Goal: Task Accomplishment & Management: Manage account settings

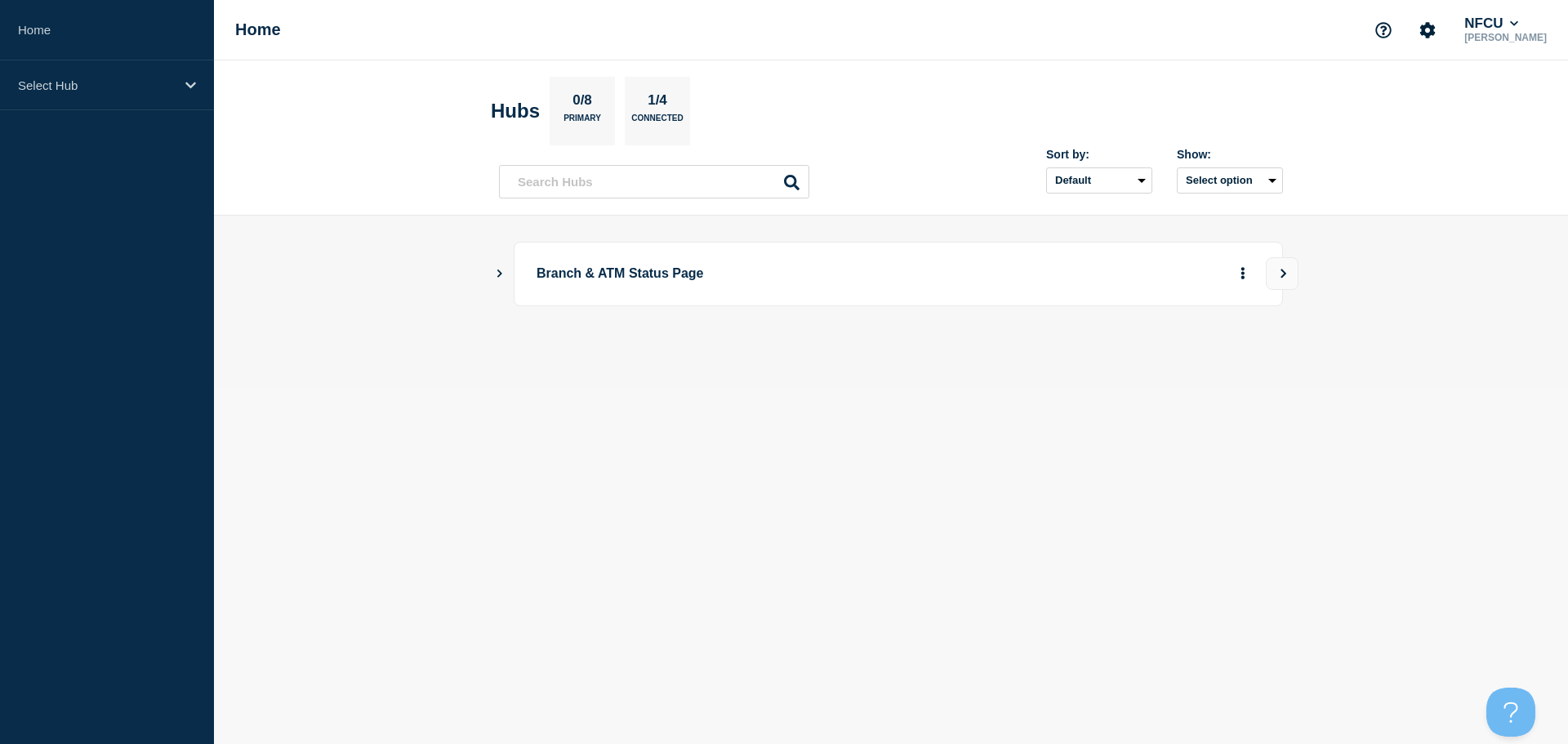
click at [495, 269] on icon "Show Connected Hubs" at bounding box center [499, 273] width 10 height 8
click at [1184, 345] on button "See overview" at bounding box center [1186, 356] width 87 height 32
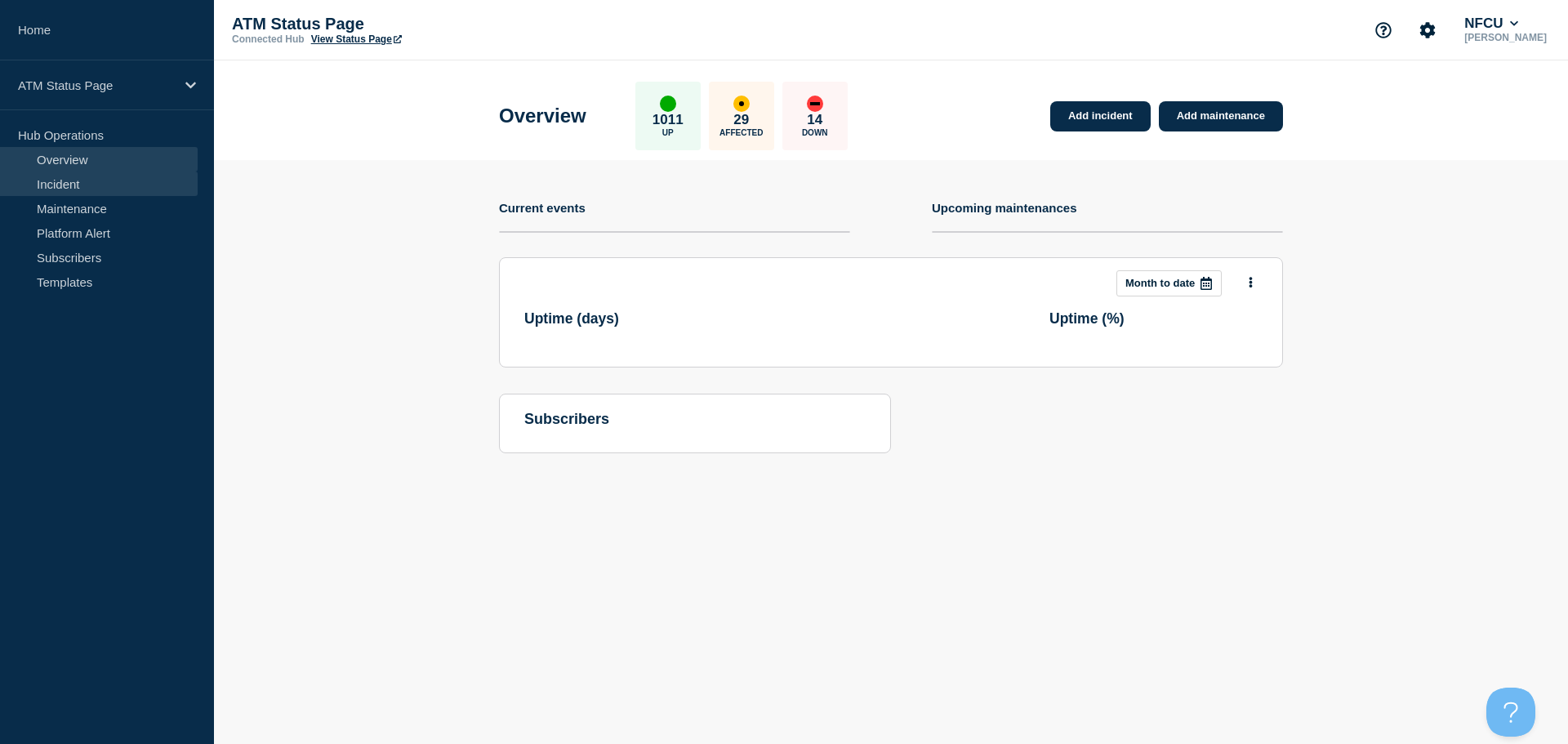
click at [52, 179] on link "Incident" at bounding box center [99, 183] width 198 height 25
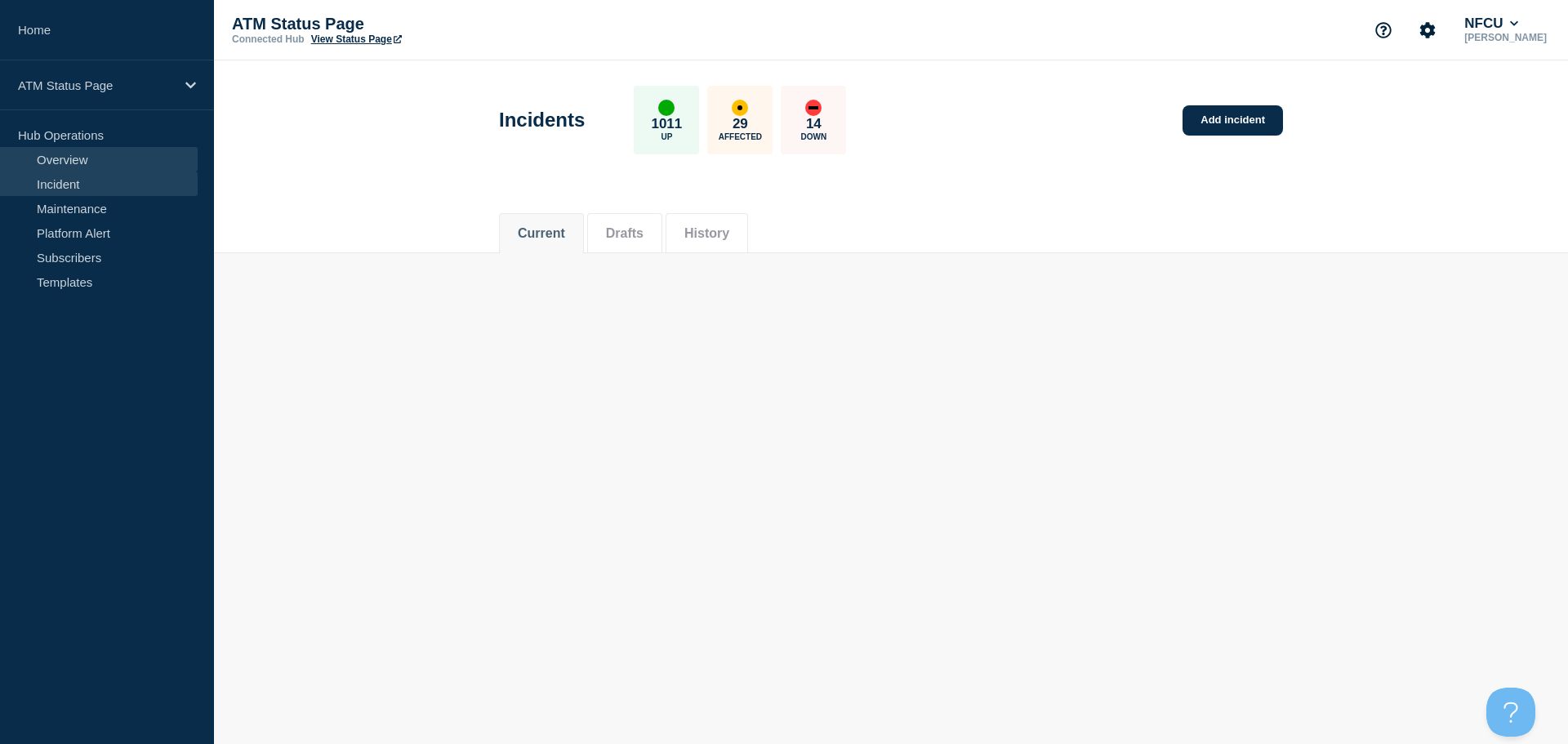
click at [80, 154] on link "Overview" at bounding box center [99, 159] width 198 height 25
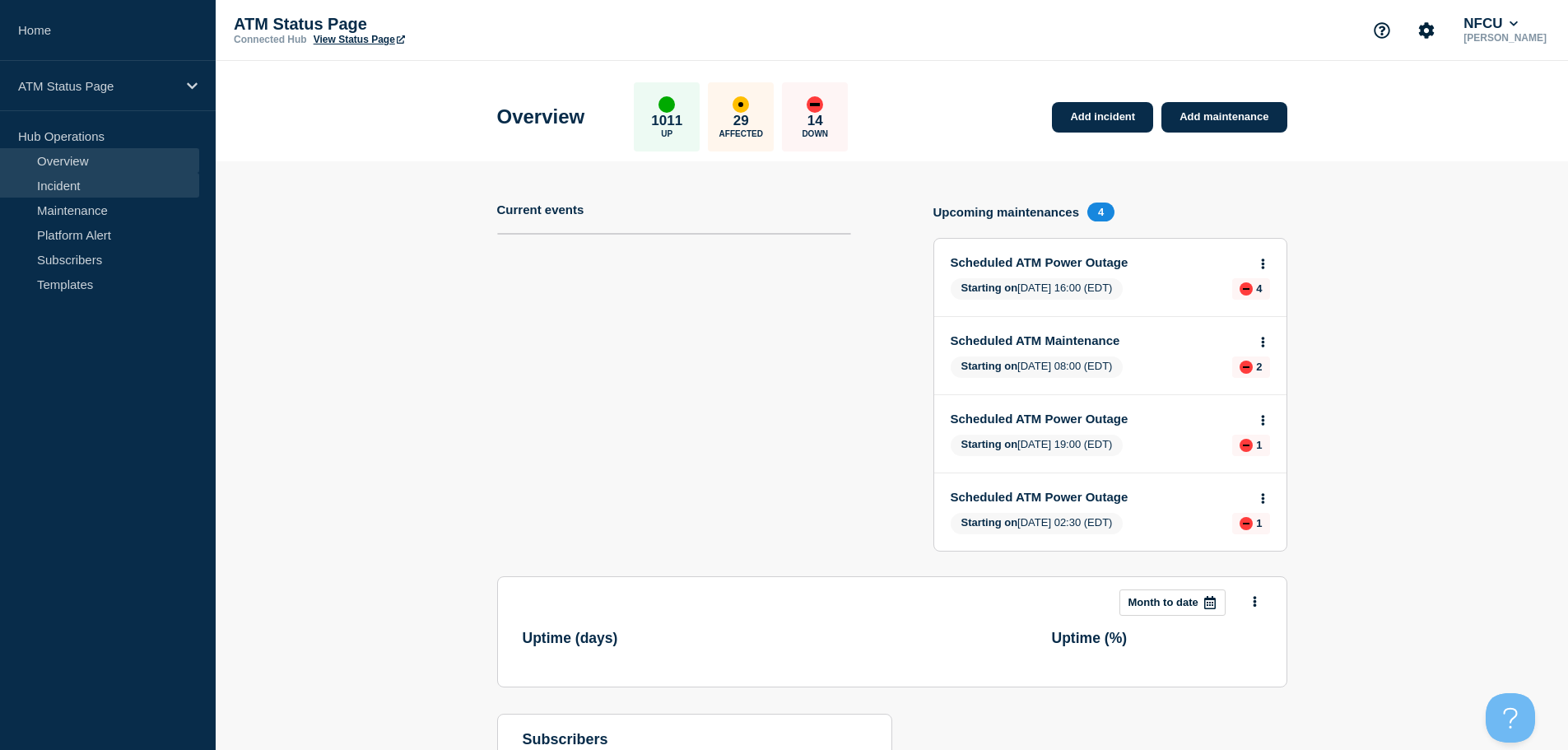
click at [98, 176] on link "Incident" at bounding box center [99, 185] width 200 height 25
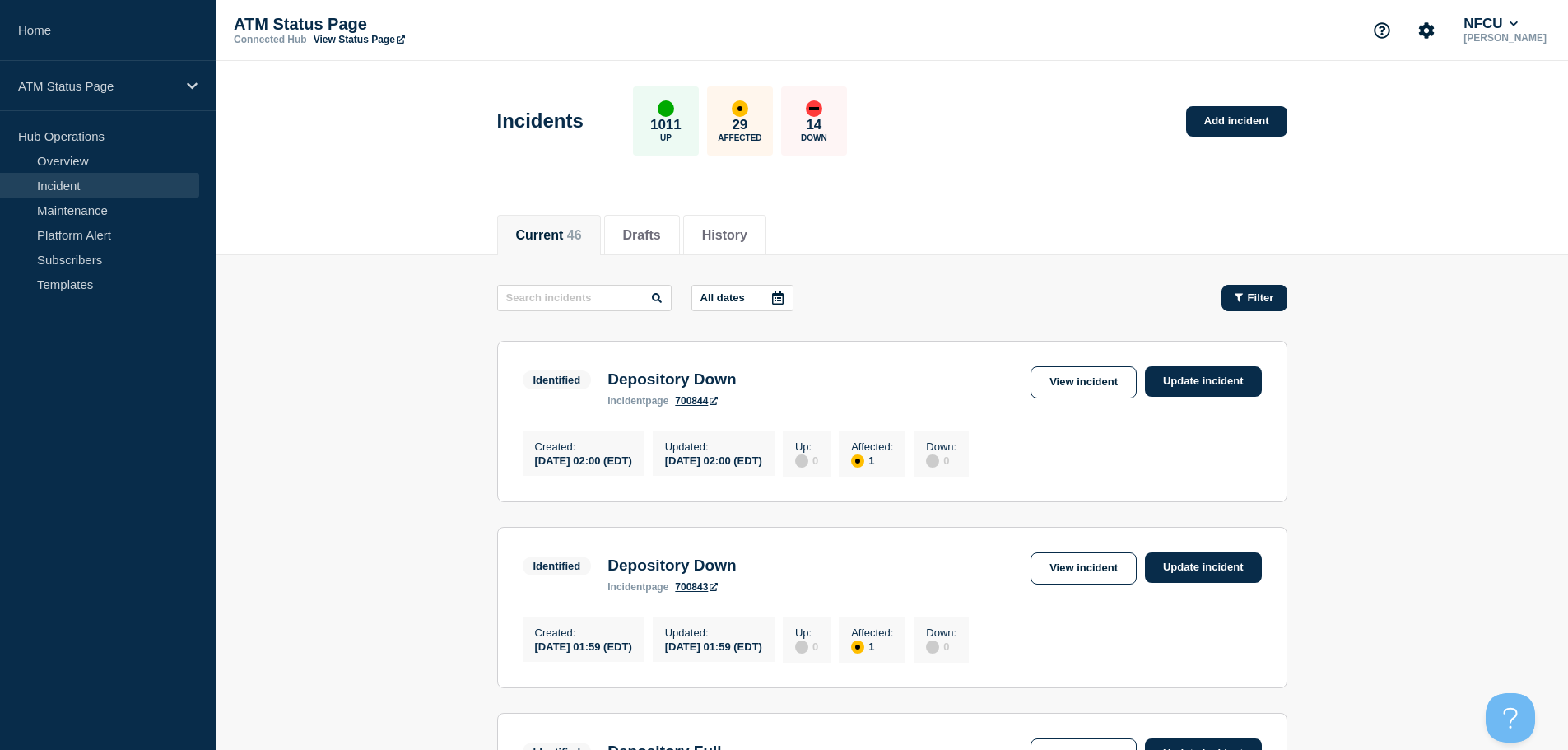
click at [1250, 295] on span "Filter" at bounding box center [1261, 297] width 27 height 12
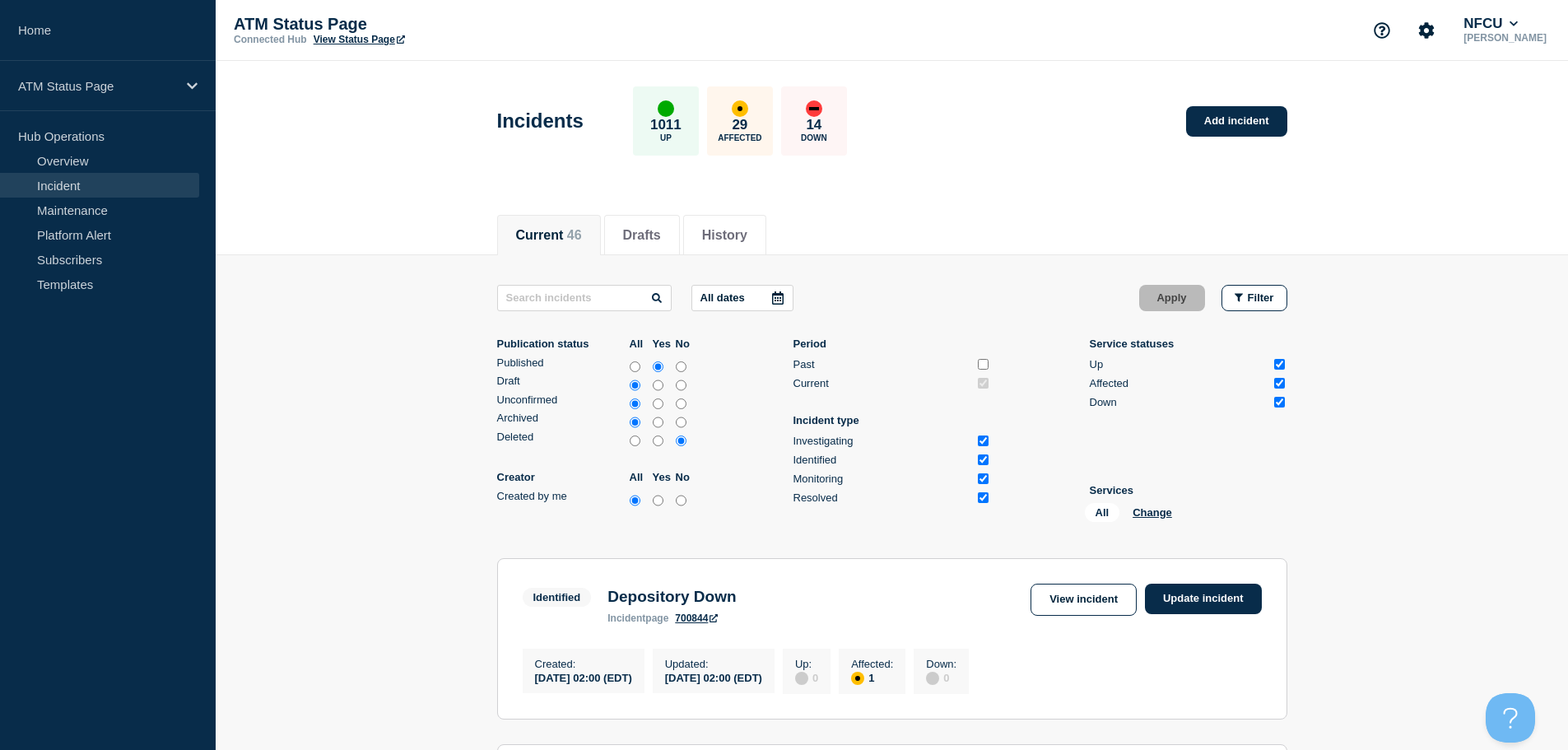
click at [1152, 520] on div "All Change" at bounding box center [1167, 515] width 164 height 26
click at [1148, 507] on button "Change" at bounding box center [1152, 512] width 39 height 12
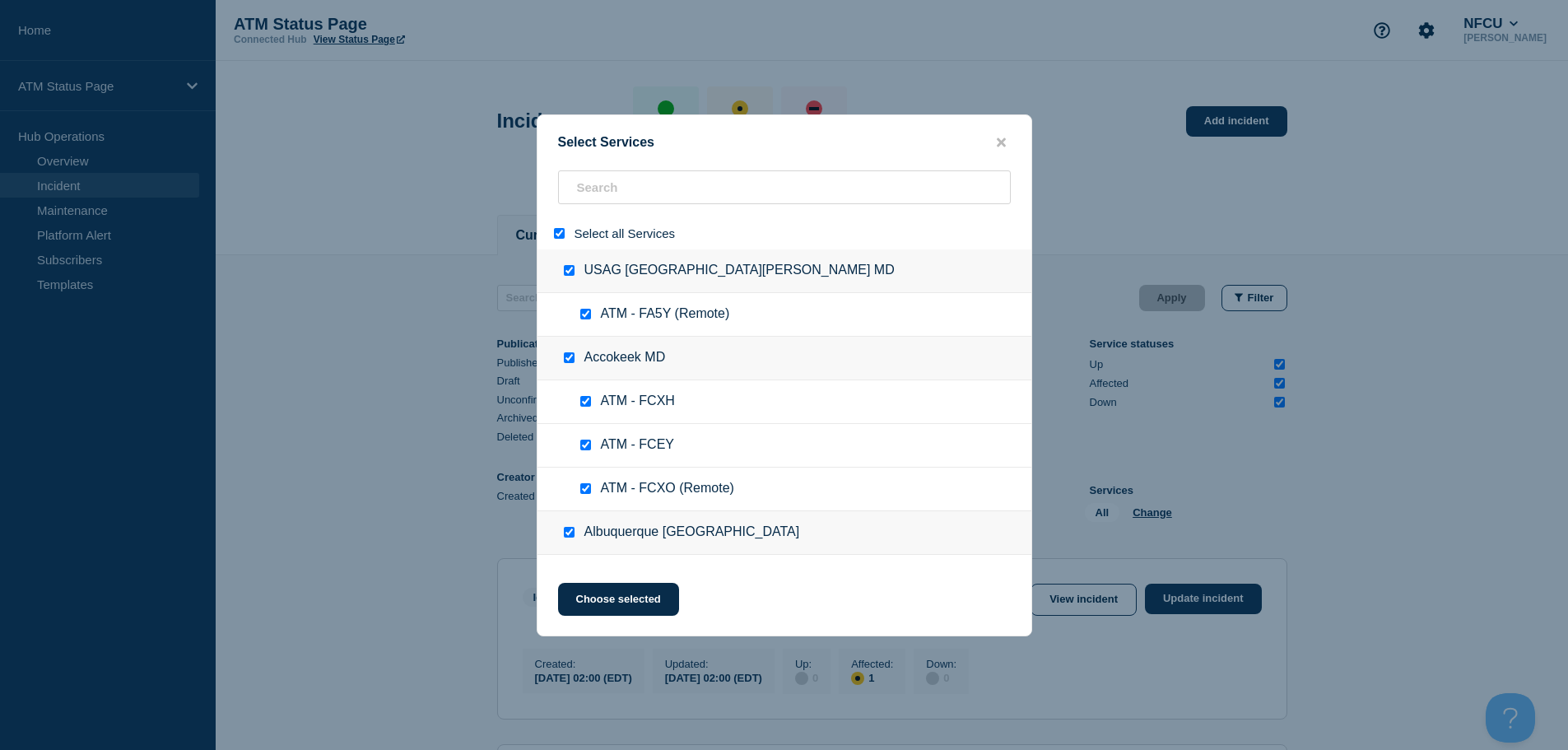
click at [557, 238] on input "select all" at bounding box center [559, 233] width 10 height 10
checkbox input "false"
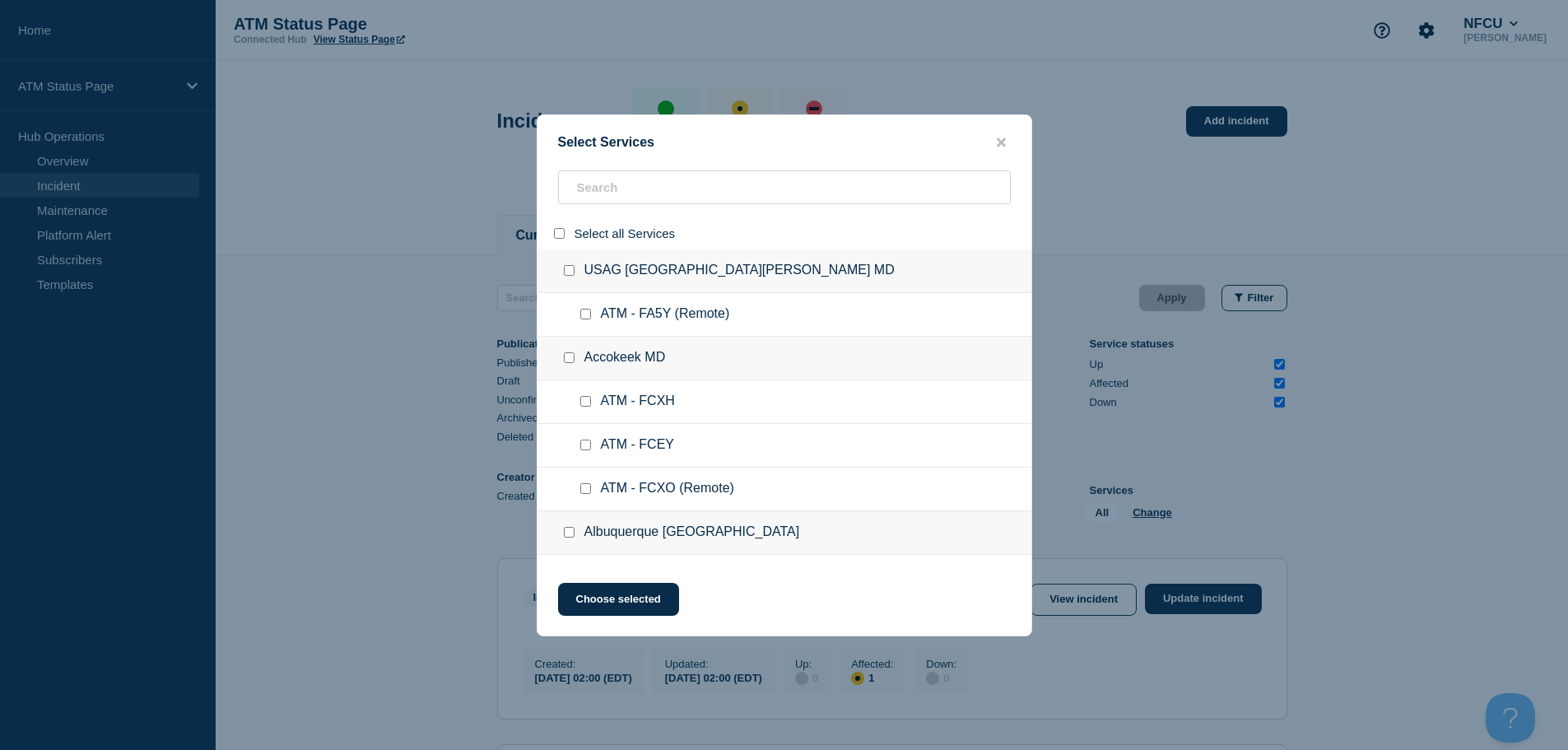
checkbox input "false"
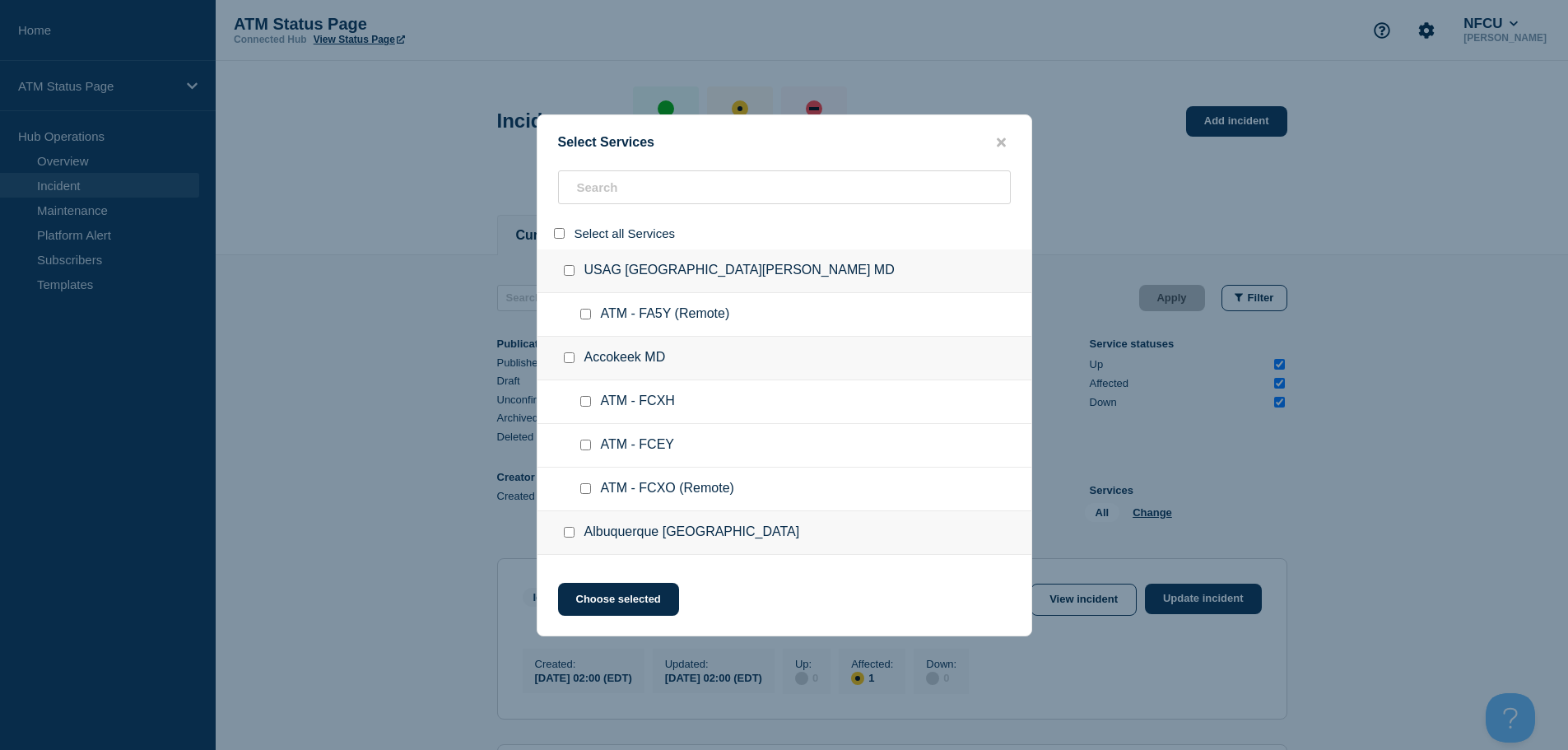
checkbox input "false"
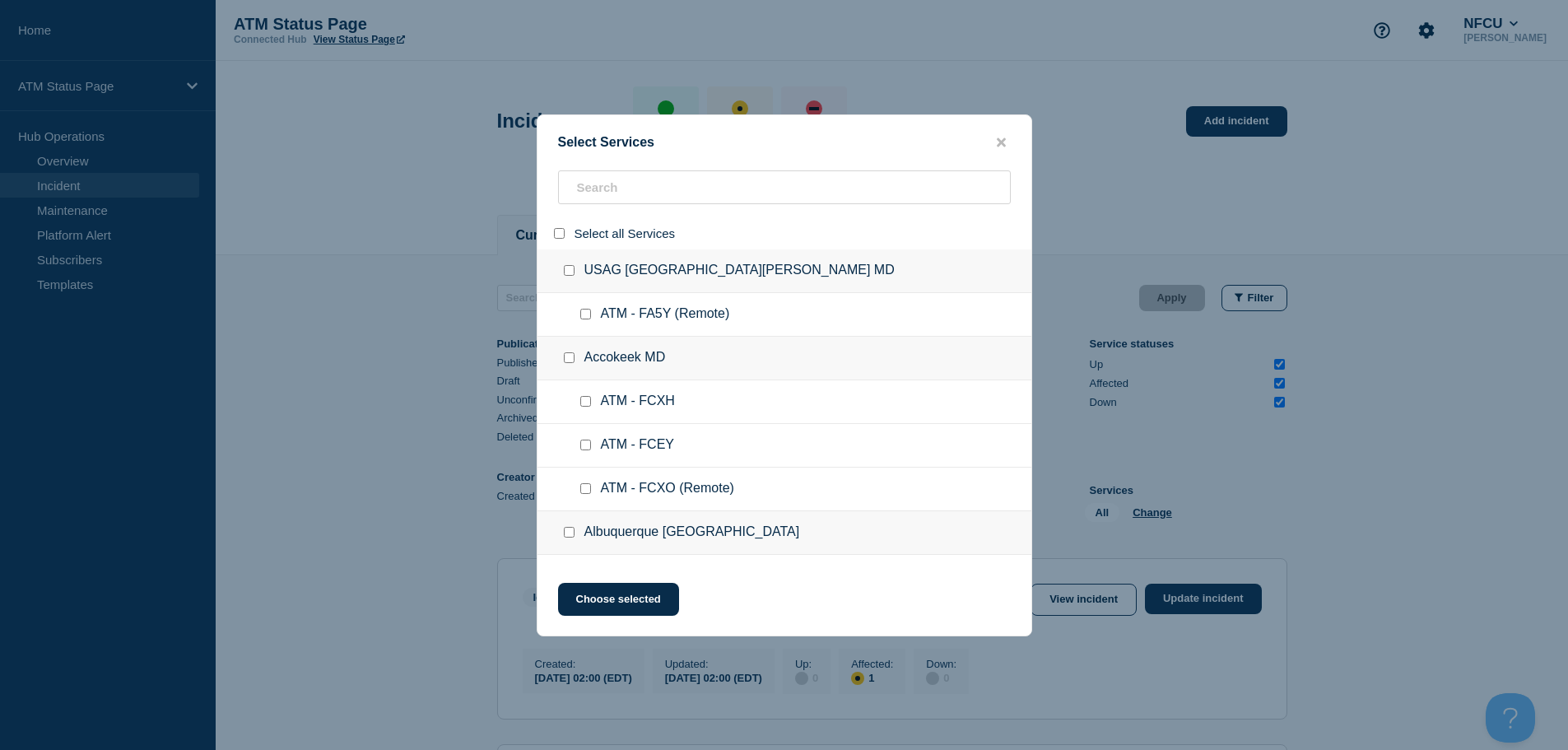
checkbox input "false"
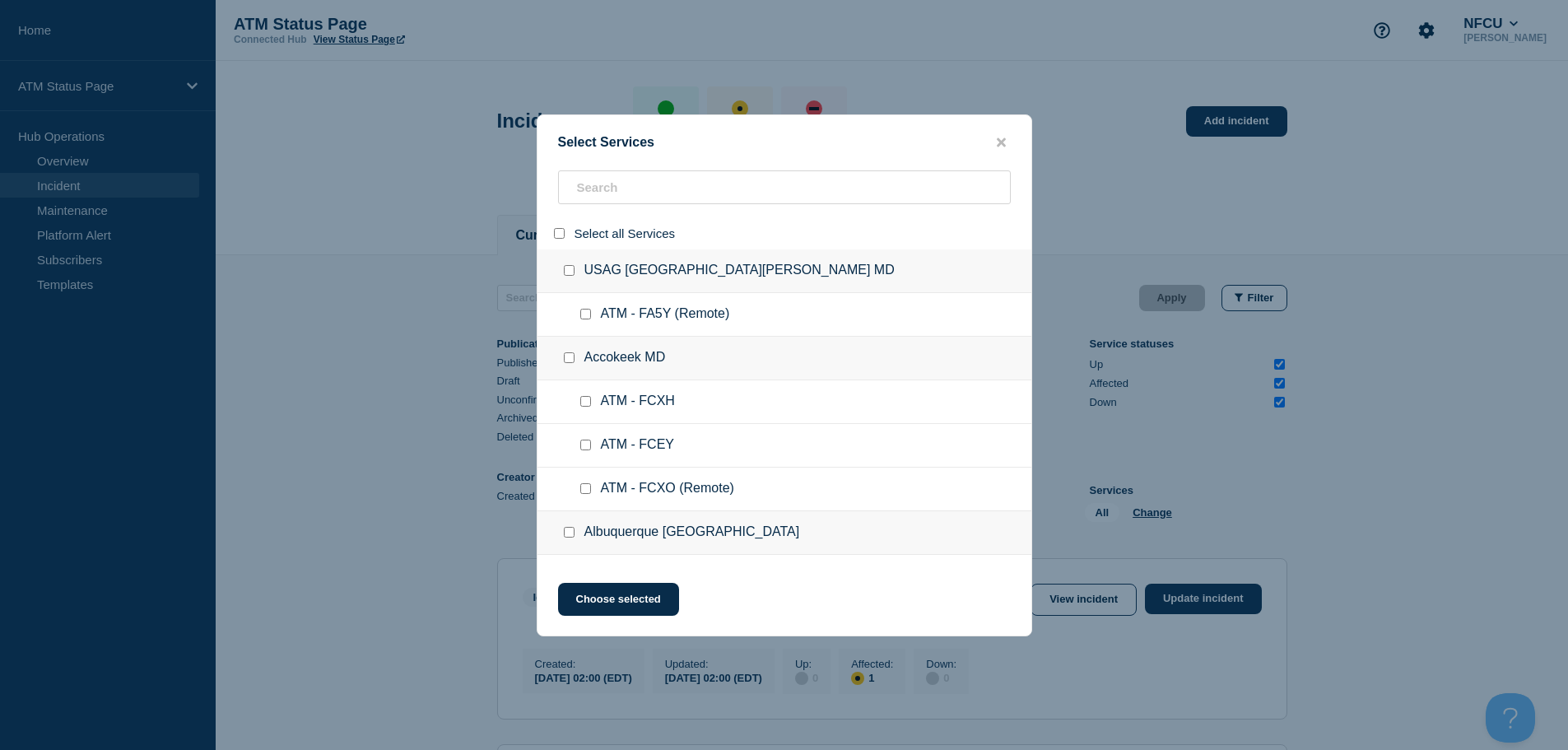
checkbox input "false"
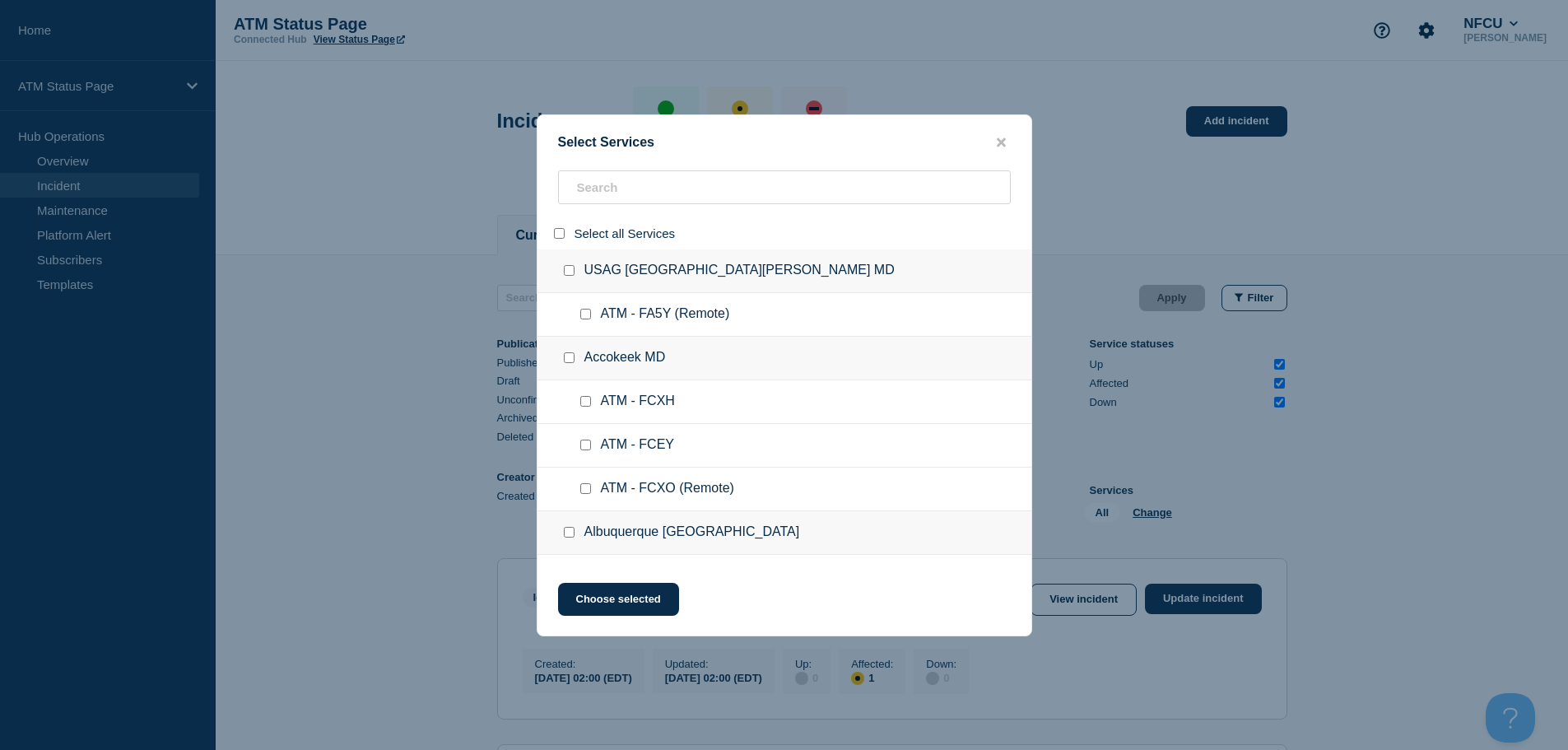
checkbox input "false"
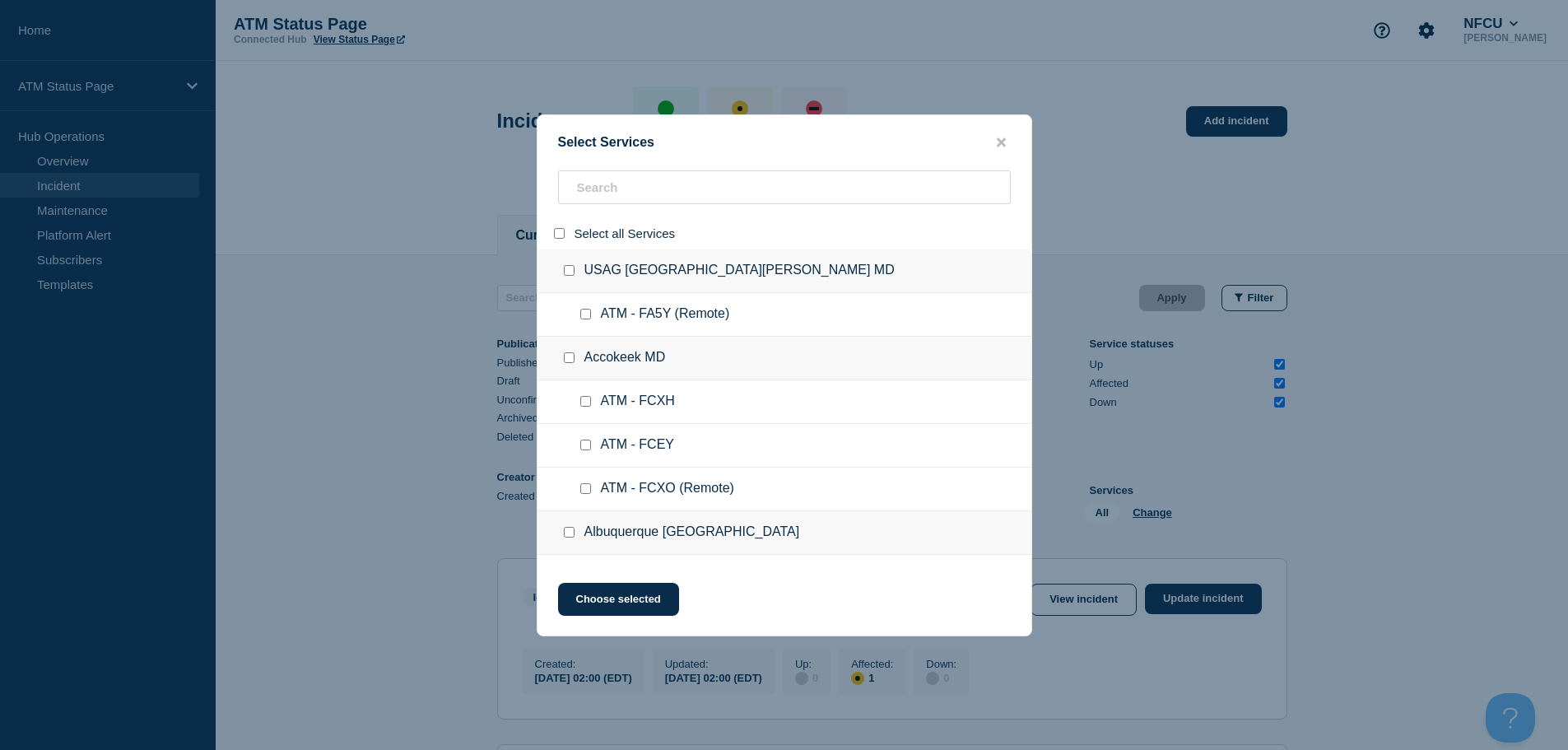
checkbox input "false"
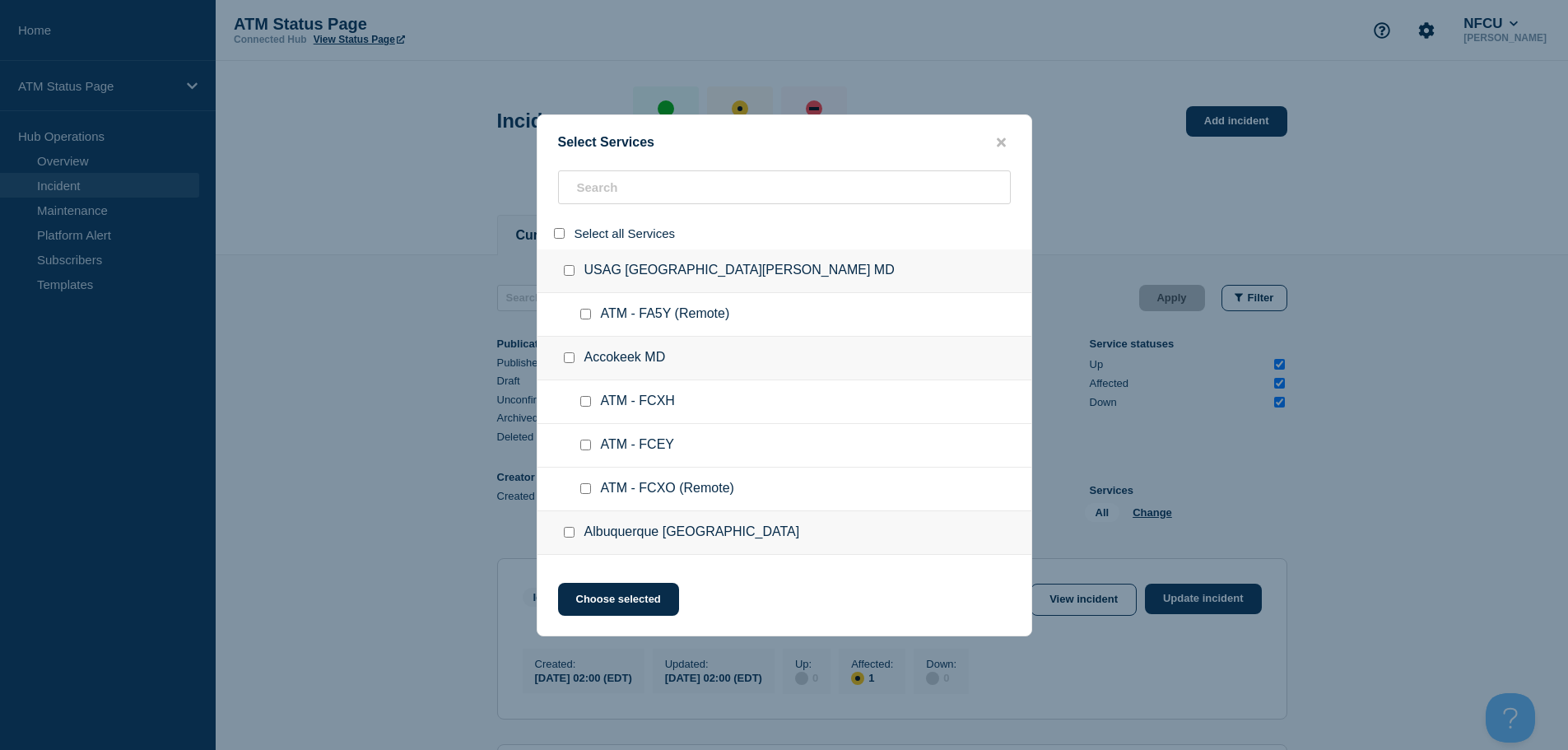
checkbox input "false"
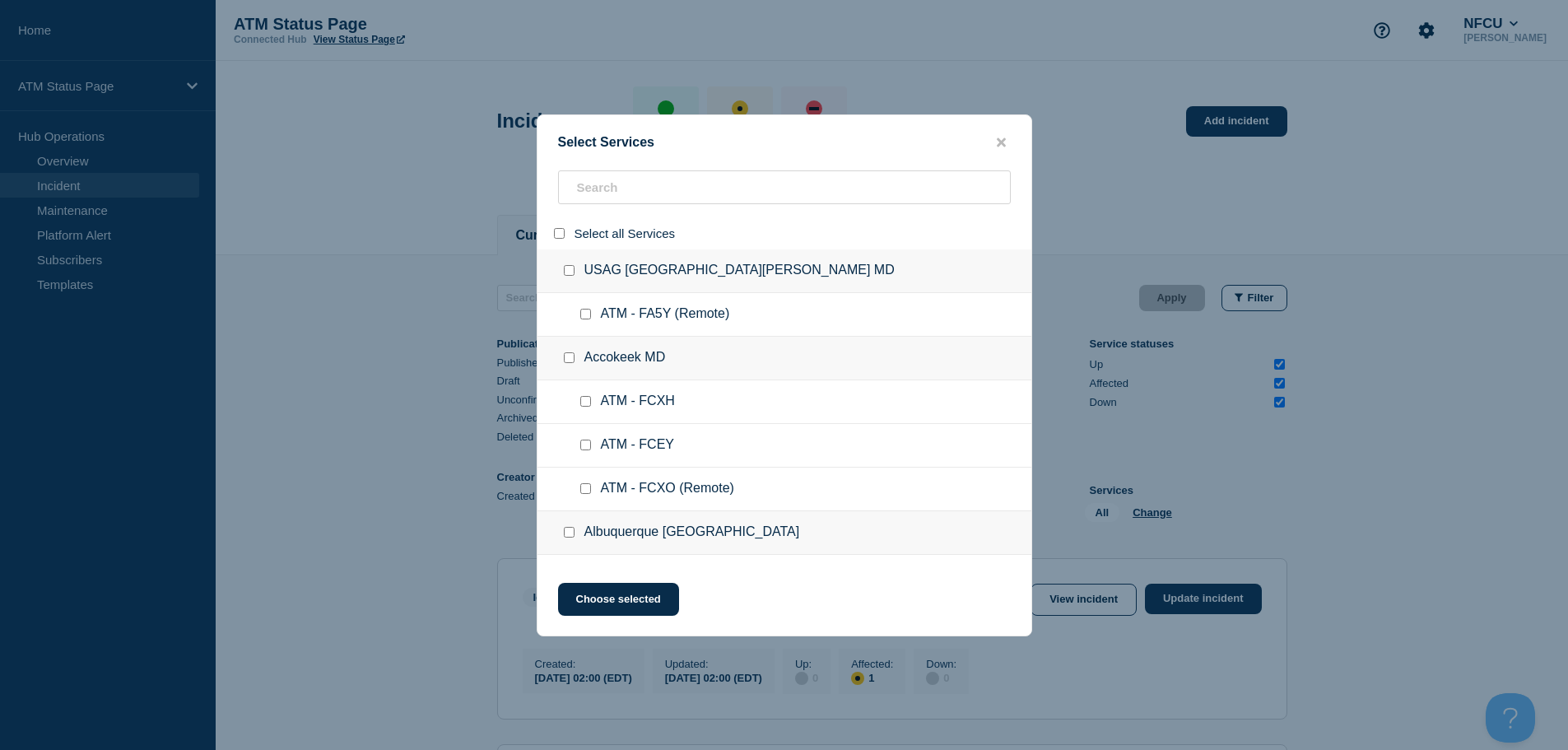
checkbox input "false"
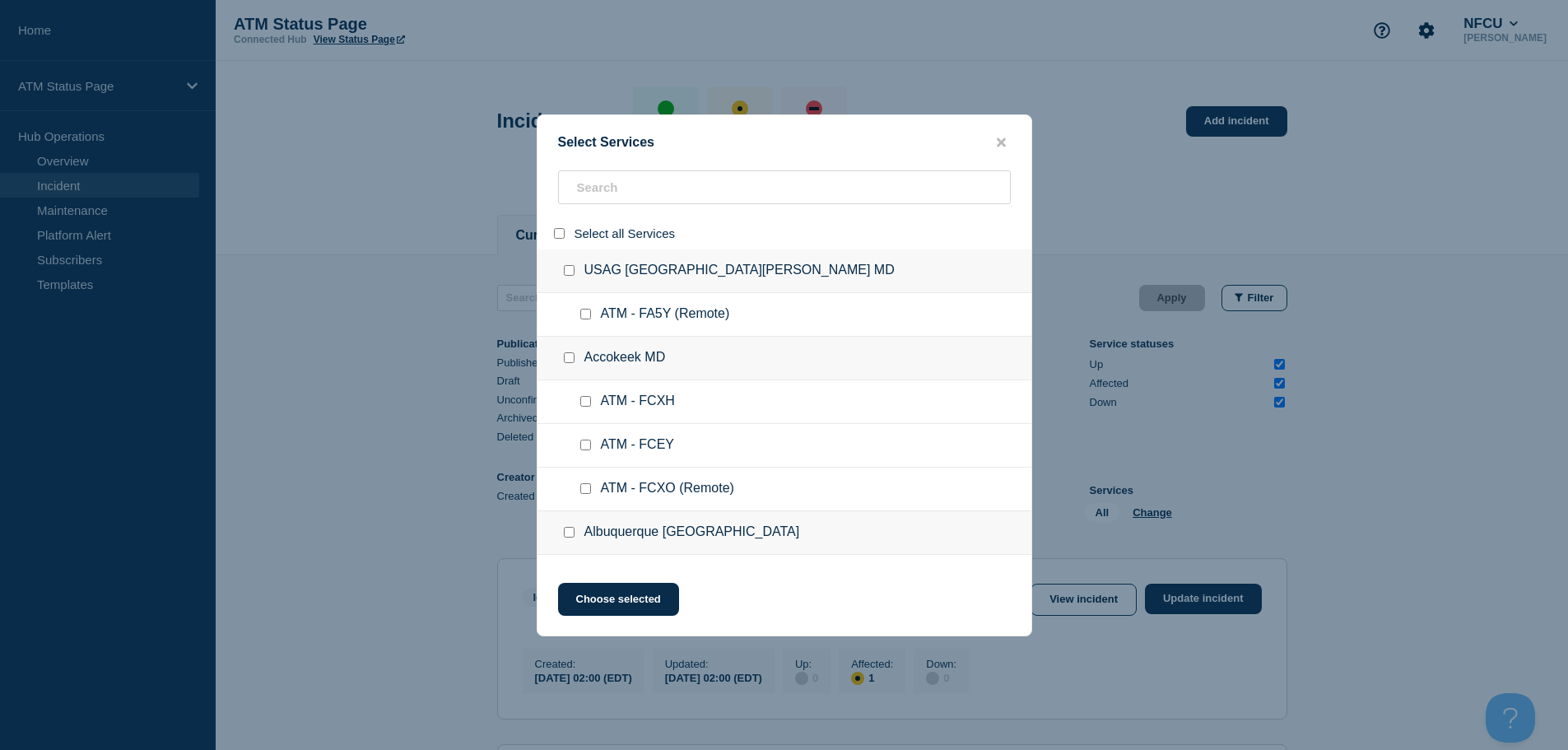
checkbox input "false"
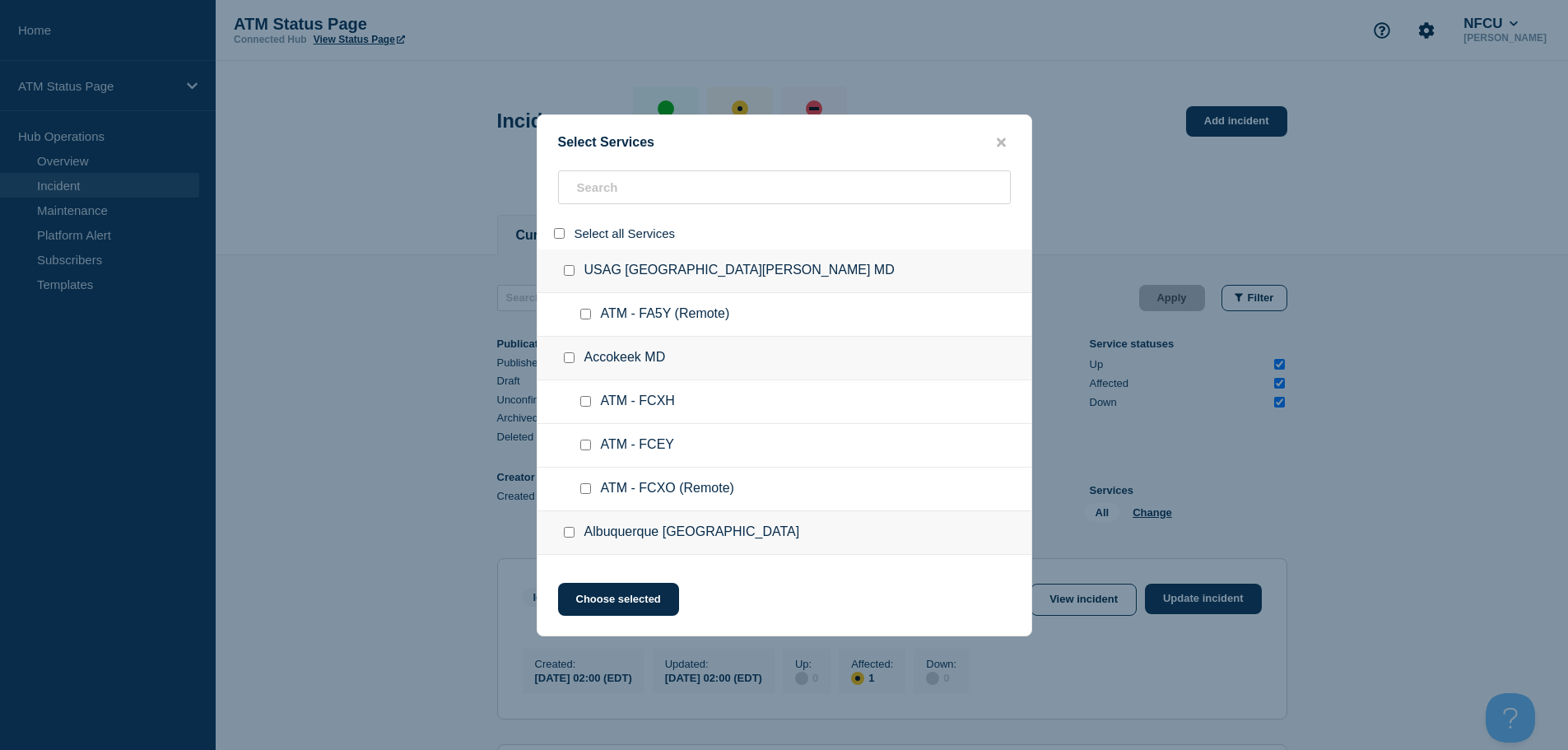
checkbox input "false"
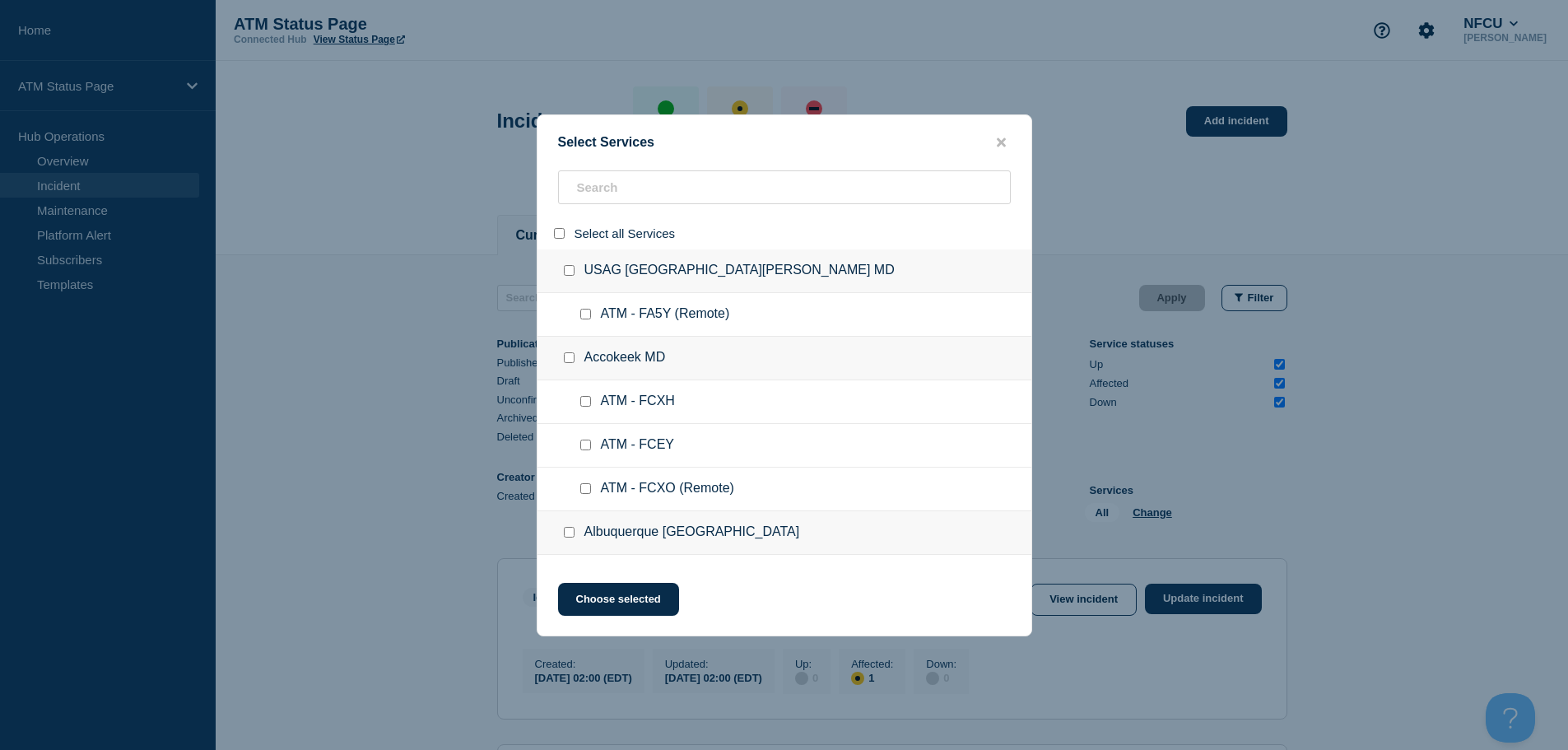
checkbox input "false"
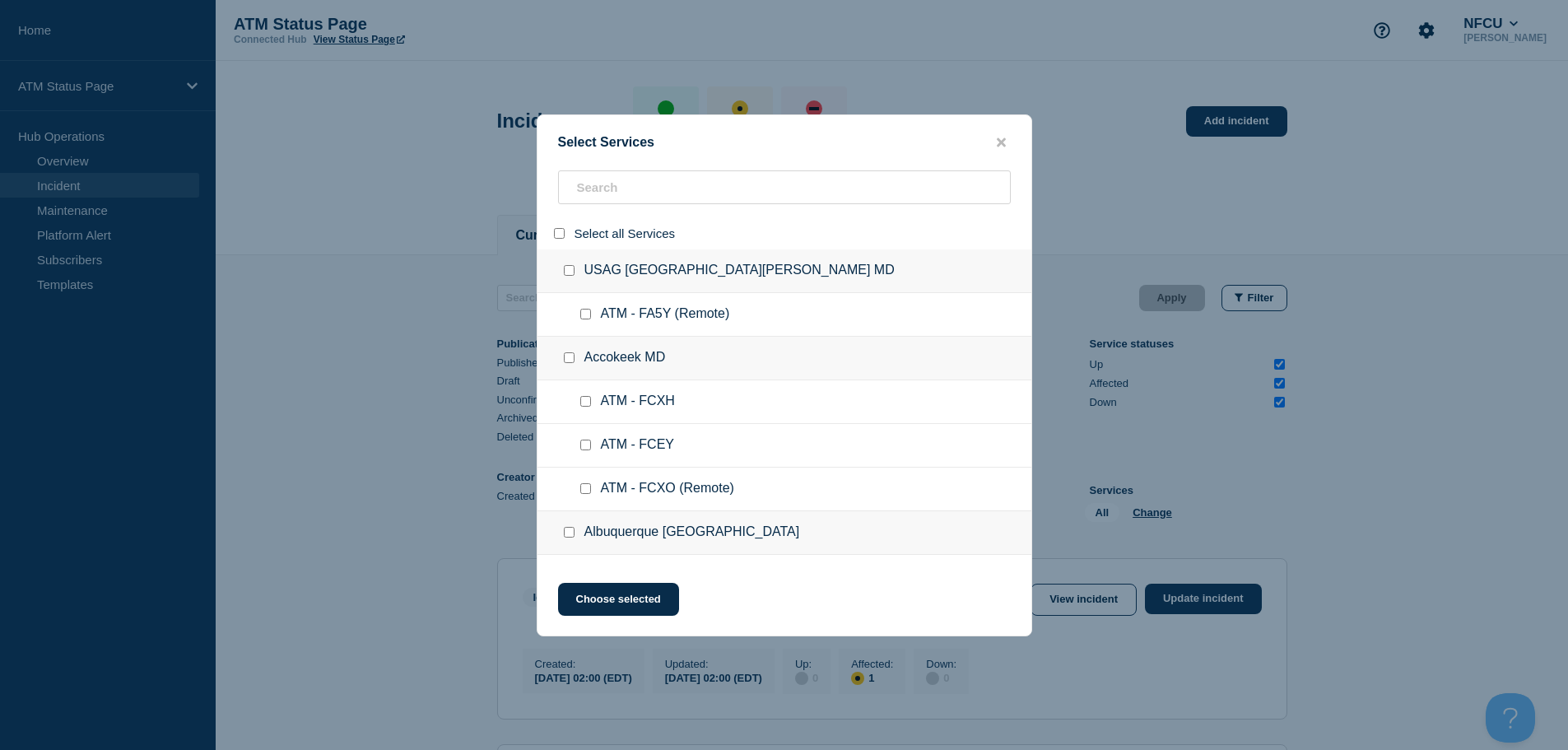
checkbox input "false"
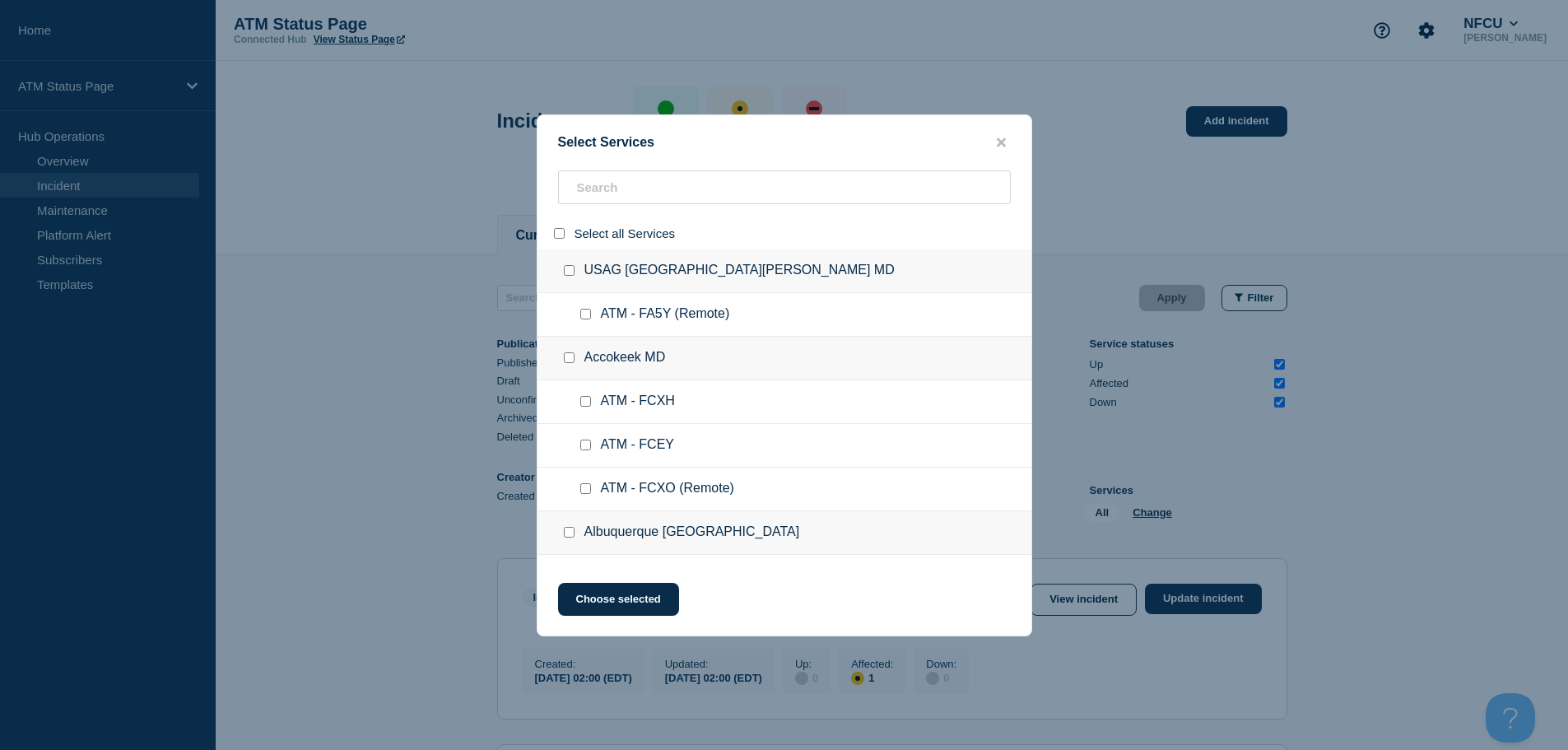
checkbox input "false"
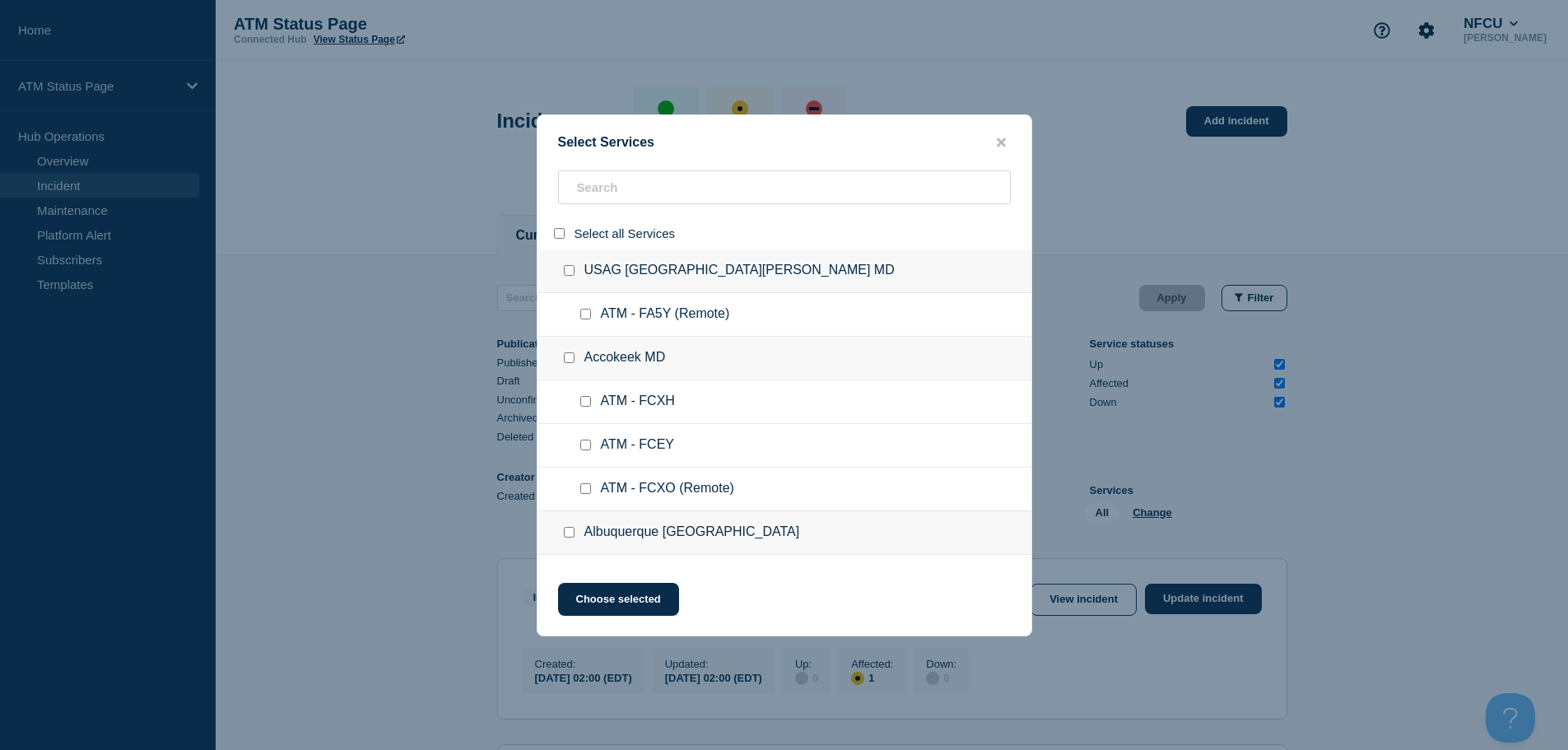
checkbox input "false"
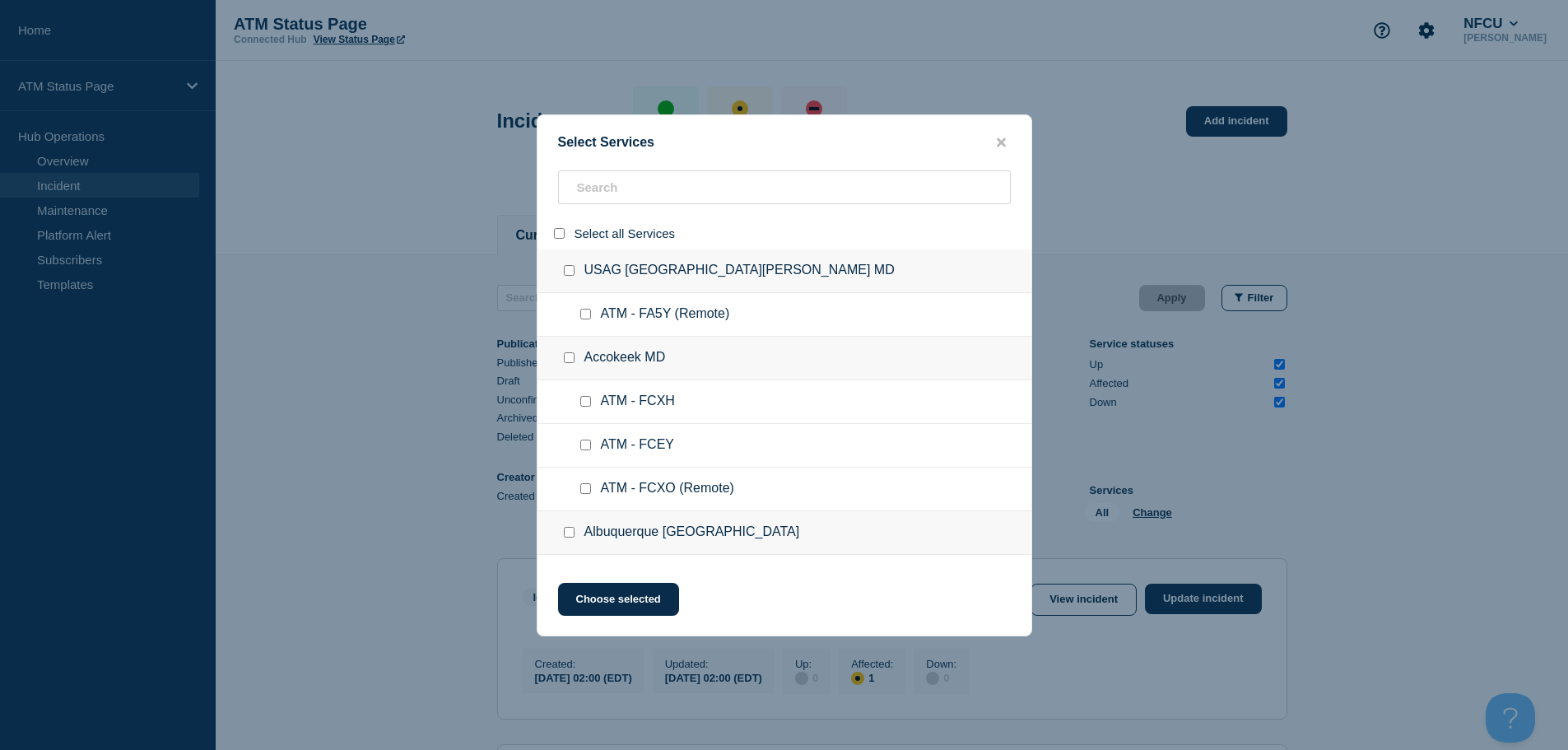
checkbox input "false"
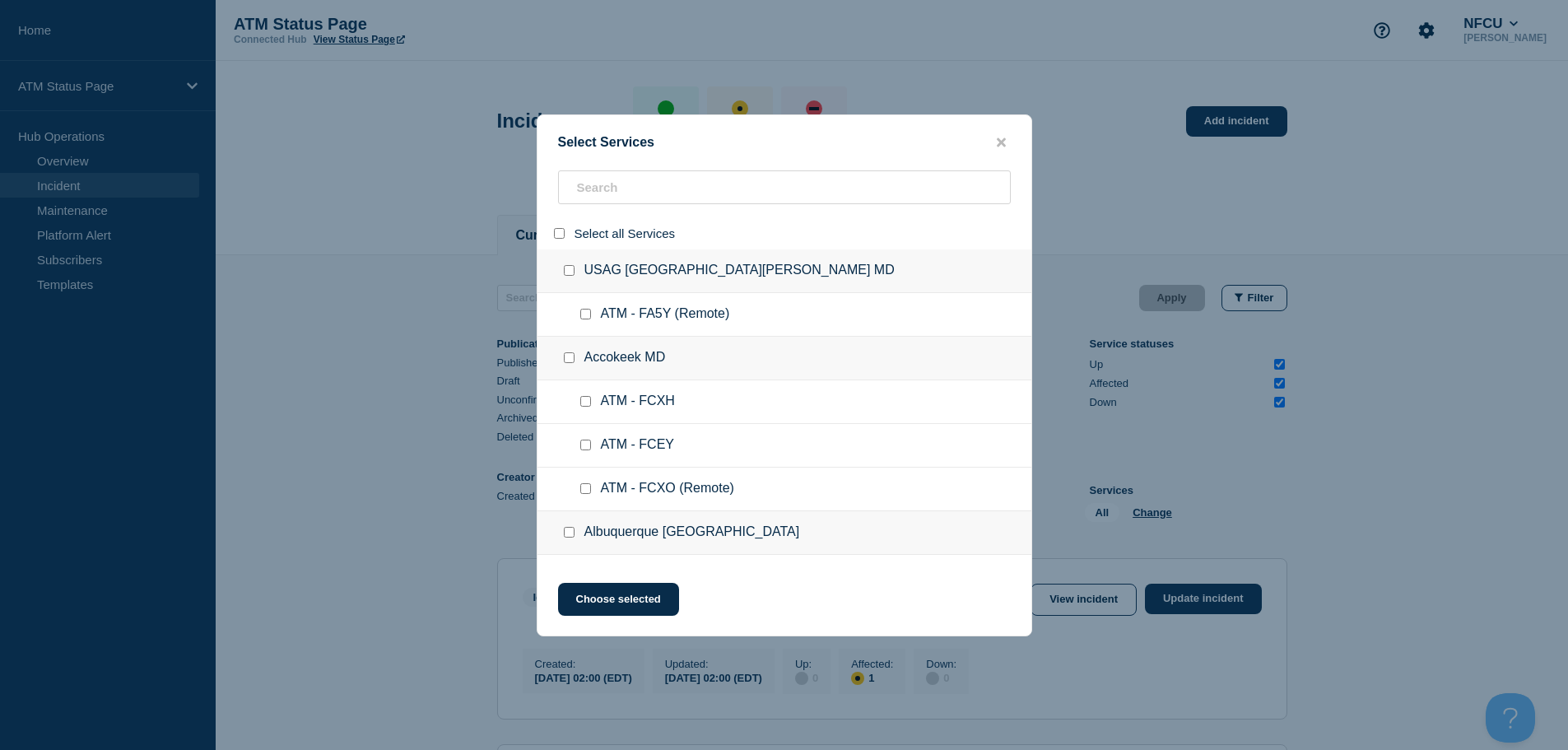
checkbox input "false"
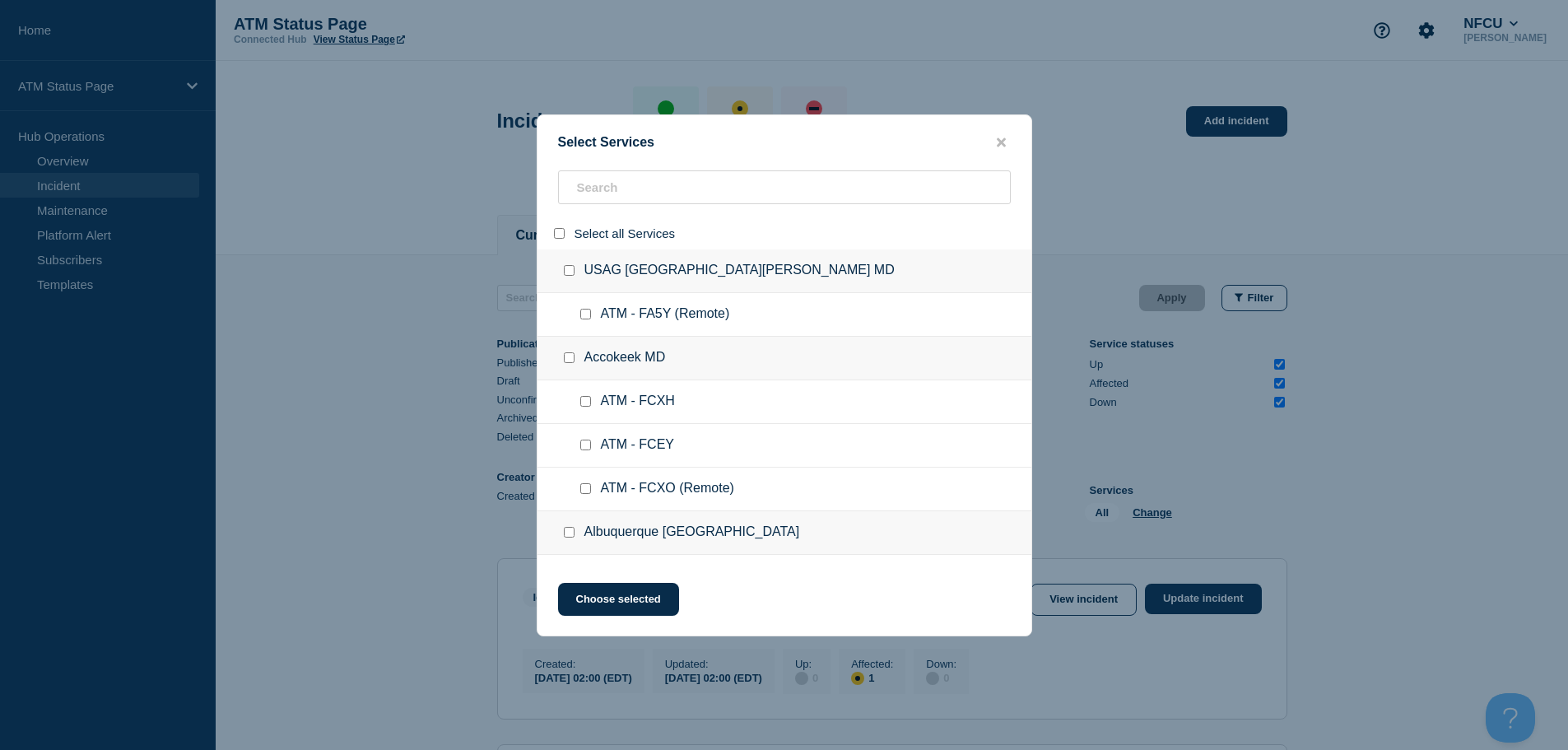
checkbox input "false"
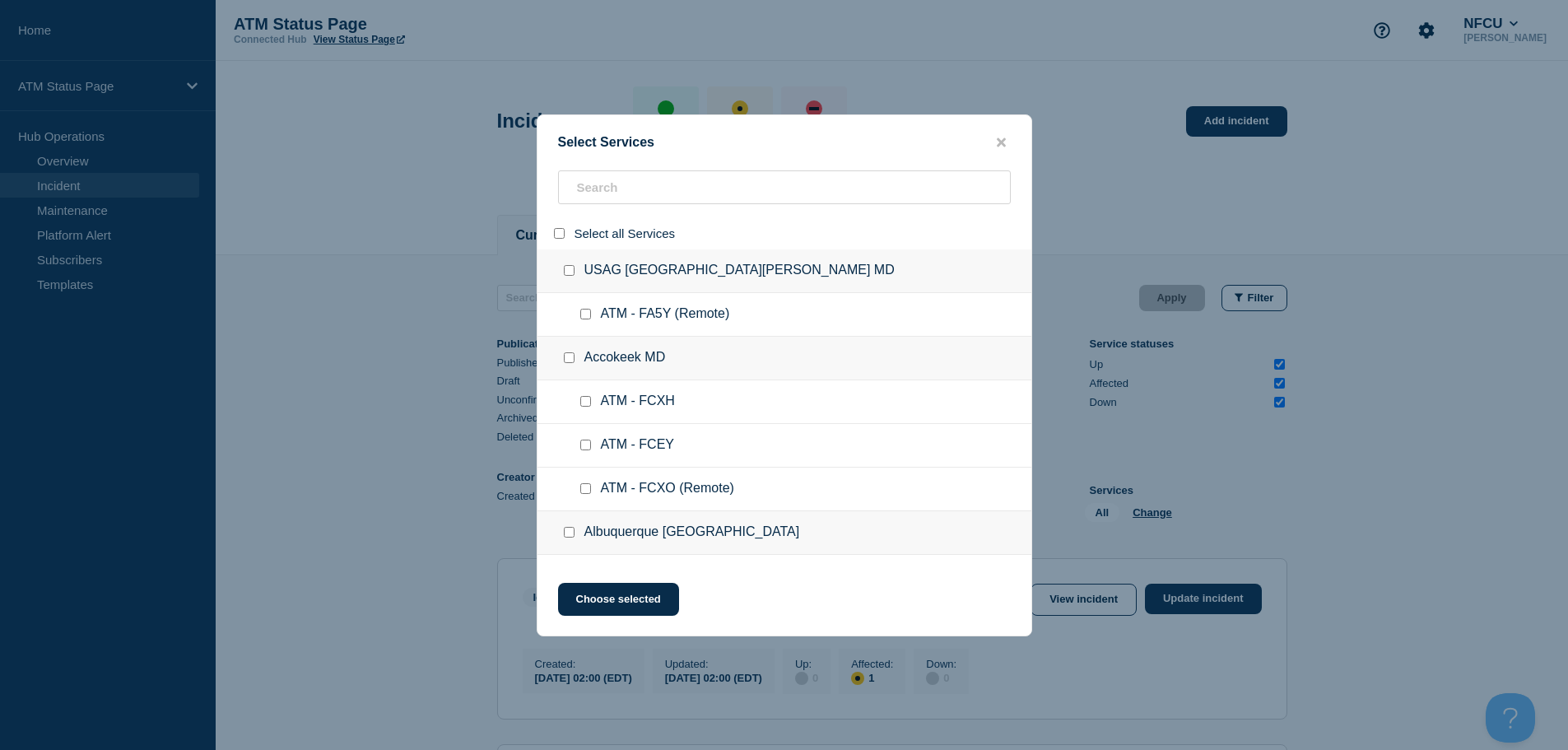
checkbox input "false"
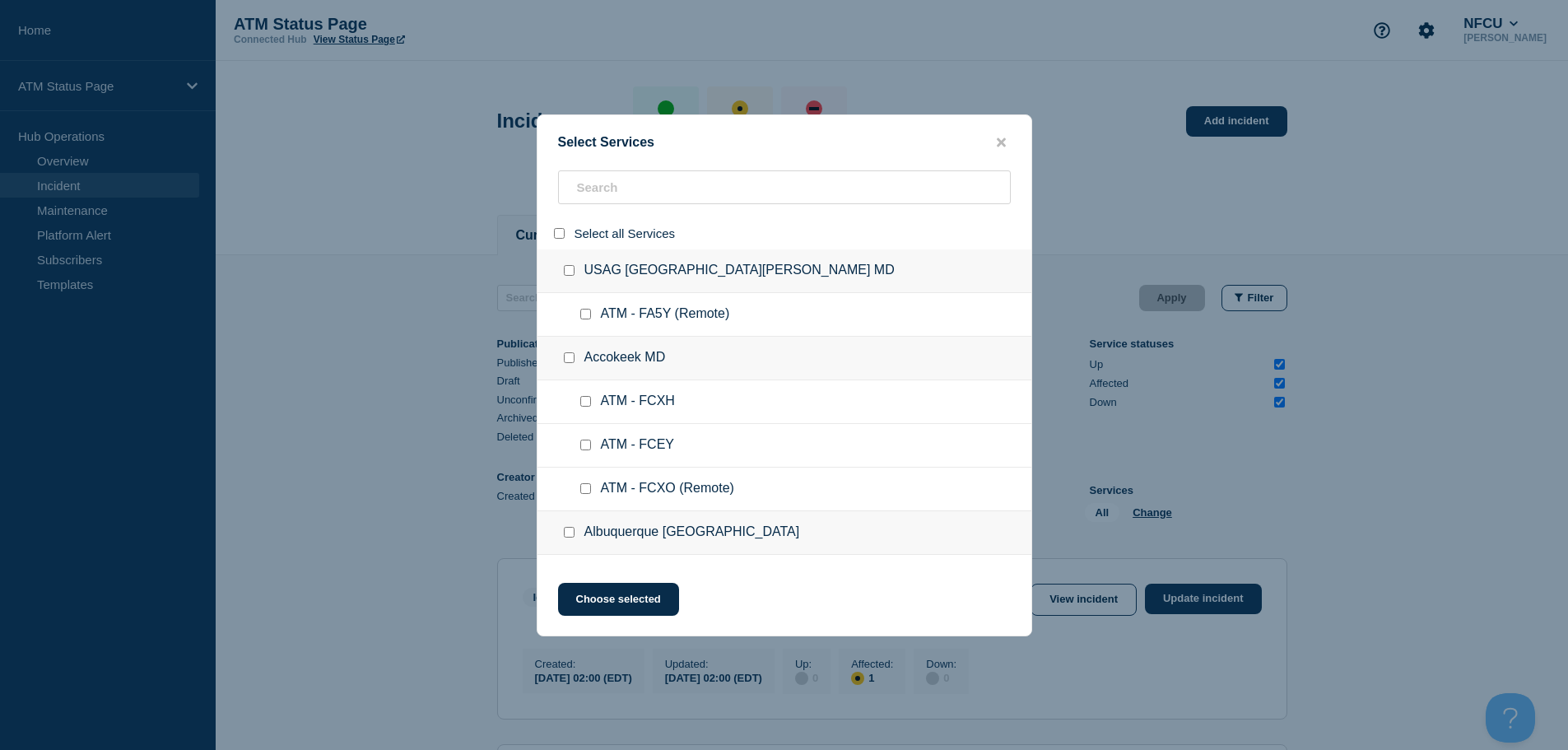
checkbox input "false"
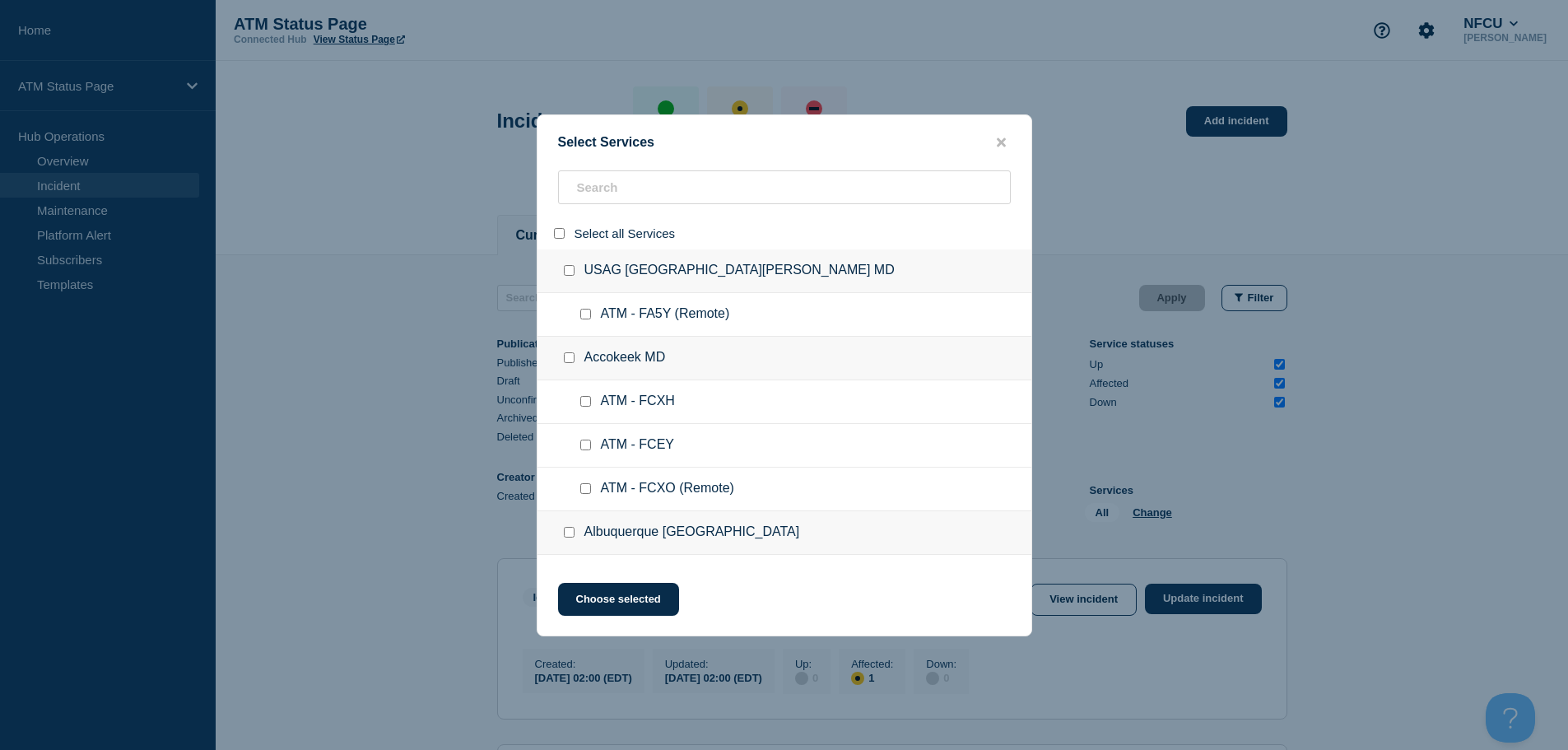
checkbox input "false"
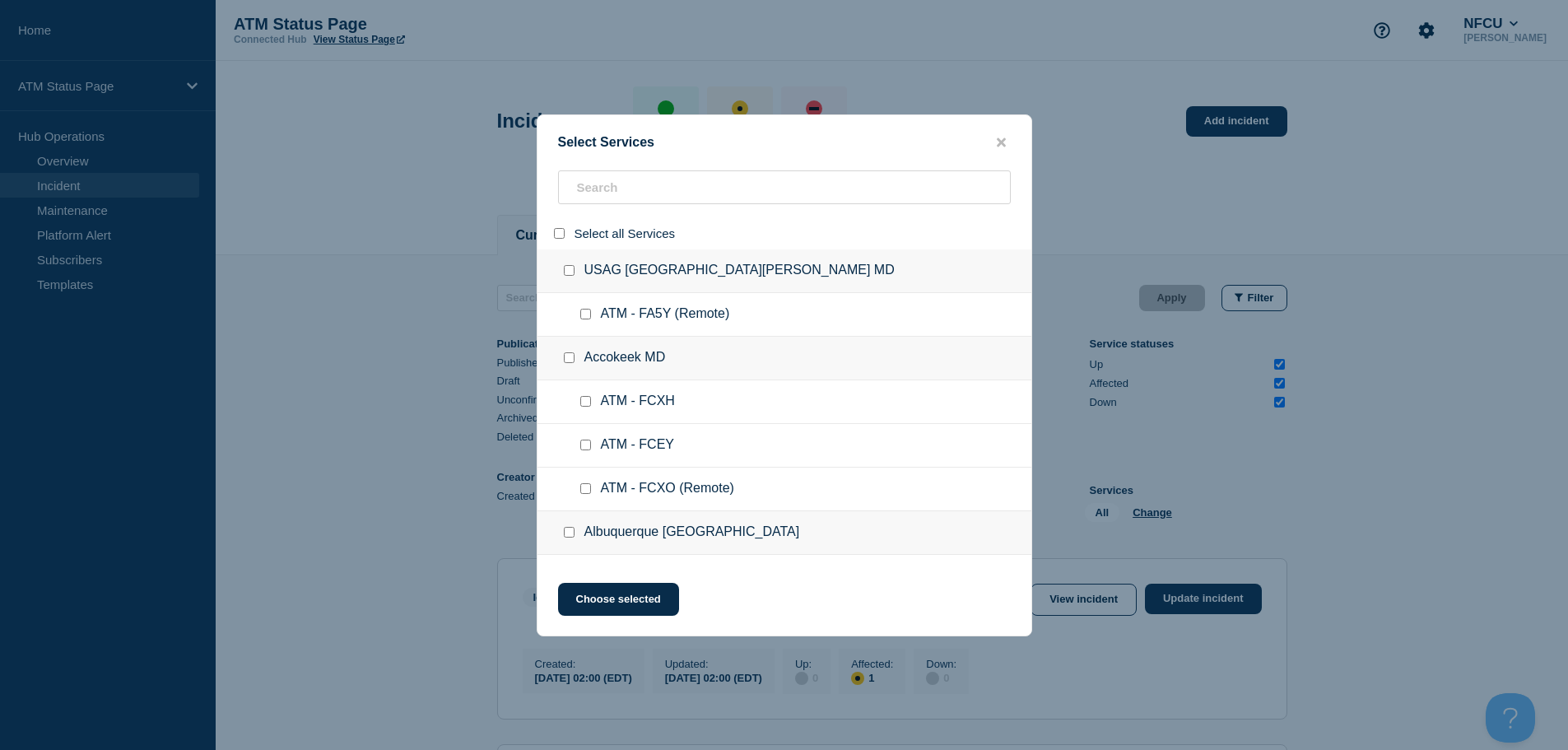
checkbox input "false"
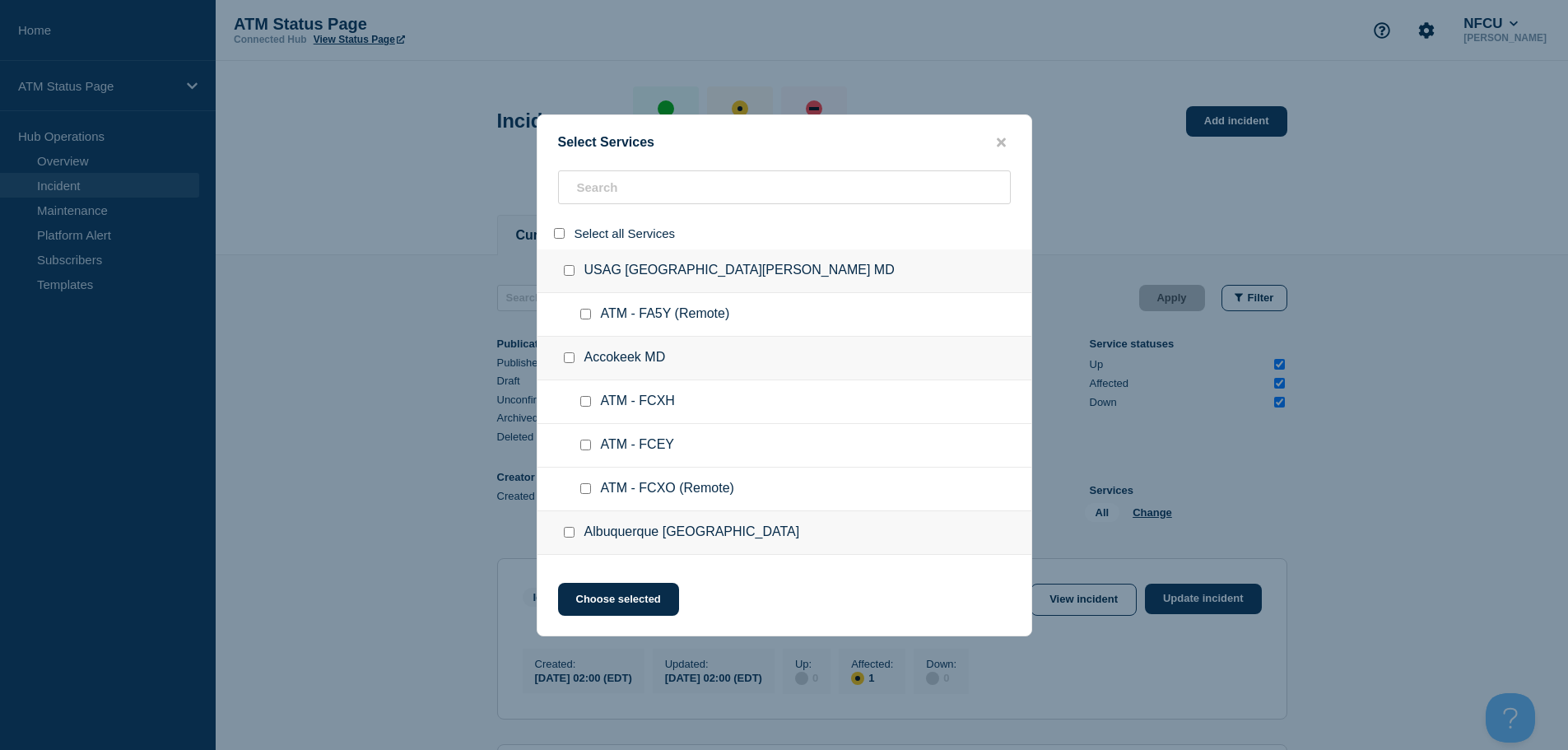
checkbox input "false"
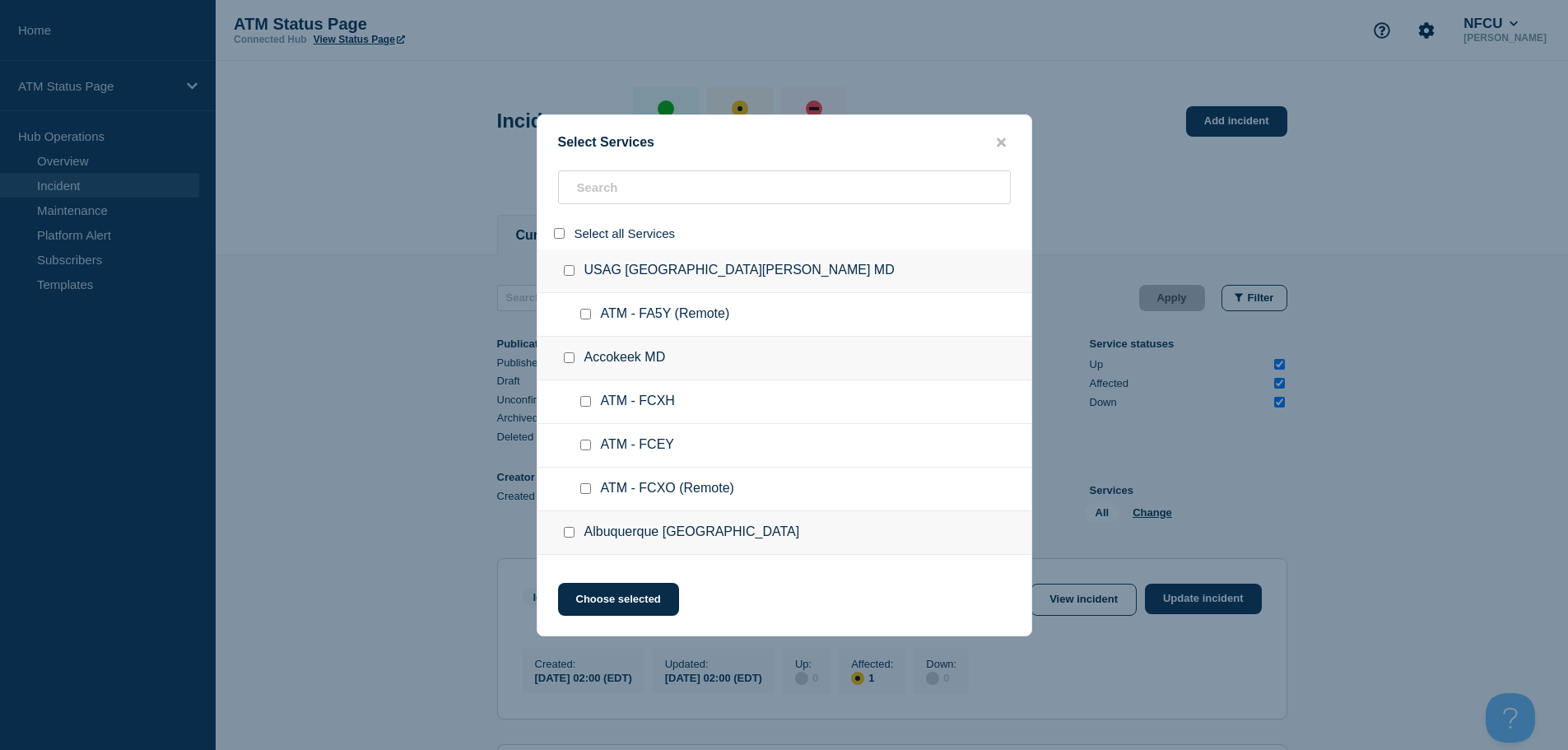
checkbox input "false"
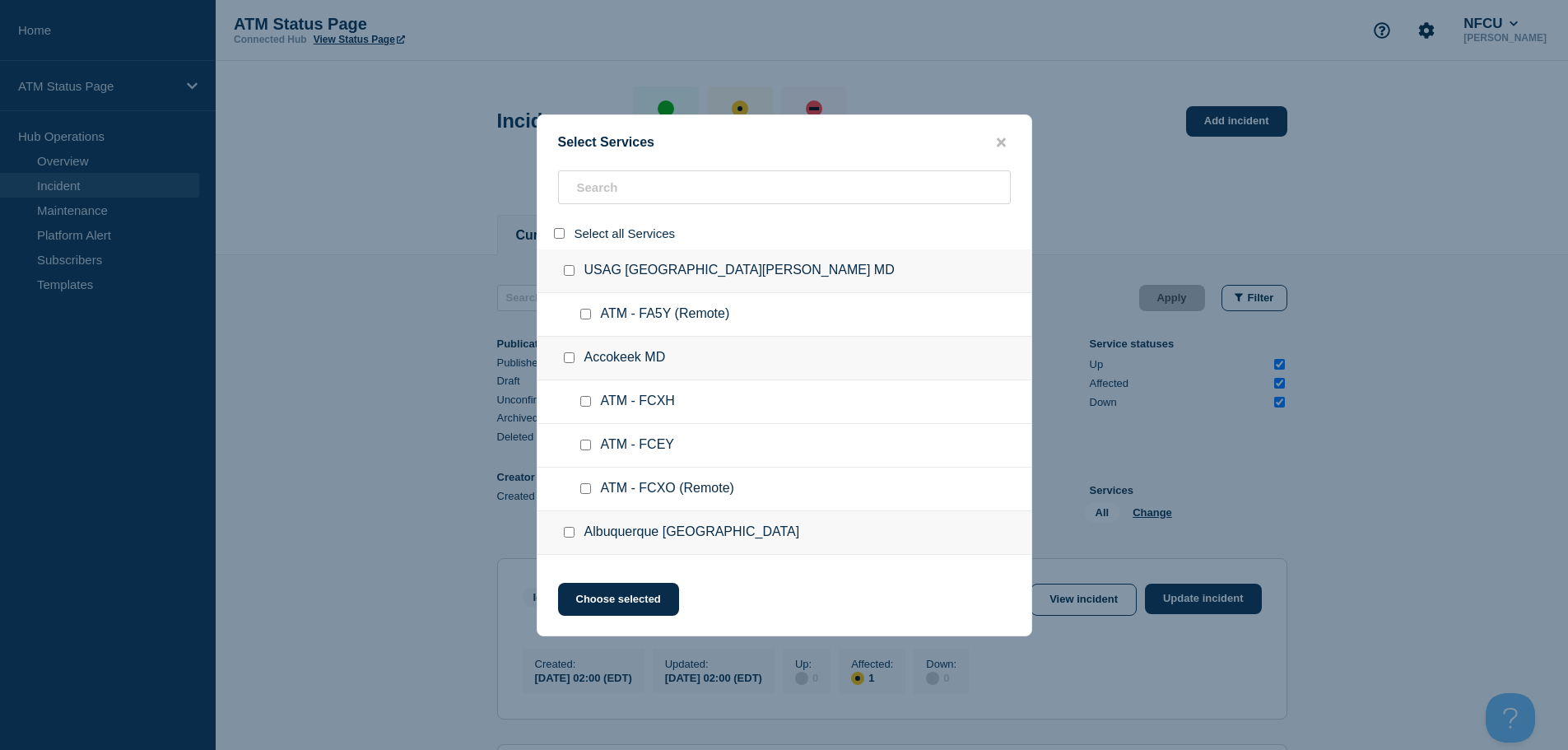
checkbox input "false"
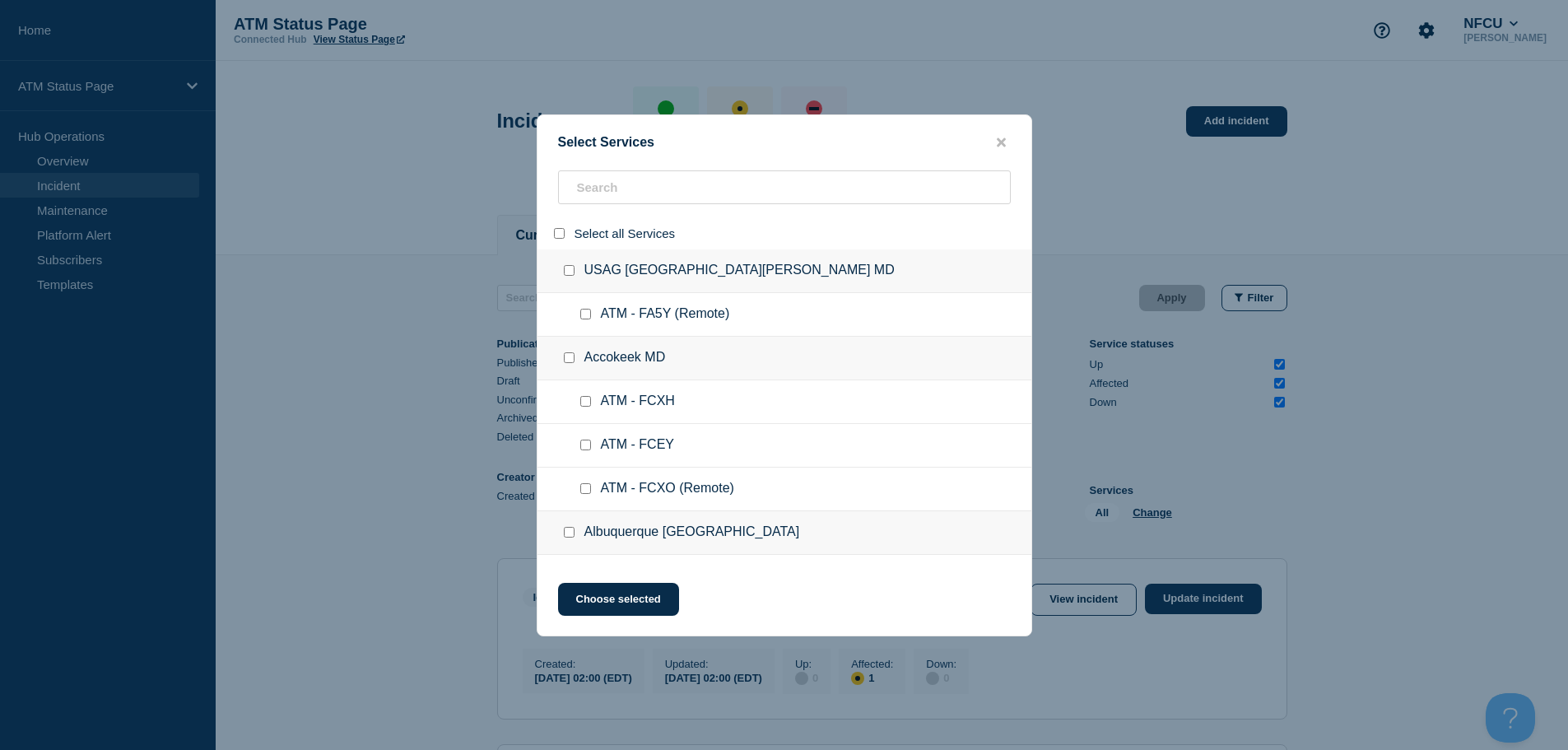
checkbox input "false"
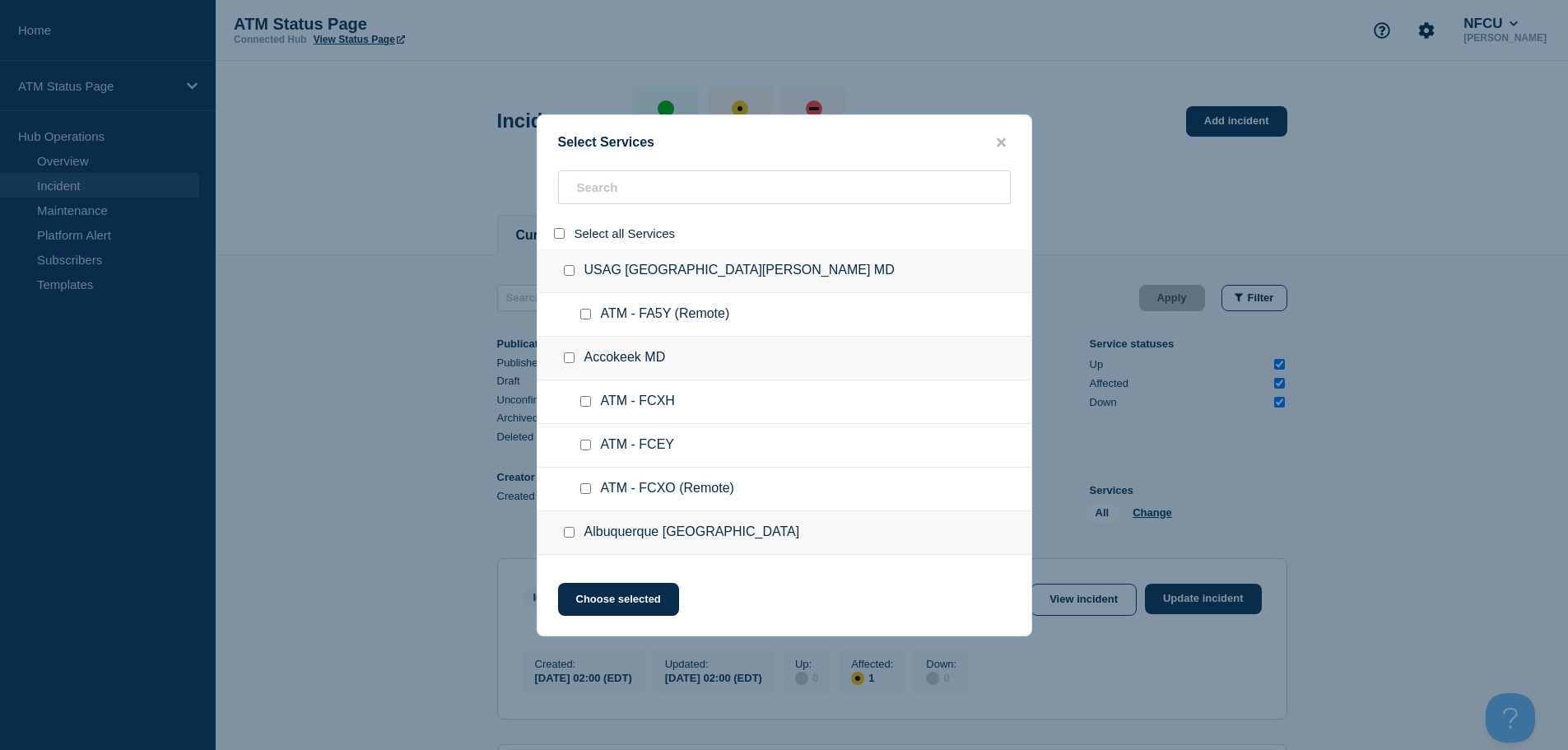
checkbox input "false"
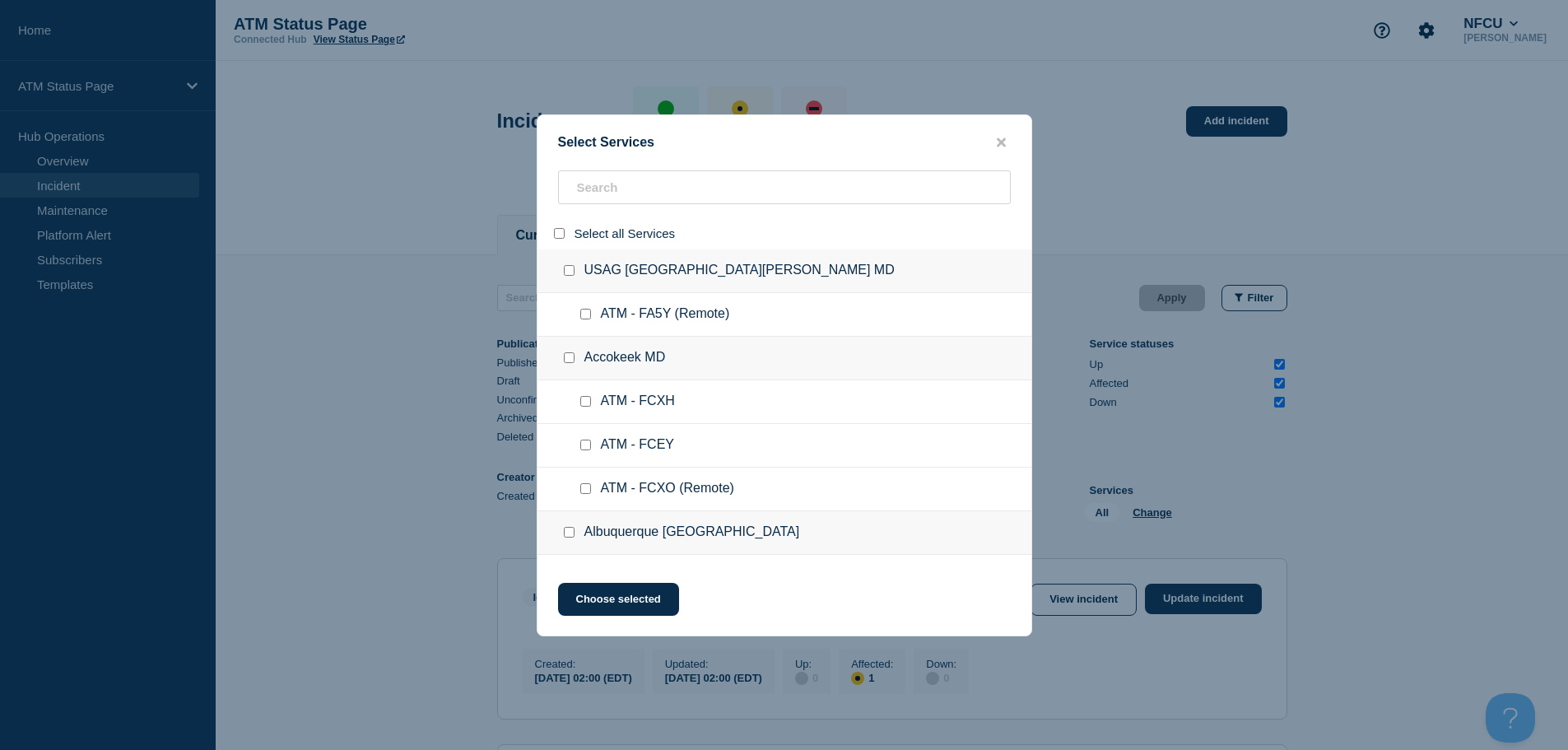
checkbox input "false"
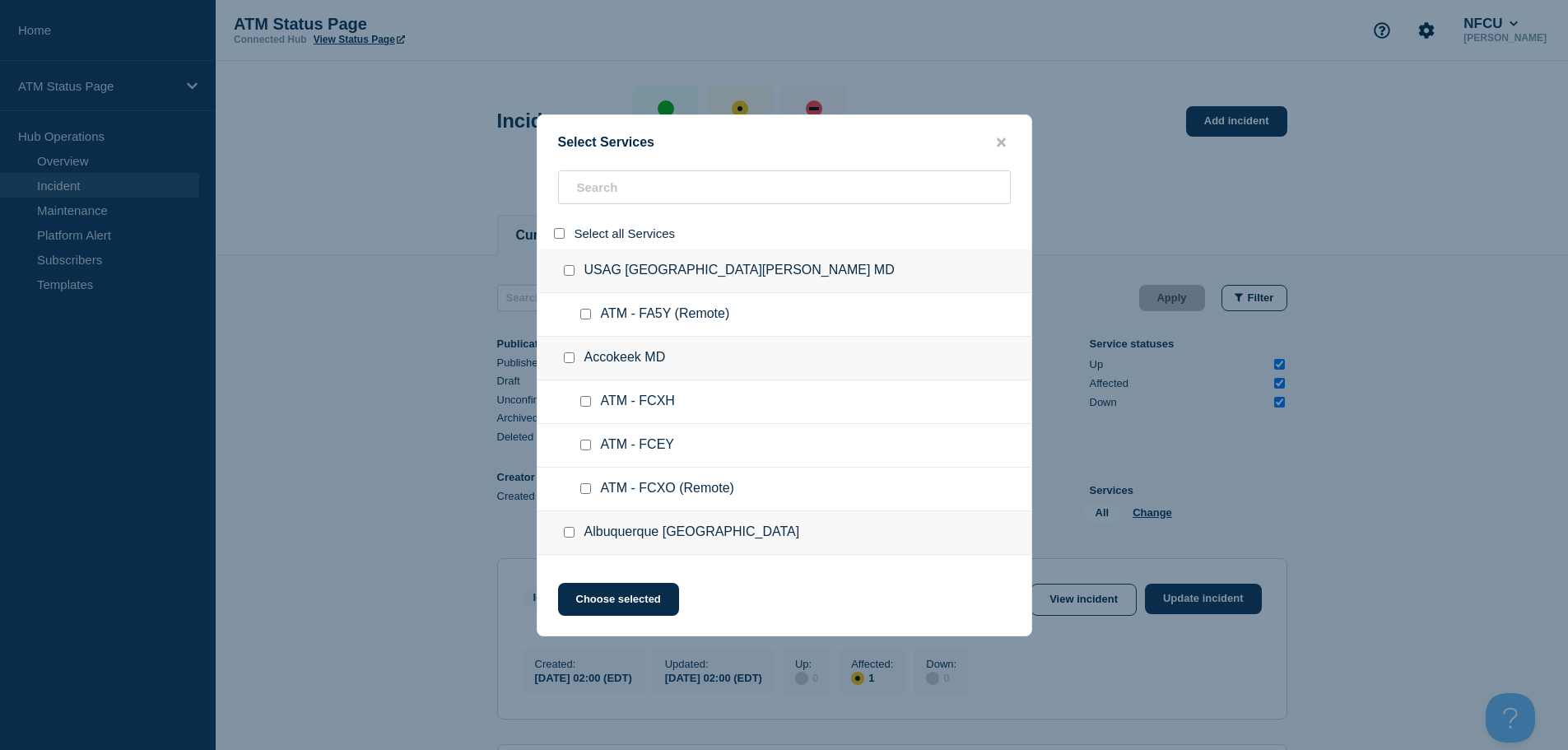
checkbox input "false"
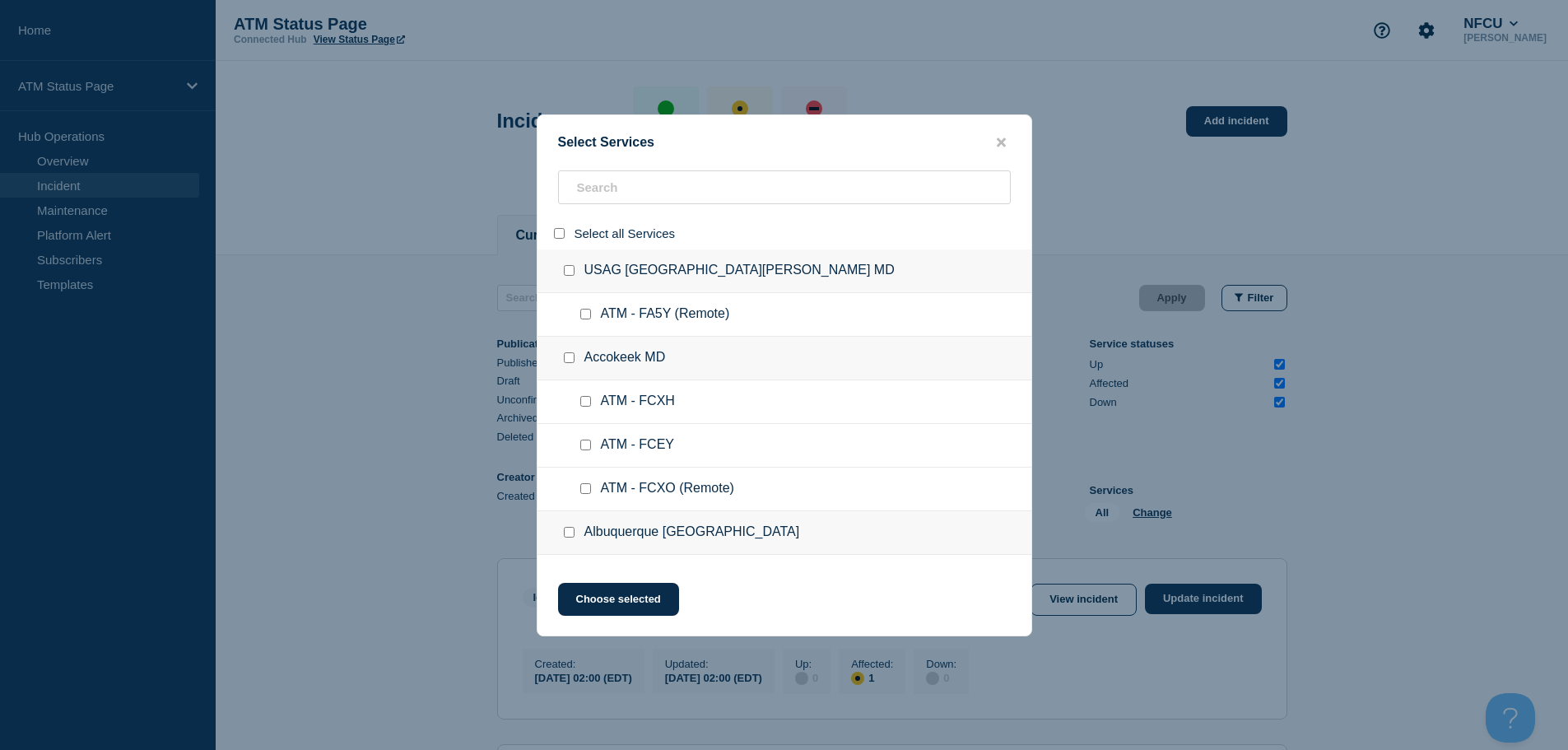
checkbox input "false"
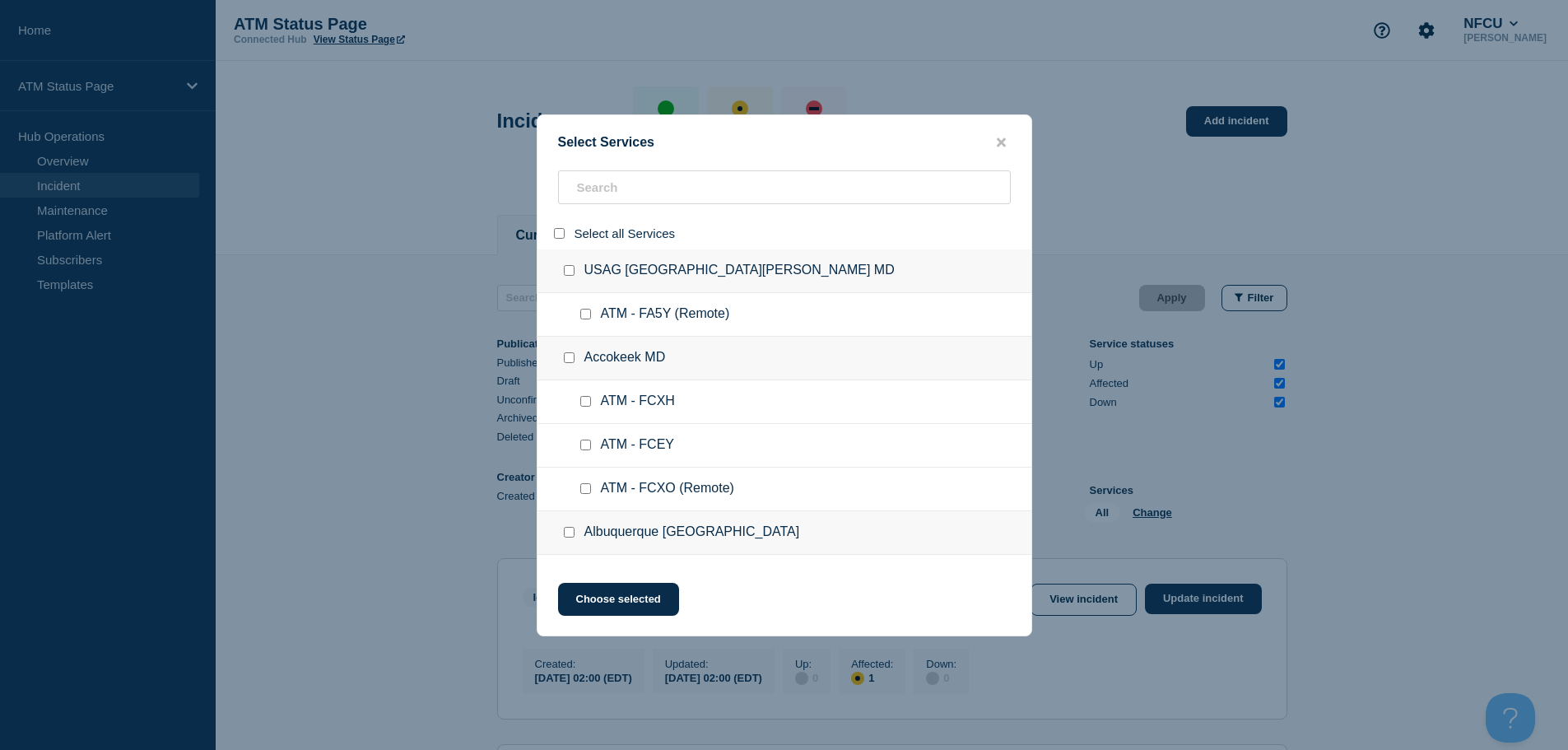
checkbox input "false"
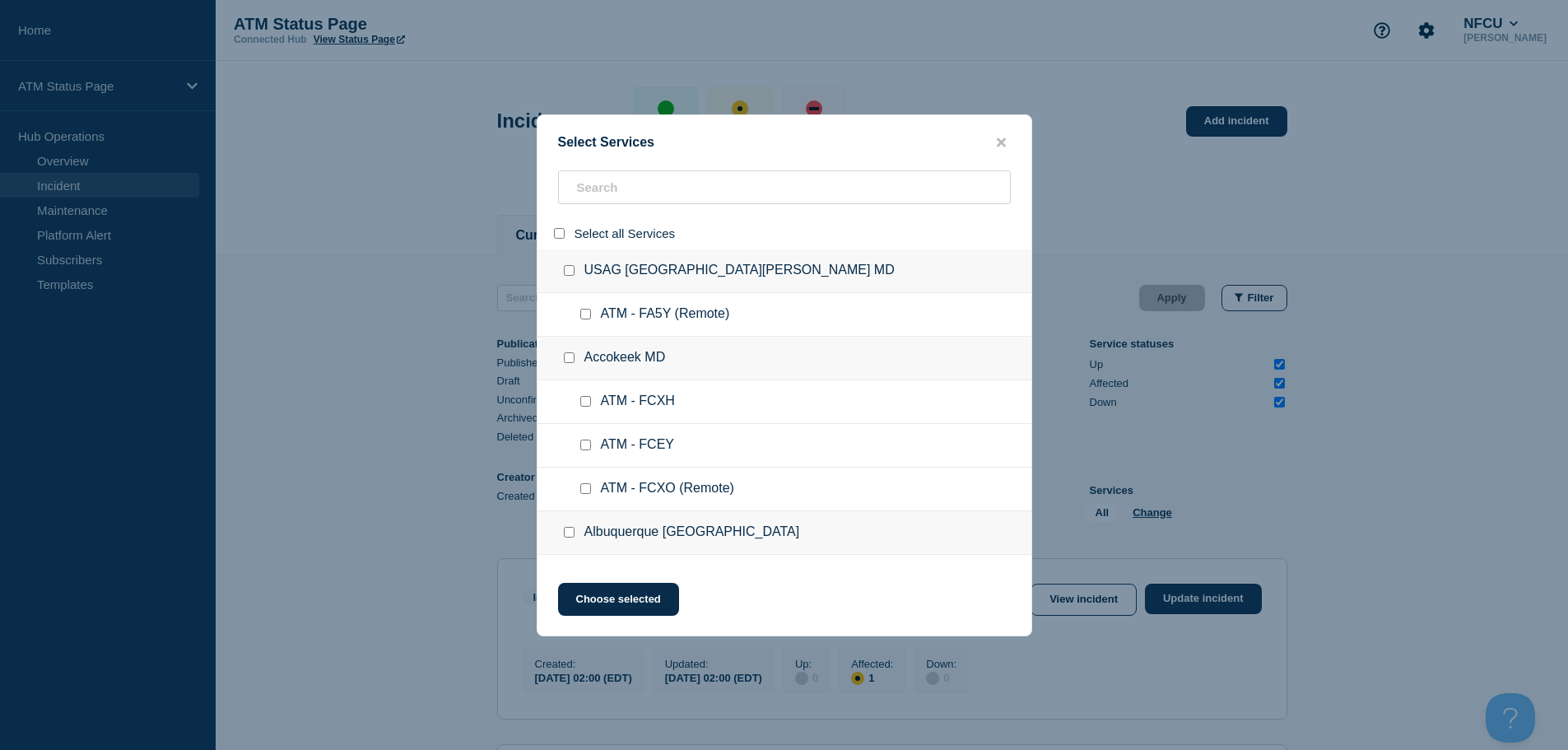
checkbox input "false"
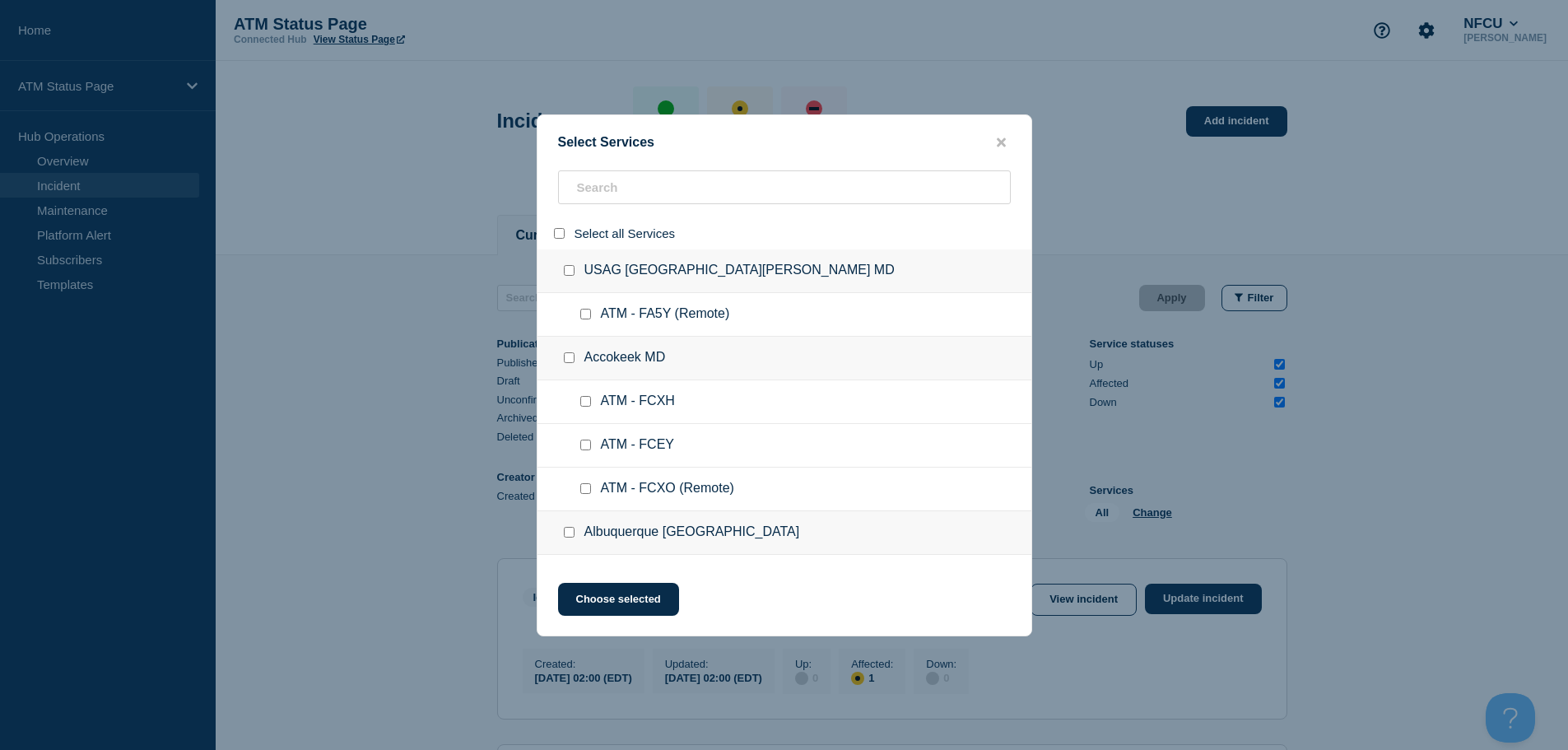
checkbox input "false"
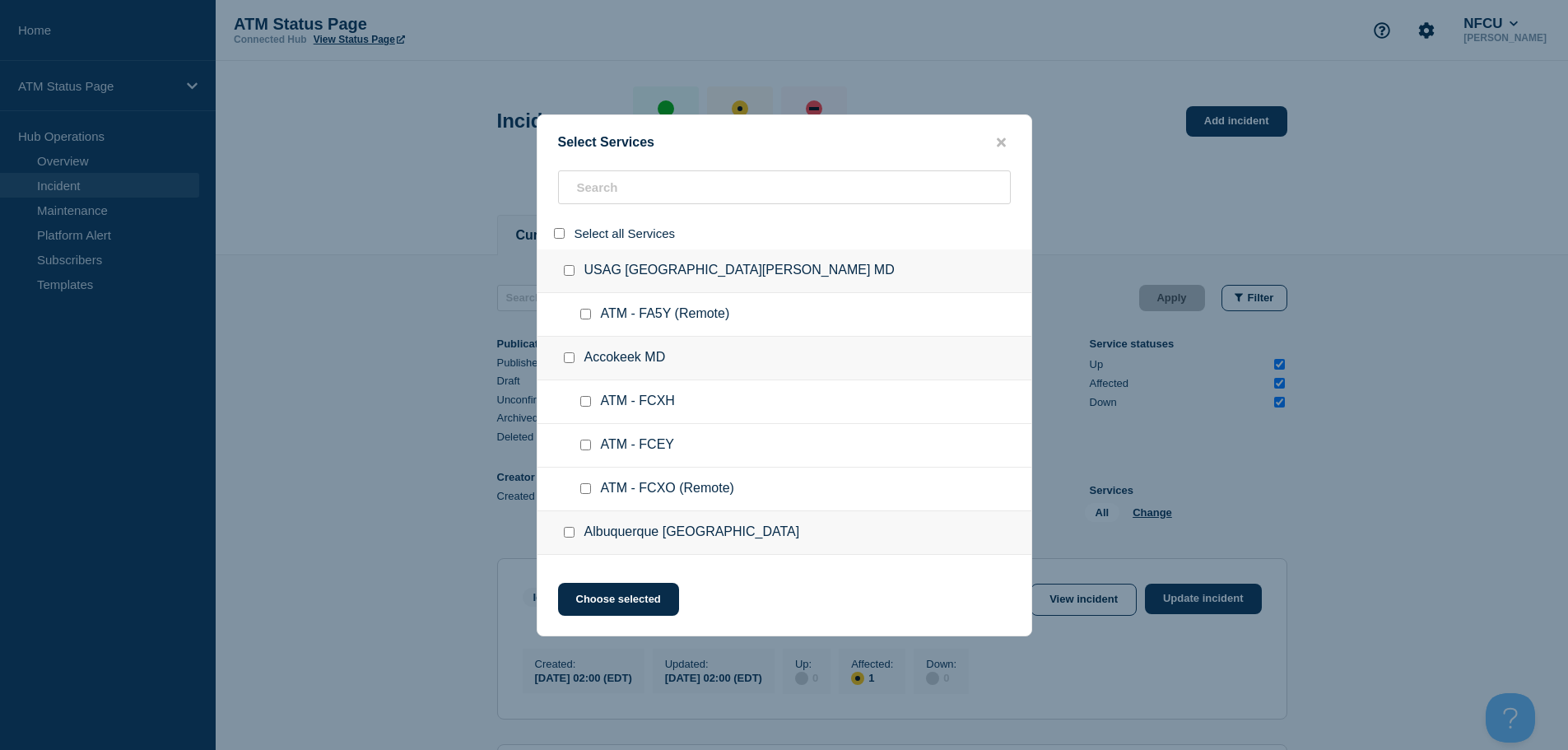
checkbox input "false"
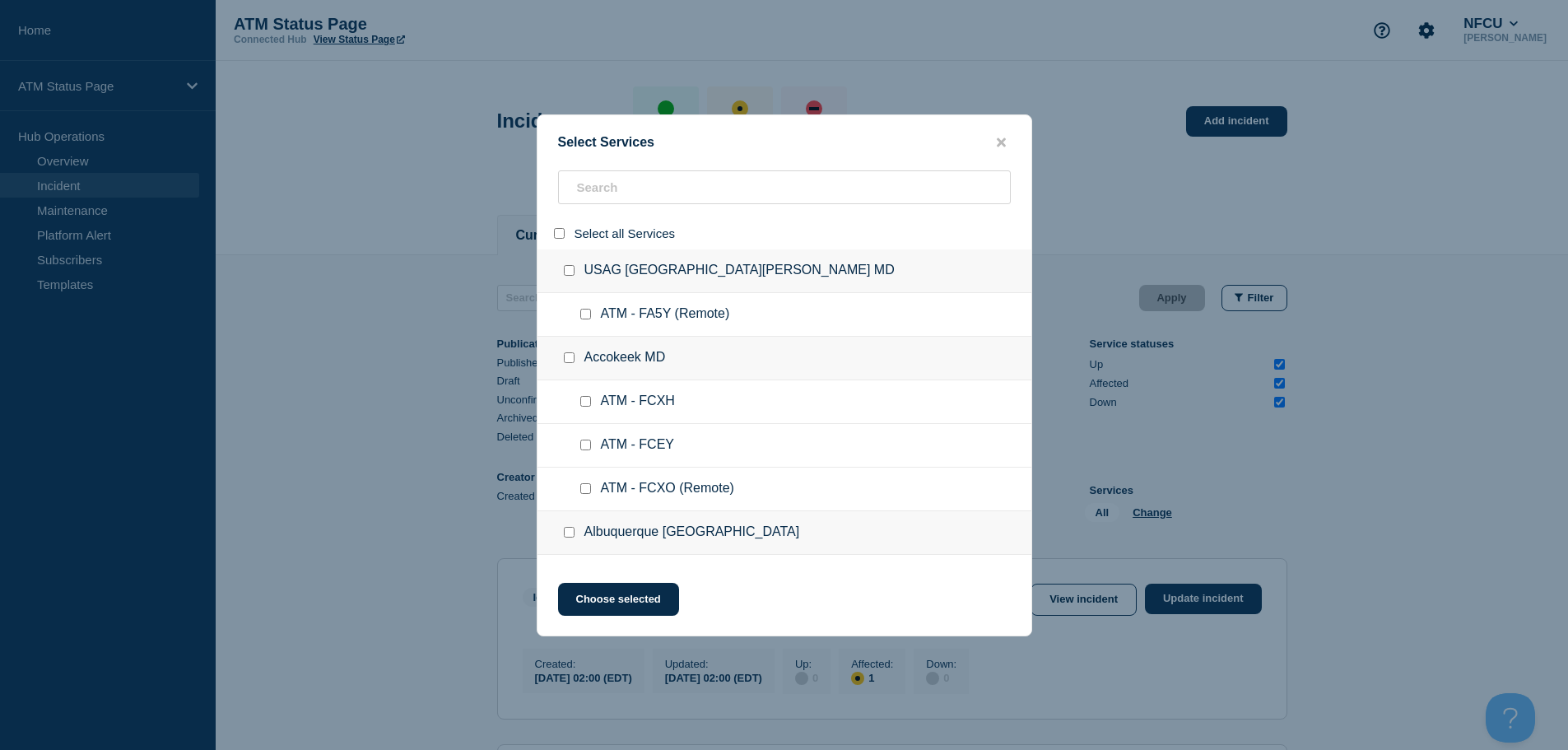
checkbox input "false"
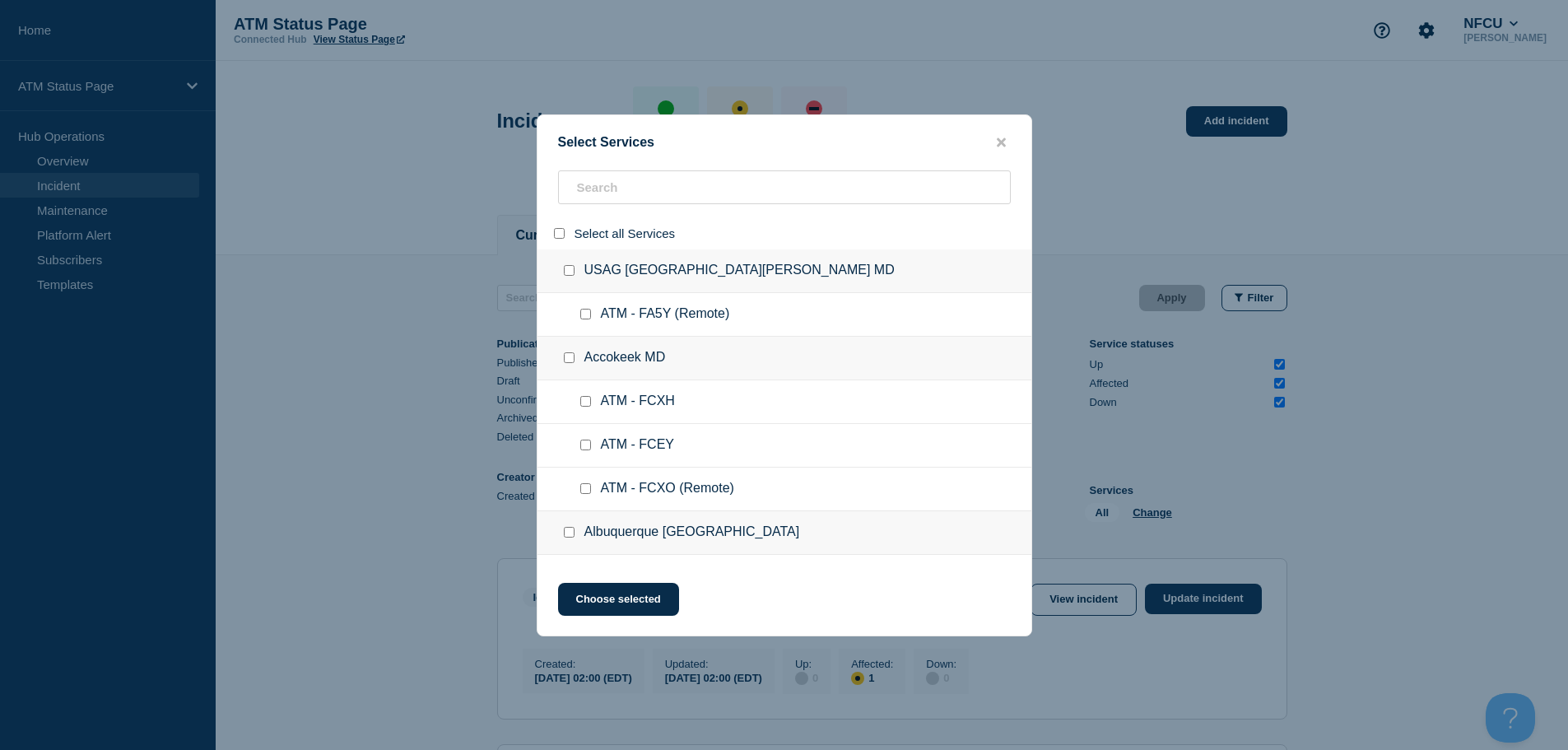
checkbox input "false"
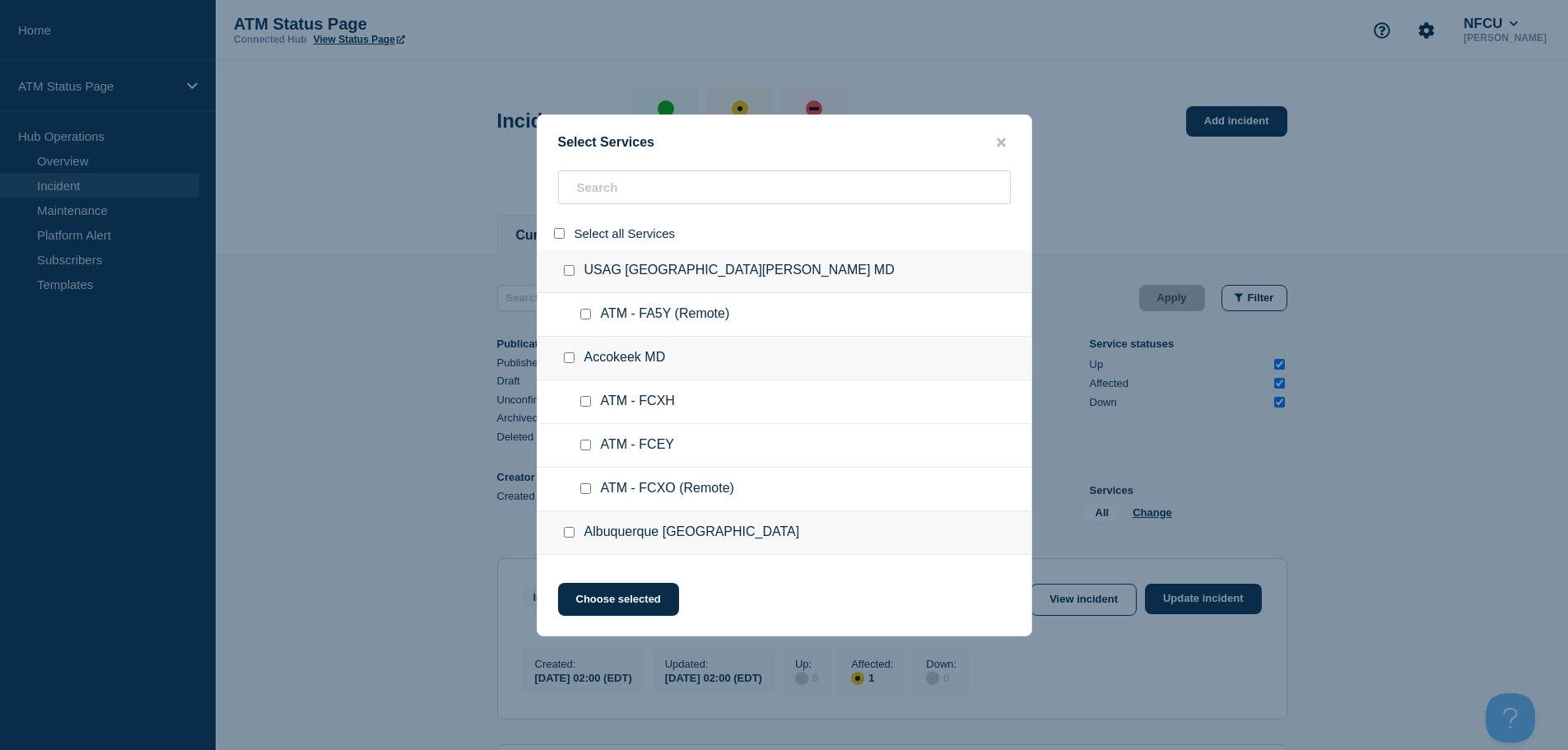
checkbox input "false"
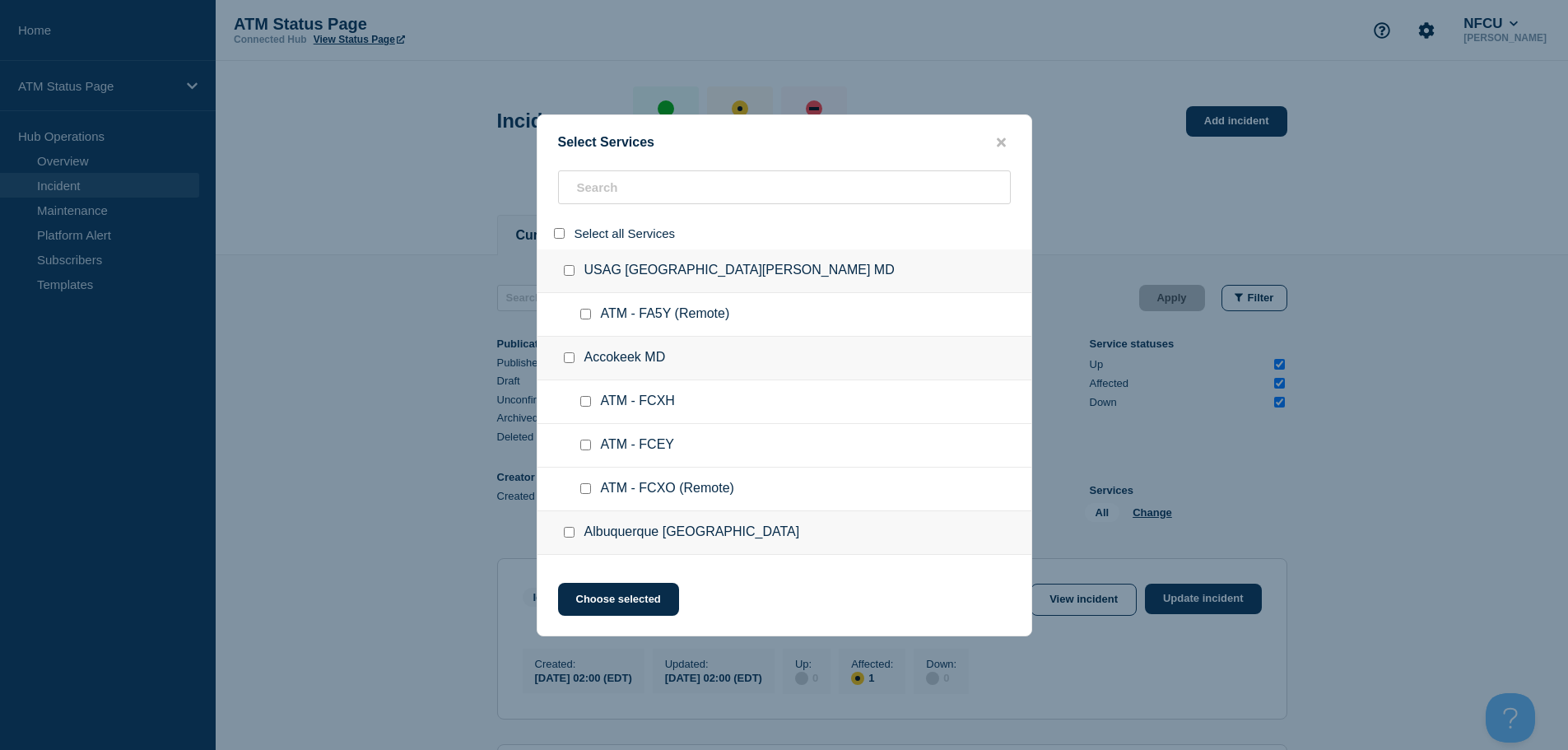
checkbox input "false"
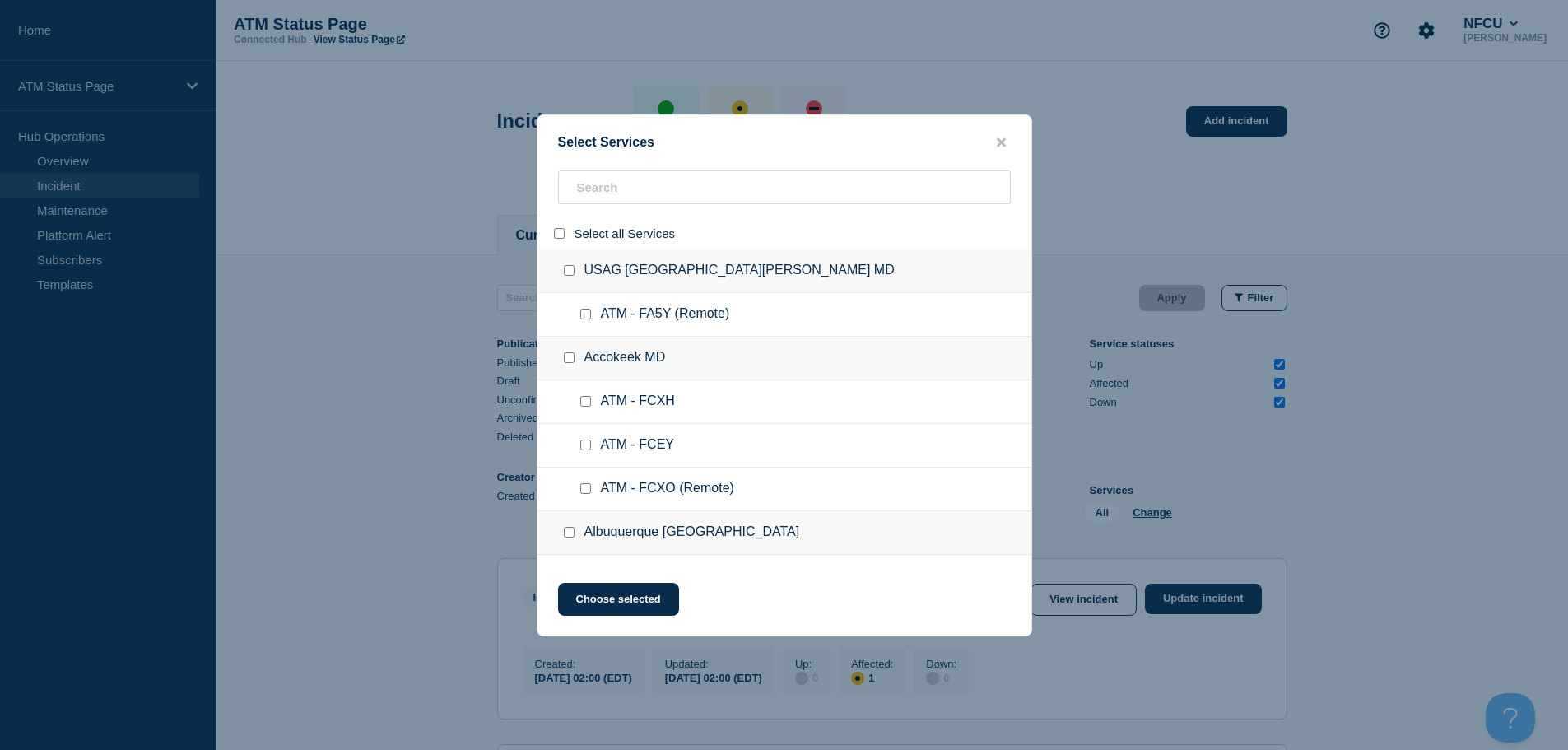
checkbox input "false"
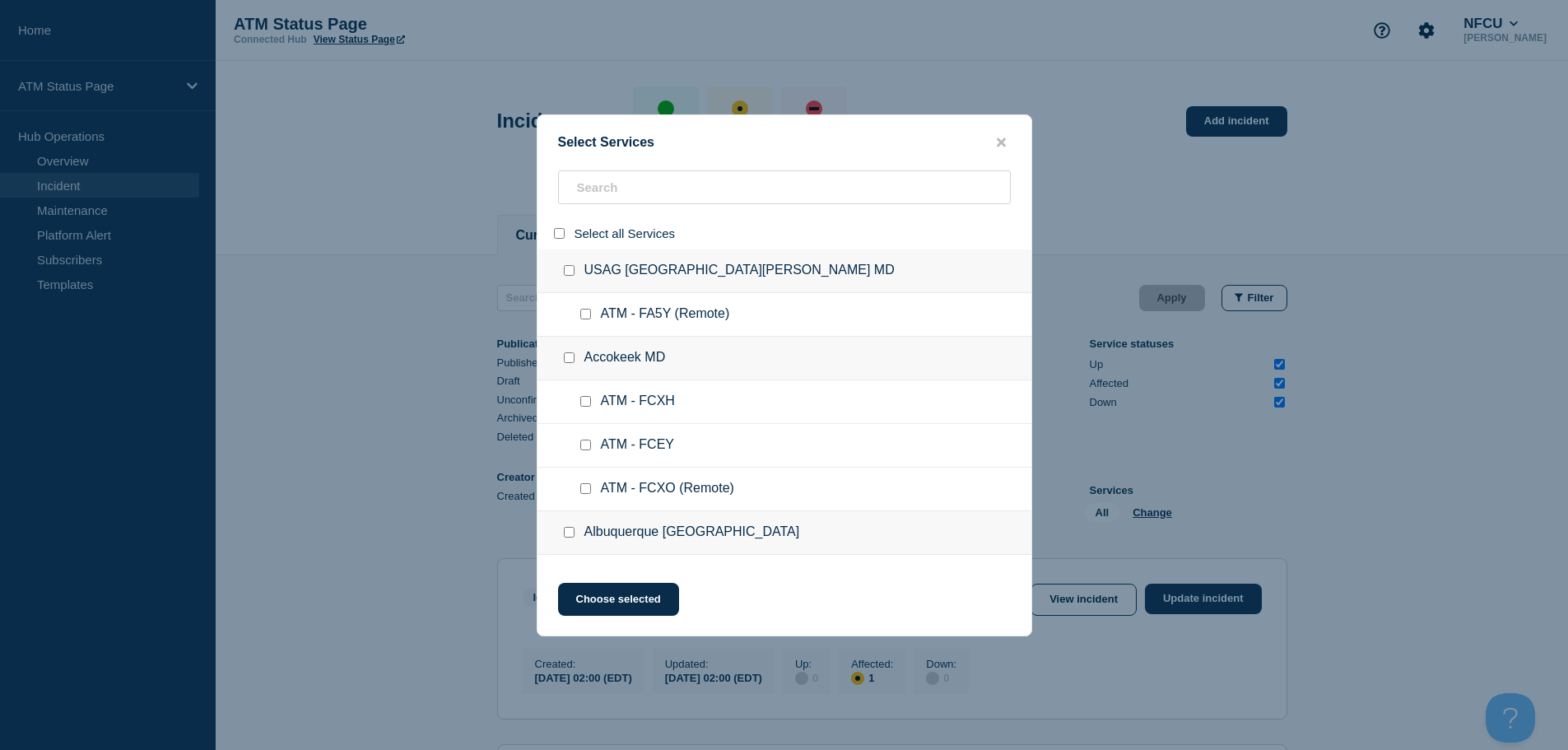
checkbox input "false"
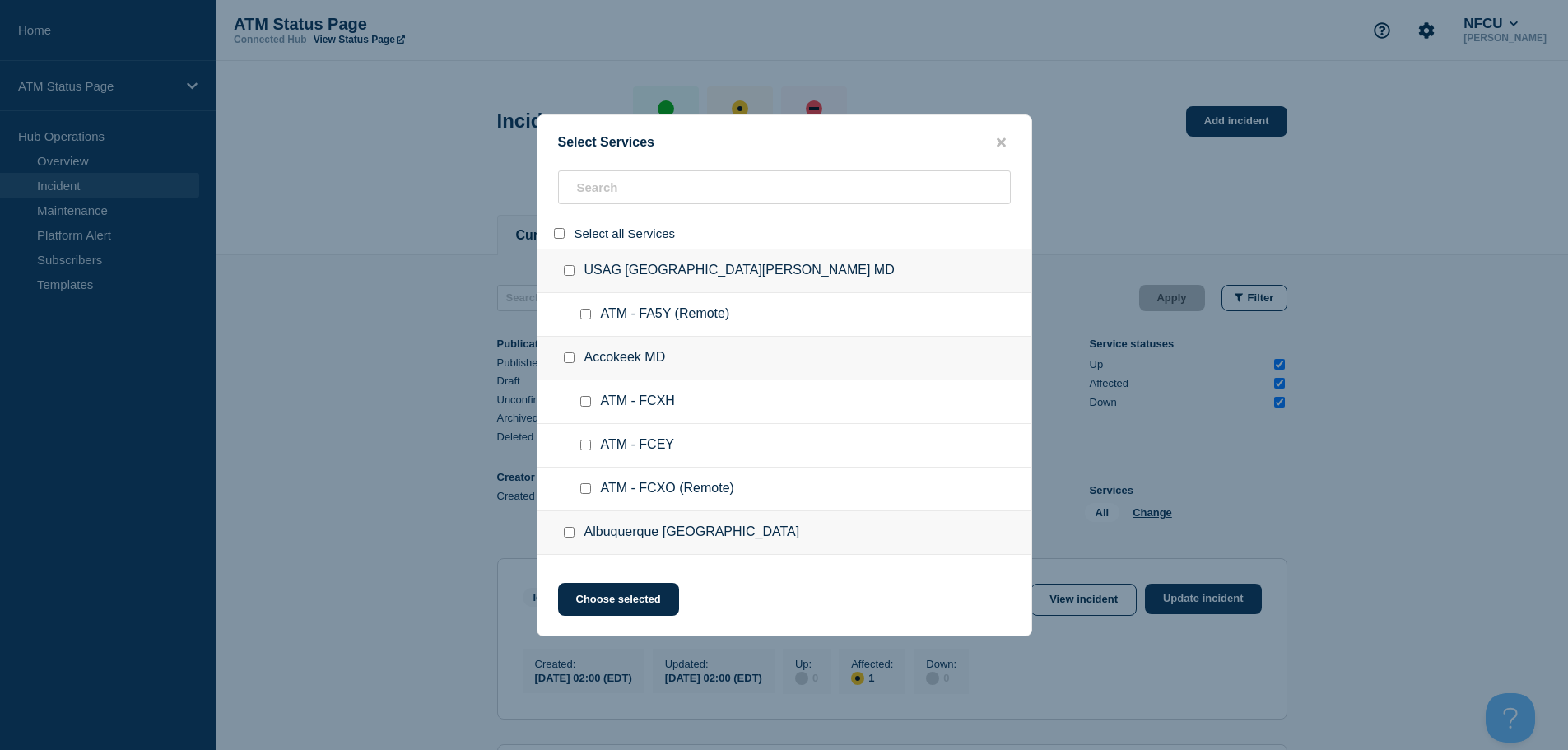
checkbox input "false"
click at [629, 201] on input "search" at bounding box center [784, 187] width 453 height 33
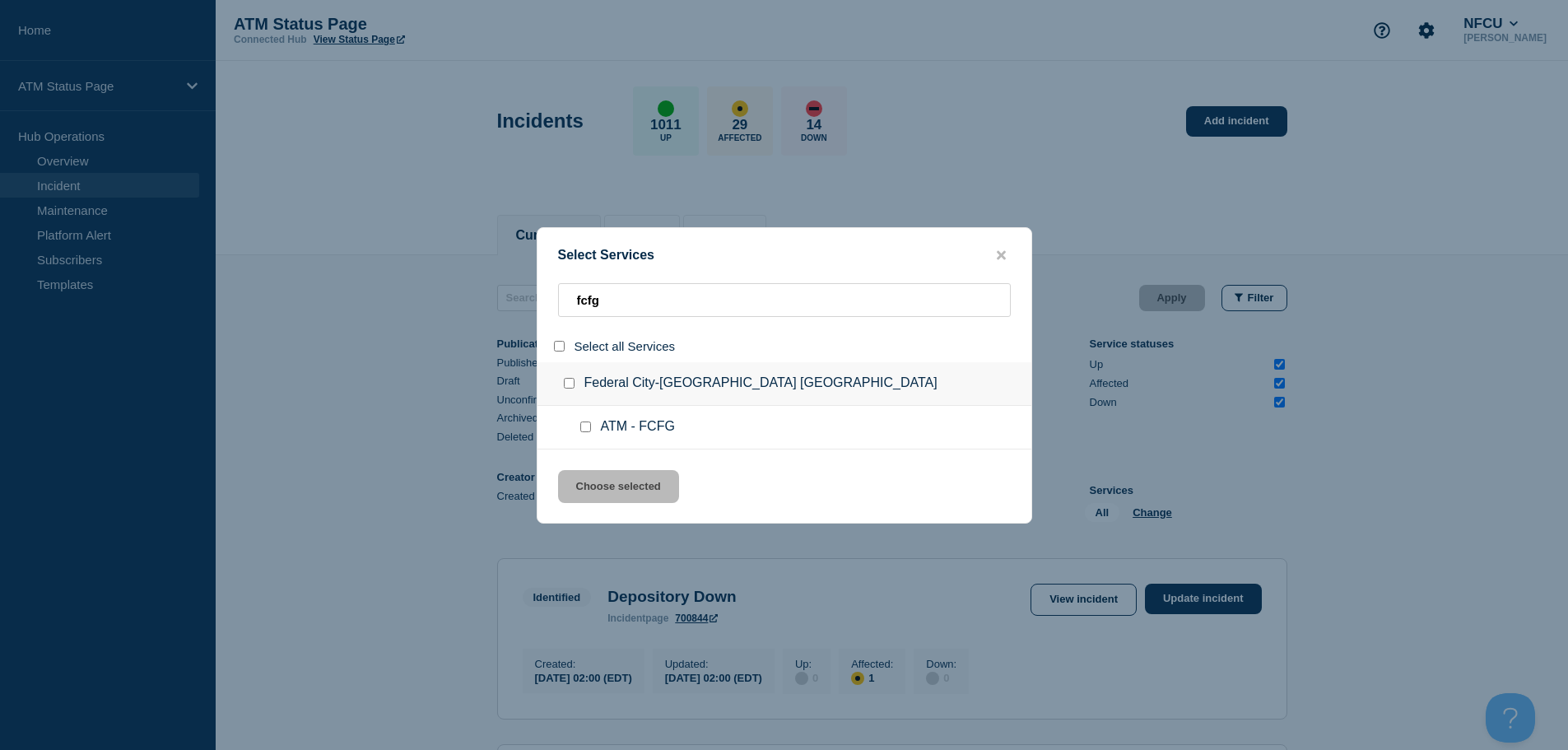
click at [585, 428] on input "service: ATM - FCFG" at bounding box center [586, 426] width 10 height 10
click at [602, 490] on button "Choose selected" at bounding box center [618, 486] width 121 height 33
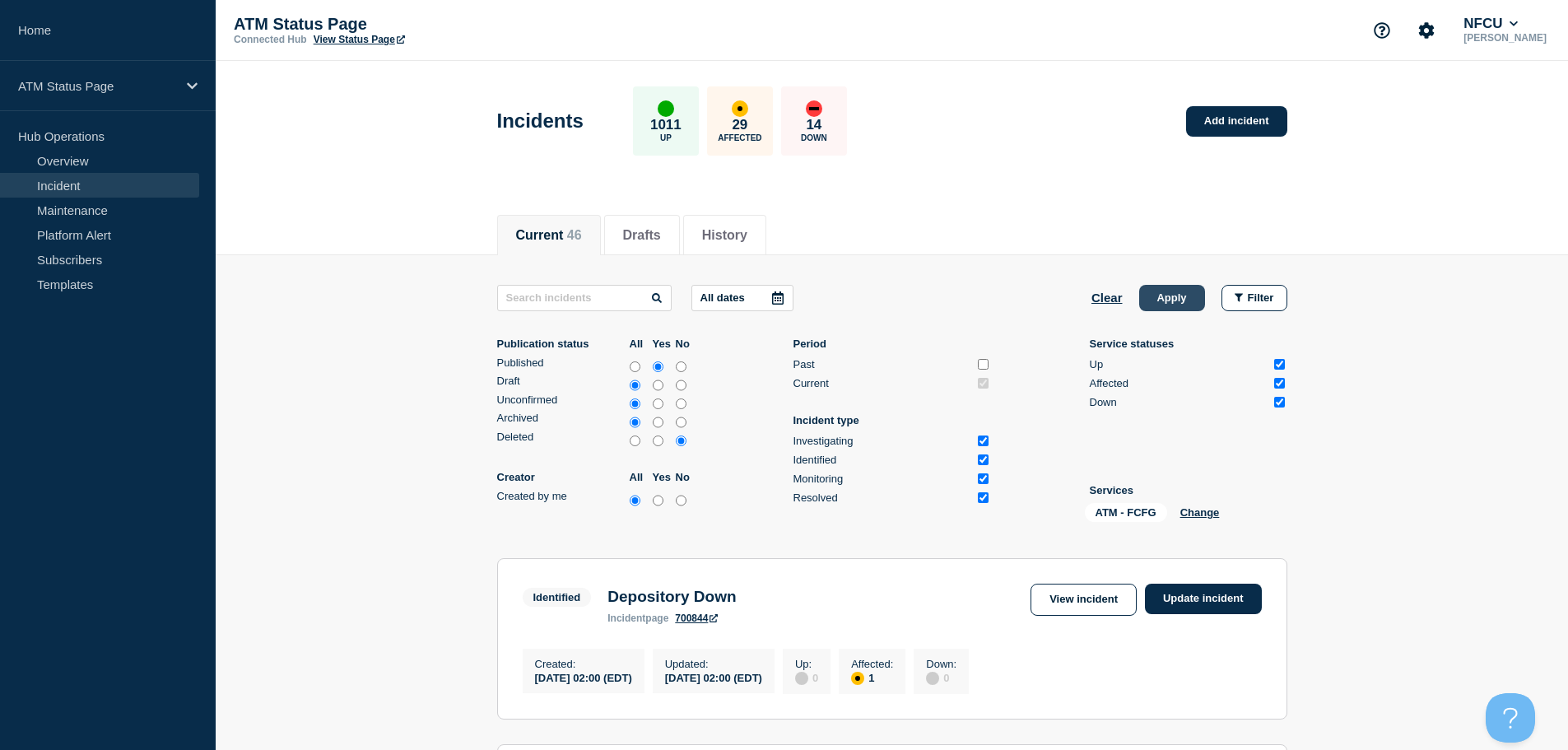
click at [1147, 286] on button "Apply" at bounding box center [1172, 298] width 66 height 27
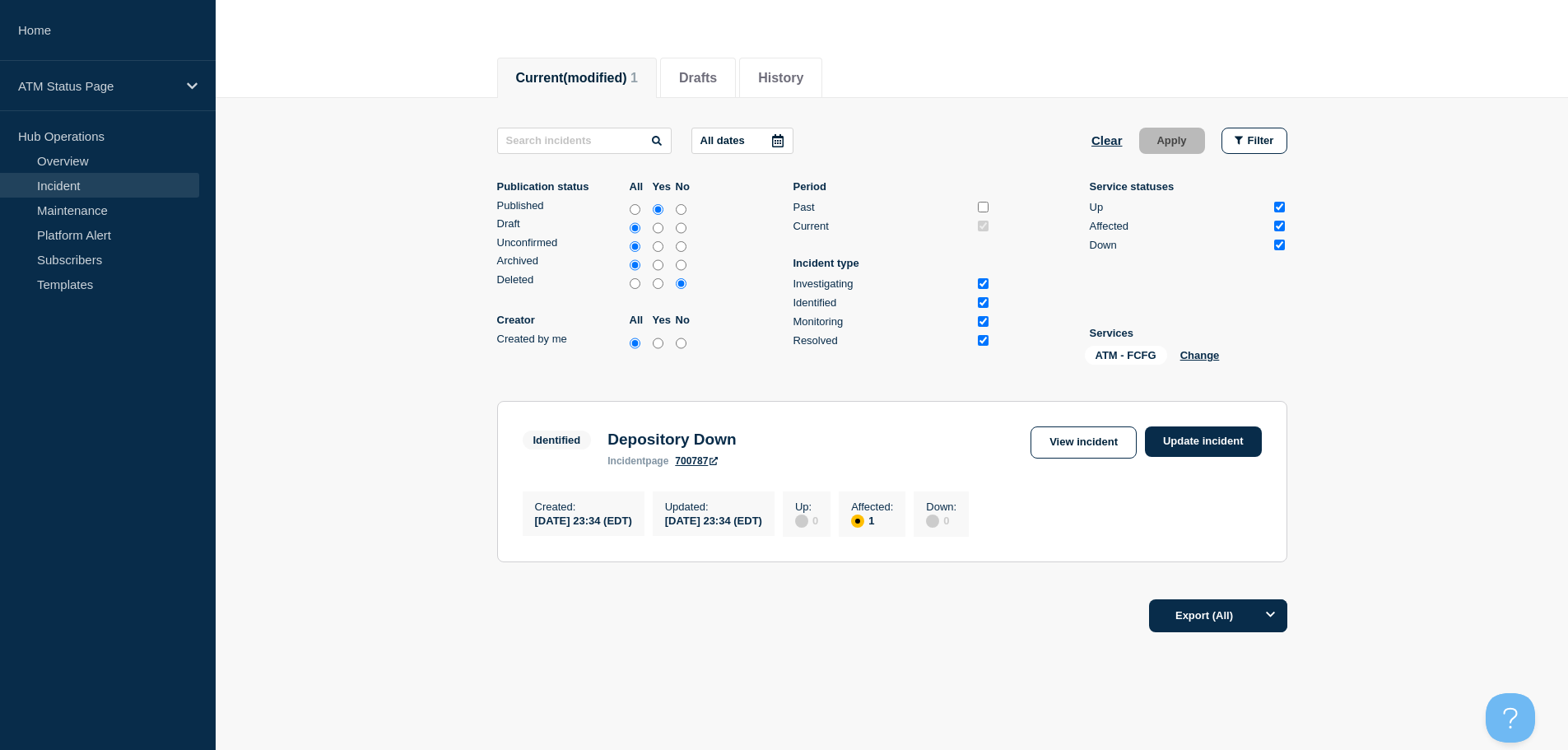
scroll to position [164, 0]
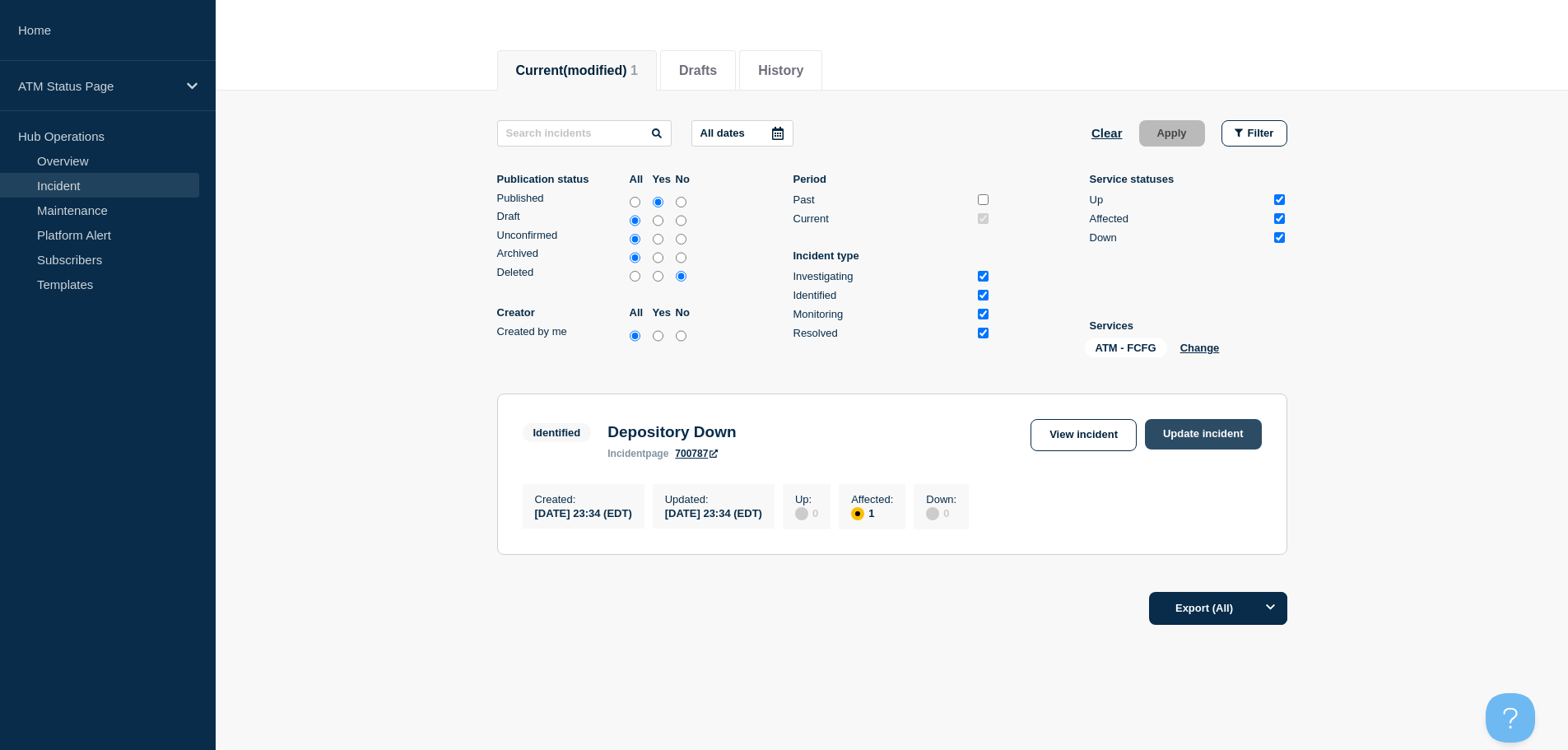
click at [1202, 419] on link "Update incident" at bounding box center [1203, 434] width 116 height 31
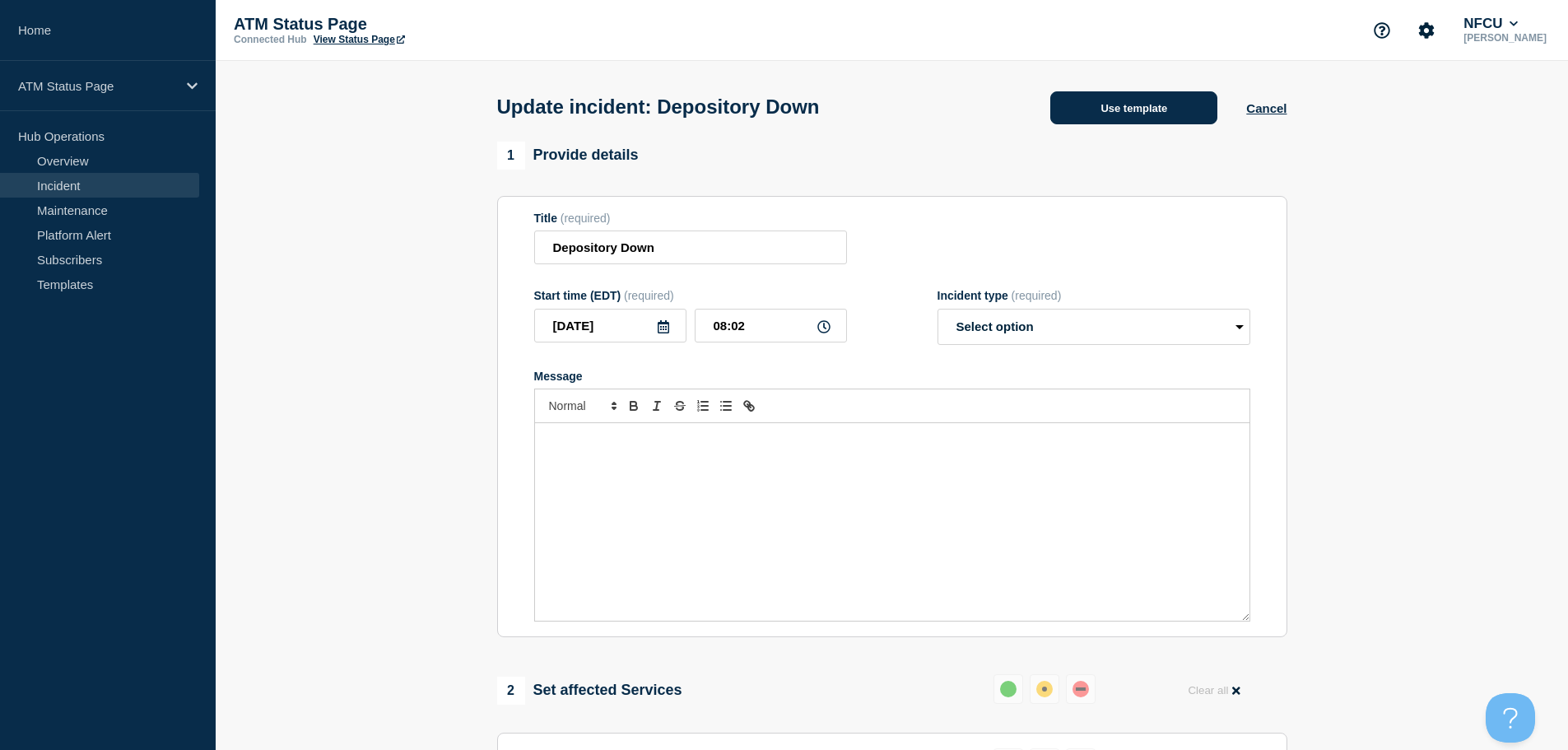
click at [1106, 109] on button "Use template" at bounding box center [1133, 108] width 167 height 33
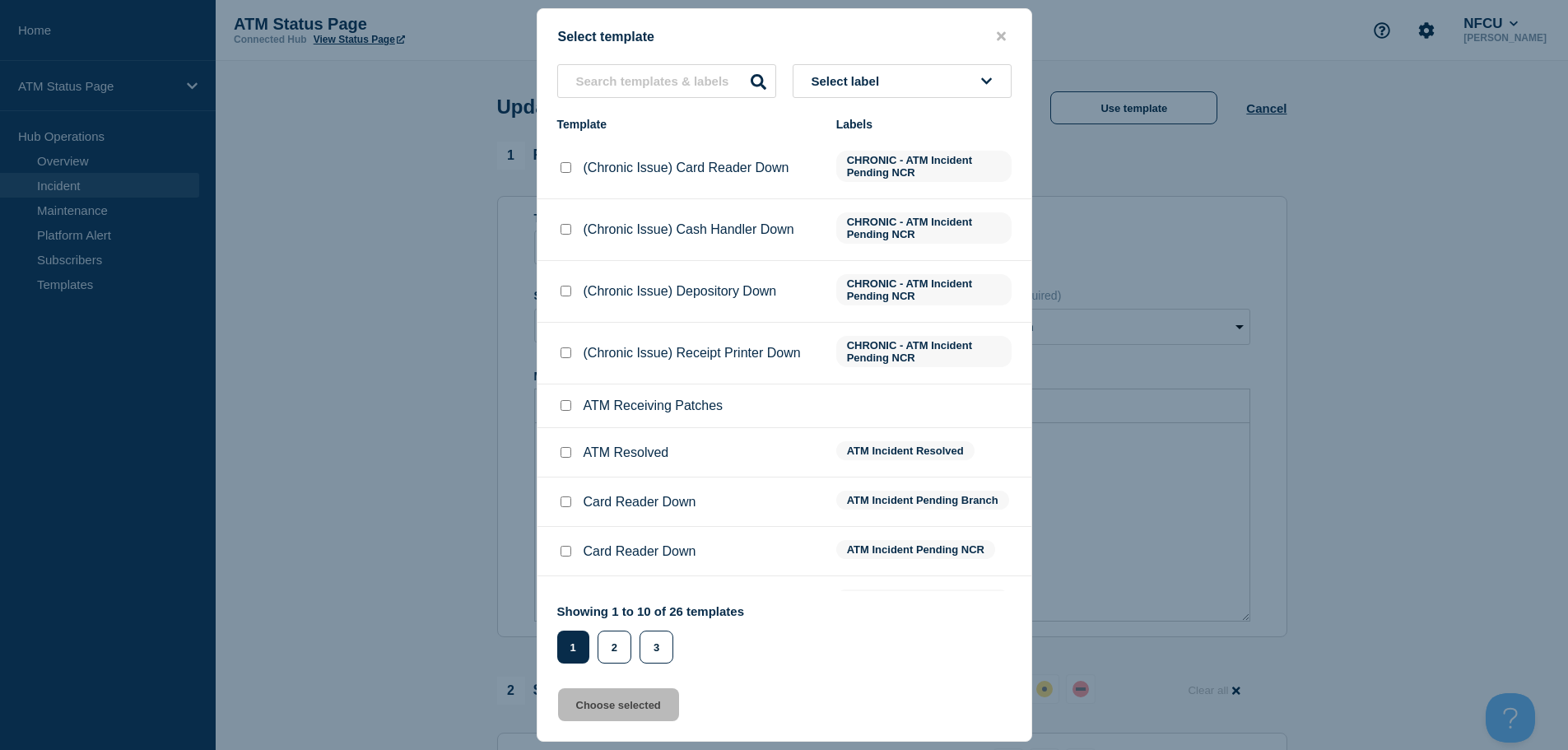
click at [874, 83] on span "Select label" at bounding box center [849, 80] width 75 height 14
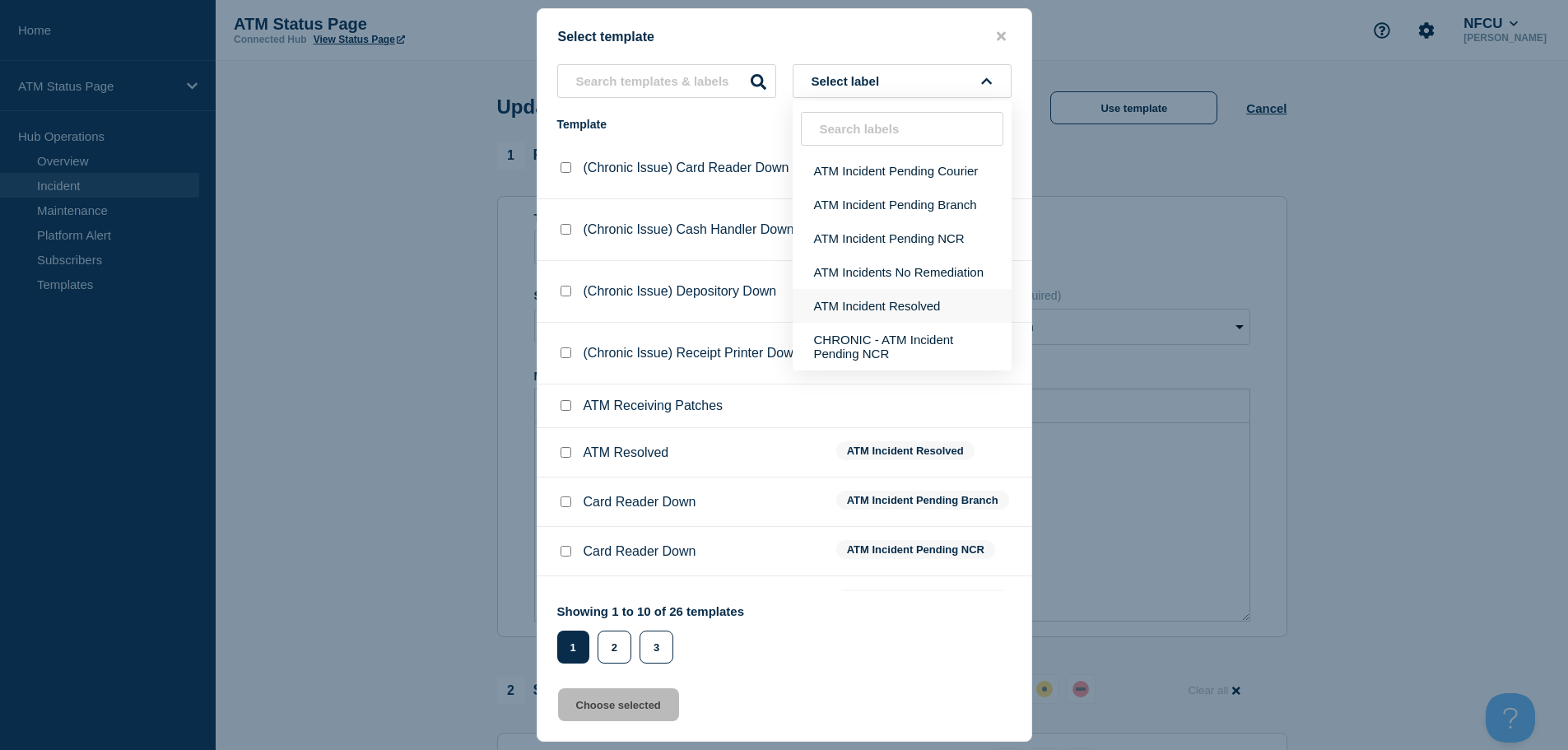
click at [908, 312] on button "ATM Incident Resolved" at bounding box center [903, 305] width 219 height 33
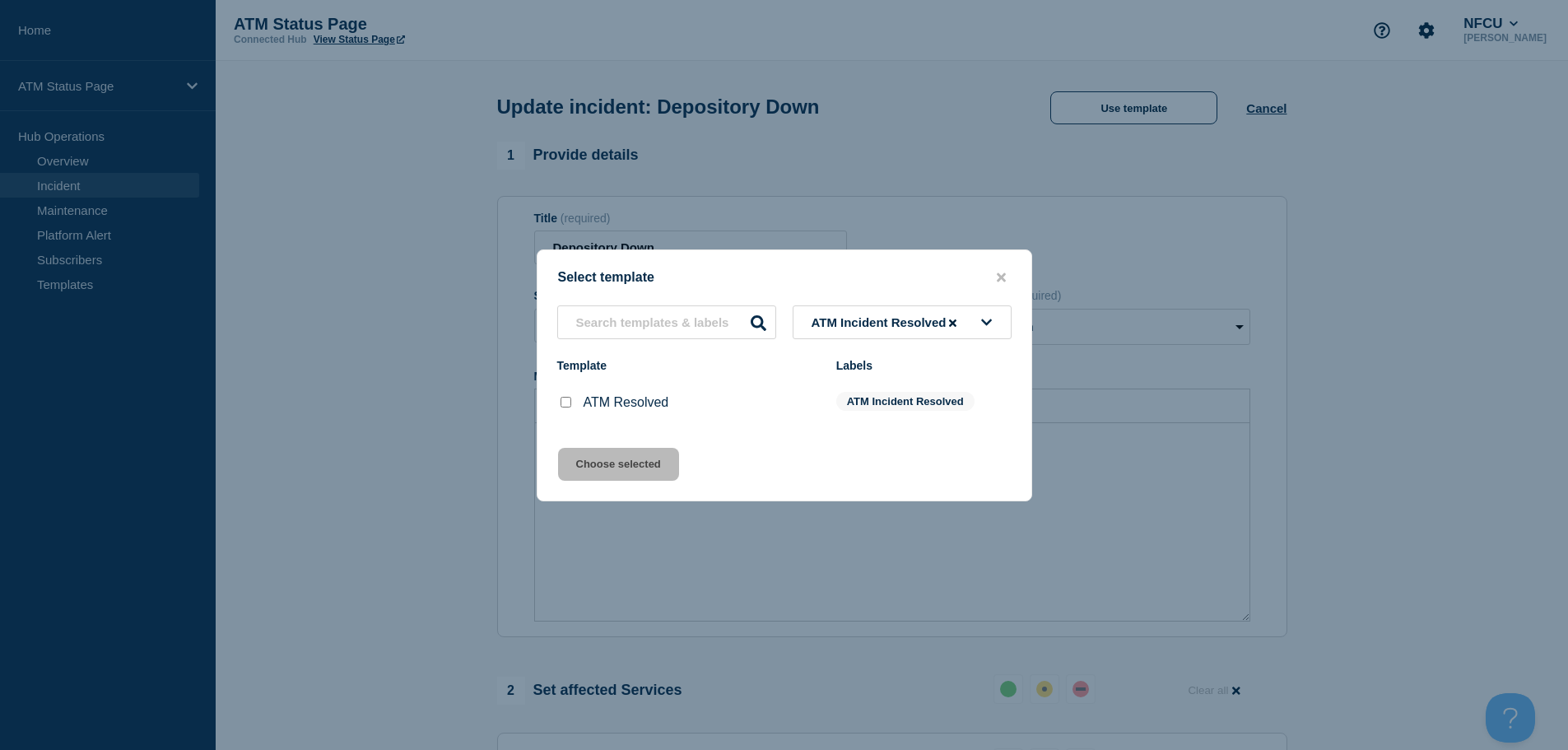
click at [567, 408] on input "ATM Resolved checkbox" at bounding box center [565, 402] width 10 height 10
click at [613, 457] on button "Choose selected" at bounding box center [618, 464] width 121 height 33
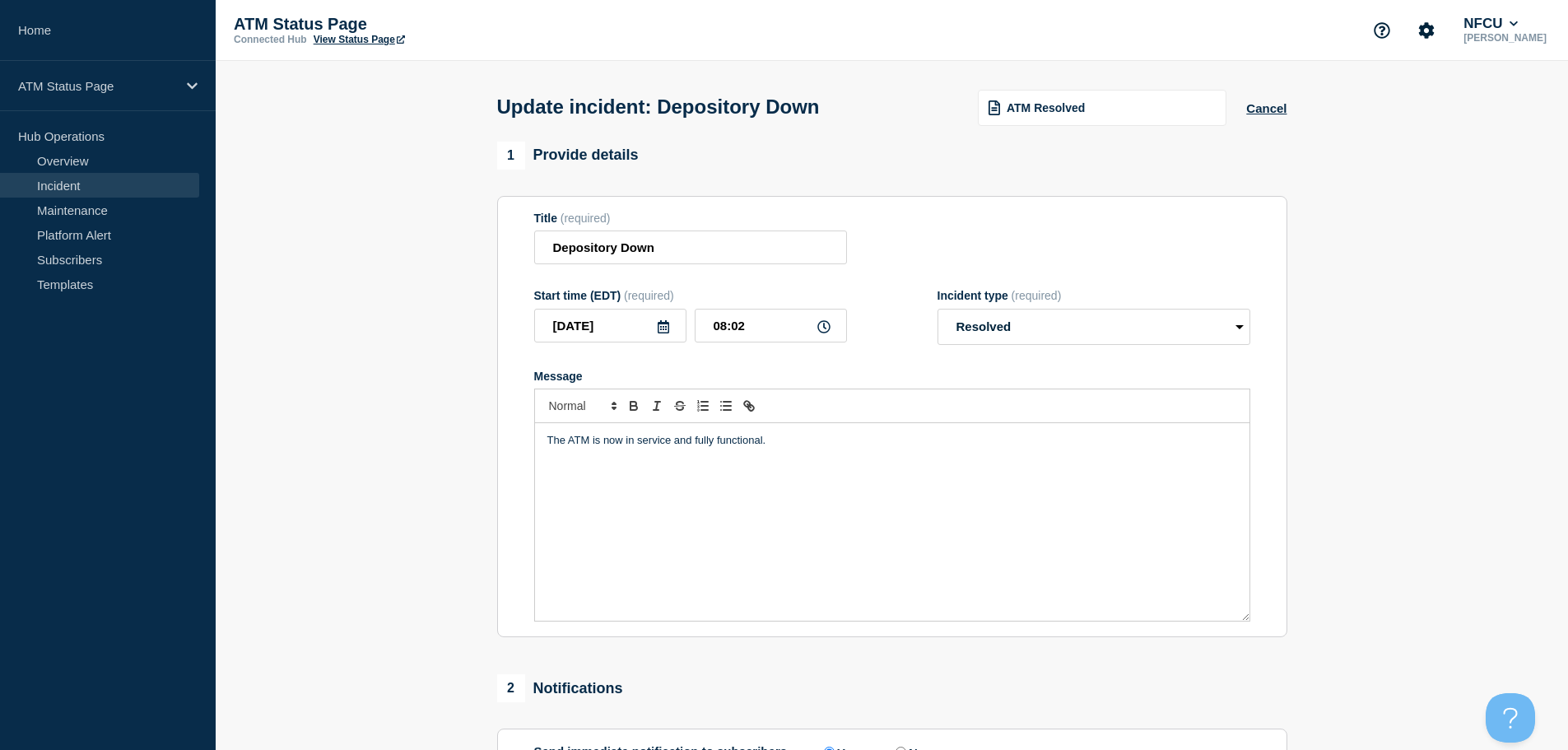
scroll to position [304, 0]
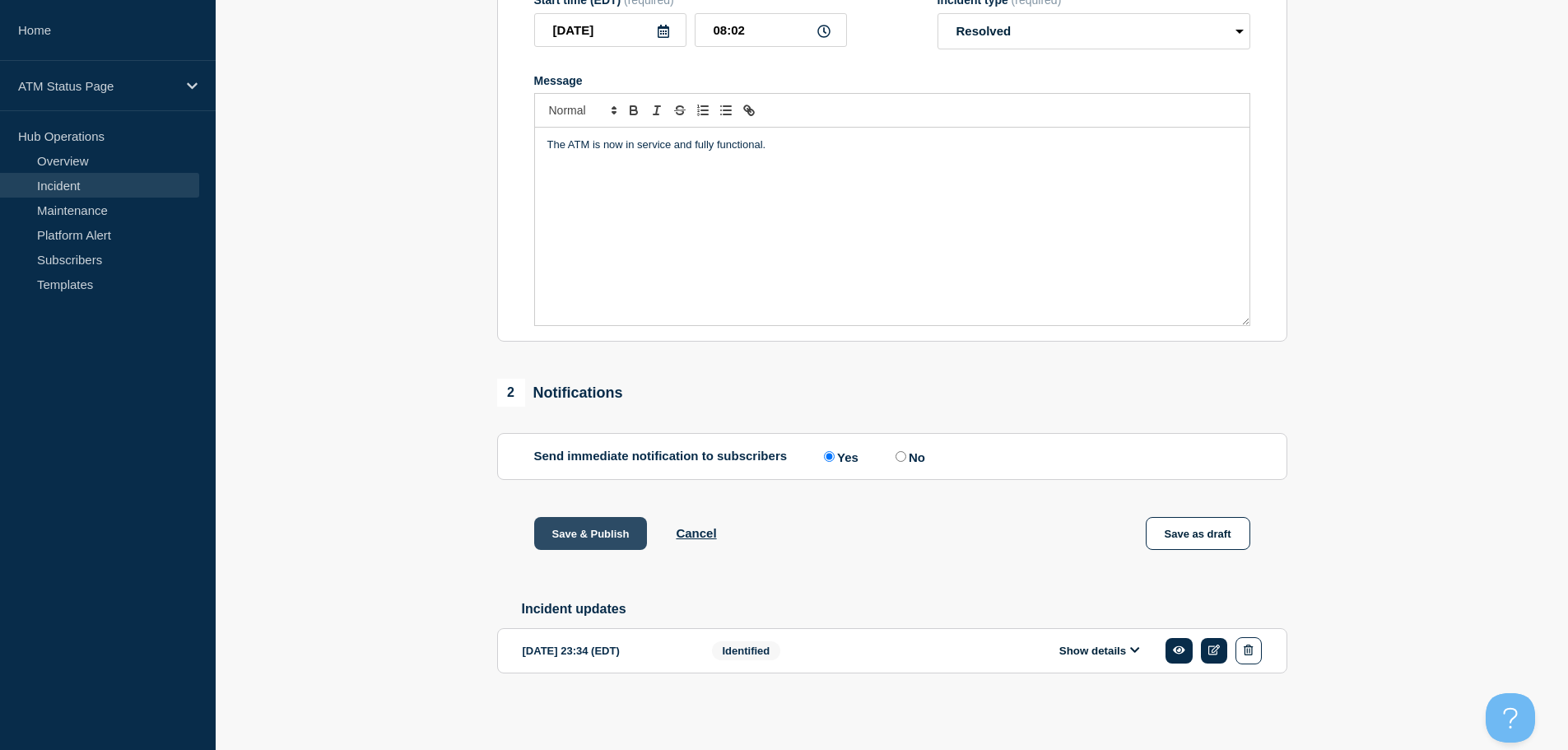
click at [603, 526] on button "Save & Publish" at bounding box center [591, 533] width 114 height 33
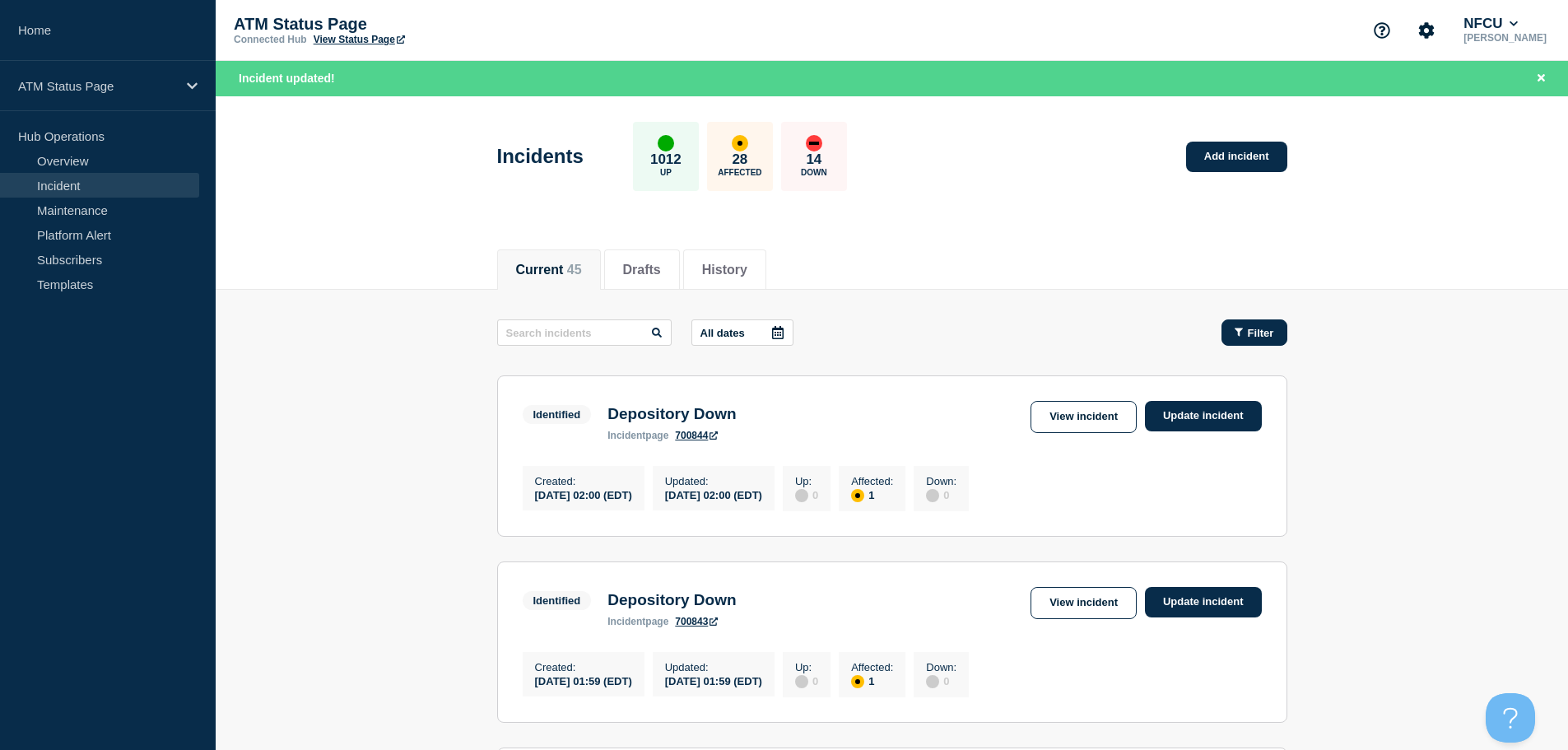
click at [1261, 342] on button "Filter" at bounding box center [1254, 332] width 66 height 27
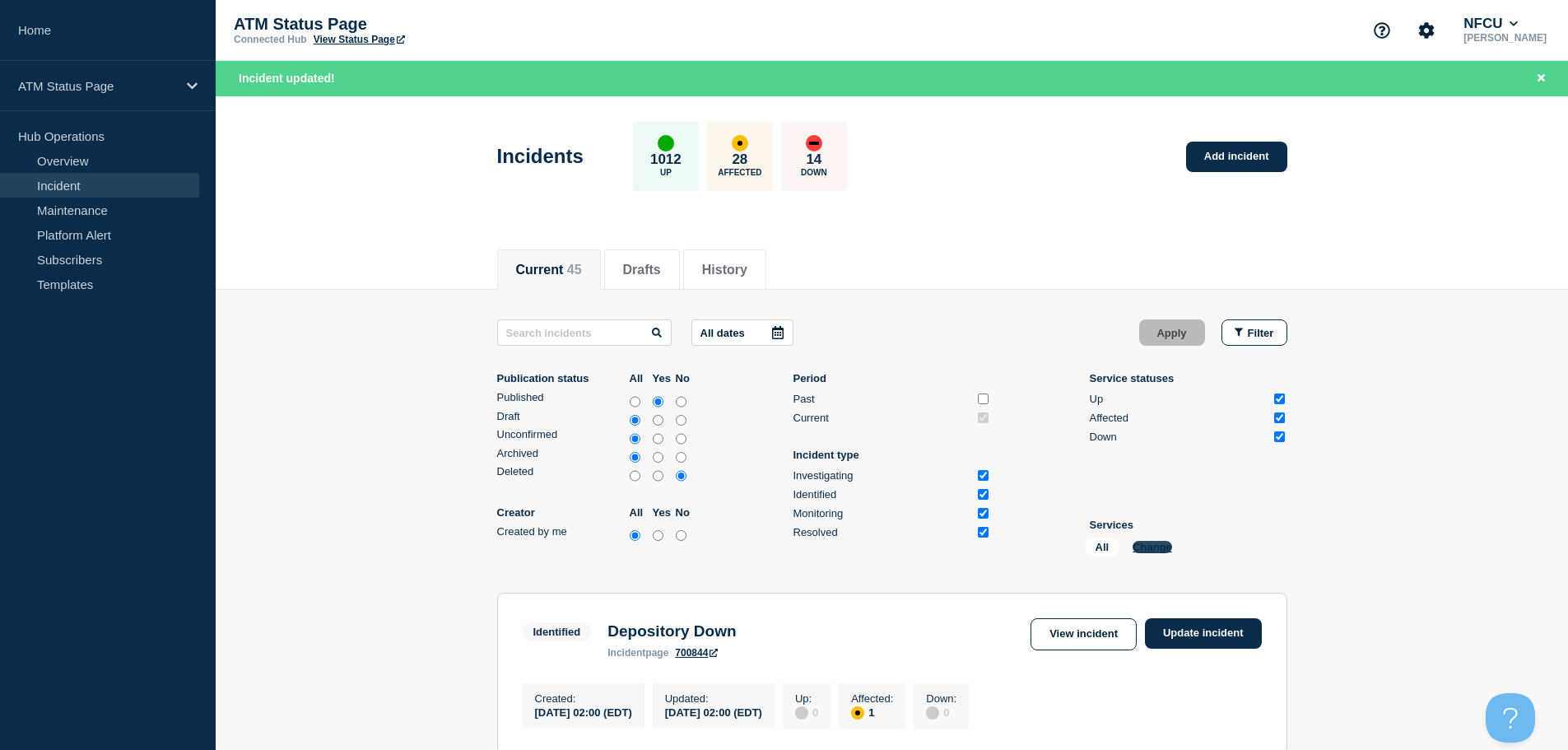
click at [1150, 546] on button "Change" at bounding box center [1152, 546] width 39 height 12
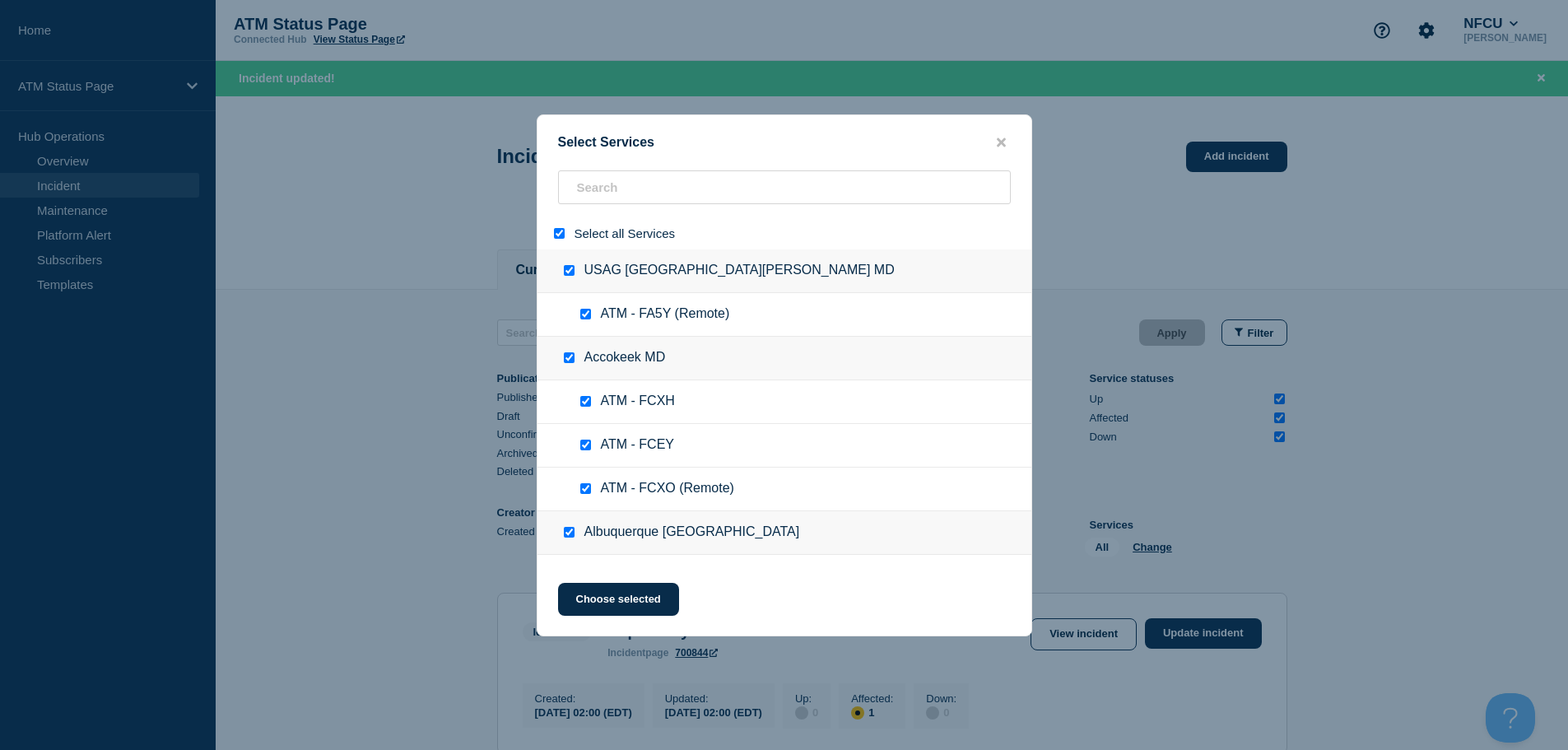
click at [556, 238] on input "select all" at bounding box center [559, 233] width 10 height 10
drag, startPoint x: 646, startPoint y: 199, endPoint x: 616, endPoint y: 200, distance: 30.0
click at [641, 217] on div at bounding box center [784, 233] width 494 height 32
click at [598, 193] on input "search" at bounding box center [784, 187] width 453 height 33
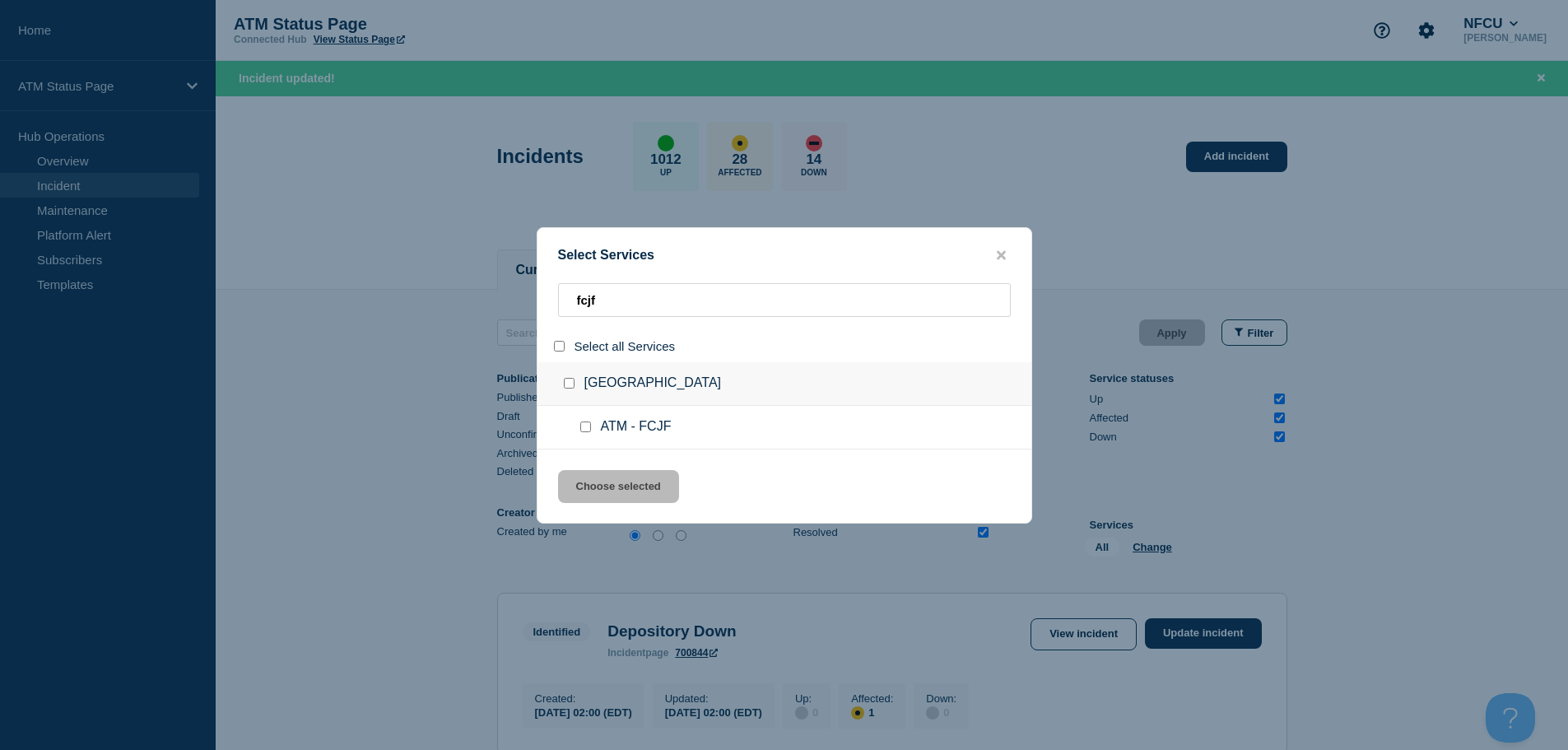
click at [581, 428] on input "service: ATM - FCJF" at bounding box center [586, 426] width 10 height 10
click at [617, 488] on button "Choose selected" at bounding box center [618, 486] width 121 height 33
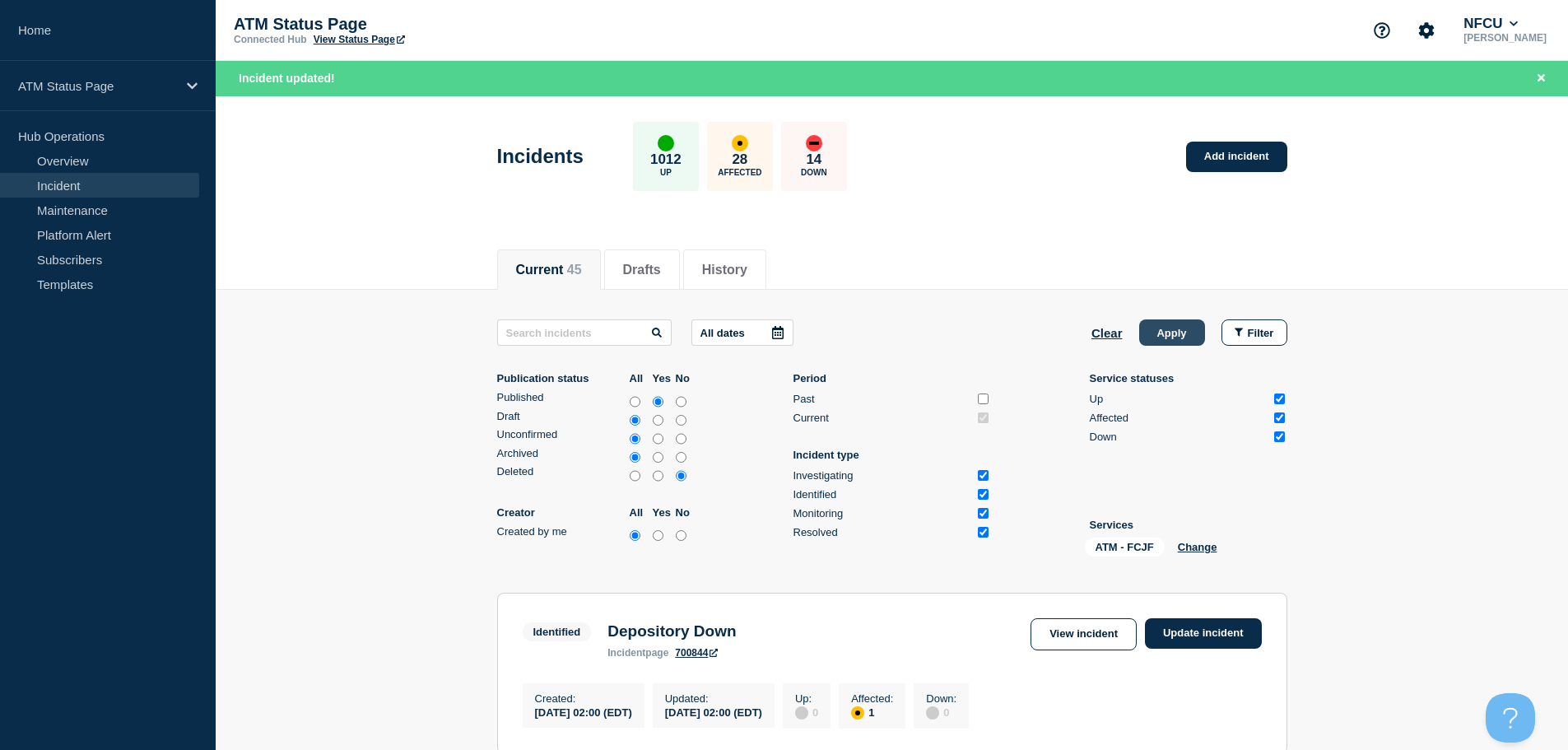
click at [1178, 336] on button "Apply" at bounding box center [1172, 332] width 66 height 27
click at [1112, 334] on button "Clear" at bounding box center [1106, 332] width 32 height 27
click at [1138, 548] on button "Change" at bounding box center [1152, 546] width 39 height 12
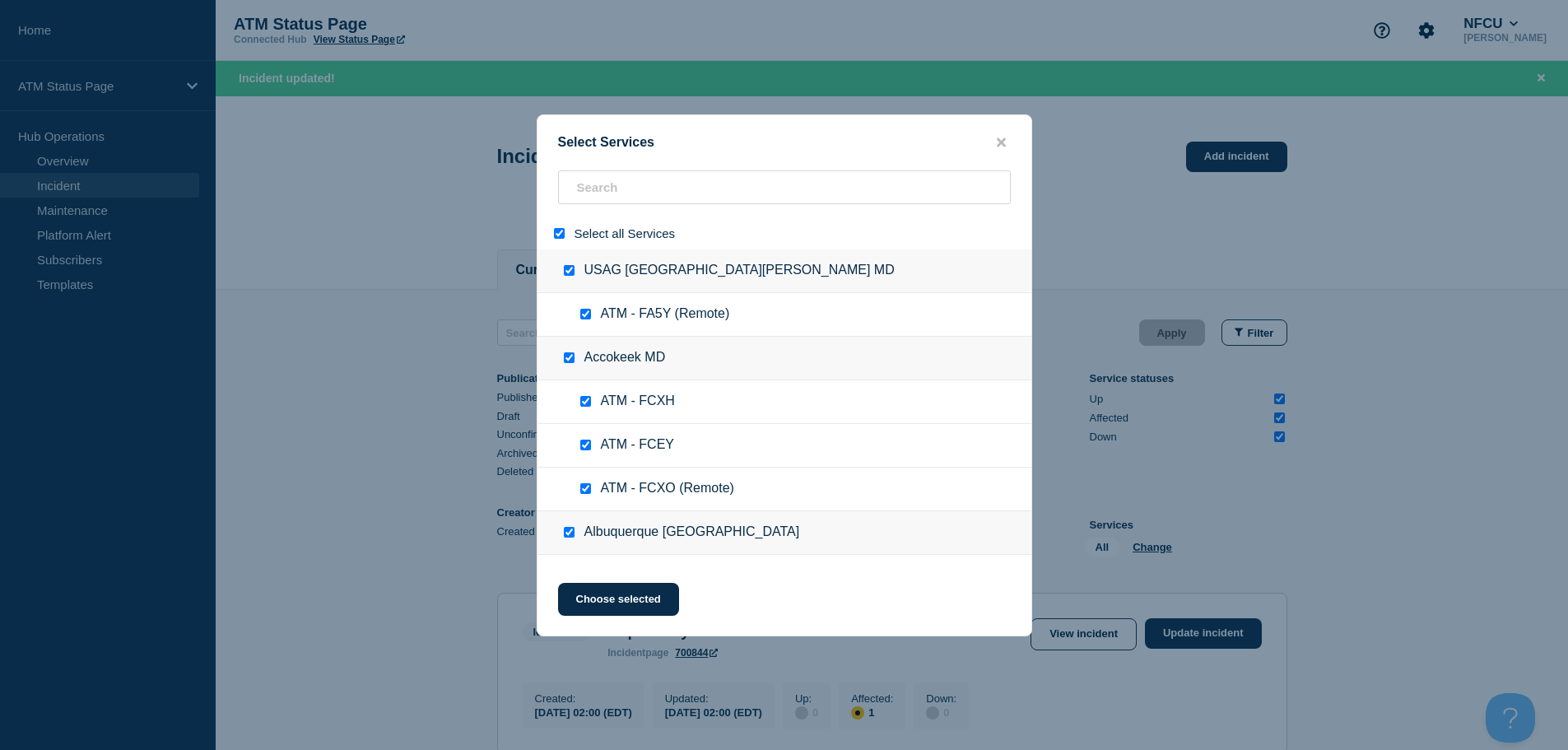
click at [560, 236] on input "select all" at bounding box center [559, 233] width 10 height 10
click at [617, 194] on input "search" at bounding box center [784, 187] width 453 height 33
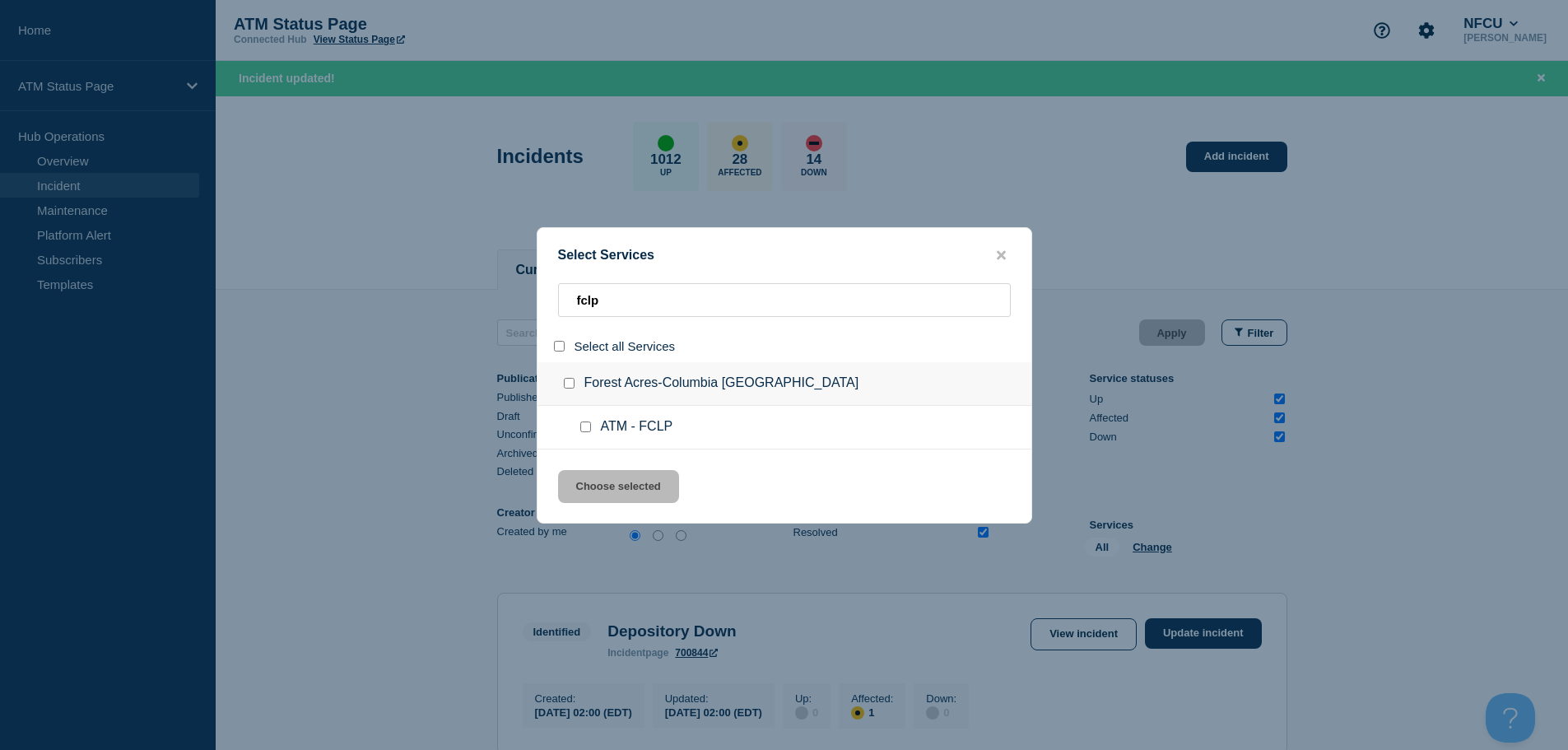
click at [584, 425] on input "service: ATM - FCLP" at bounding box center [586, 426] width 10 height 10
click at [609, 476] on button "Choose selected" at bounding box center [618, 486] width 121 height 33
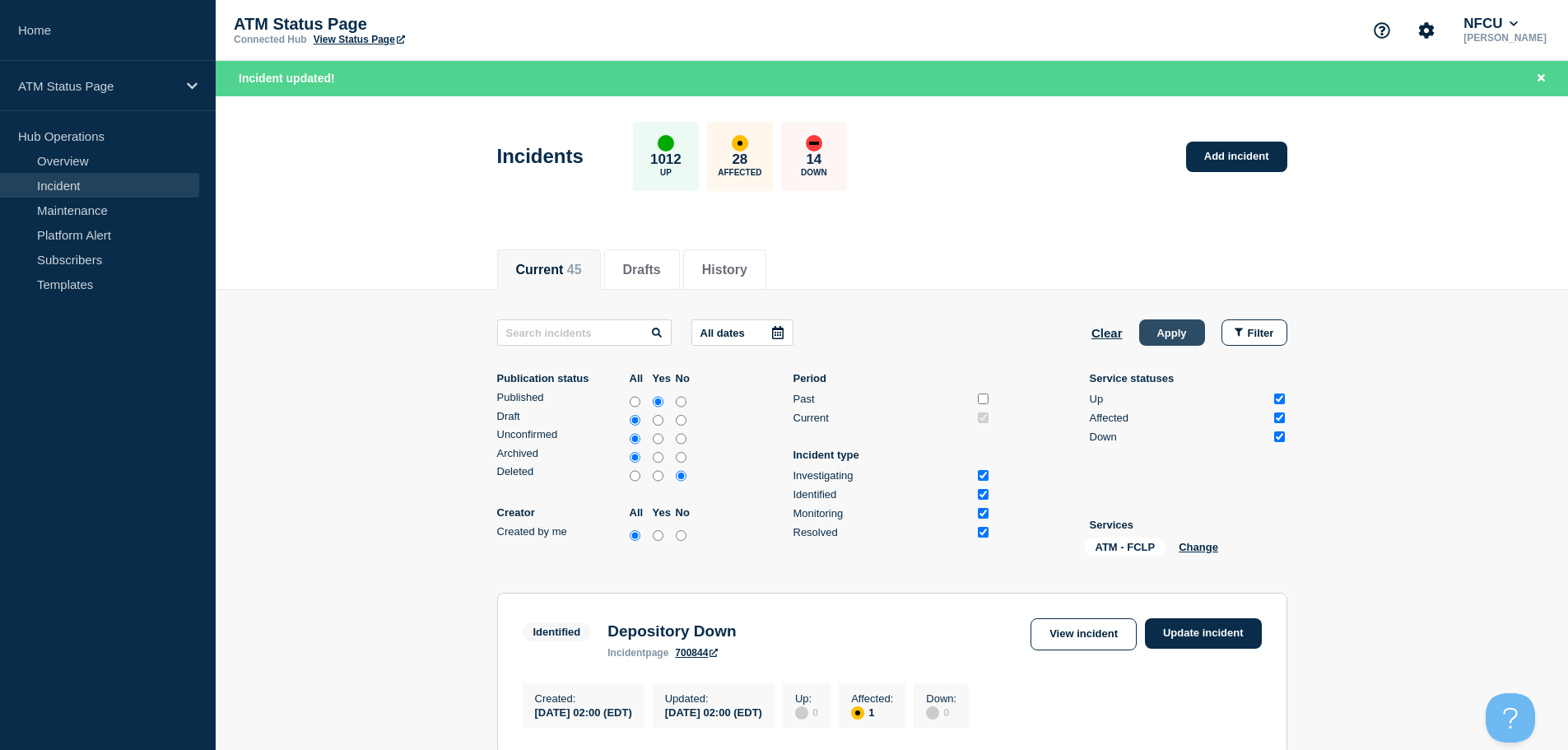
click at [1148, 328] on button "Apply" at bounding box center [1172, 332] width 66 height 27
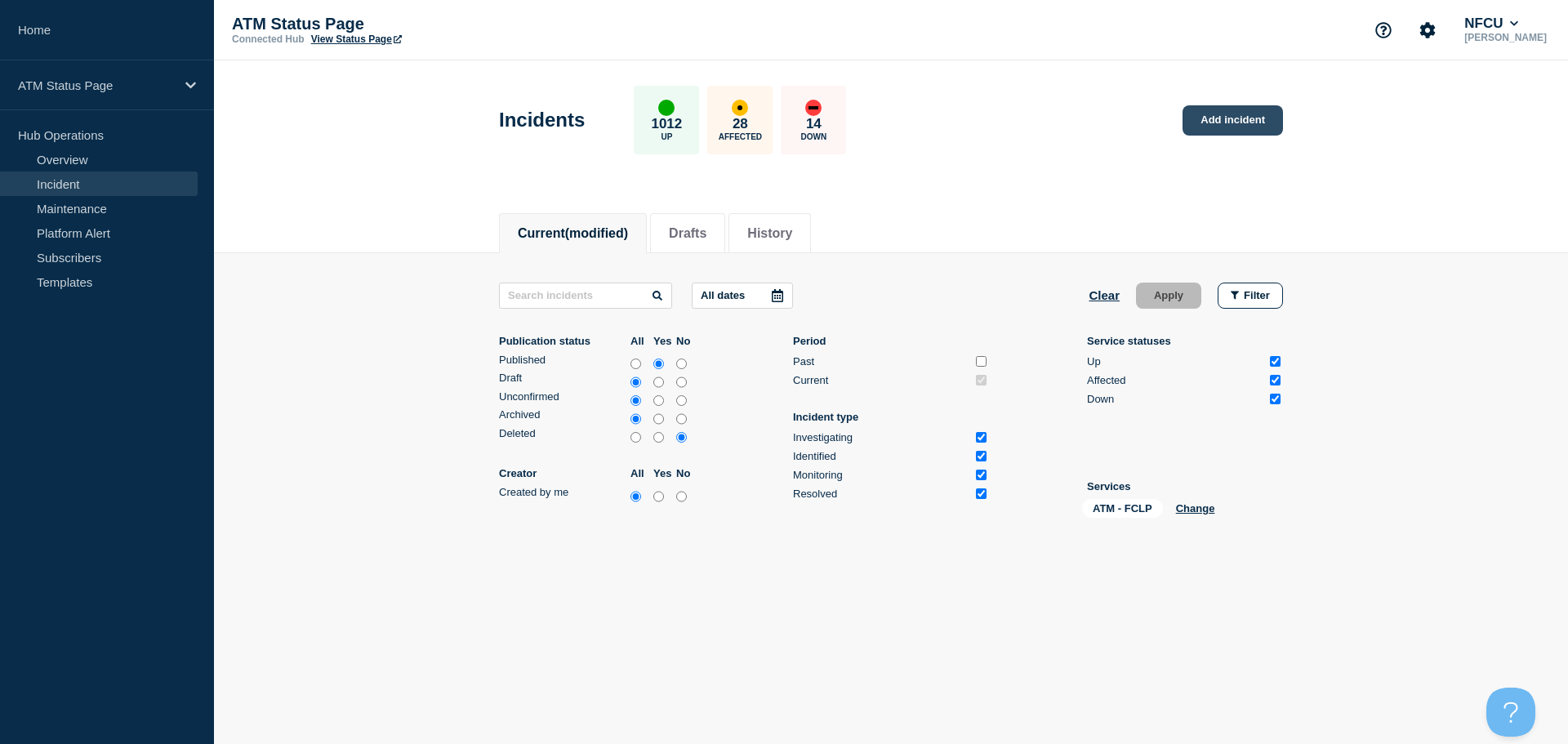
click at [1215, 119] on link "Add incident" at bounding box center [1233, 121] width 100 height 31
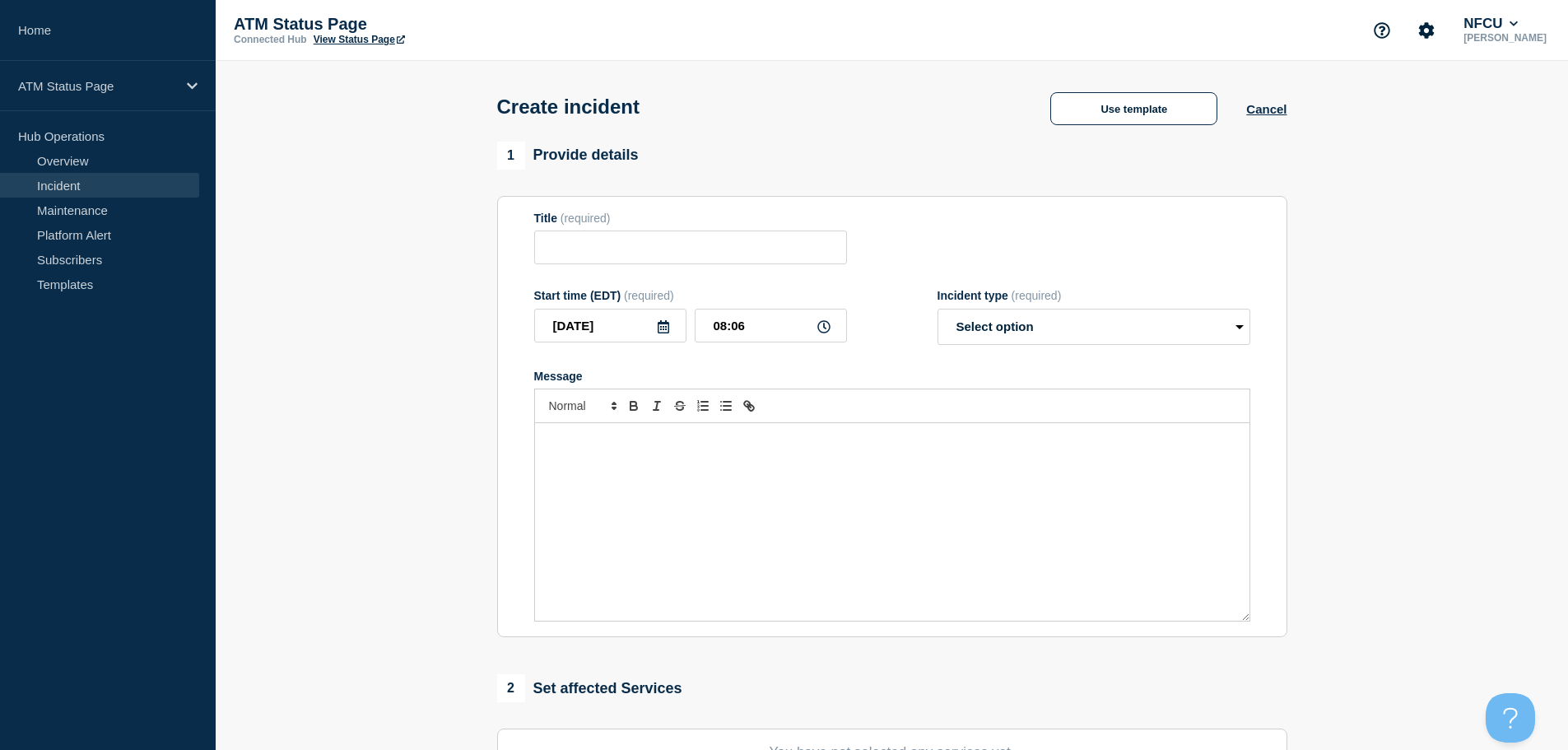
click at [1123, 62] on div "ATM Status Page Connected Hub View Status Page NFCU Adam Jarvis Create incident…" at bounding box center [784, 574] width 1568 height 1149
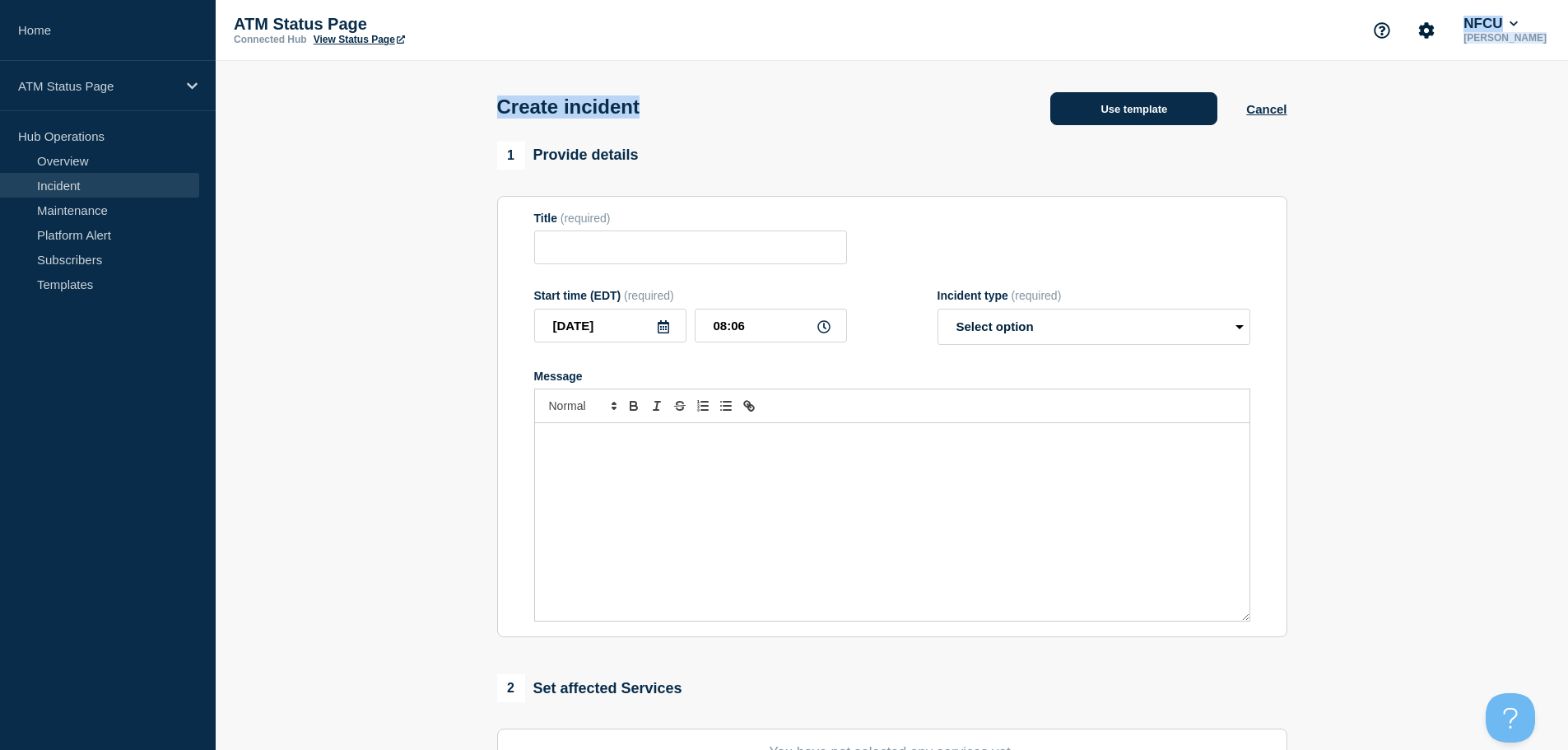
click at [1122, 108] on button "Use template" at bounding box center [1133, 109] width 167 height 33
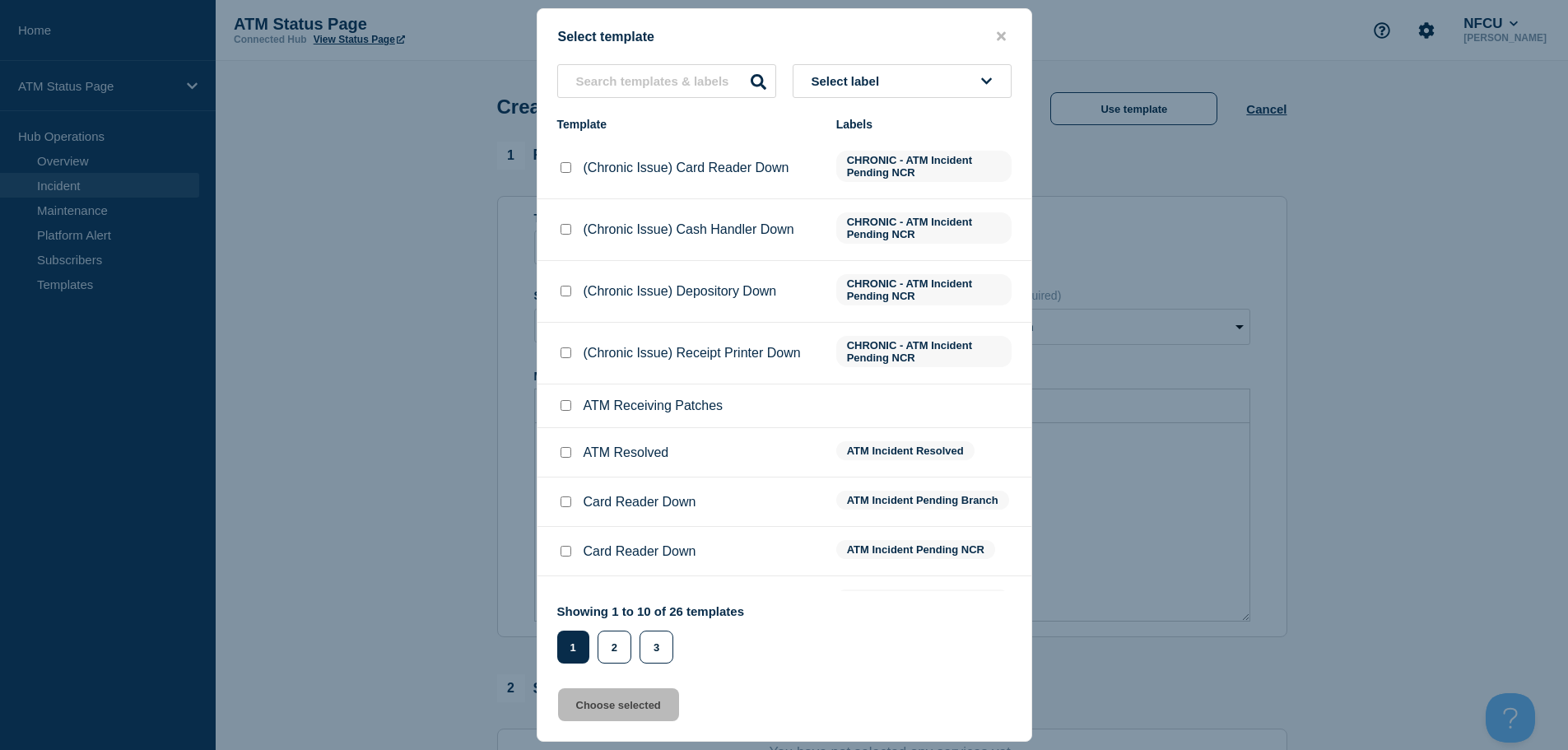
click at [912, 63] on div "Select template Select label Template Labels (Chronic Issue) Card Reader Down C…" at bounding box center [784, 375] width 496 height 733
click at [902, 80] on button "Select label" at bounding box center [903, 80] width 219 height 33
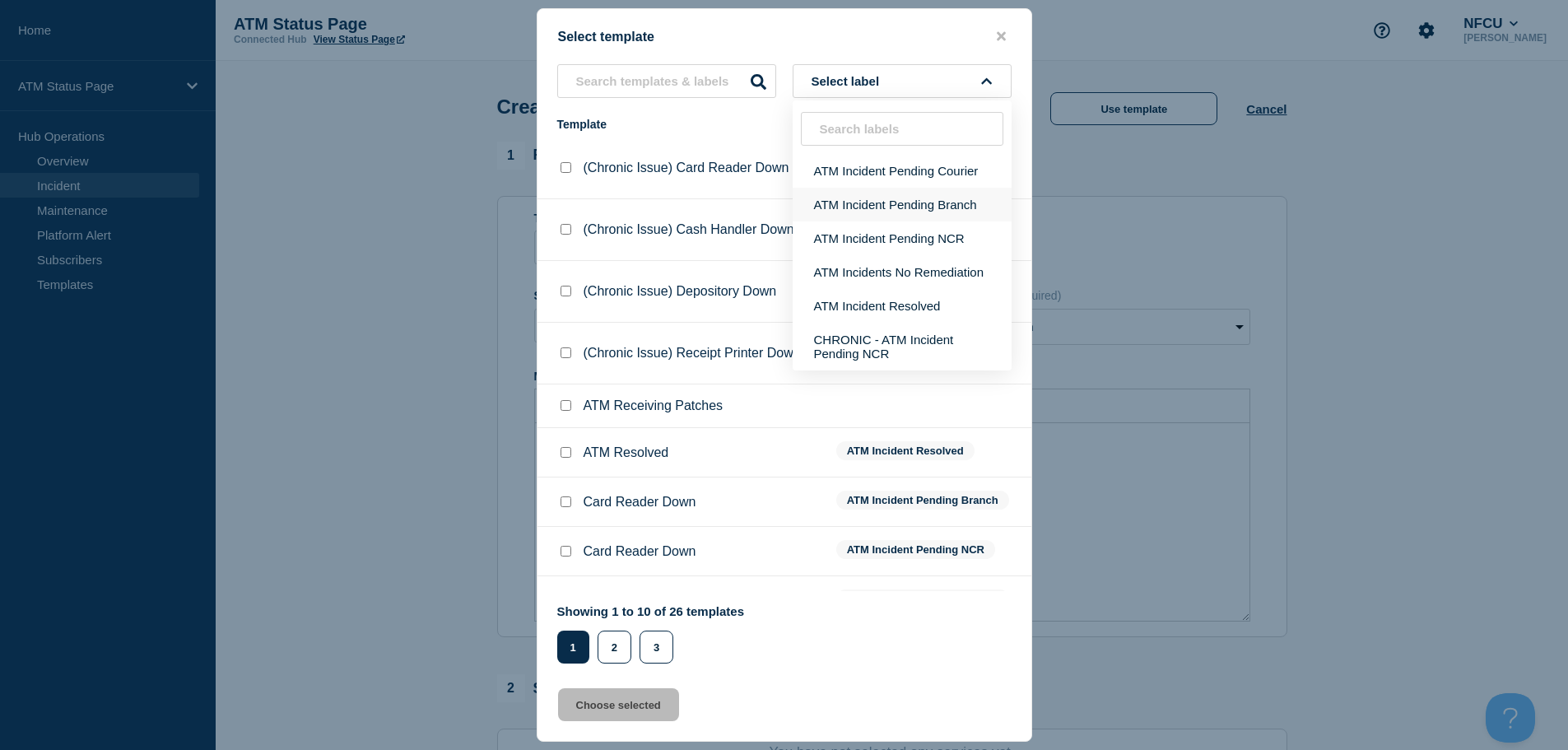
click at [943, 214] on button "ATM Incident Pending Branch" at bounding box center [903, 204] width 219 height 33
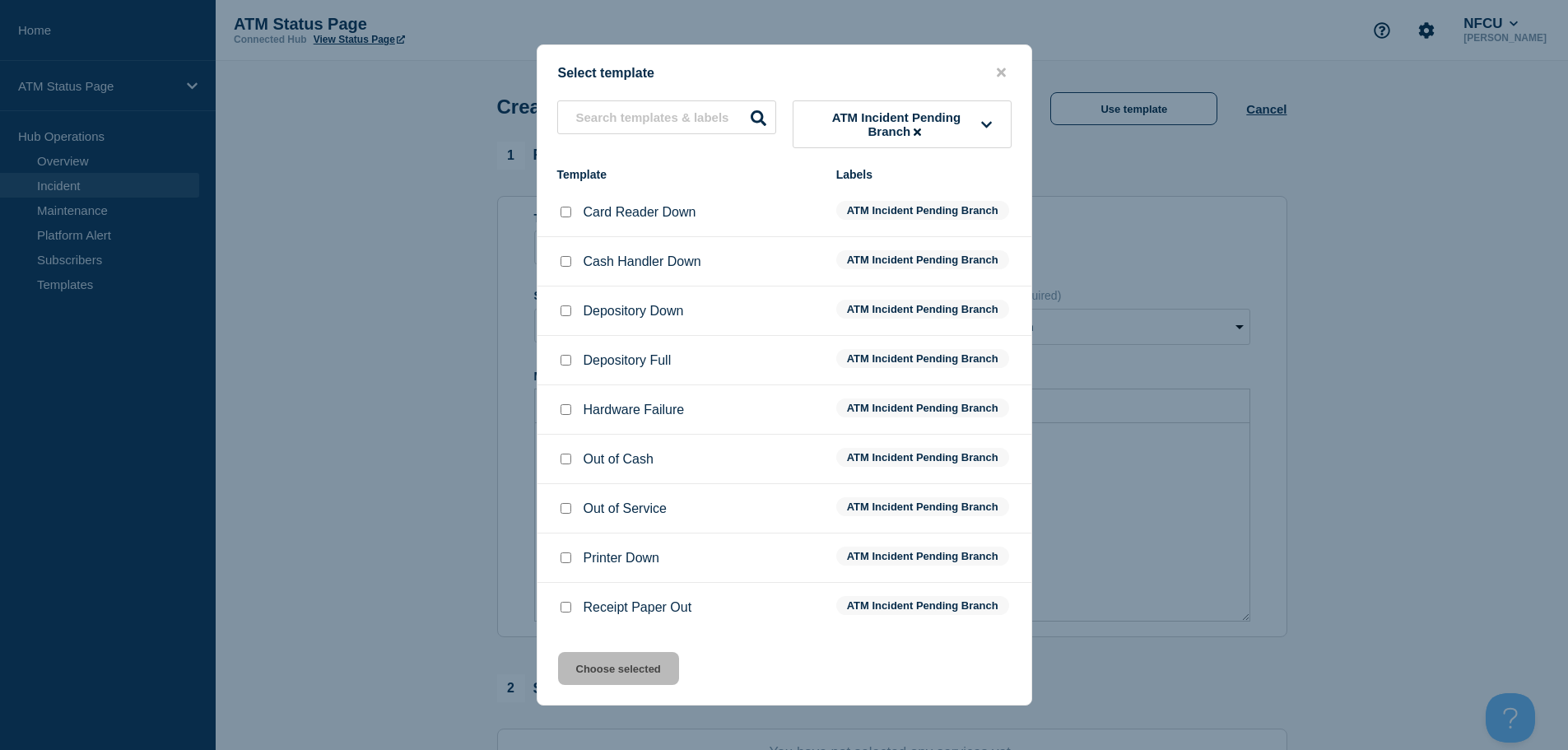
click at [563, 316] on input "Depository Down checkbox" at bounding box center [565, 311] width 10 height 10
click at [623, 657] on button "Choose selected" at bounding box center [618, 668] width 121 height 33
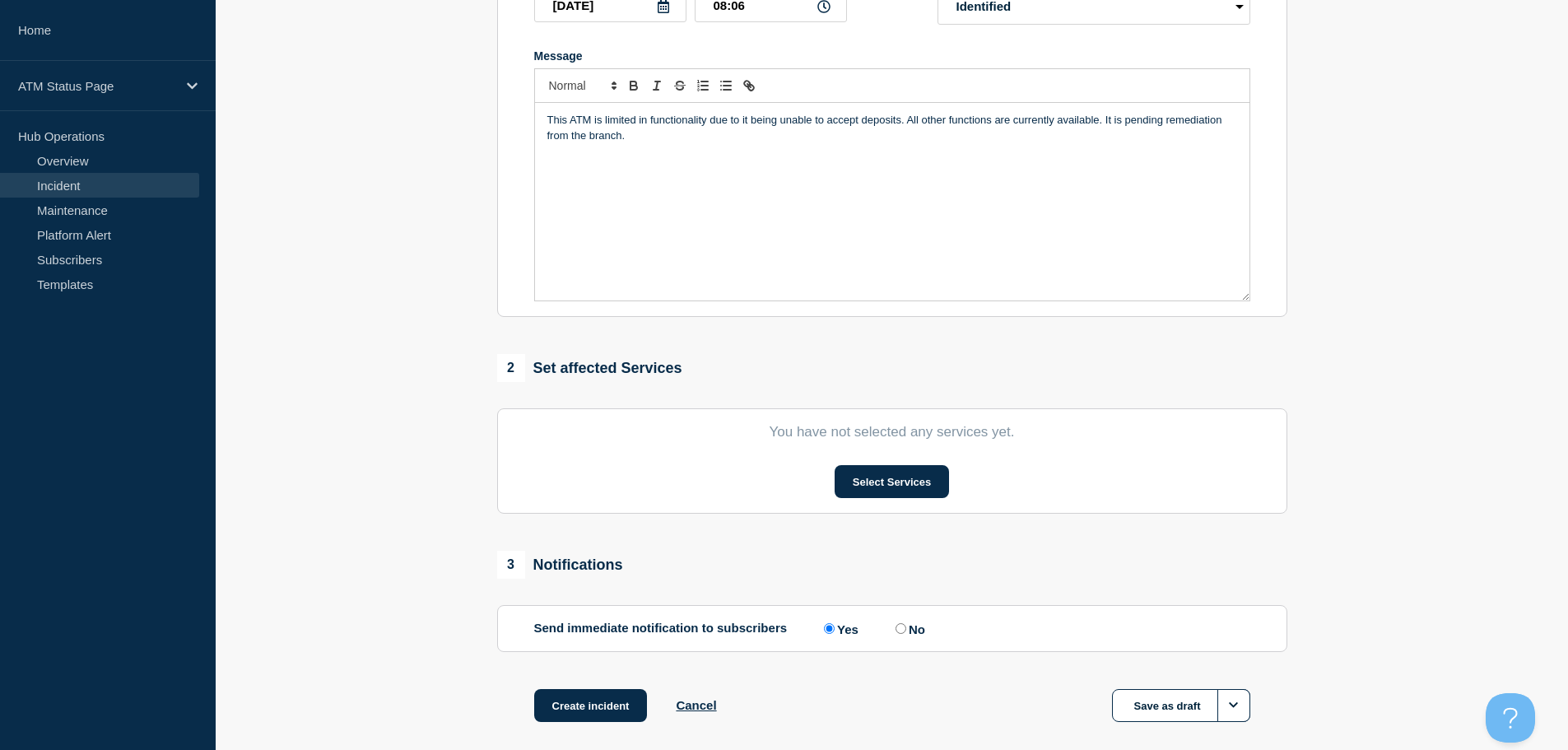
scroll to position [329, 0]
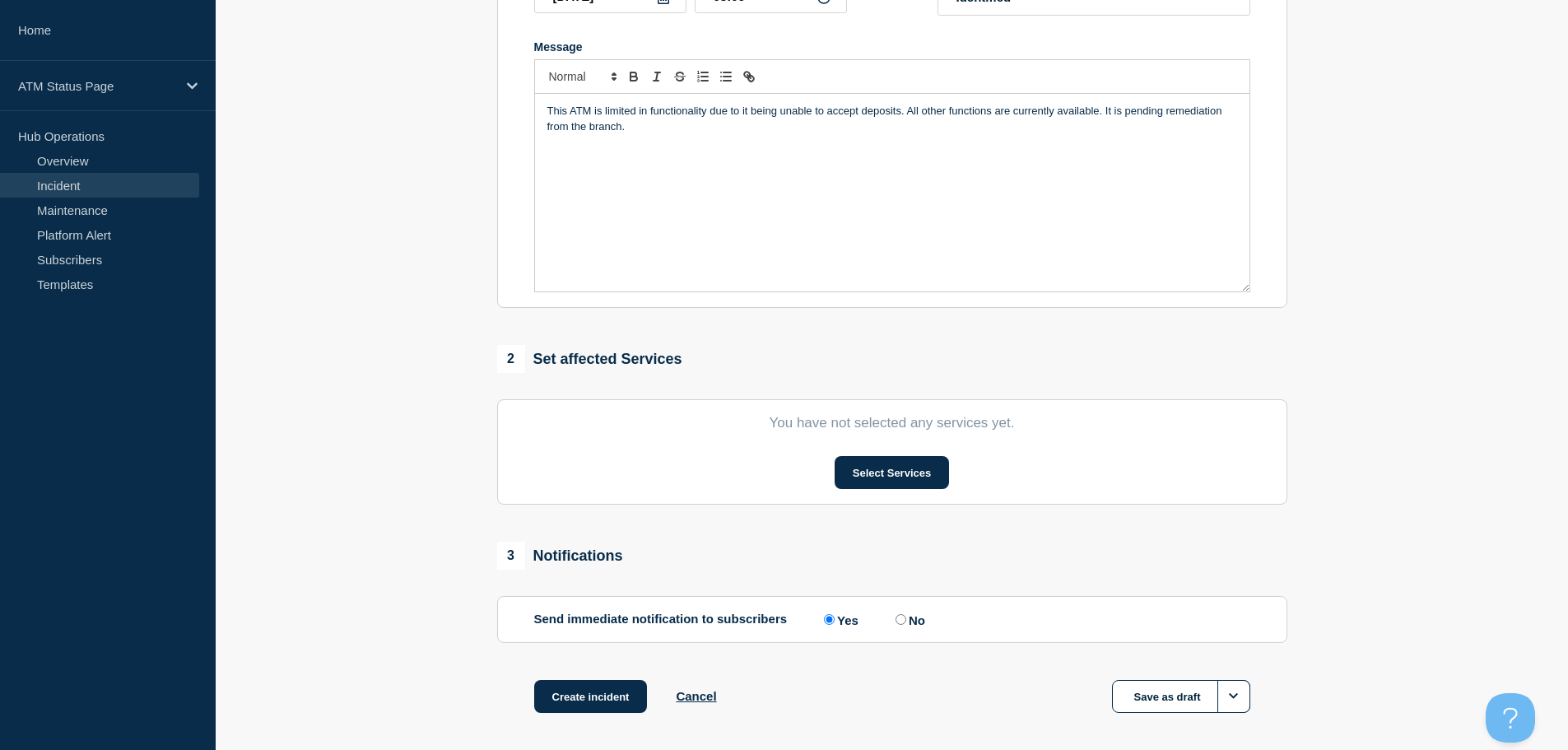
click at [879, 458] on section "You have not selected any services yet. Select Services" at bounding box center [891, 451] width 790 height 105
click at [873, 479] on button "Select Services" at bounding box center [892, 472] width 115 height 33
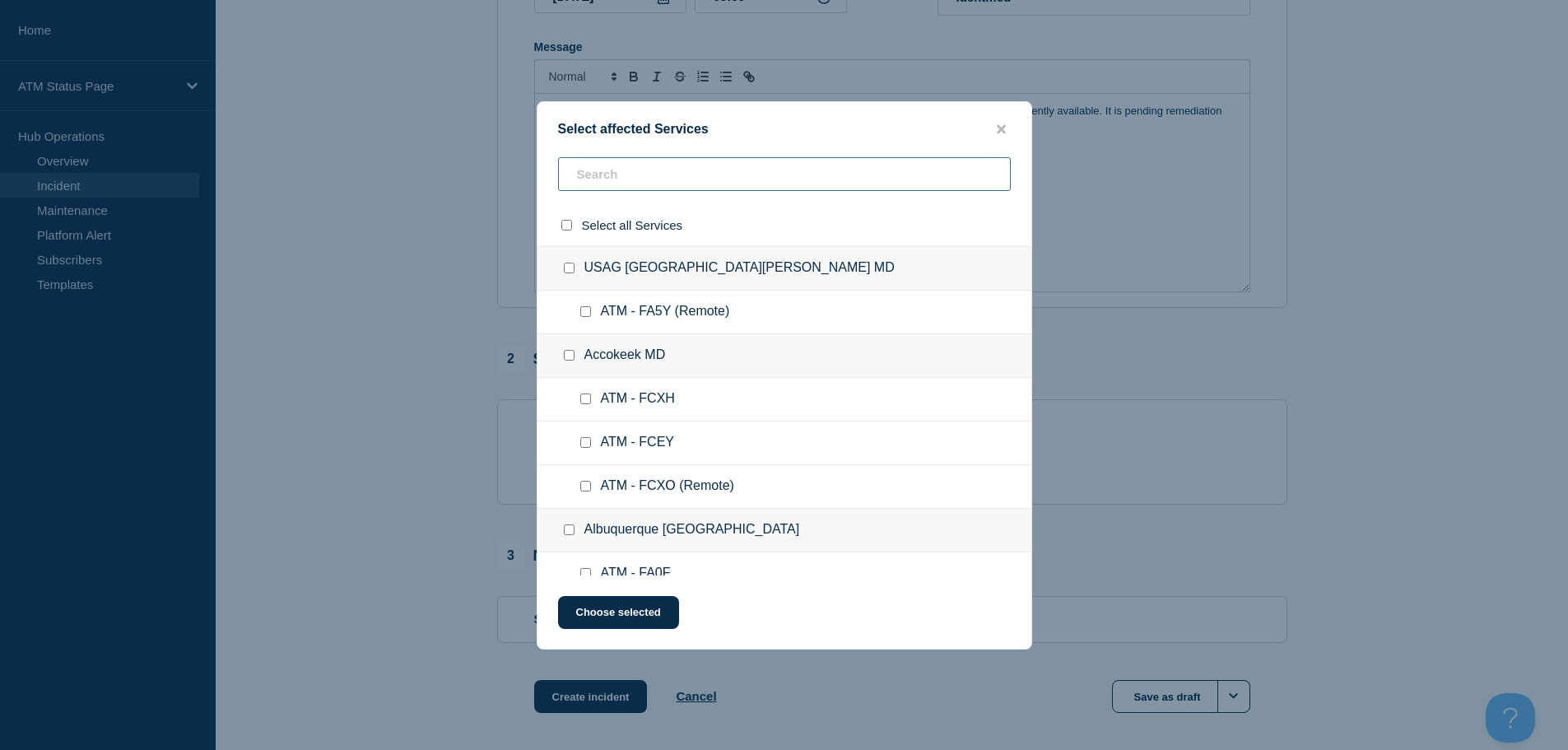
click at [648, 183] on input "text" at bounding box center [784, 174] width 453 height 33
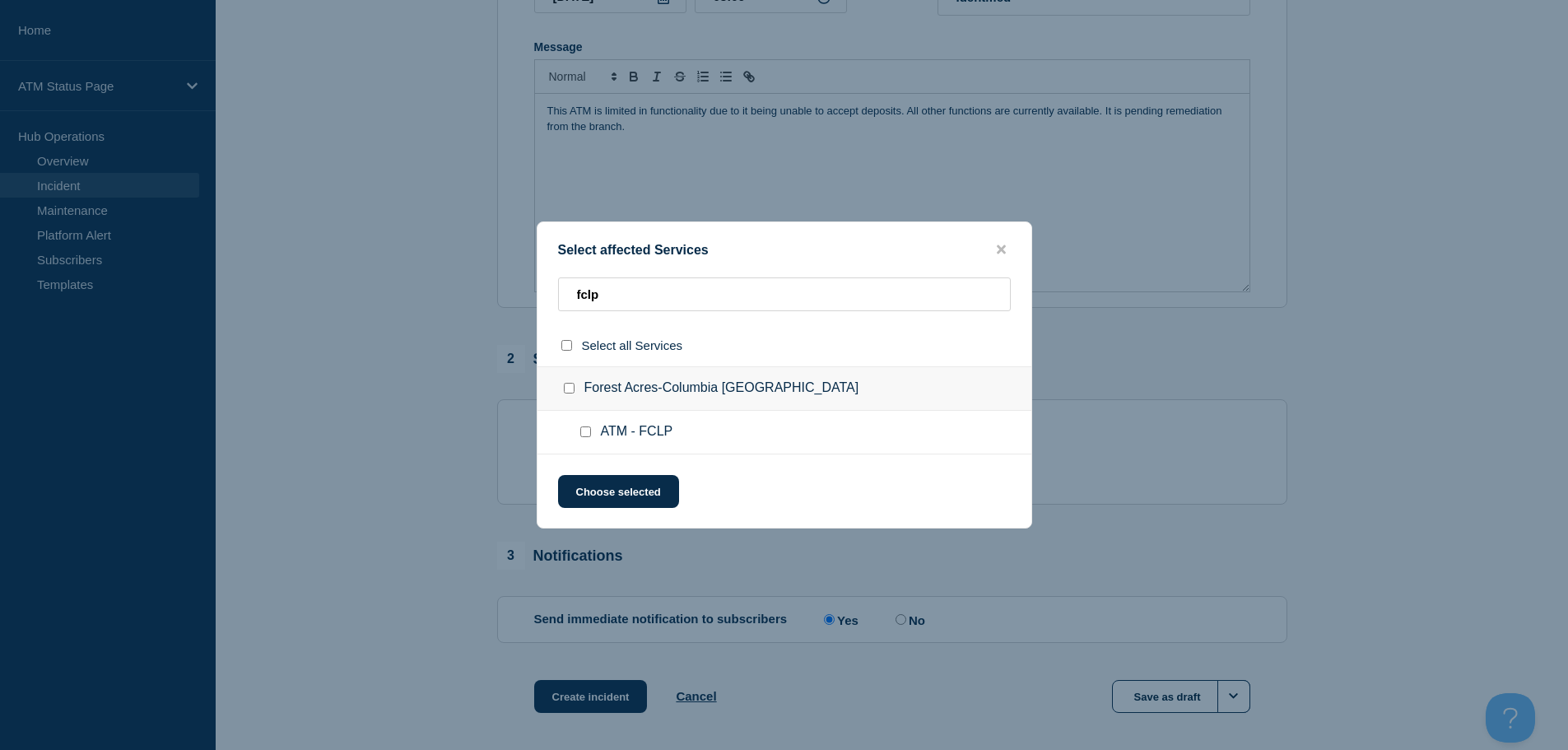
click at [584, 429] on input "ATM - FCLP checkbox" at bounding box center [586, 432] width 10 height 10
click at [611, 494] on button "Choose selected" at bounding box center [618, 491] width 121 height 33
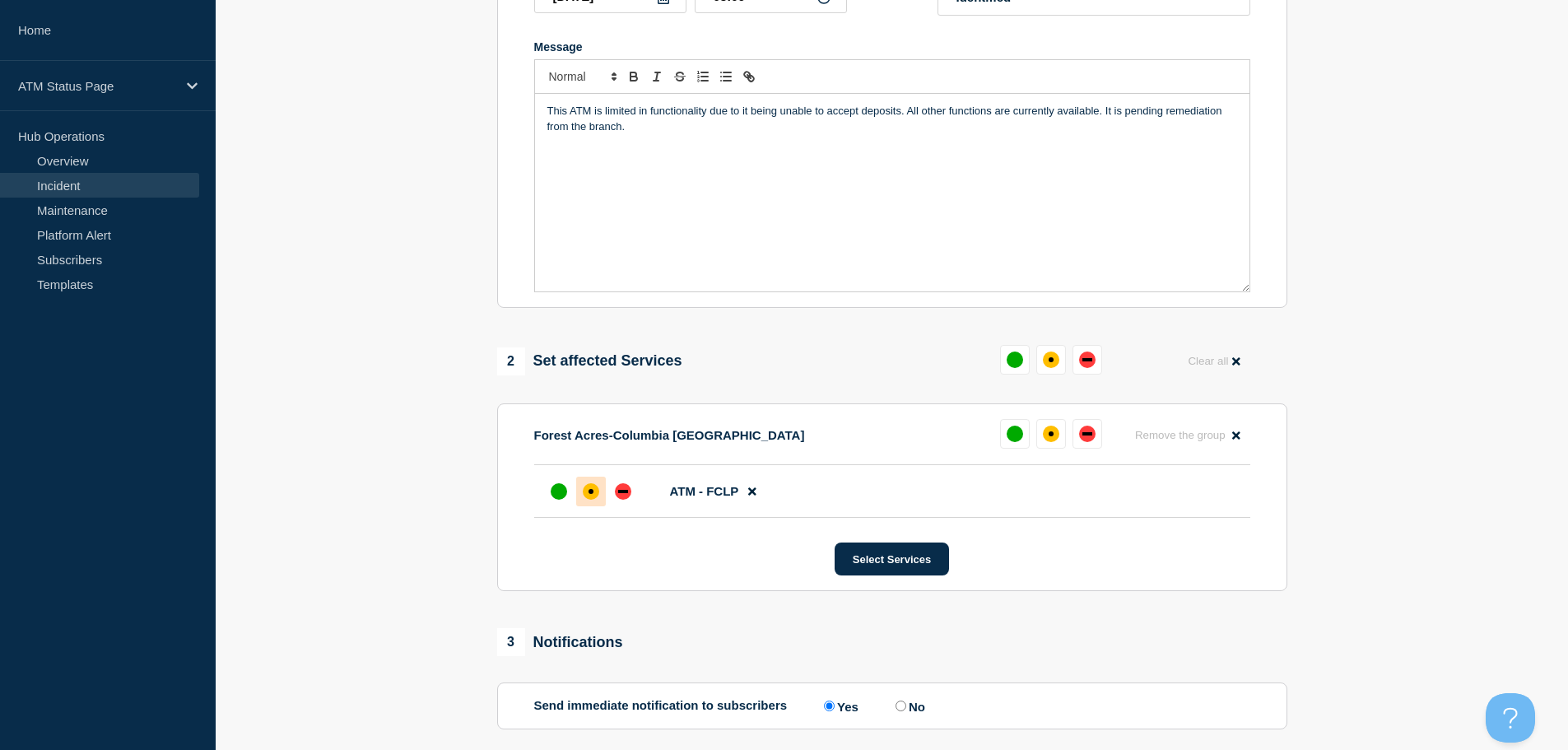
click at [589, 491] on div "affected" at bounding box center [590, 491] width 16 height 16
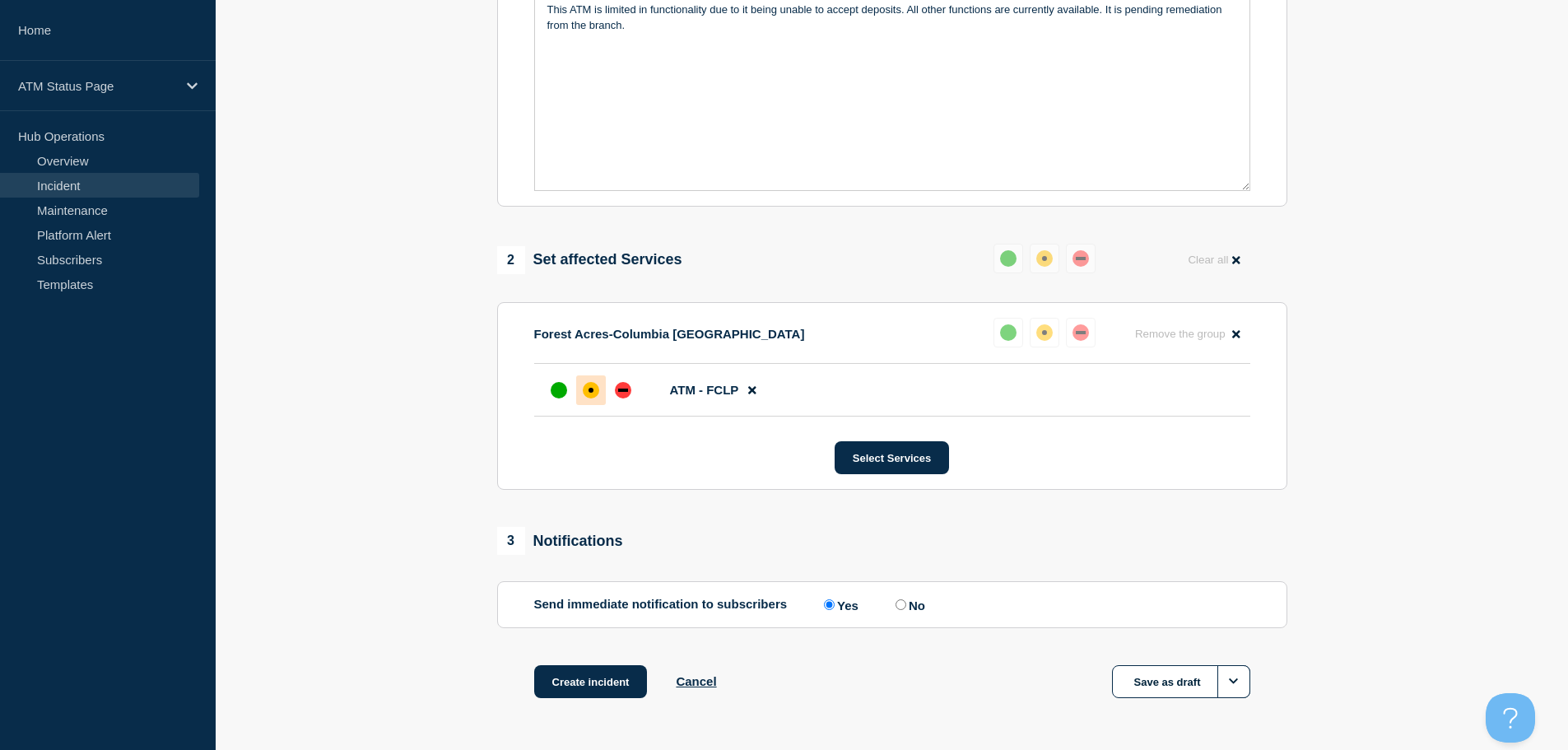
scroll to position [490, 0]
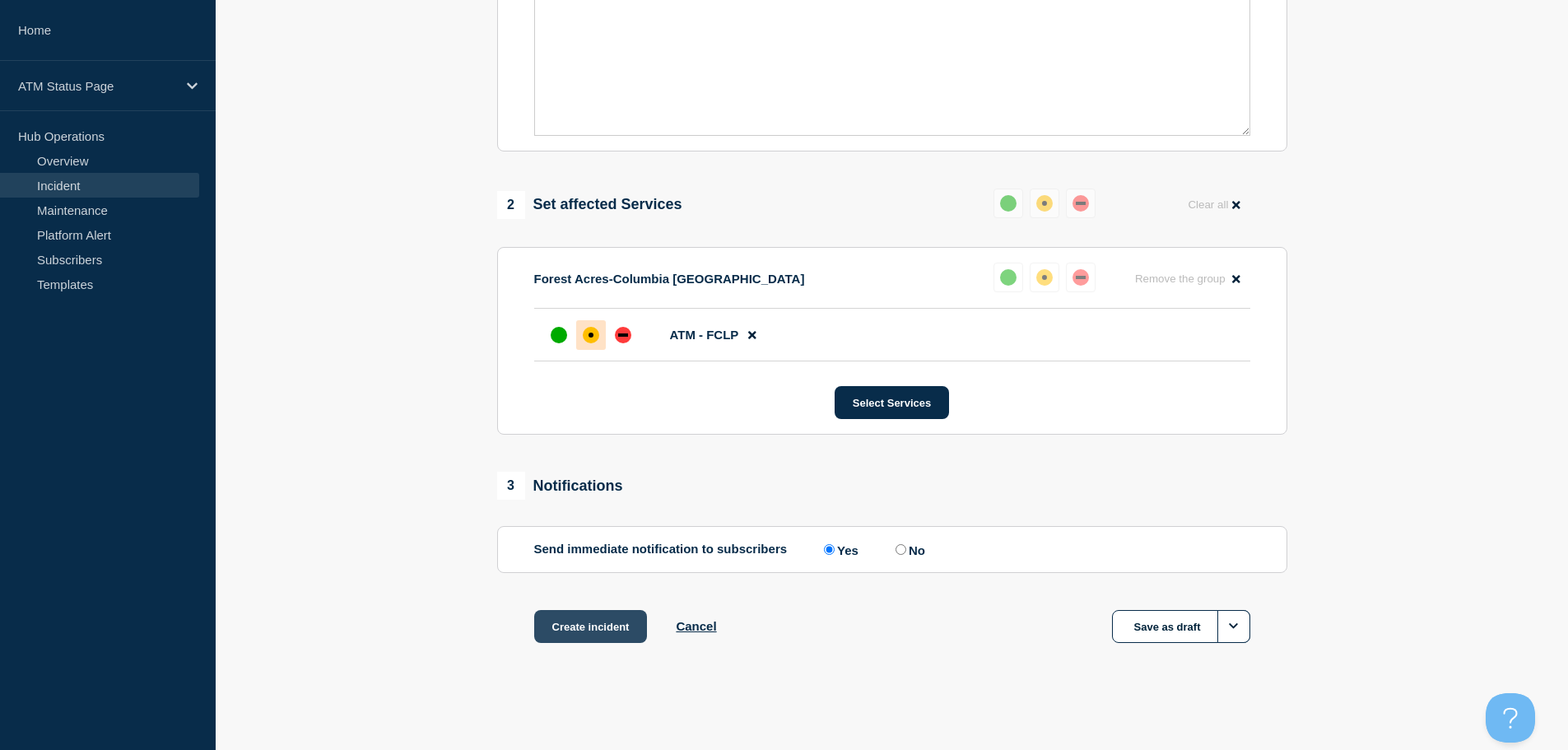
click at [564, 631] on button "Create incident" at bounding box center [591, 626] width 114 height 33
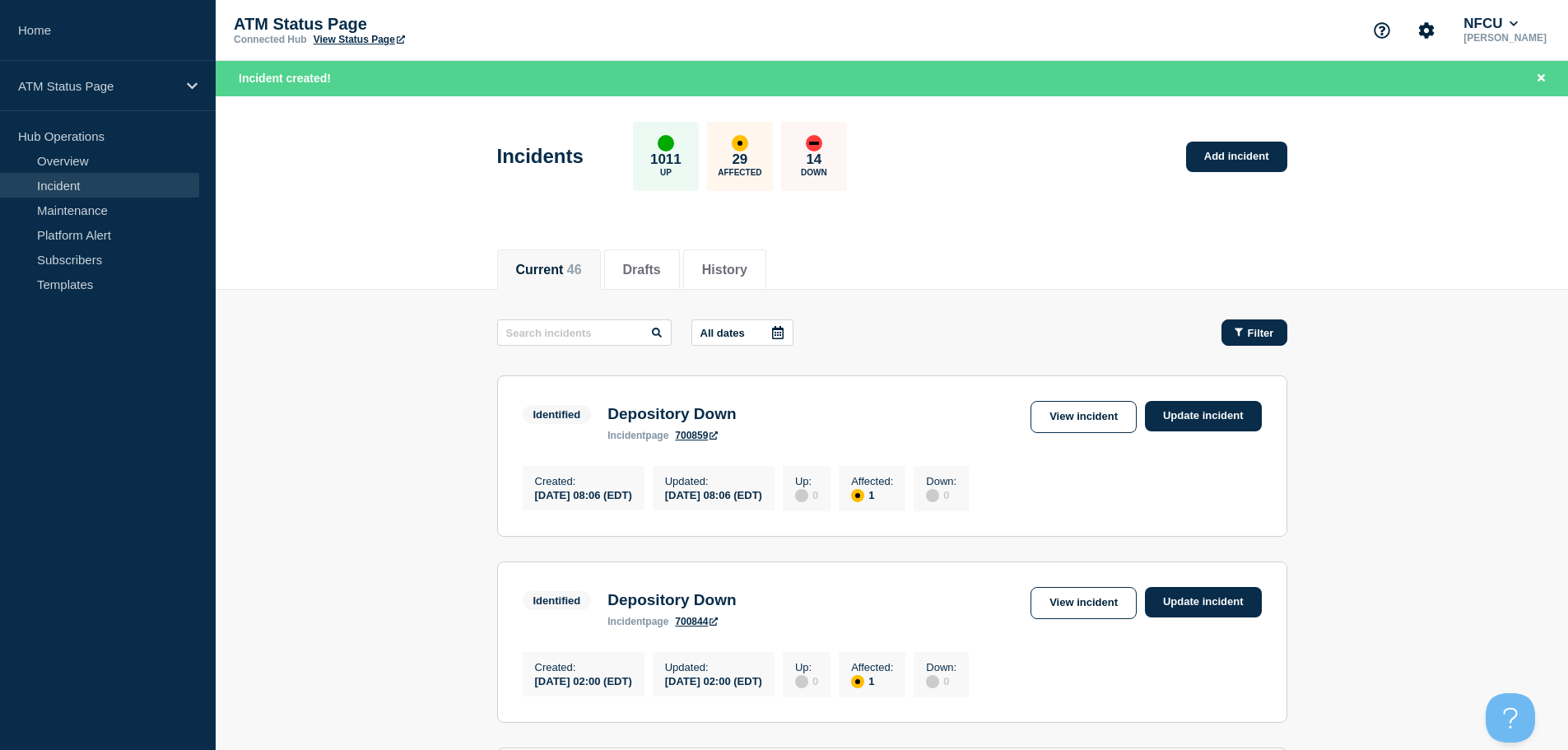
click at [1231, 336] on button "Filter" at bounding box center [1254, 332] width 66 height 27
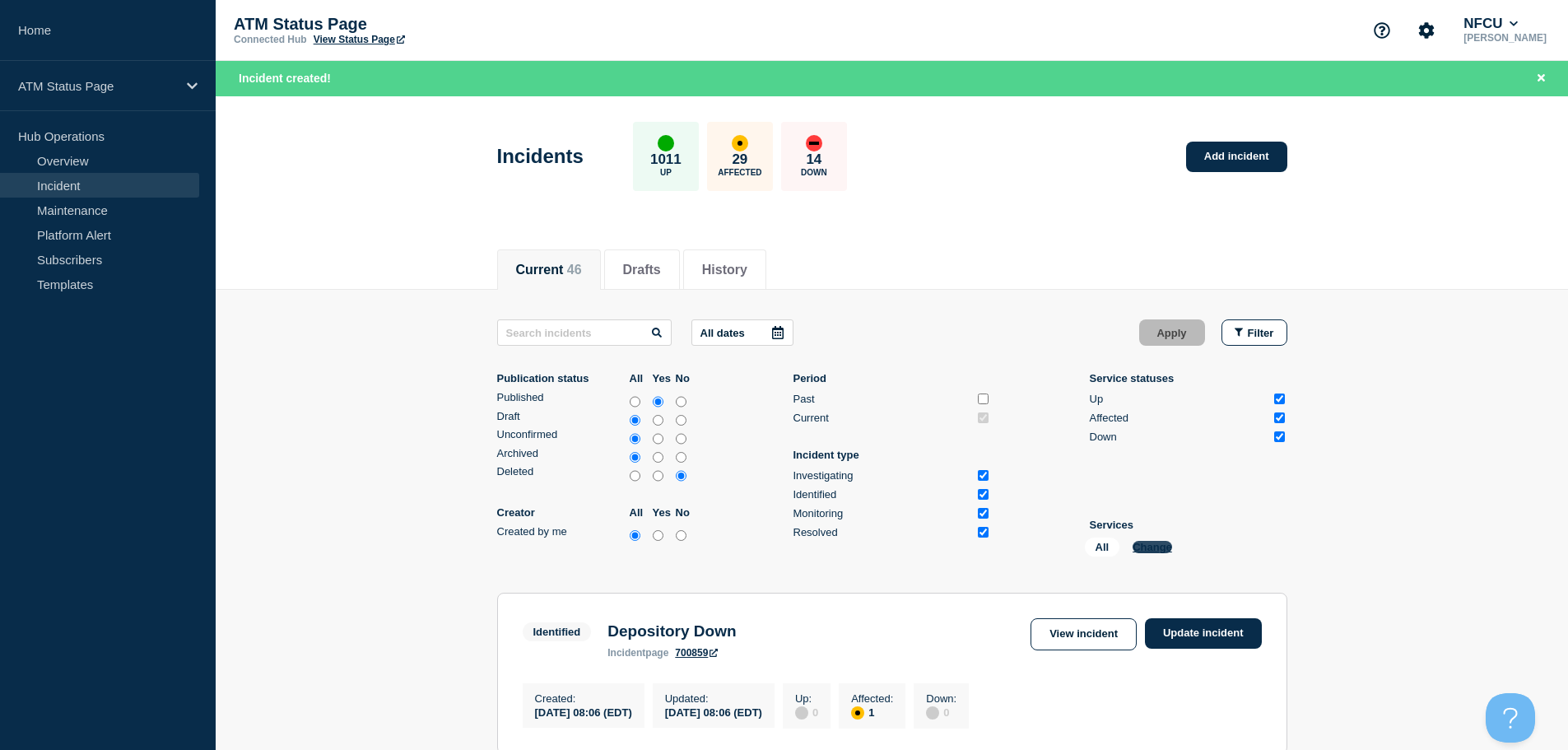
click at [1149, 551] on button "Change" at bounding box center [1152, 546] width 39 height 12
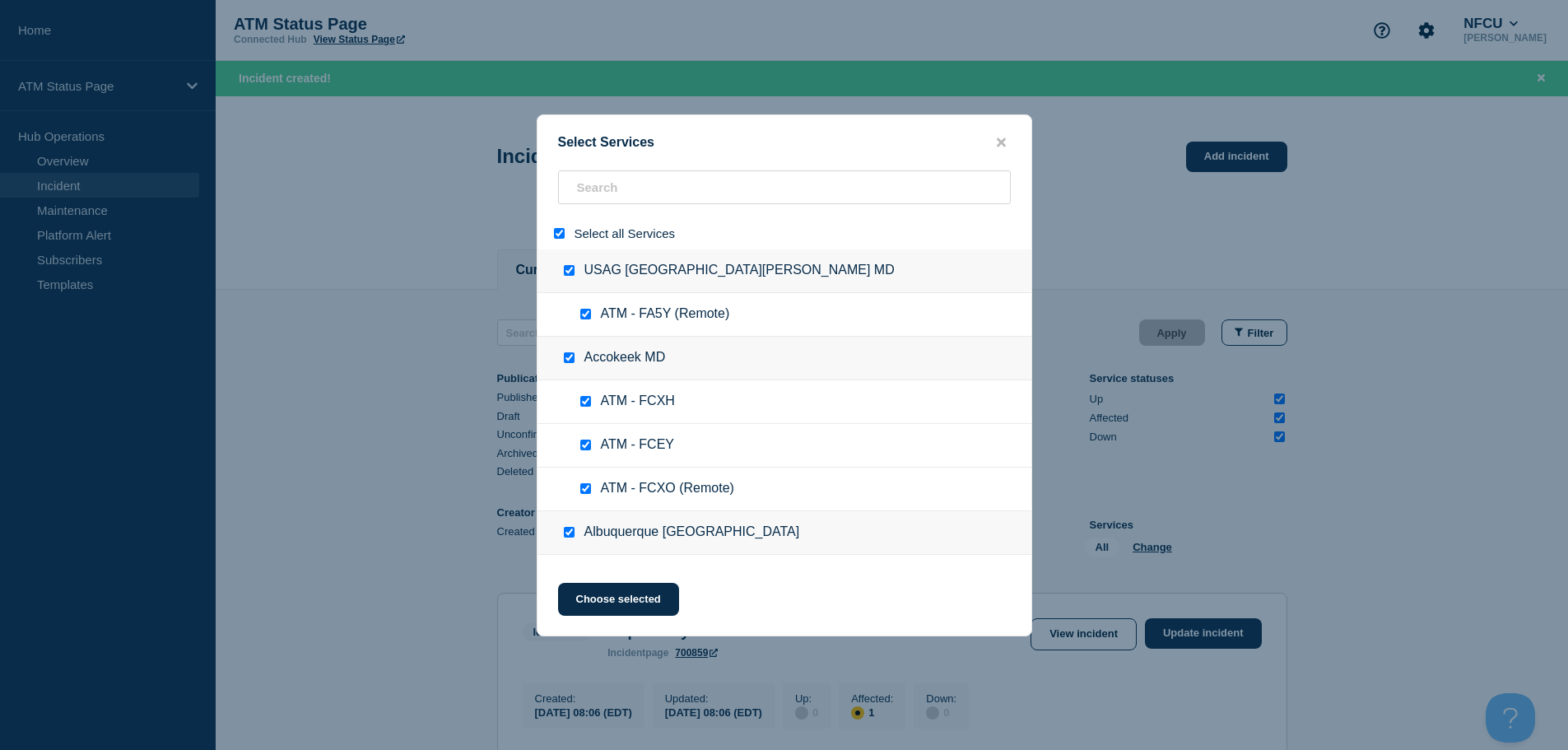
click at [558, 239] on input "select all" at bounding box center [559, 233] width 10 height 10
click at [631, 197] on input "search" at bounding box center [784, 187] width 453 height 33
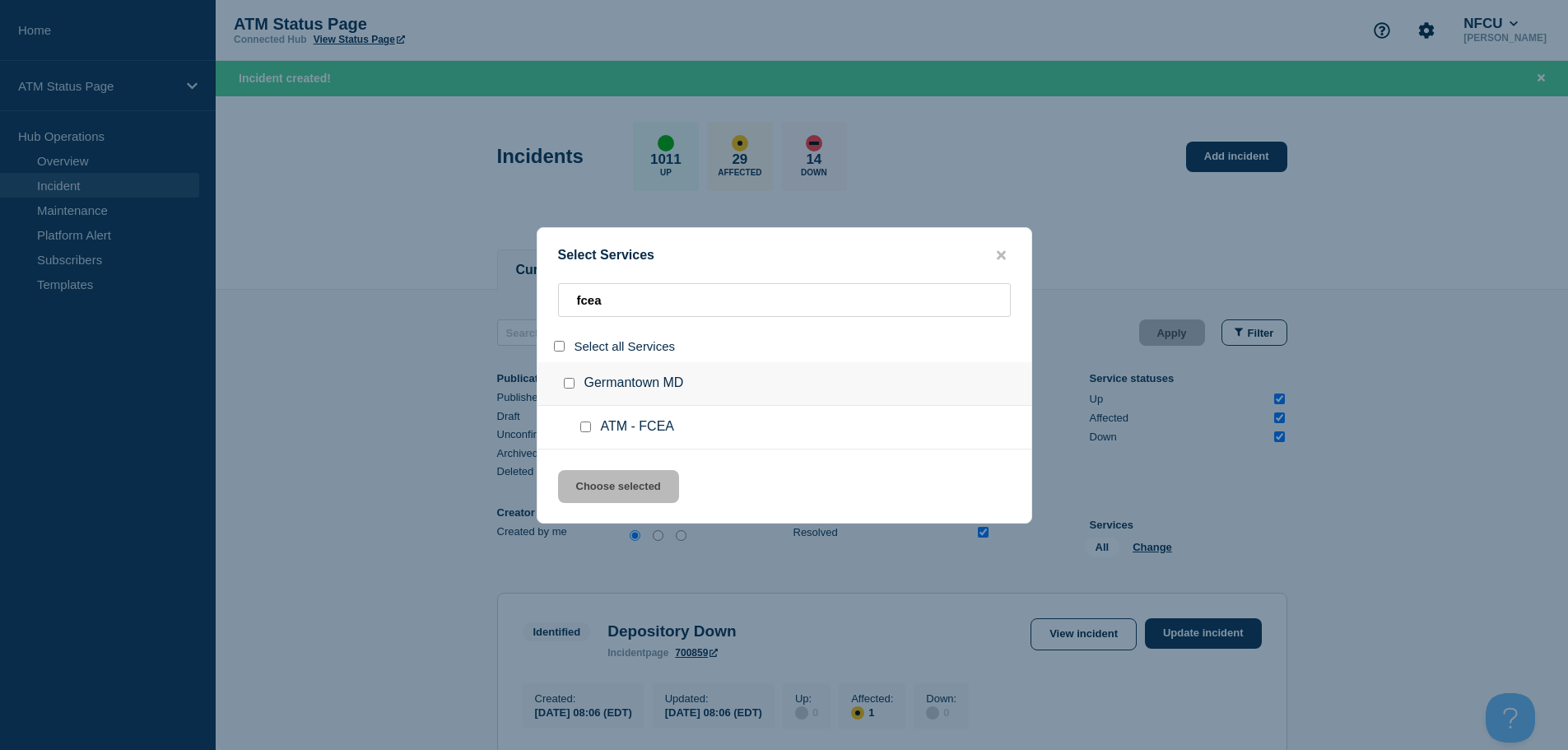
click at [589, 426] on input "service: ATM - FCEA" at bounding box center [586, 426] width 10 height 10
click at [605, 486] on button "Choose selected" at bounding box center [618, 486] width 121 height 33
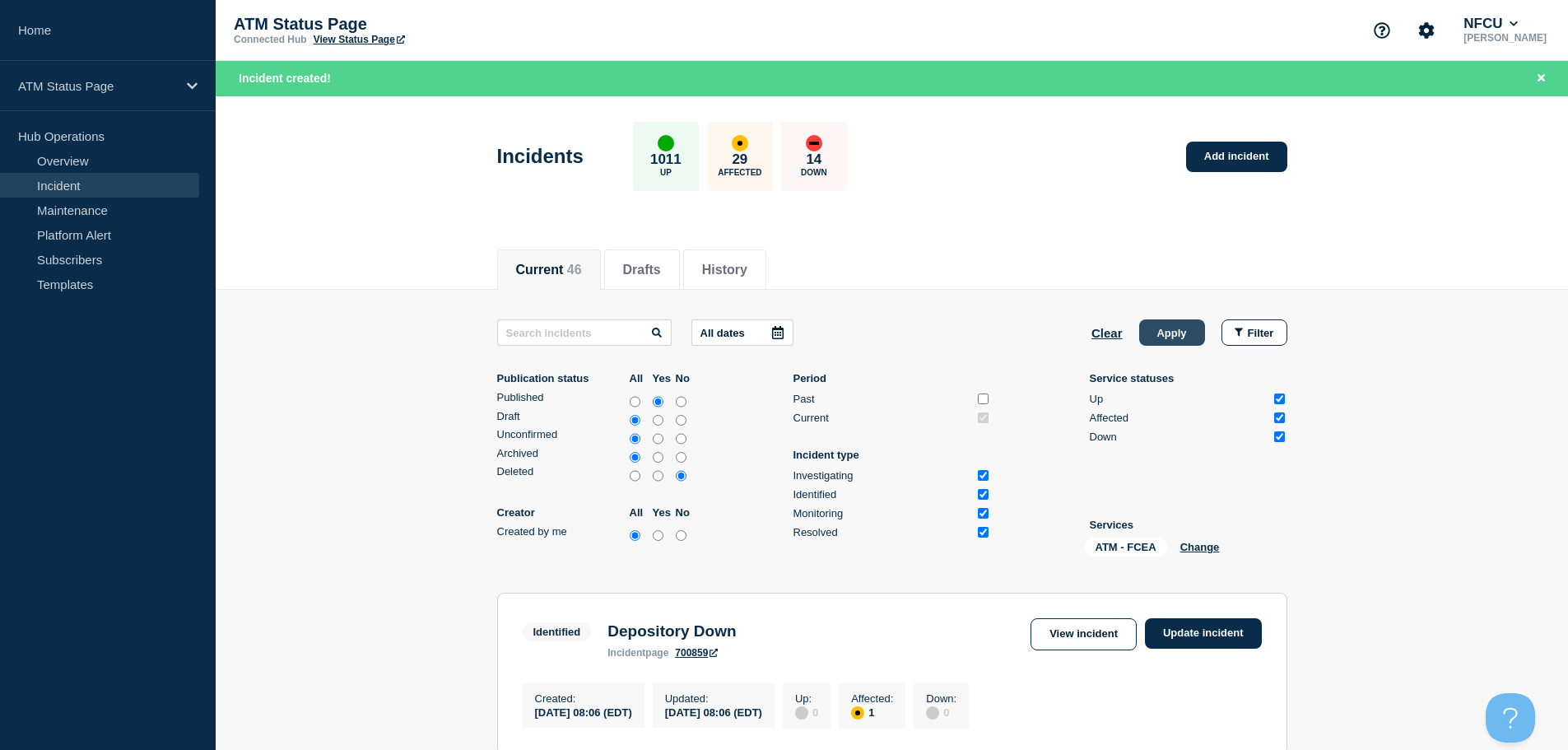
click at [1177, 325] on button "Apply" at bounding box center [1172, 332] width 66 height 27
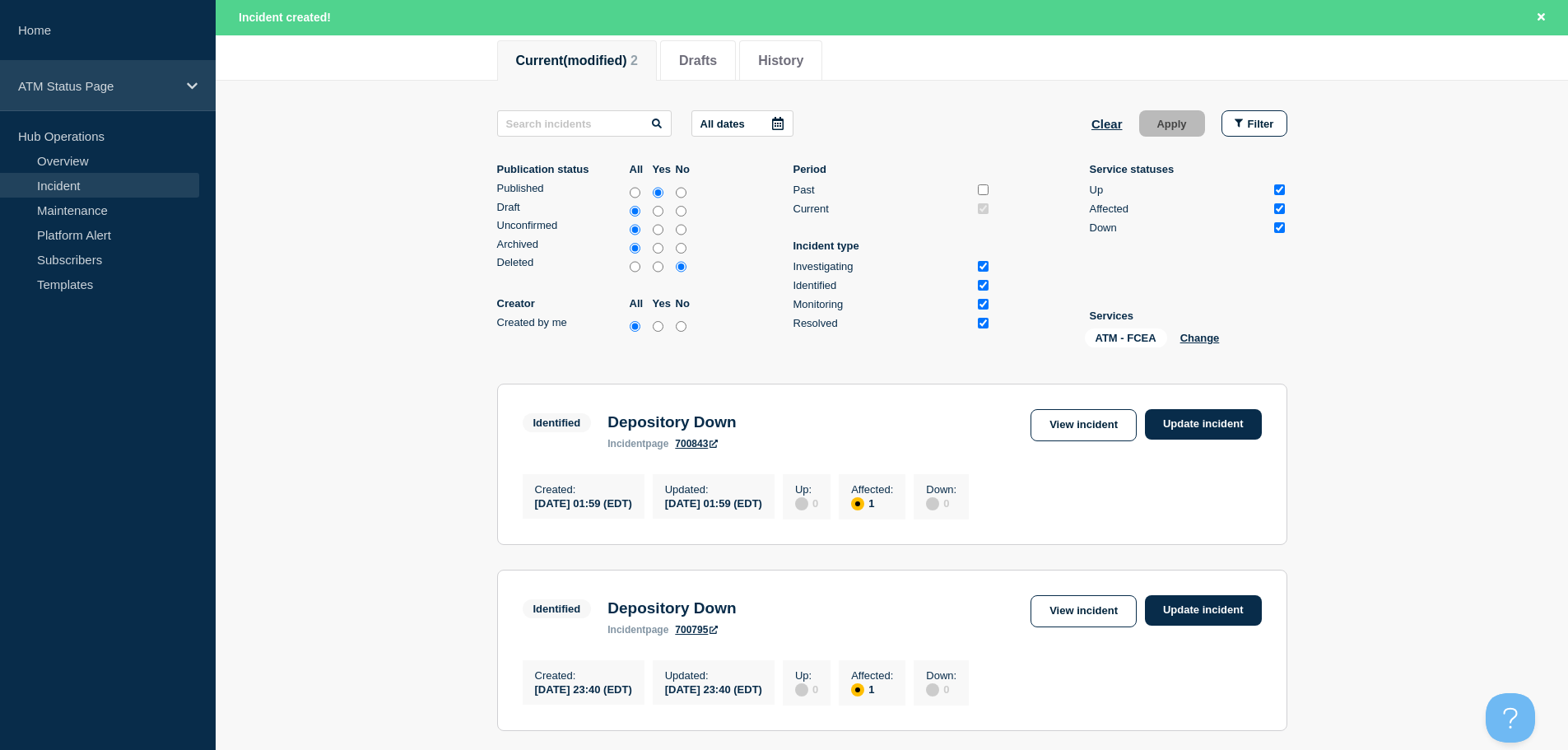
scroll to position [175, 0]
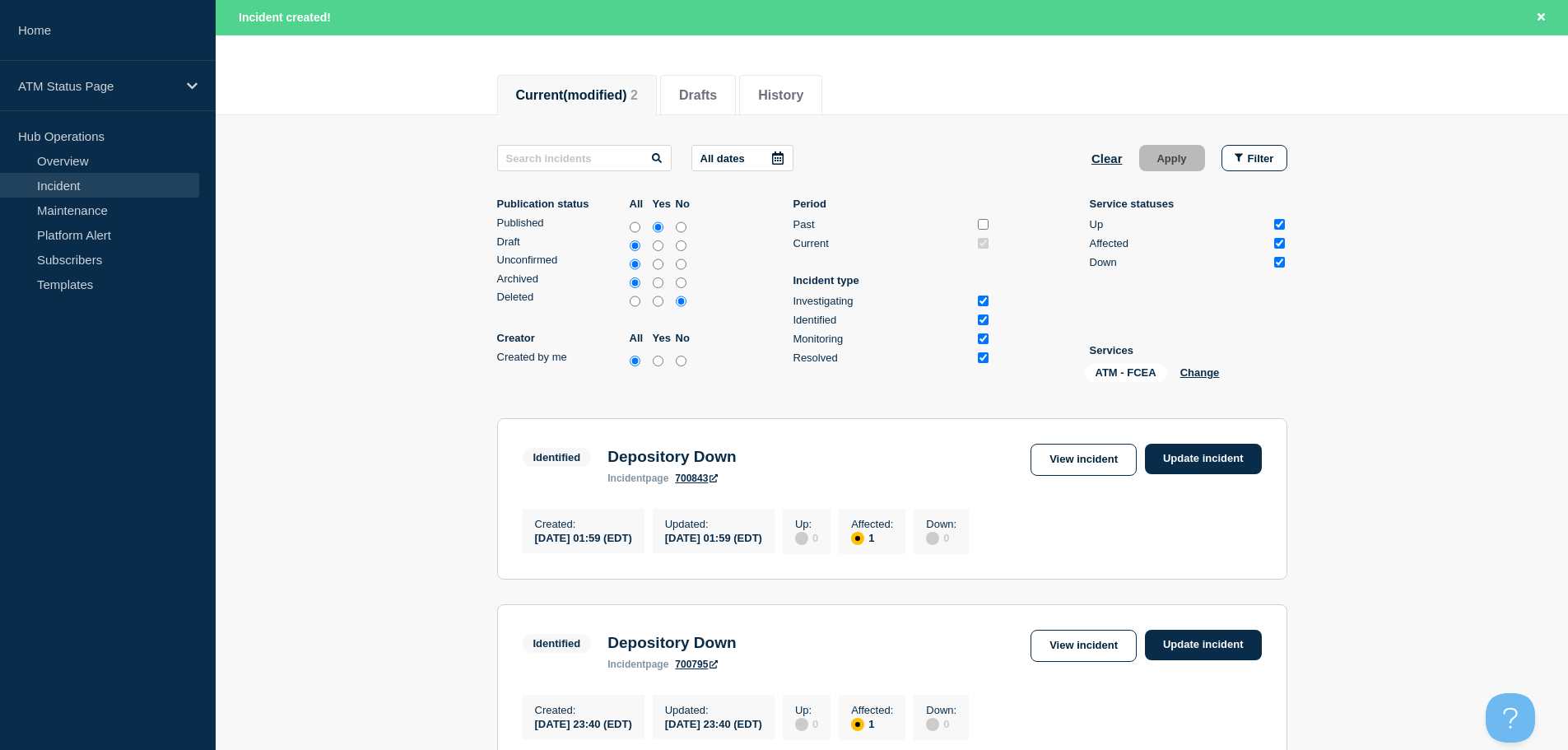
click at [117, 397] on aside "Home ATM Status Page Hub Operations Overview Incident Maintenance Platform Aler…" at bounding box center [108, 375] width 216 height 750
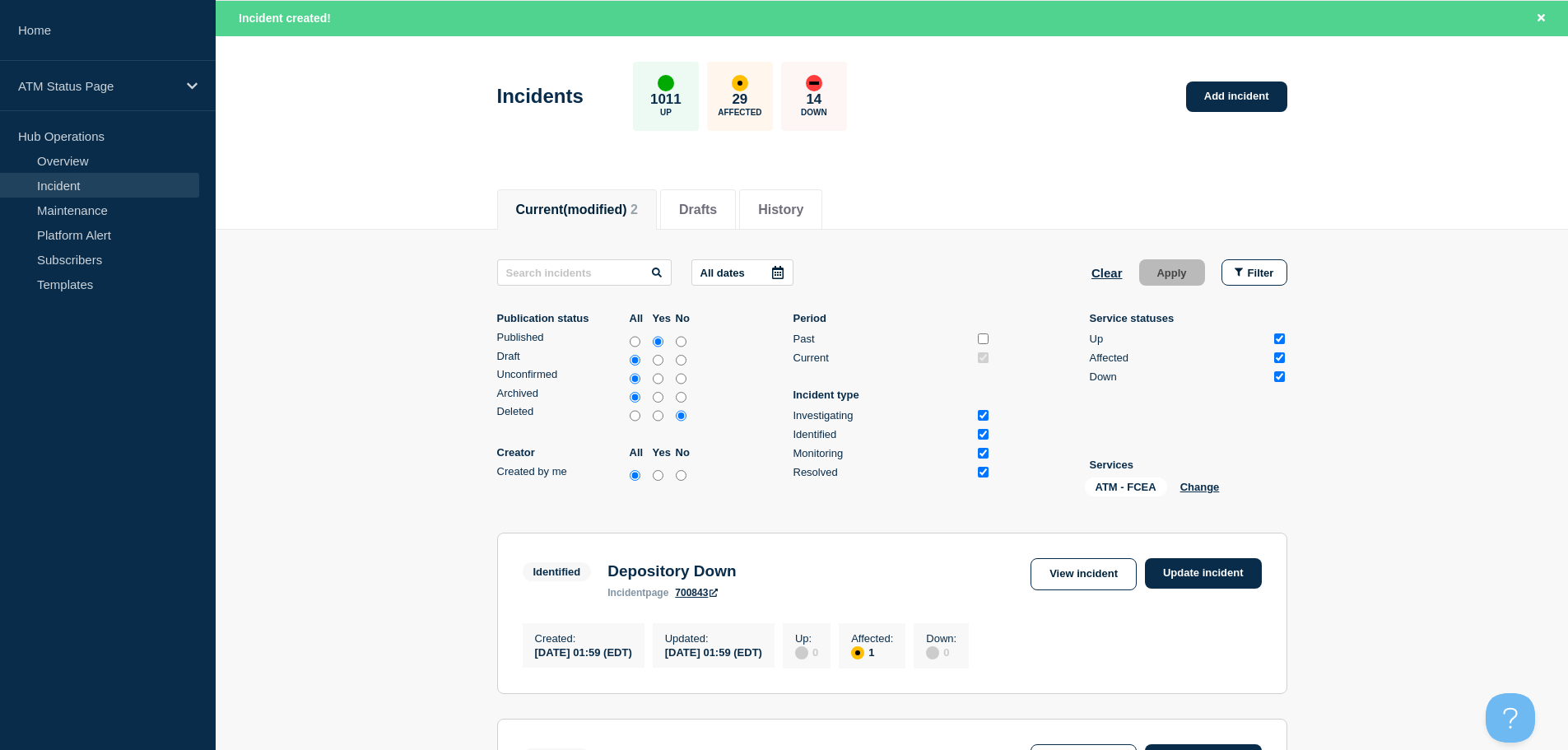
scroll to position [0, 0]
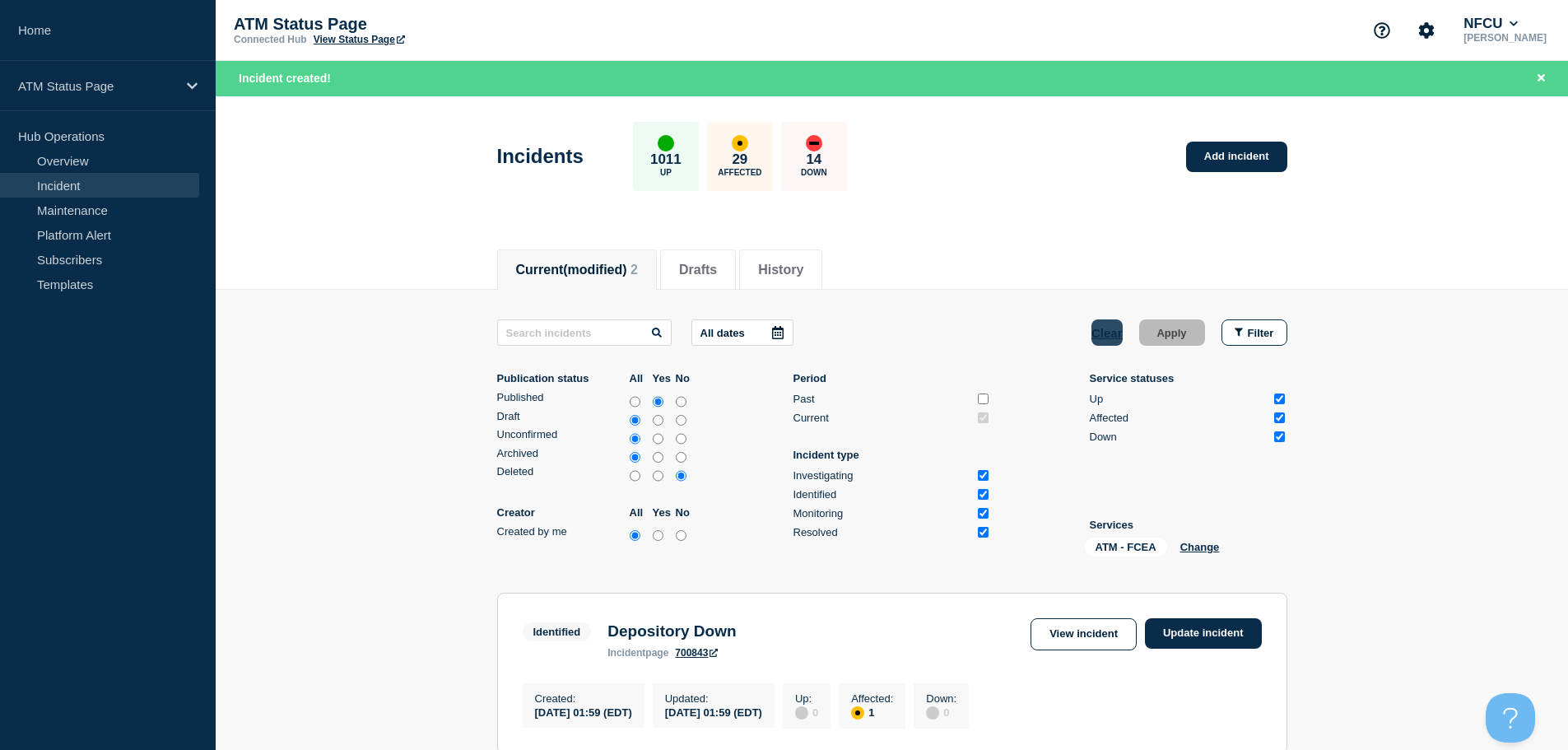
click at [1112, 333] on button "Clear" at bounding box center [1106, 332] width 32 height 27
click at [1237, 335] on icon "button" at bounding box center [1239, 332] width 9 height 9
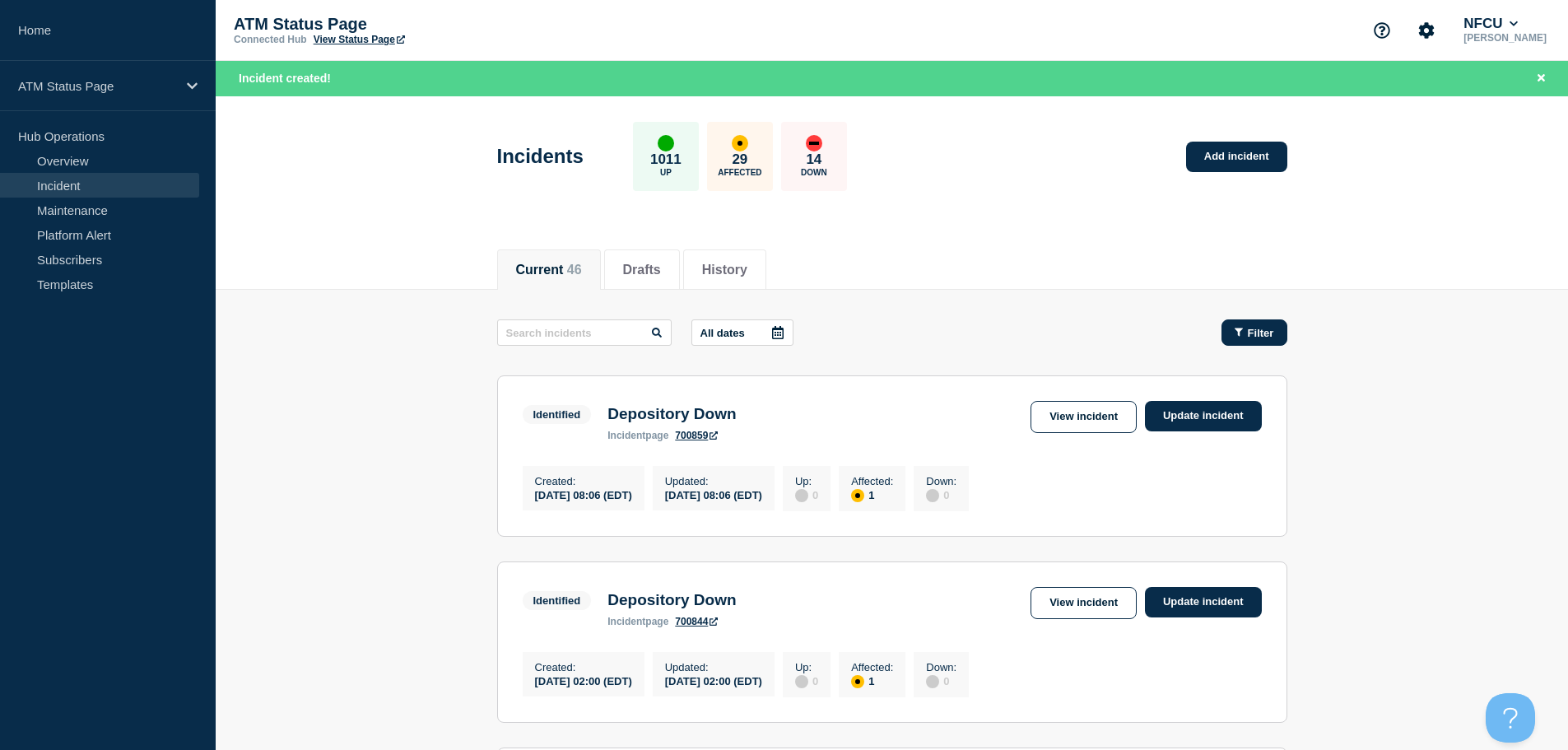
click at [1264, 329] on span "Filter" at bounding box center [1261, 333] width 27 height 12
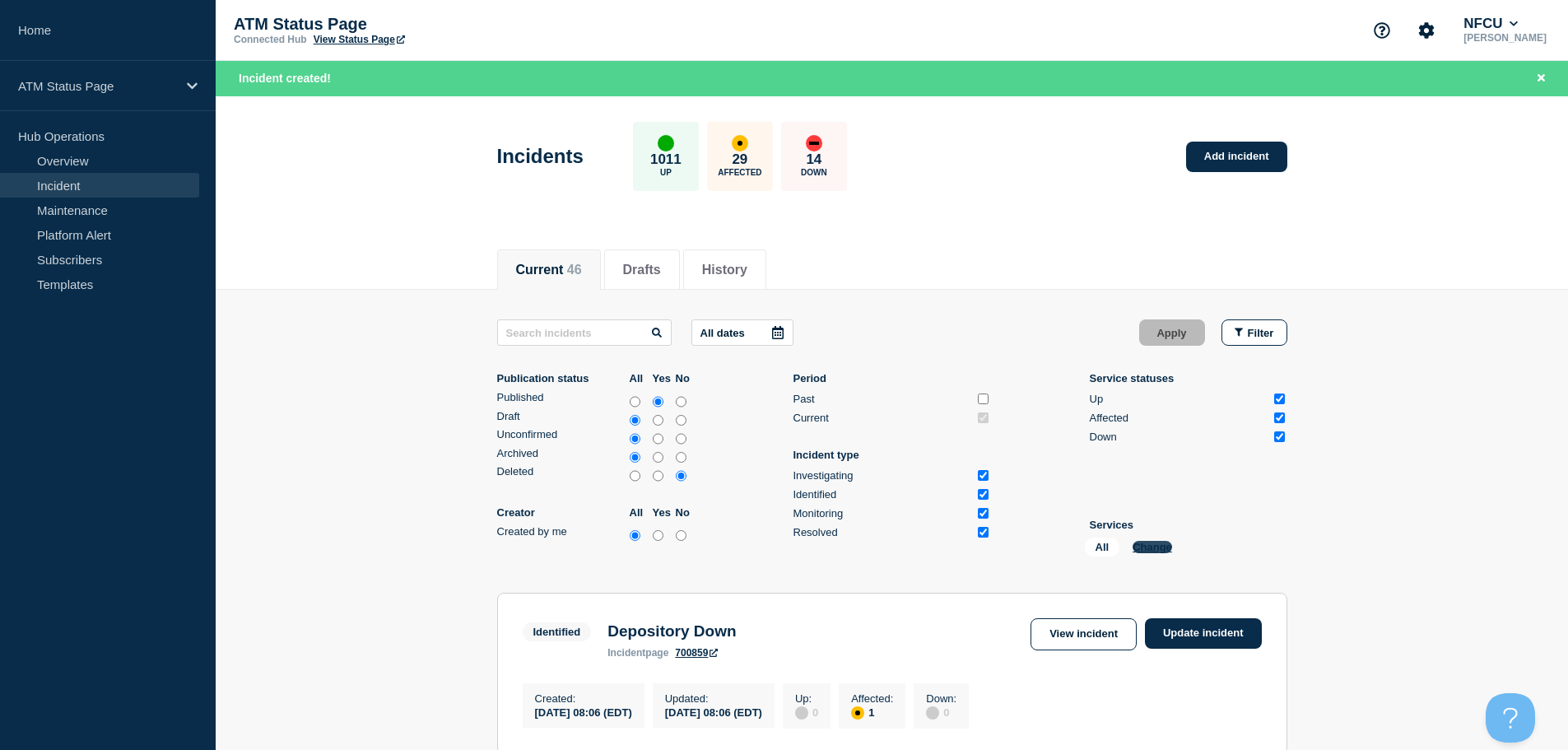
click at [1146, 543] on button "Change" at bounding box center [1152, 546] width 39 height 12
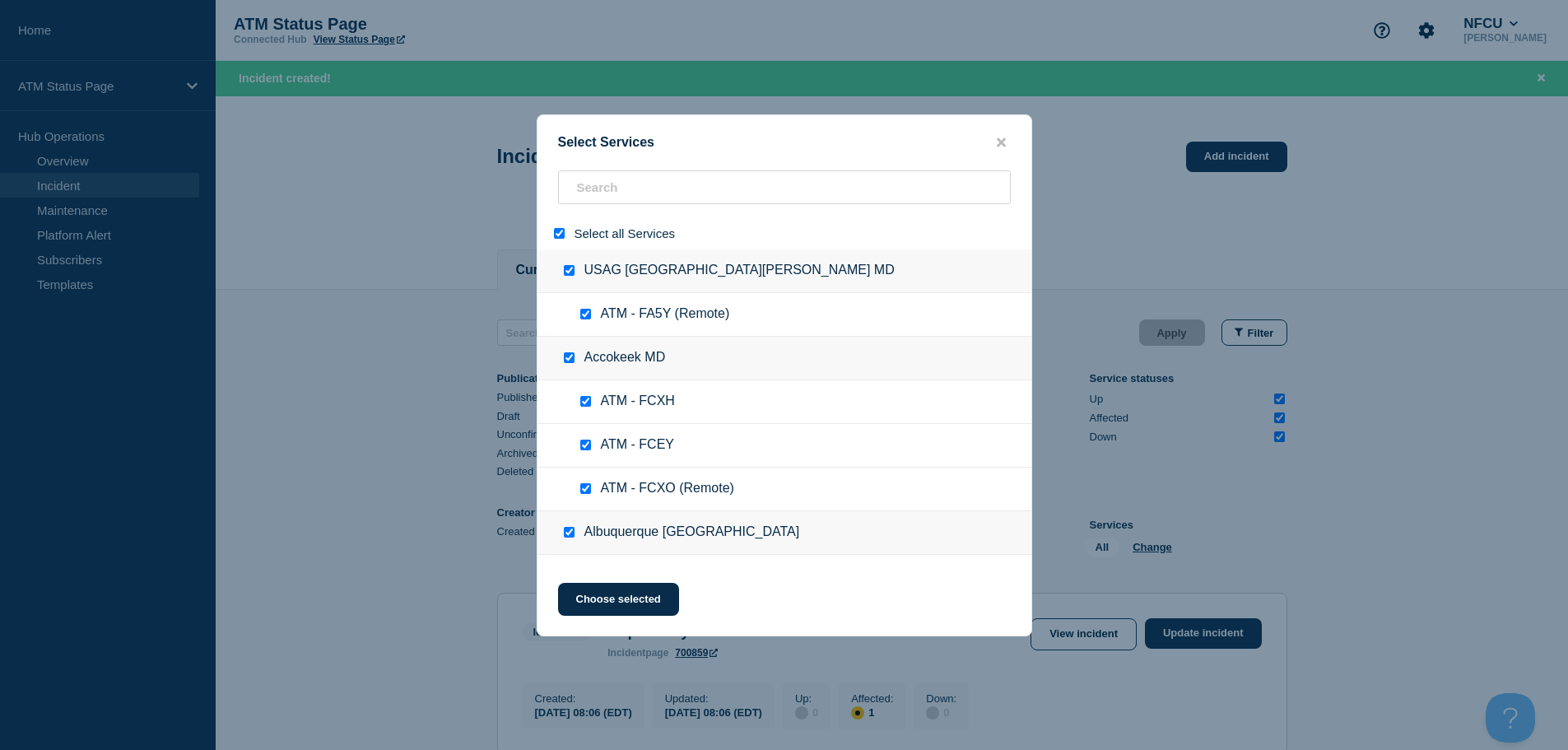
click at [554, 229] on input "select all" at bounding box center [559, 233] width 10 height 10
click at [623, 200] on input "search" at bounding box center [784, 187] width 453 height 33
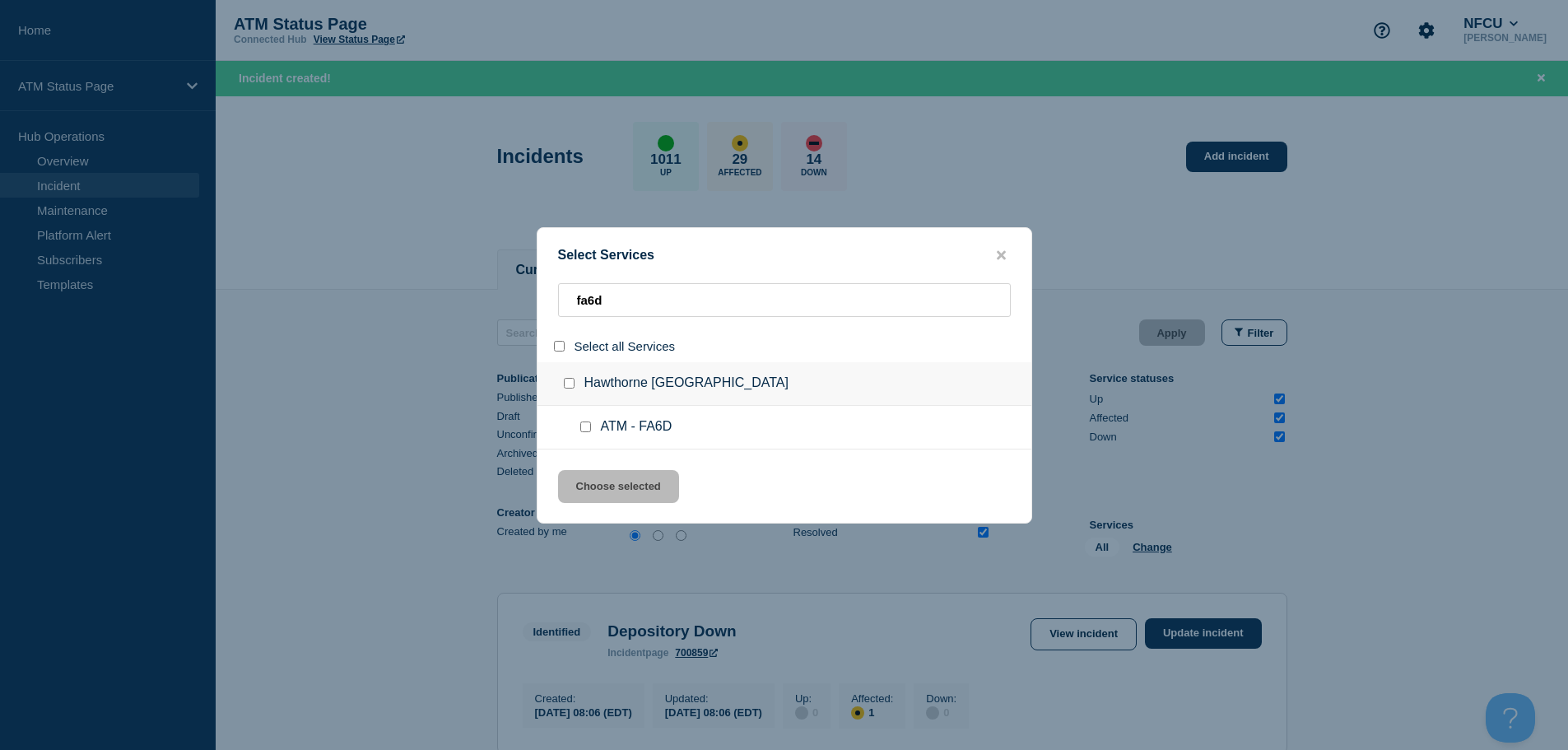
click at [587, 431] on input "service: ATM - FA6D" at bounding box center [586, 426] width 10 height 10
click at [616, 479] on button "Choose selected" at bounding box center [618, 486] width 121 height 33
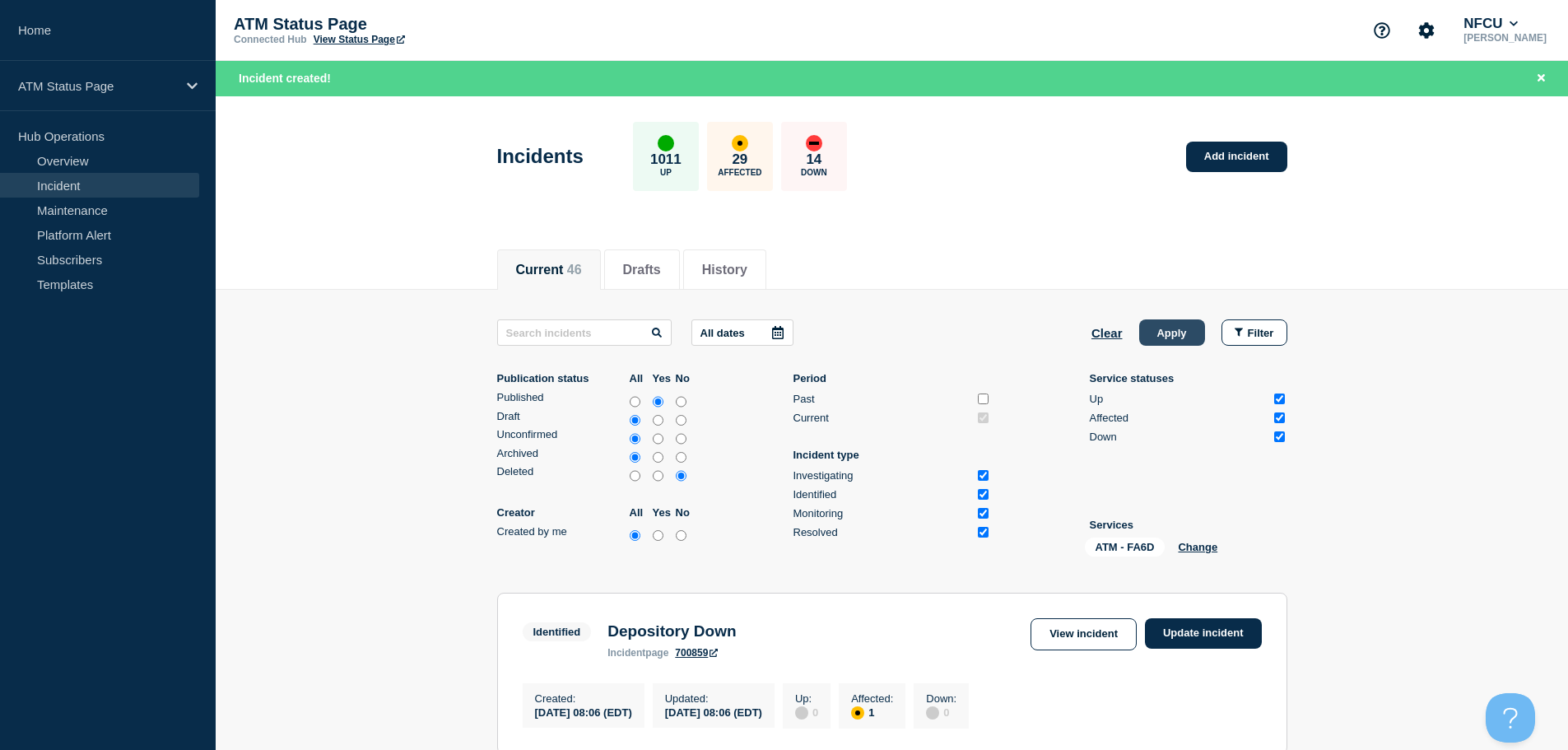
click at [1170, 323] on button "Apply" at bounding box center [1172, 332] width 66 height 27
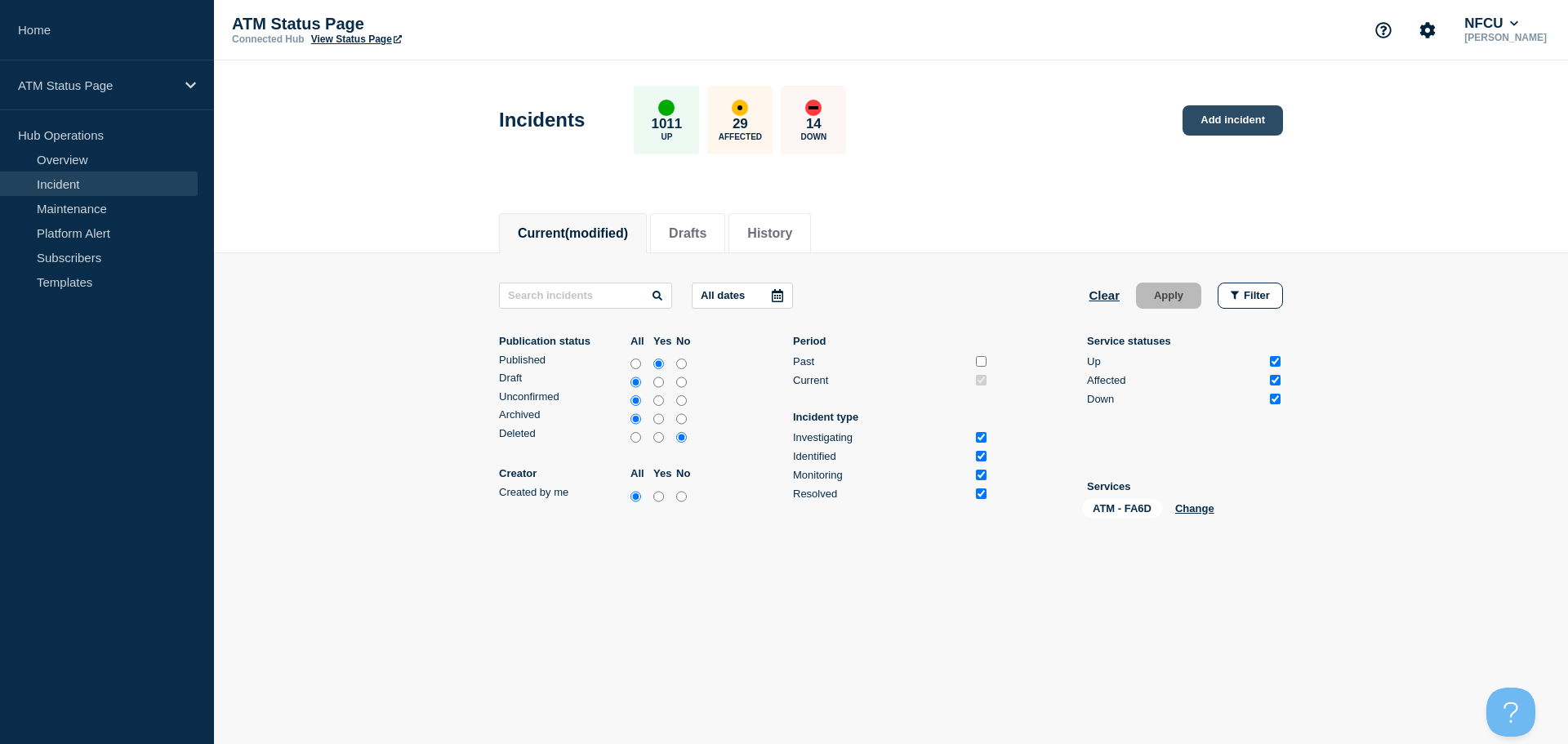
click at [1231, 116] on link "Add incident" at bounding box center [1233, 121] width 100 height 31
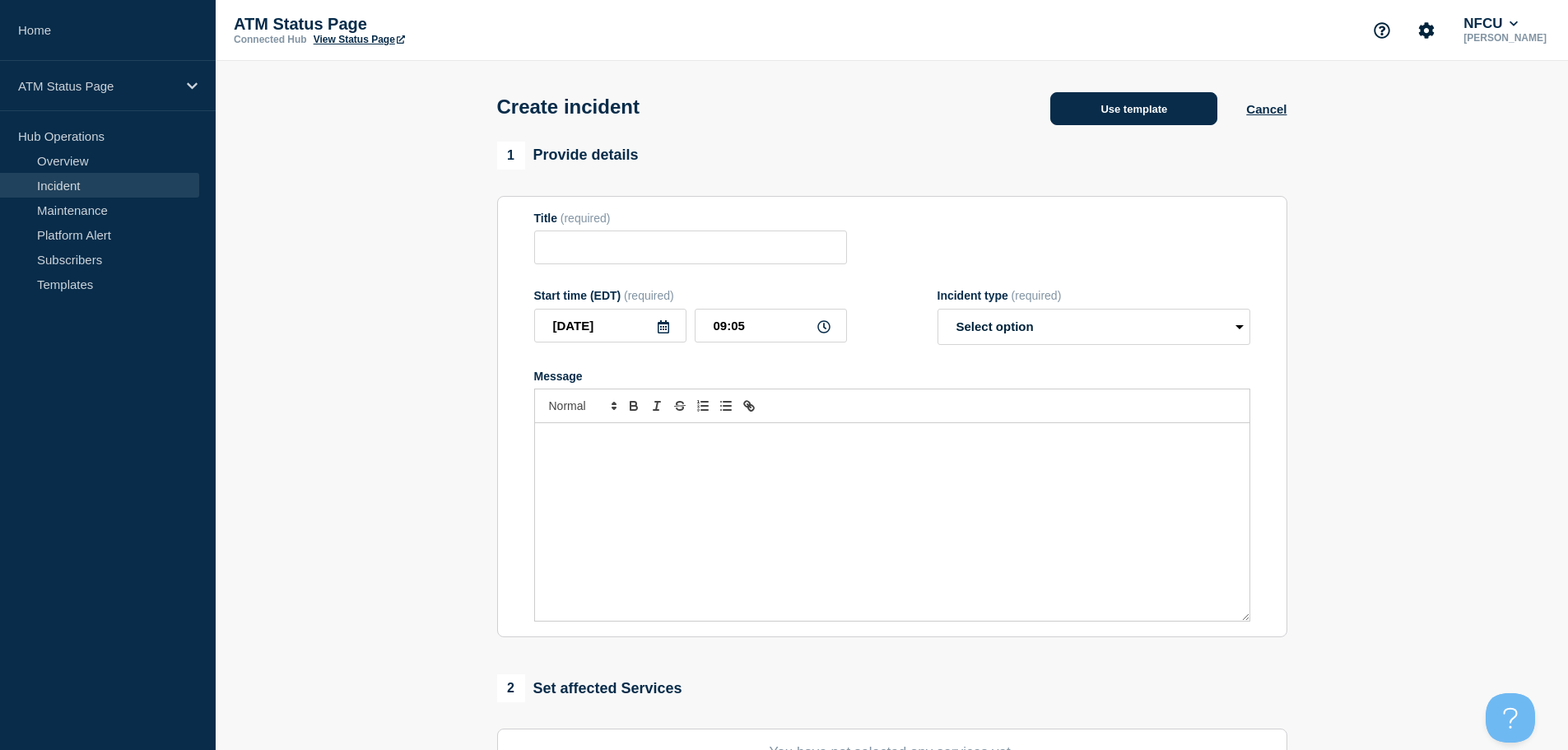
click at [1148, 108] on button "Use template" at bounding box center [1133, 109] width 167 height 33
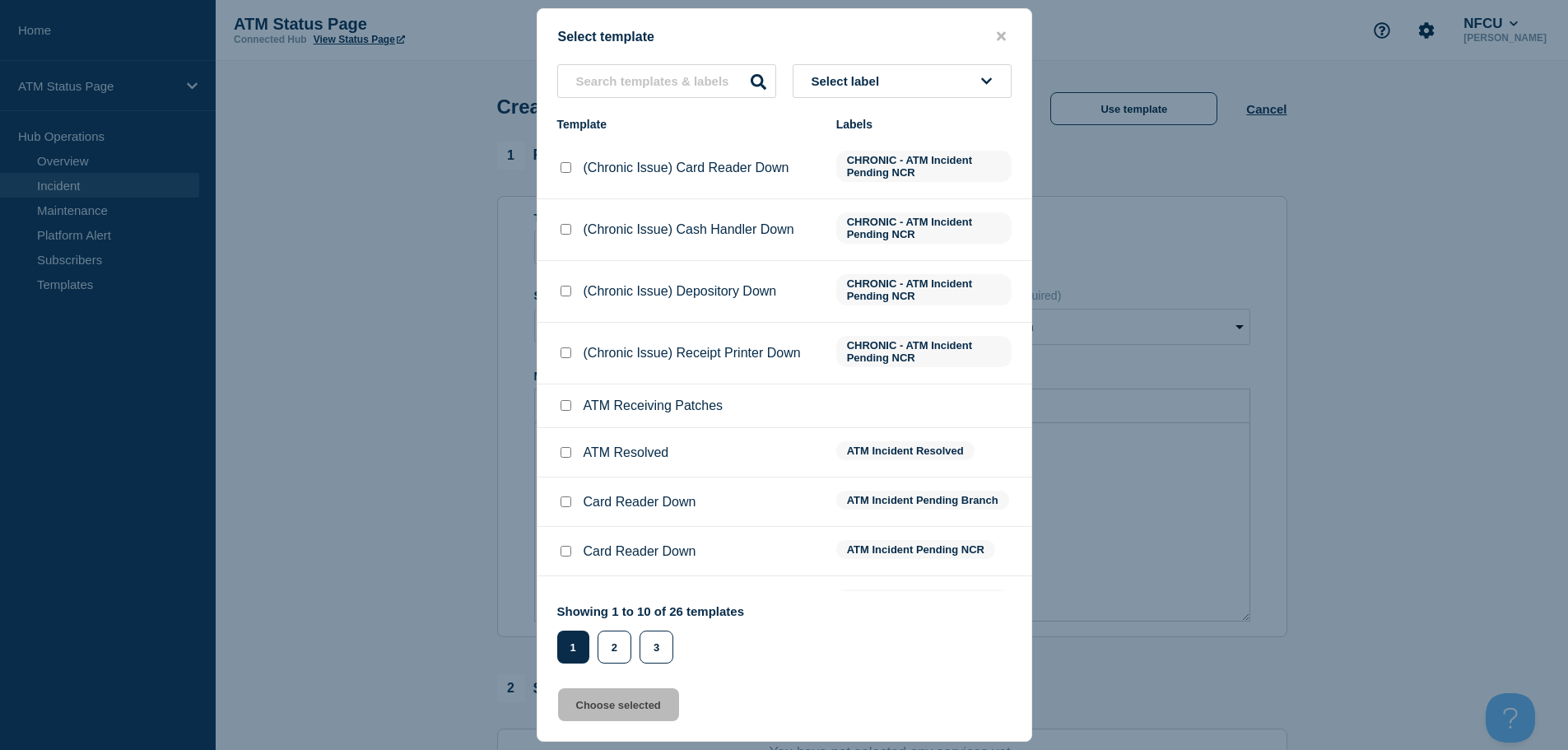
click at [910, 71] on button "Select label" at bounding box center [903, 80] width 219 height 33
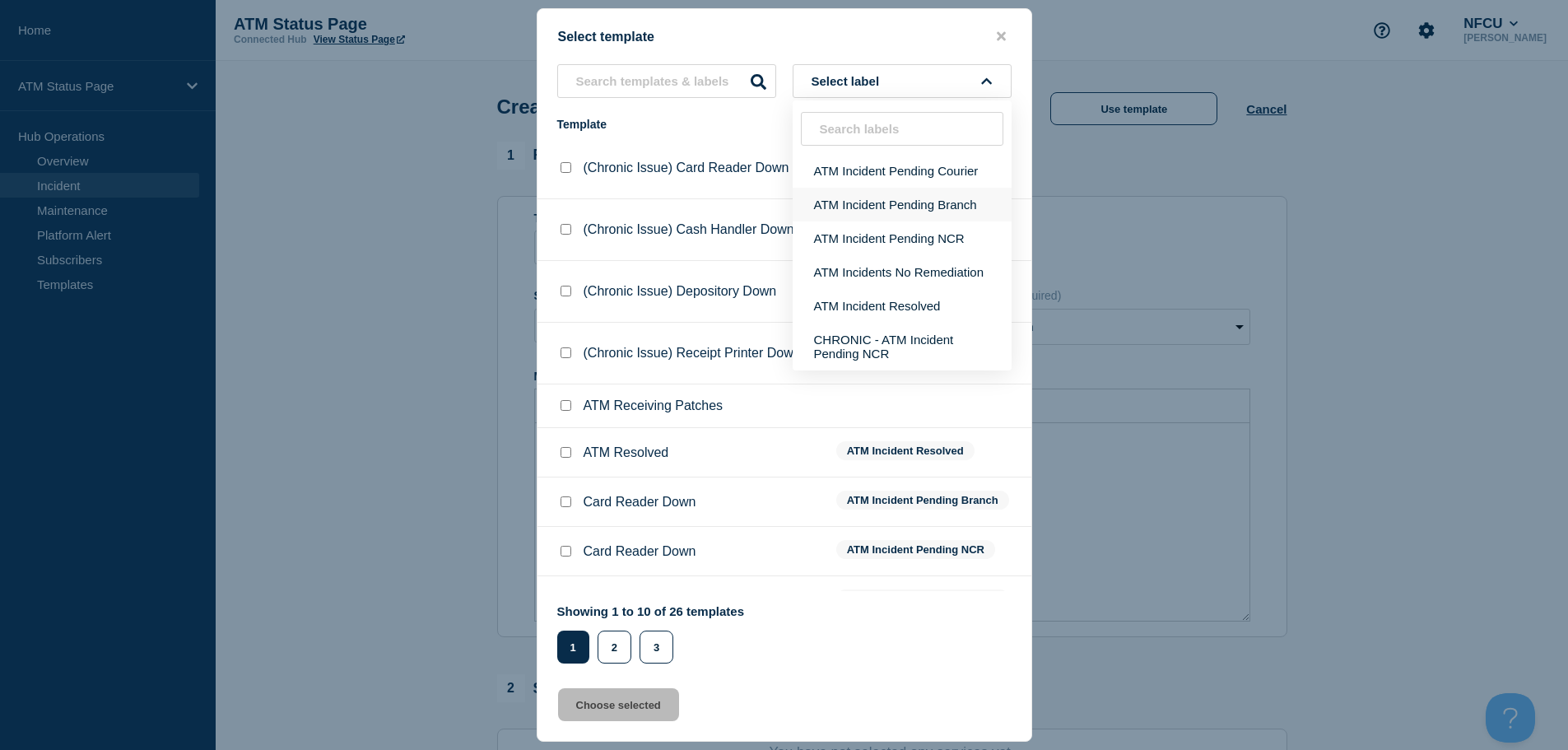
click at [946, 211] on button "ATM Incident Pending Branch" at bounding box center [903, 204] width 219 height 33
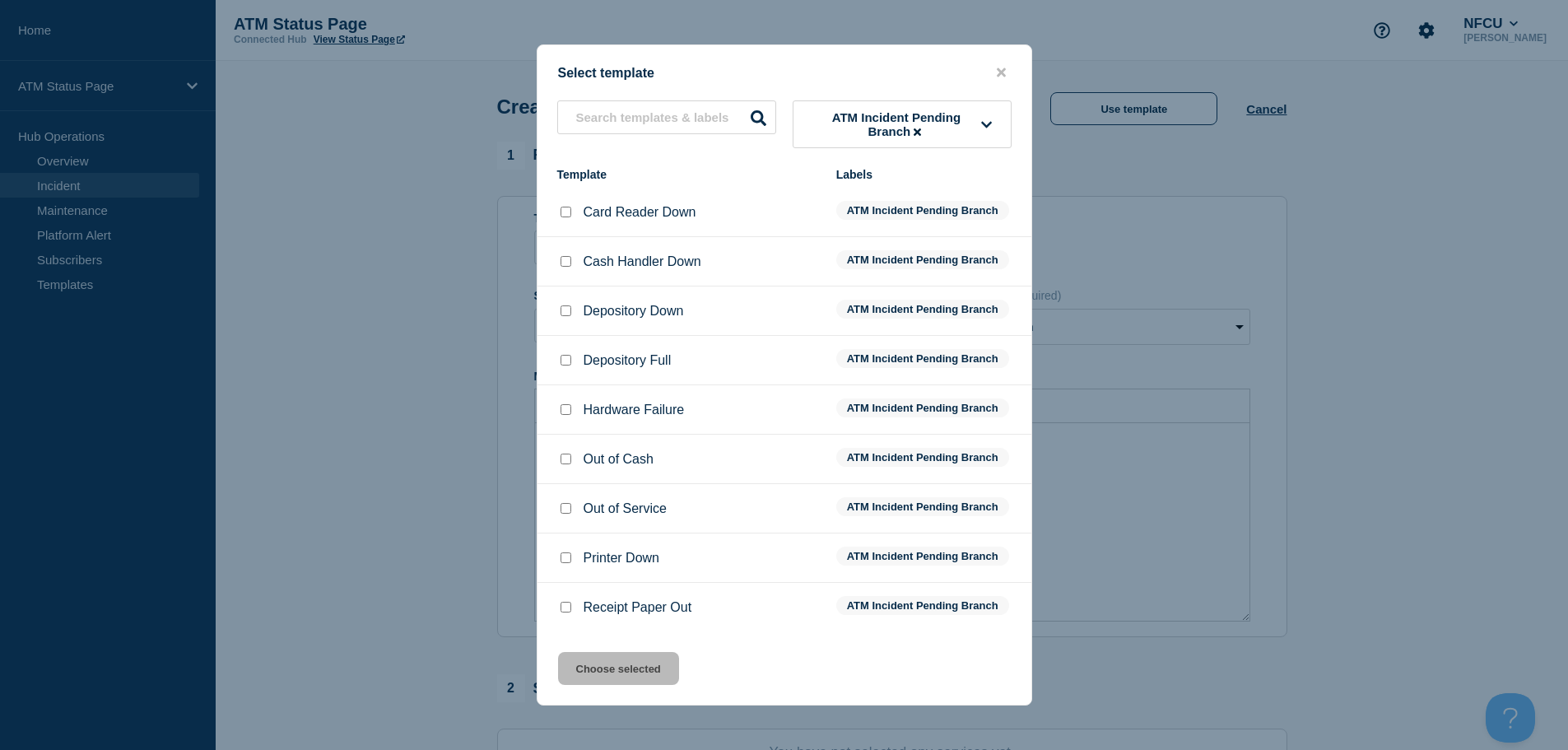
click at [569, 312] on input "Depository Down checkbox" at bounding box center [565, 311] width 10 height 10
click at [634, 668] on button "Choose selected" at bounding box center [618, 668] width 121 height 33
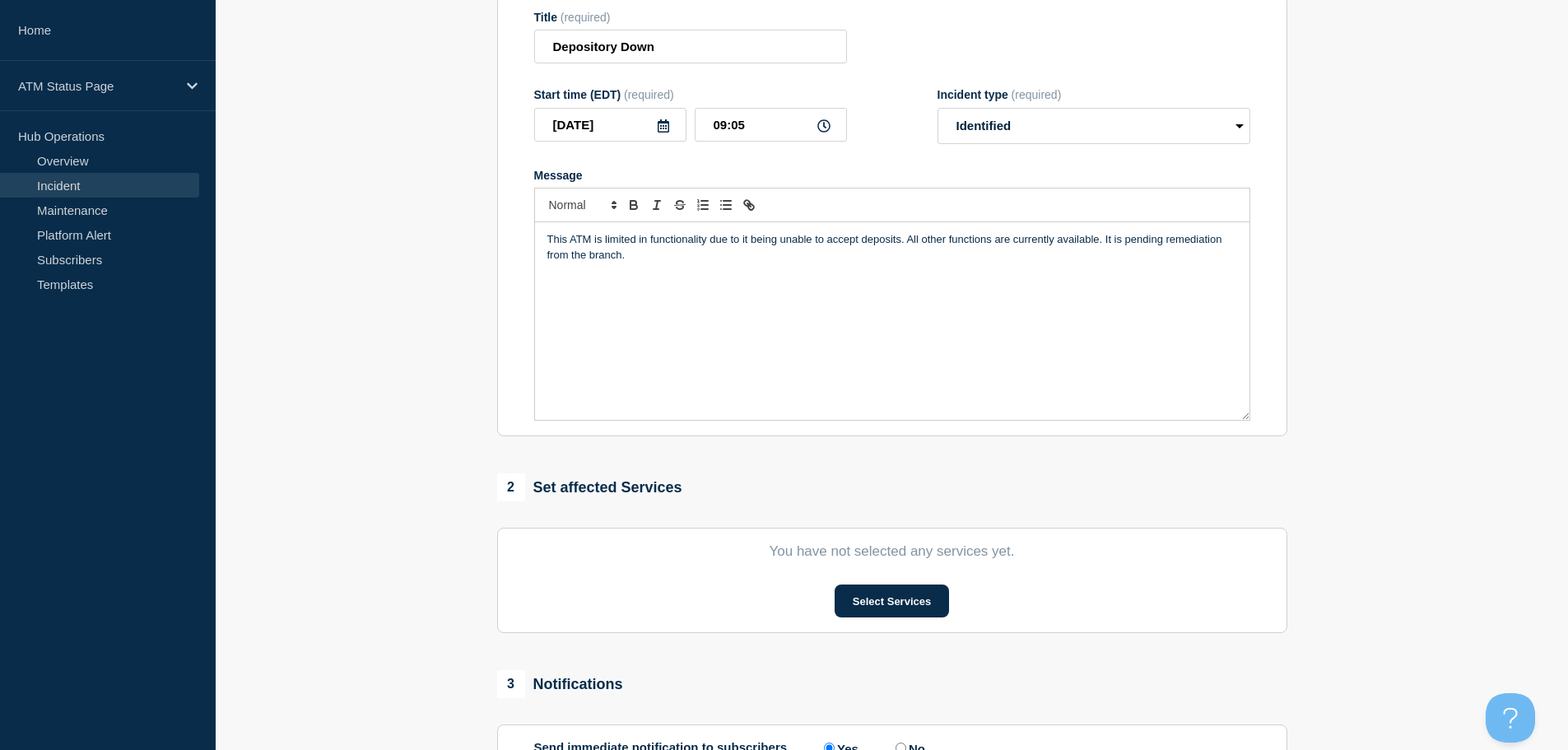
scroll to position [403, 0]
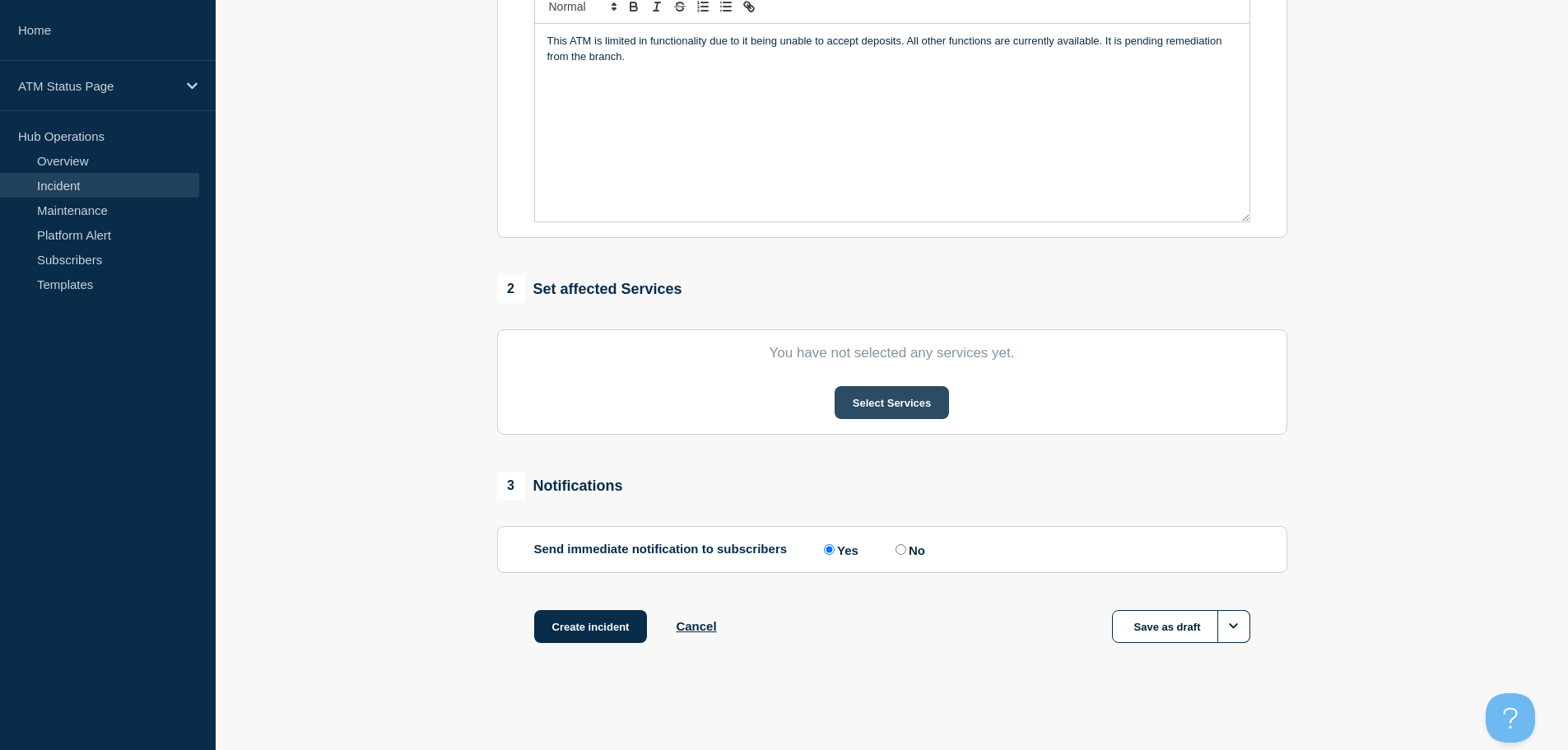
click at [899, 401] on button "Select Services" at bounding box center [892, 402] width 115 height 33
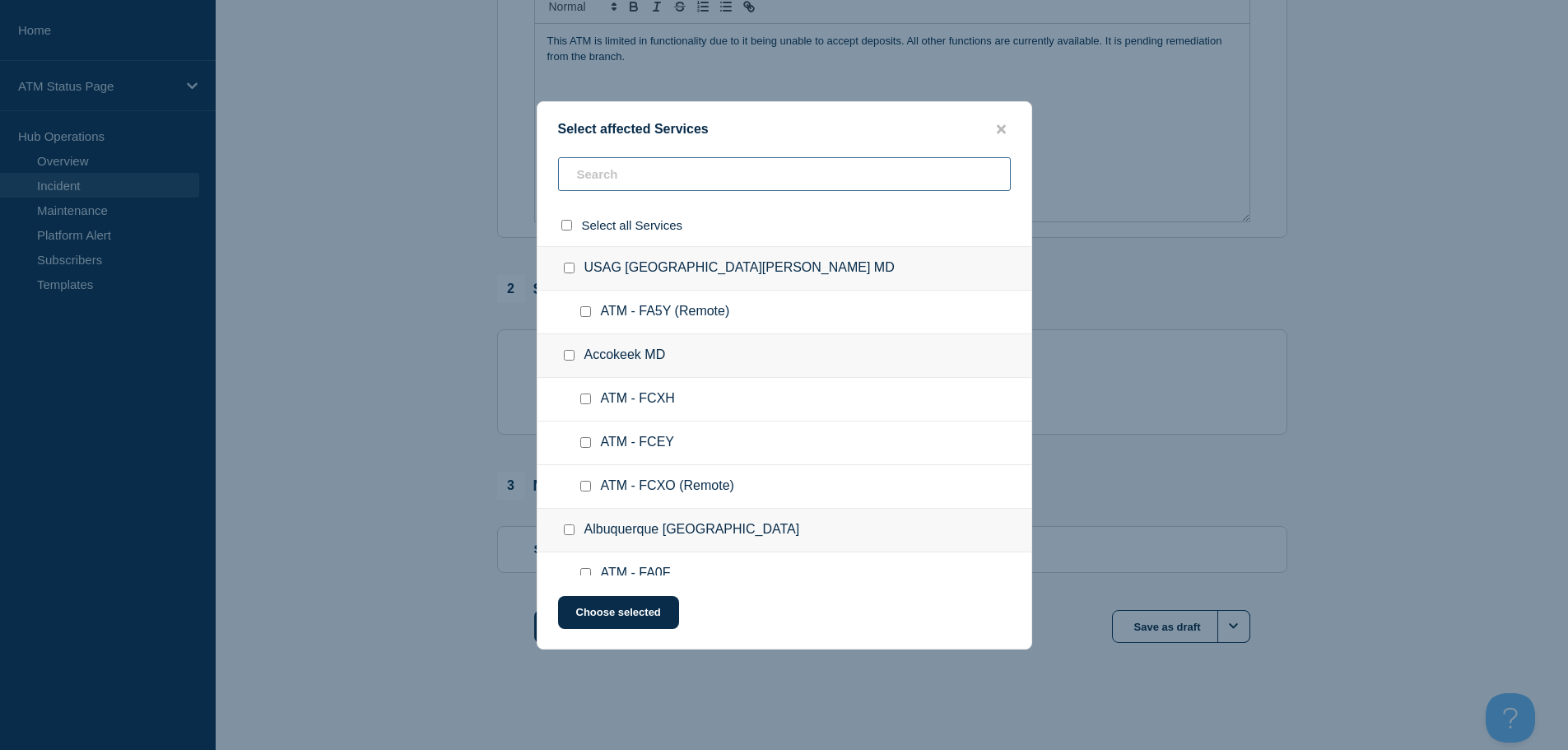
click at [743, 179] on input "text" at bounding box center [784, 174] width 453 height 33
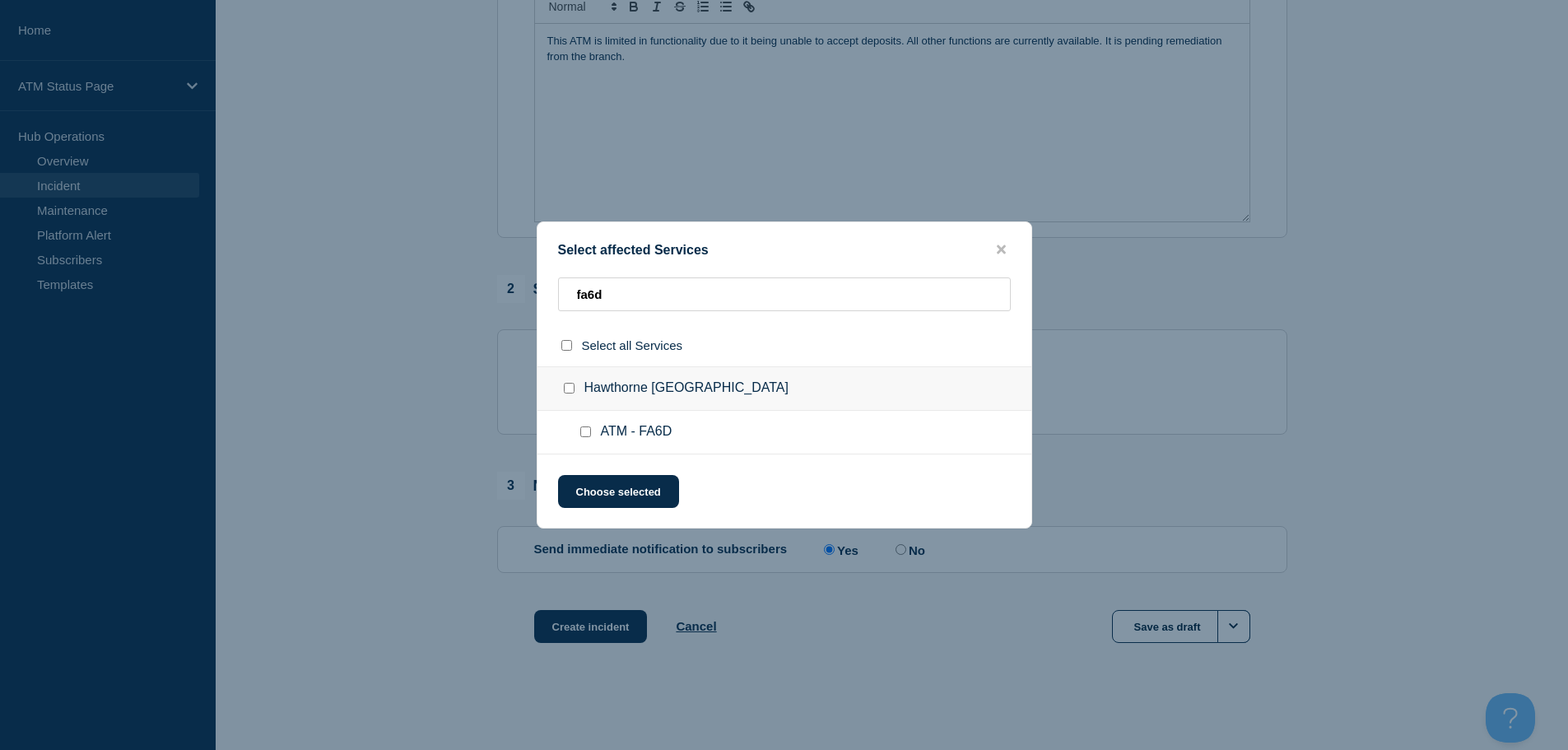
click at [589, 432] on input "ATM - FA6D checkbox" at bounding box center [586, 432] width 10 height 10
click at [615, 494] on button "Choose selected" at bounding box center [618, 491] width 121 height 33
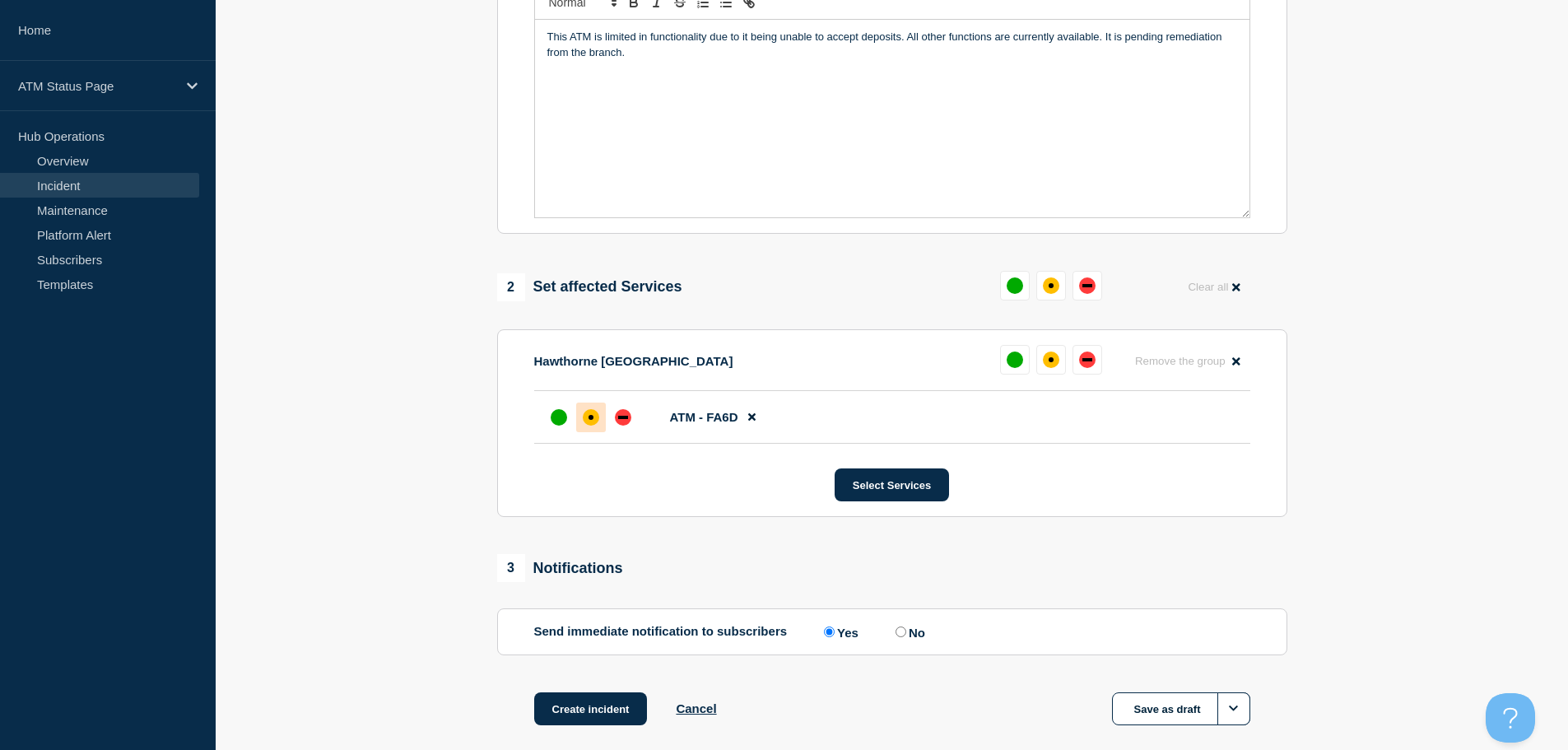
click at [583, 421] on div "affected" at bounding box center [590, 417] width 16 height 16
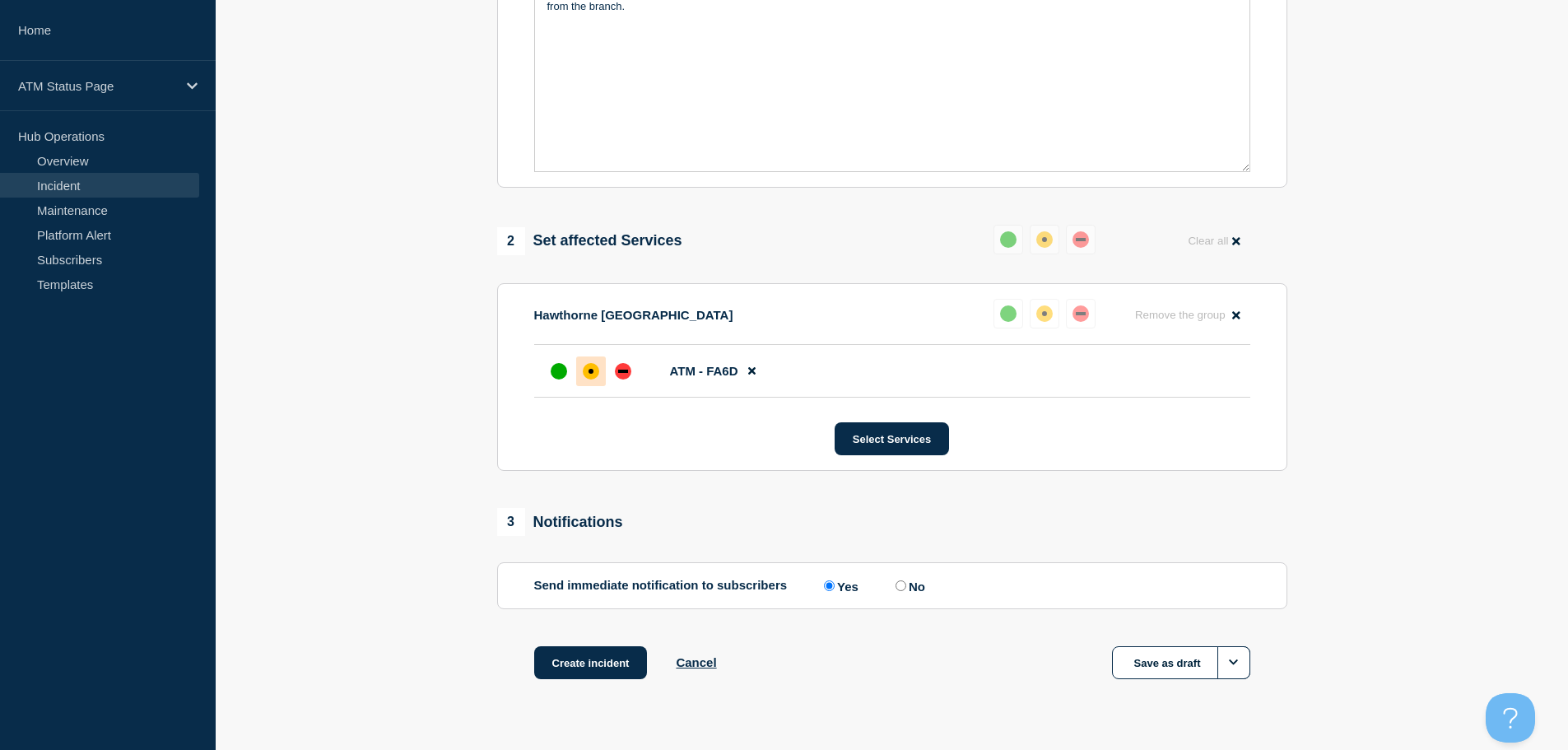
scroll to position [490, 0]
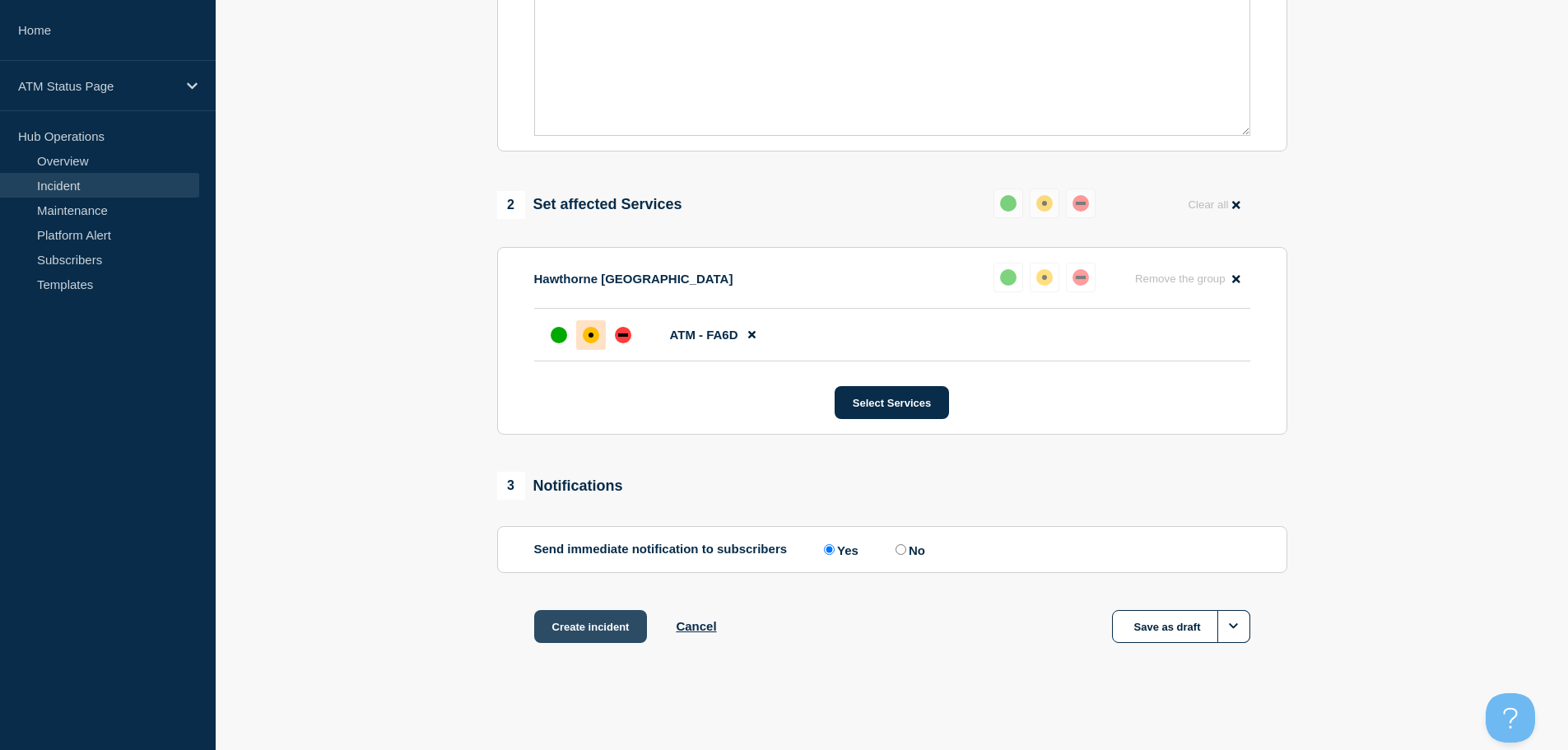
click at [562, 628] on button "Create incident" at bounding box center [591, 626] width 114 height 33
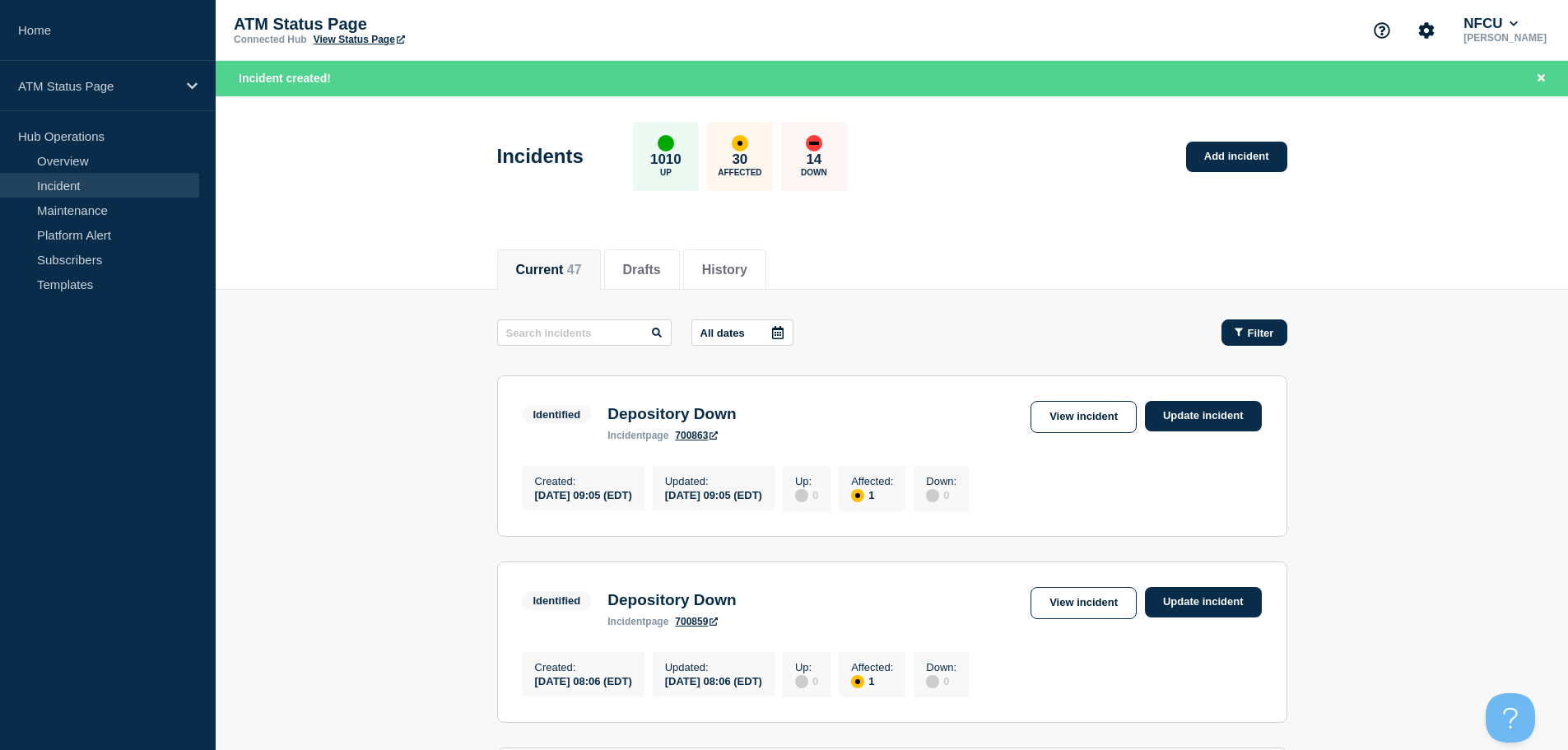
click at [1242, 332] on icon "button" at bounding box center [1239, 332] width 9 height 10
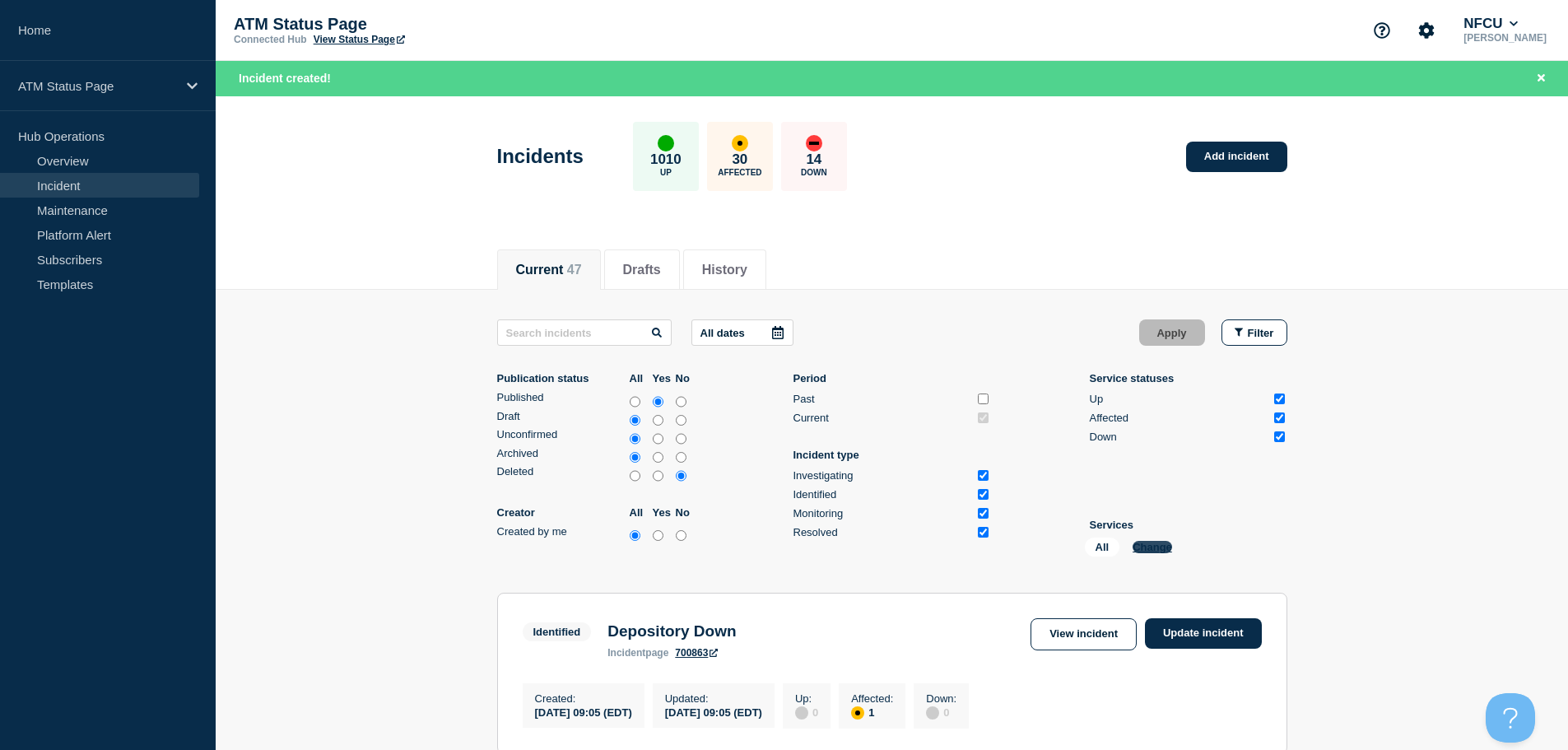
click at [1154, 543] on button "Change" at bounding box center [1152, 546] width 39 height 12
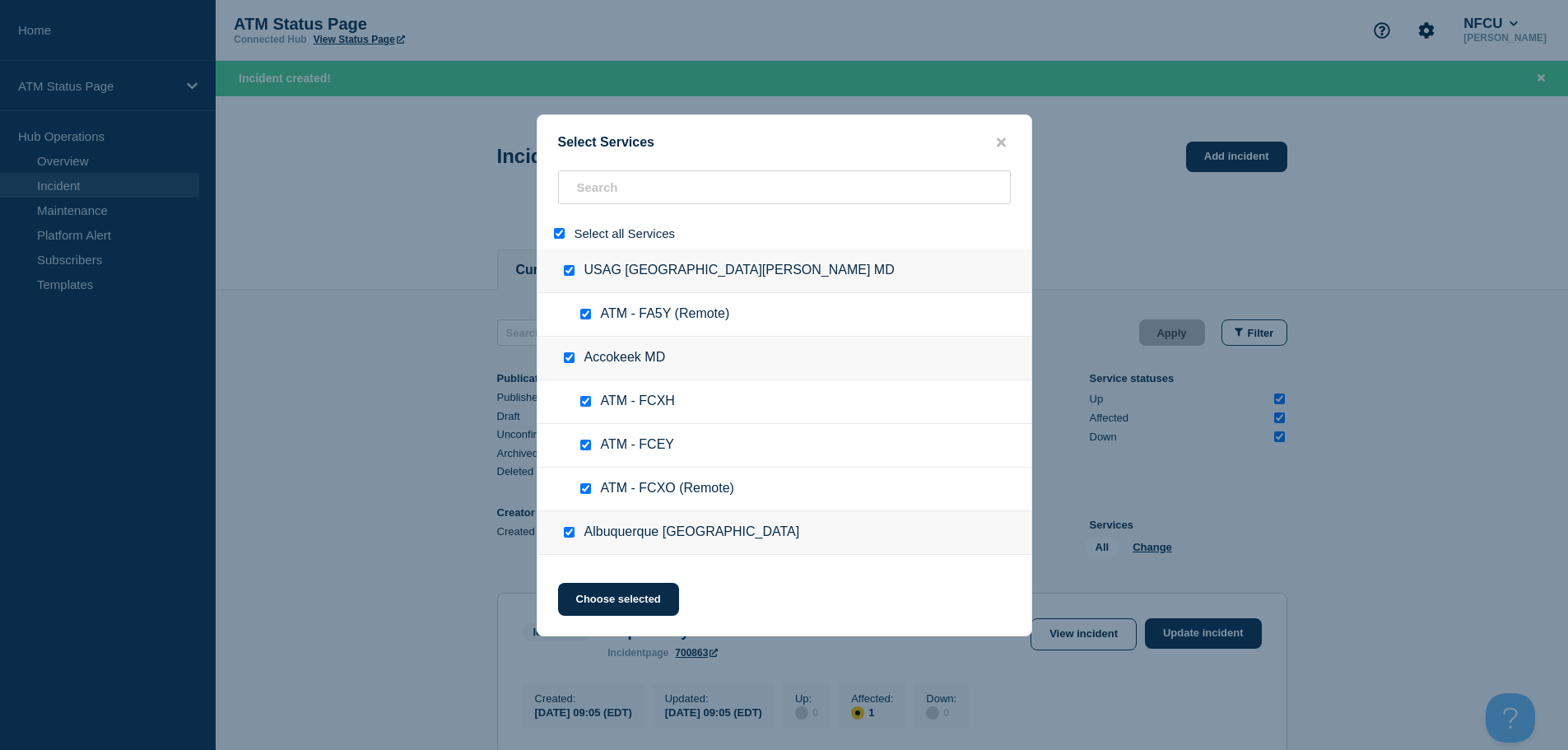
click at [560, 239] on input "select all" at bounding box center [559, 233] width 10 height 10
click at [623, 183] on input "search" at bounding box center [784, 187] width 453 height 33
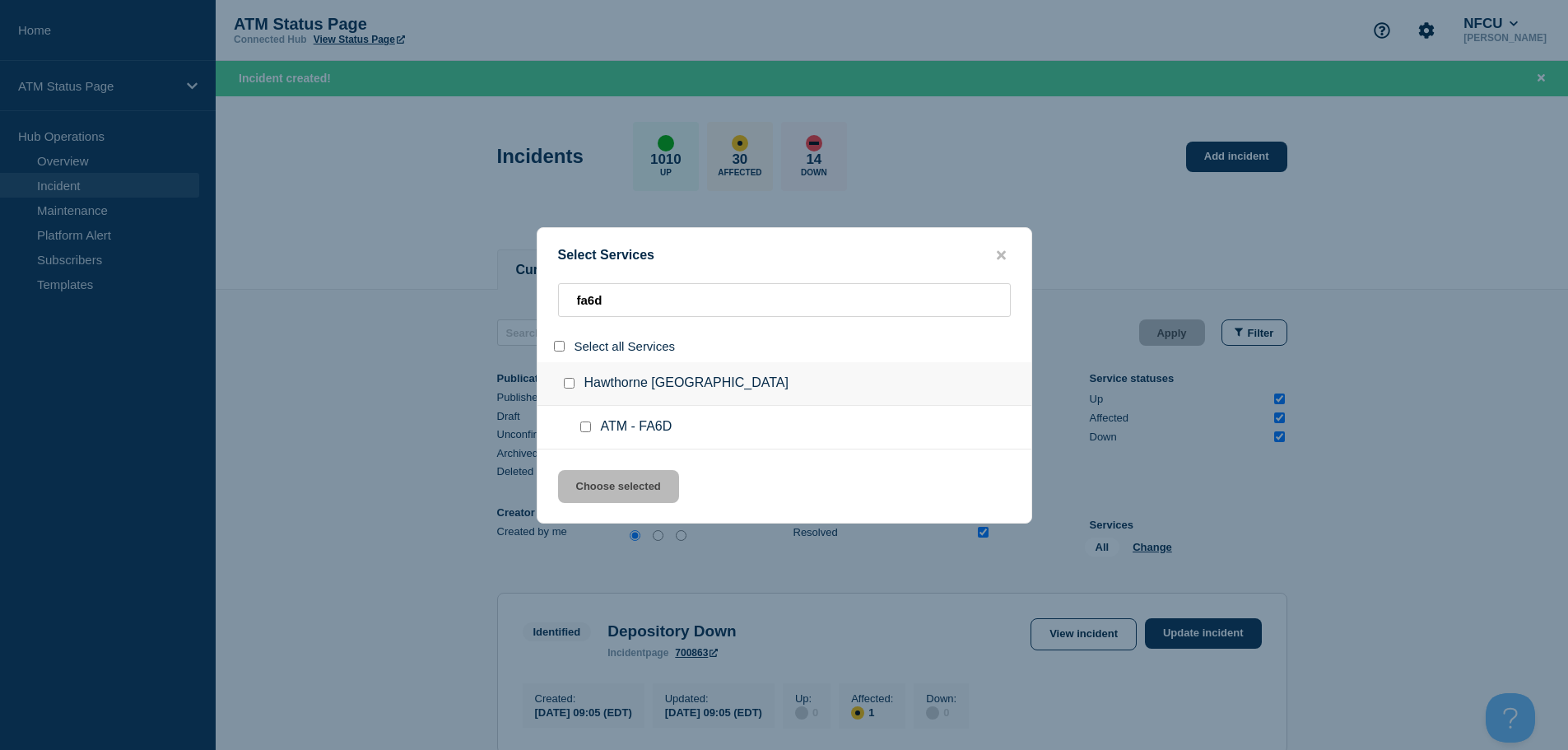
click at [586, 430] on input "service: ATM - FA6D" at bounding box center [586, 426] width 10 height 10
click at [647, 490] on button "Choose selected" at bounding box center [618, 486] width 121 height 33
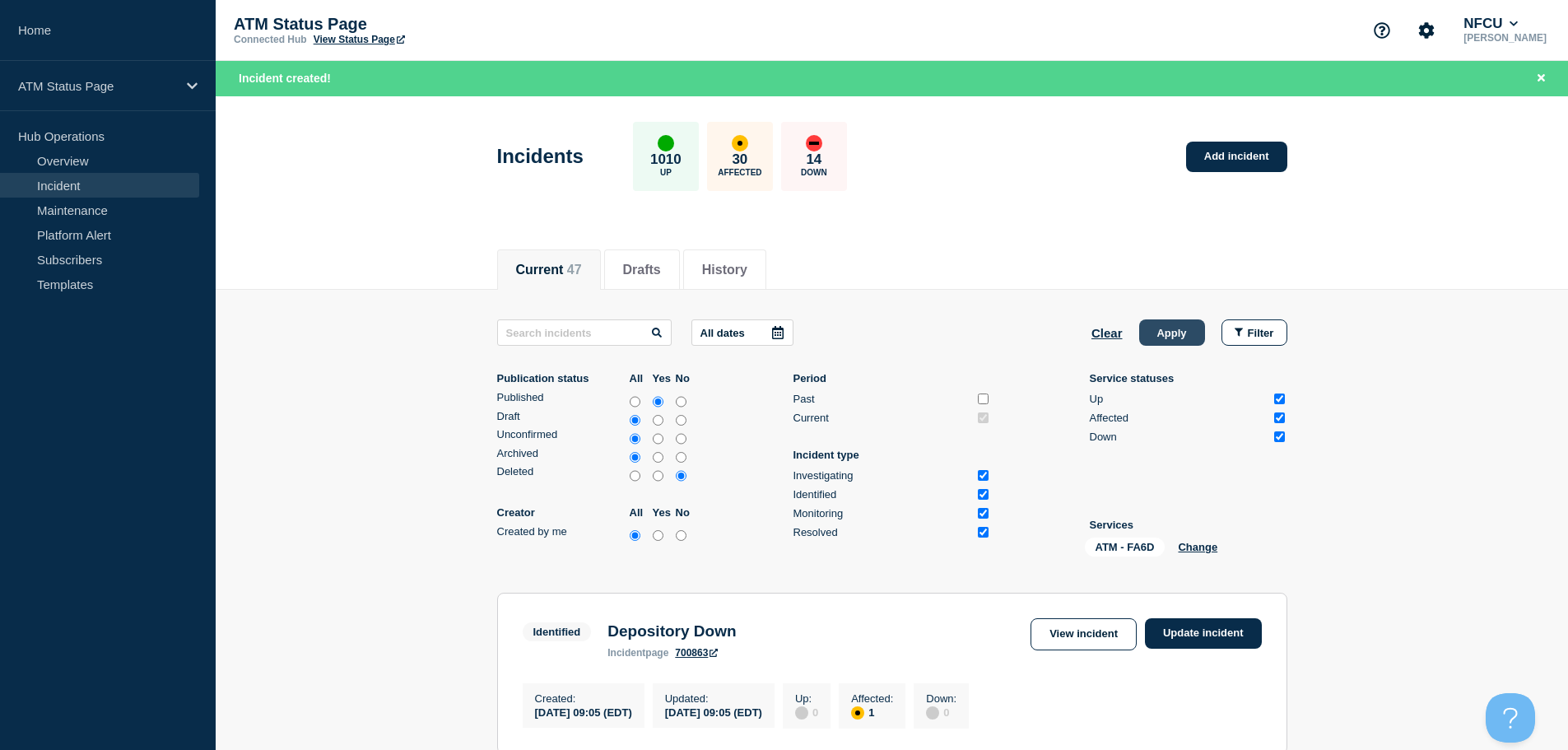
click at [1185, 322] on button "Apply" at bounding box center [1172, 332] width 66 height 27
click at [1093, 326] on button "Clear" at bounding box center [1106, 332] width 32 height 27
click at [1144, 544] on button "Change" at bounding box center [1152, 546] width 39 height 12
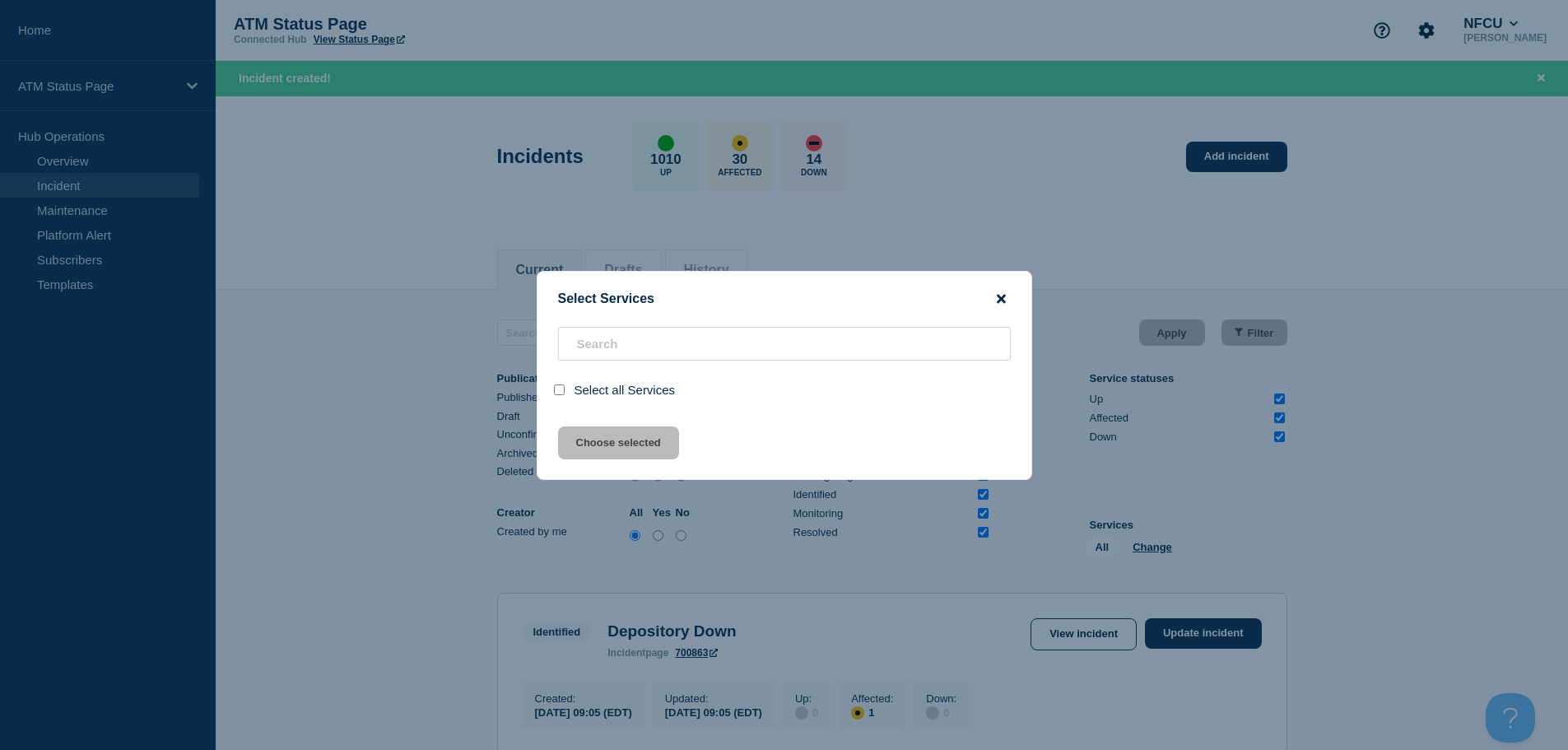
click at [1005, 295] on icon "close button" at bounding box center [1001, 298] width 9 height 9
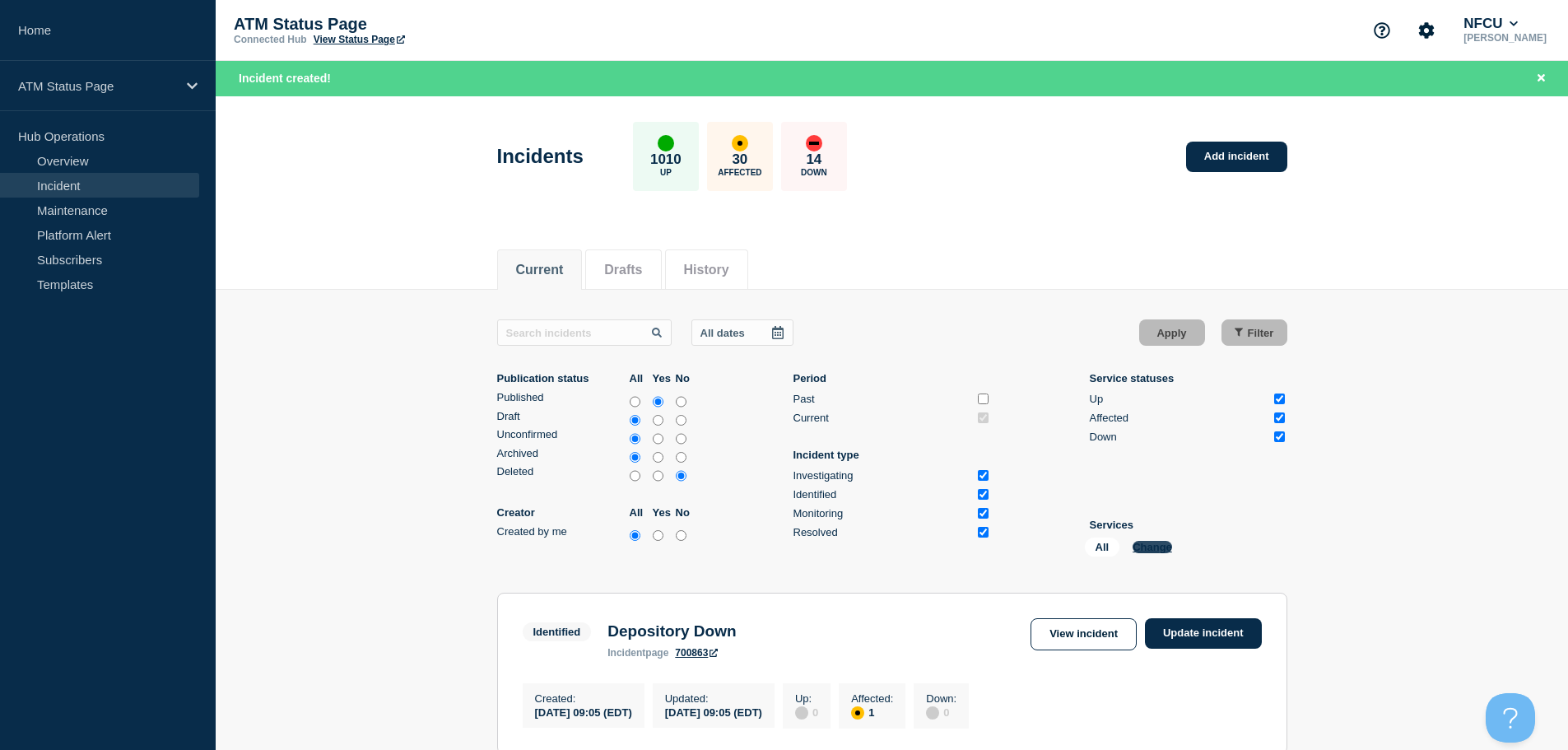
click at [1151, 546] on button "Change" at bounding box center [1152, 546] width 39 height 12
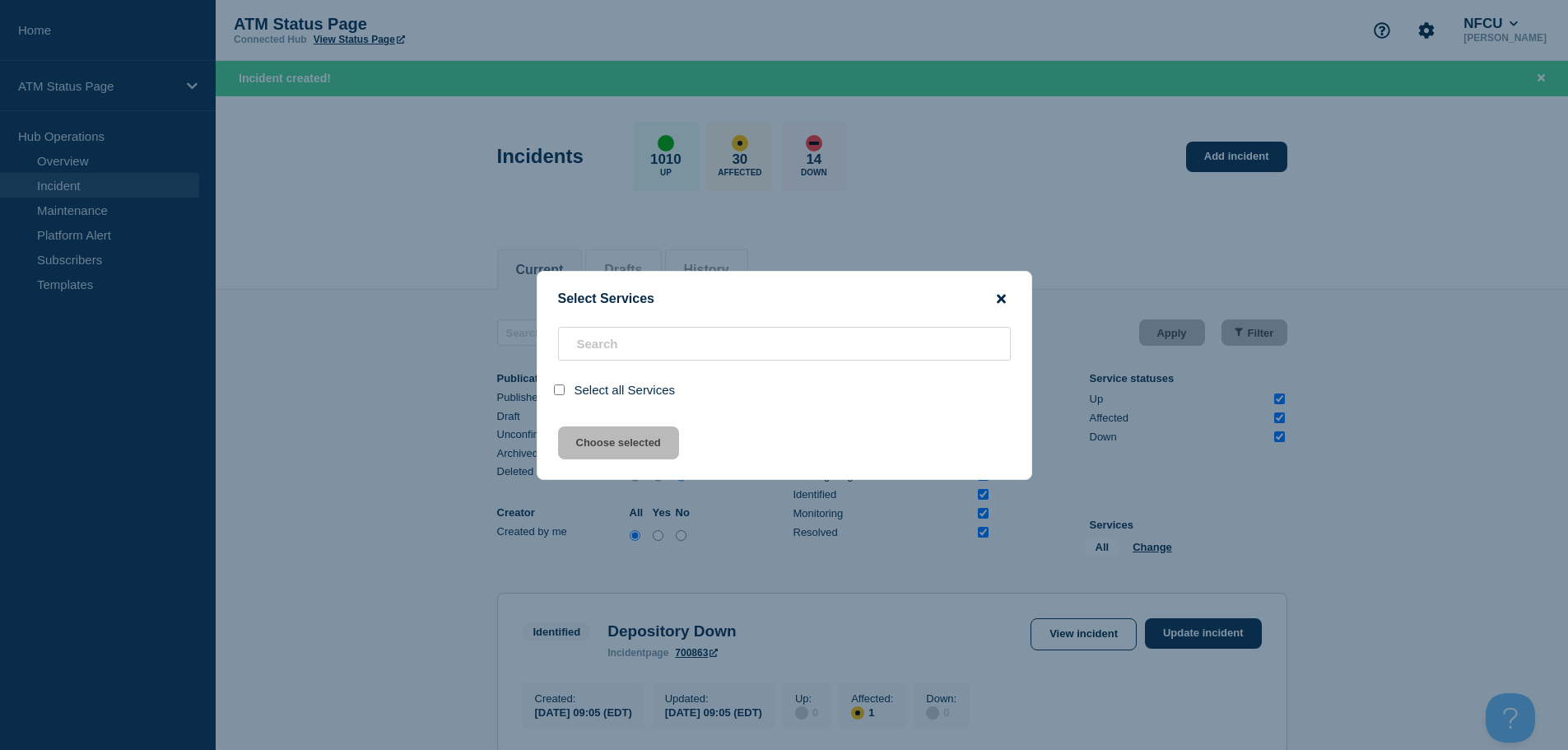
click at [1000, 298] on icon "close button" at bounding box center [1001, 298] width 9 height 9
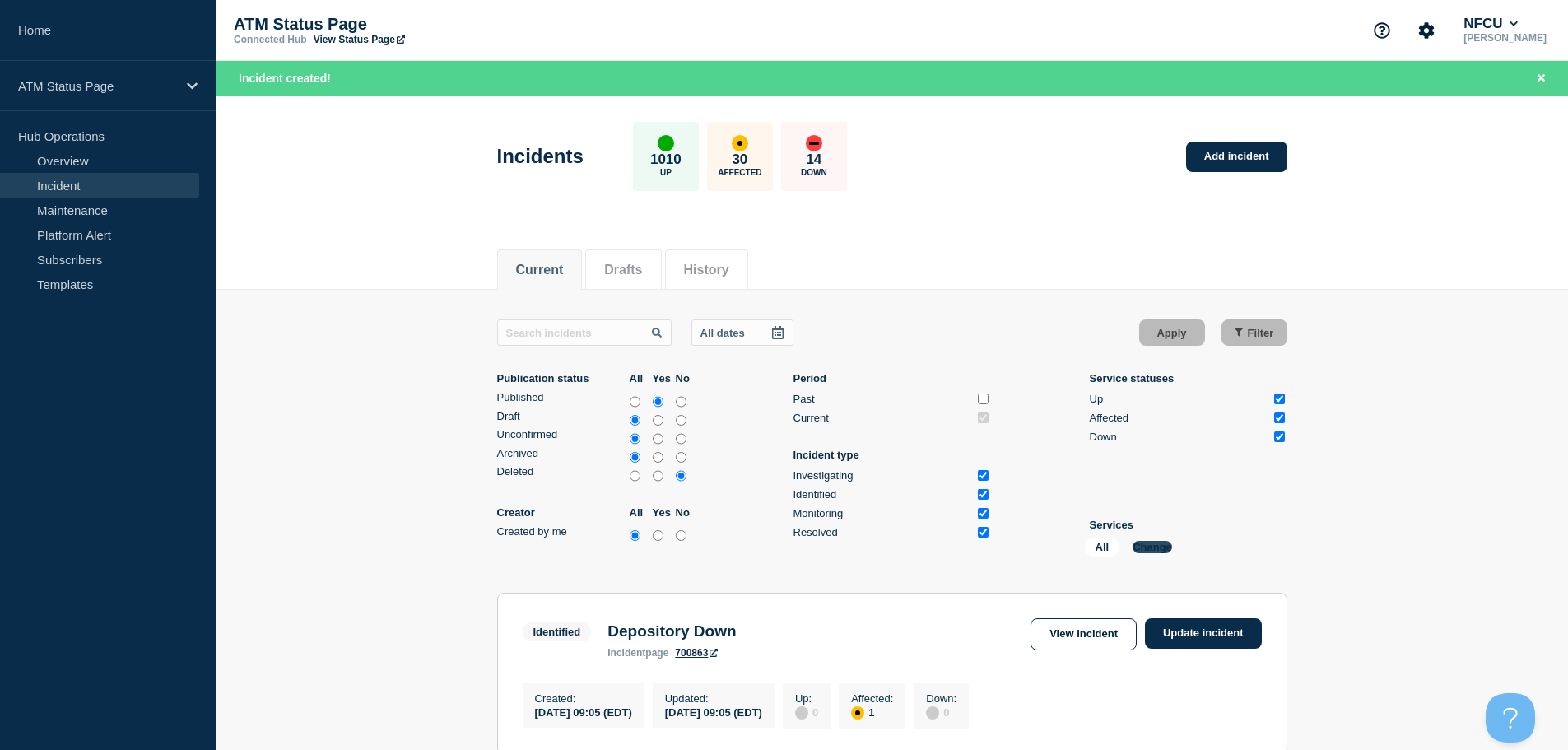
click at [1151, 548] on button "Change" at bounding box center [1152, 546] width 39 height 12
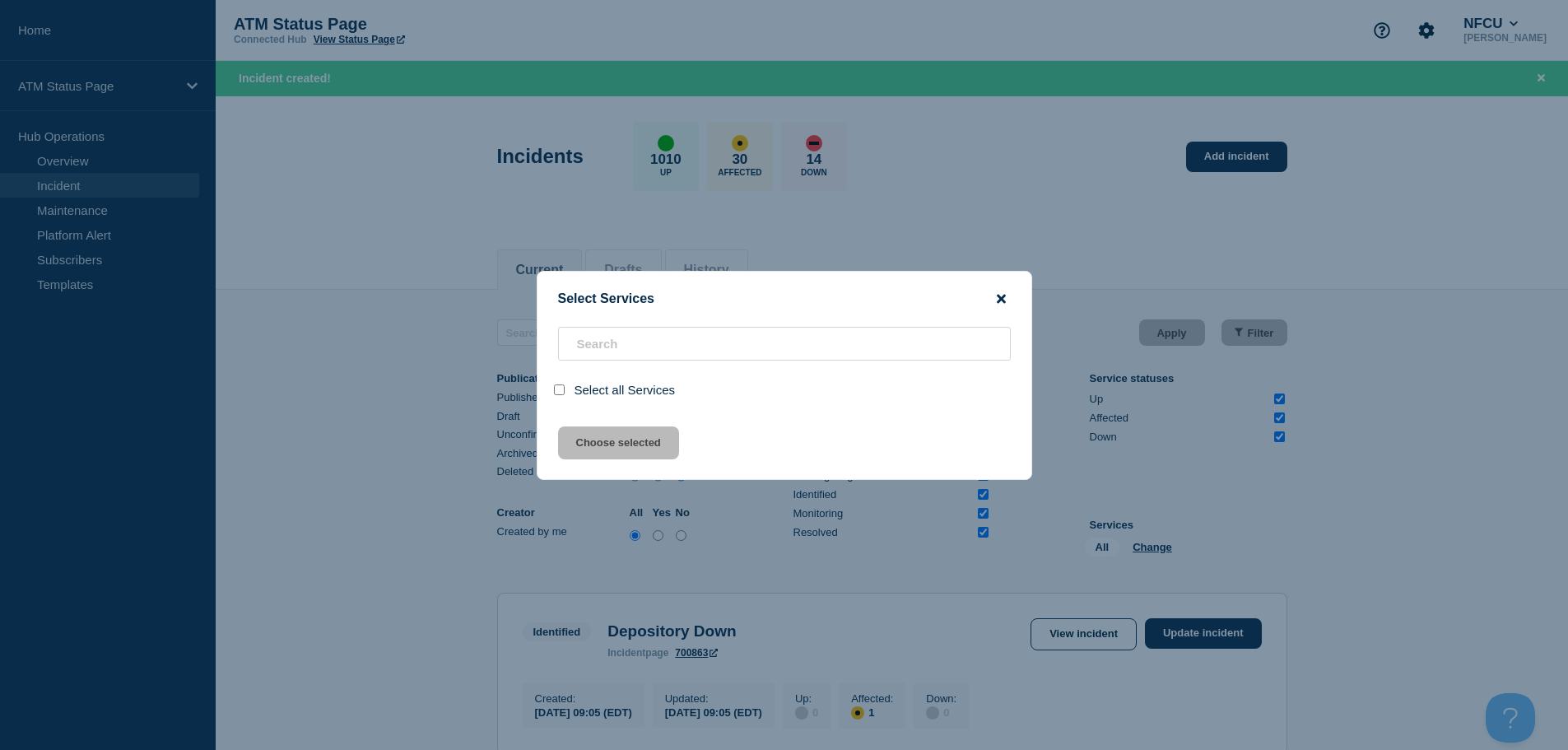
click at [1005, 295] on icon "close button" at bounding box center [1001, 298] width 9 height 9
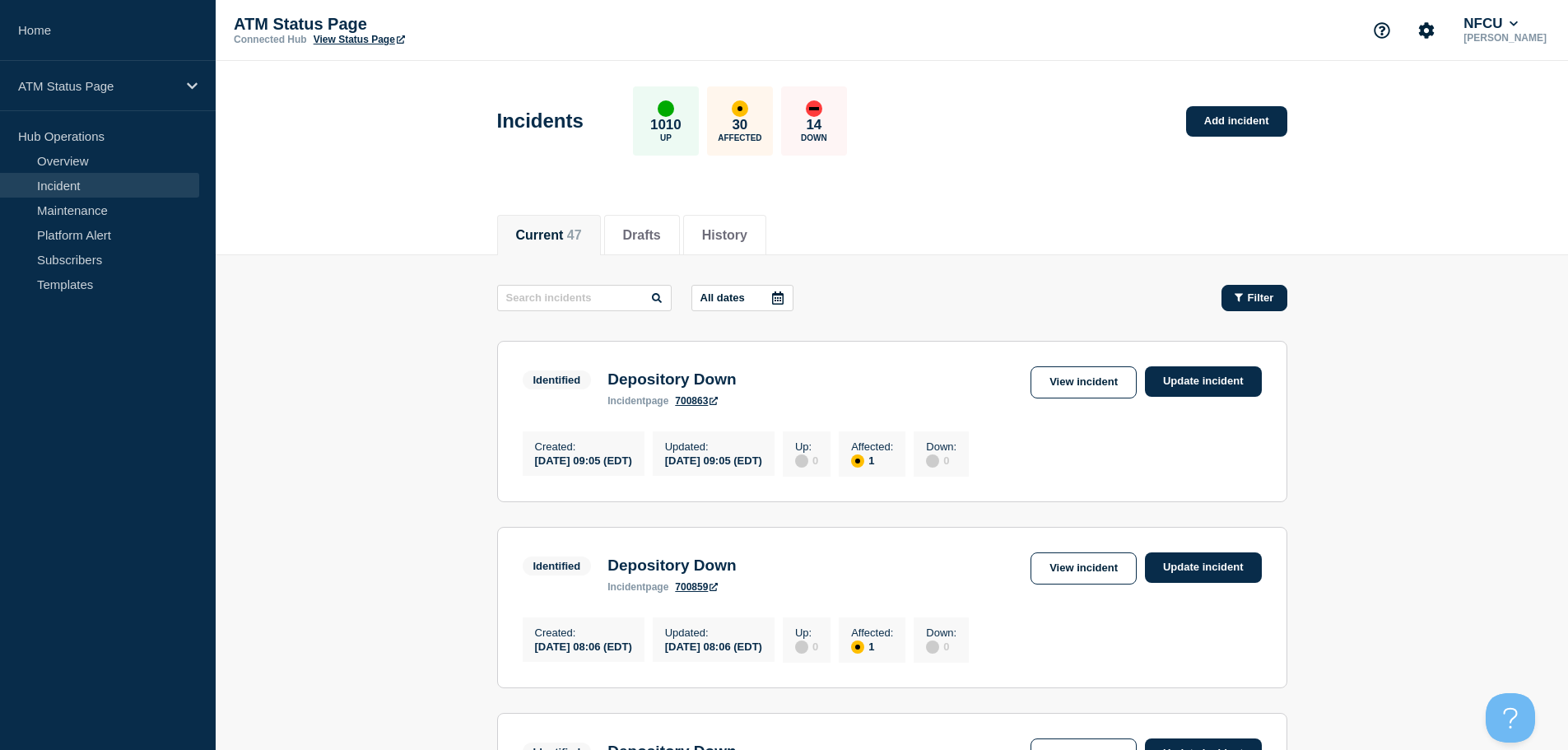
click at [1280, 285] on div "Filter" at bounding box center [1246, 298] width 82 height 27
click at [1273, 297] on span "Filter" at bounding box center [1261, 297] width 27 height 12
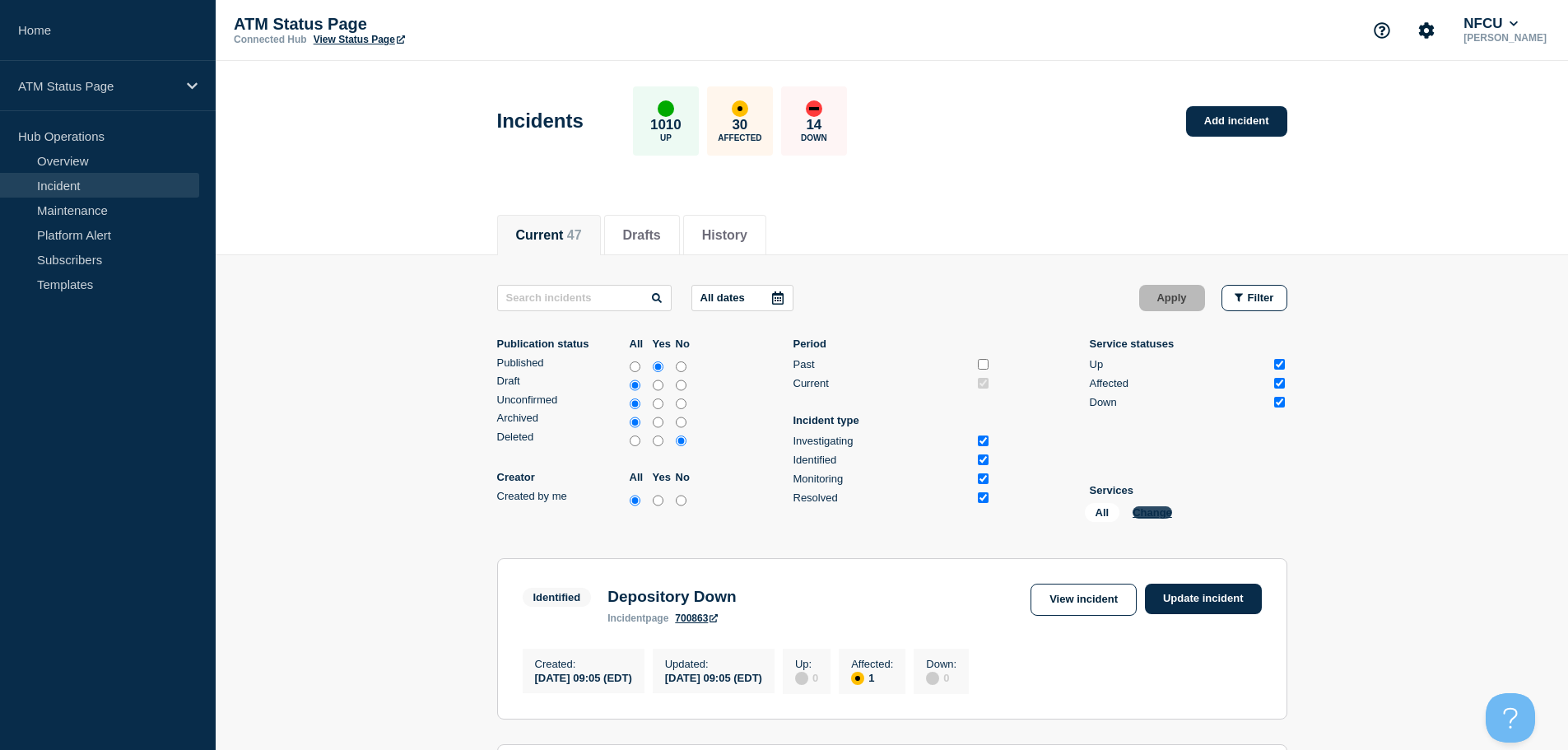
click at [1157, 516] on button "Change" at bounding box center [1152, 512] width 39 height 12
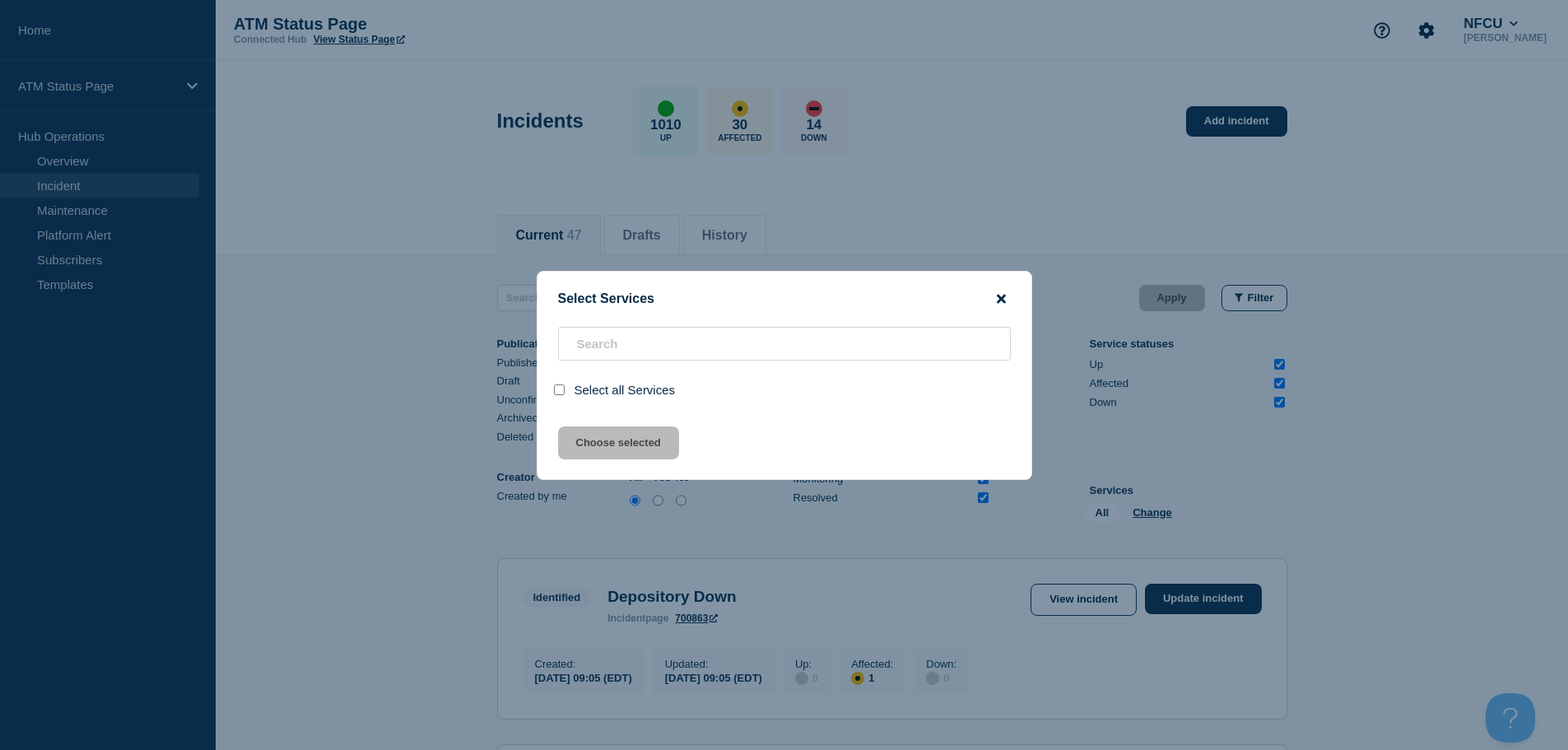
click at [999, 299] on icon "close button" at bounding box center [1001, 298] width 9 height 9
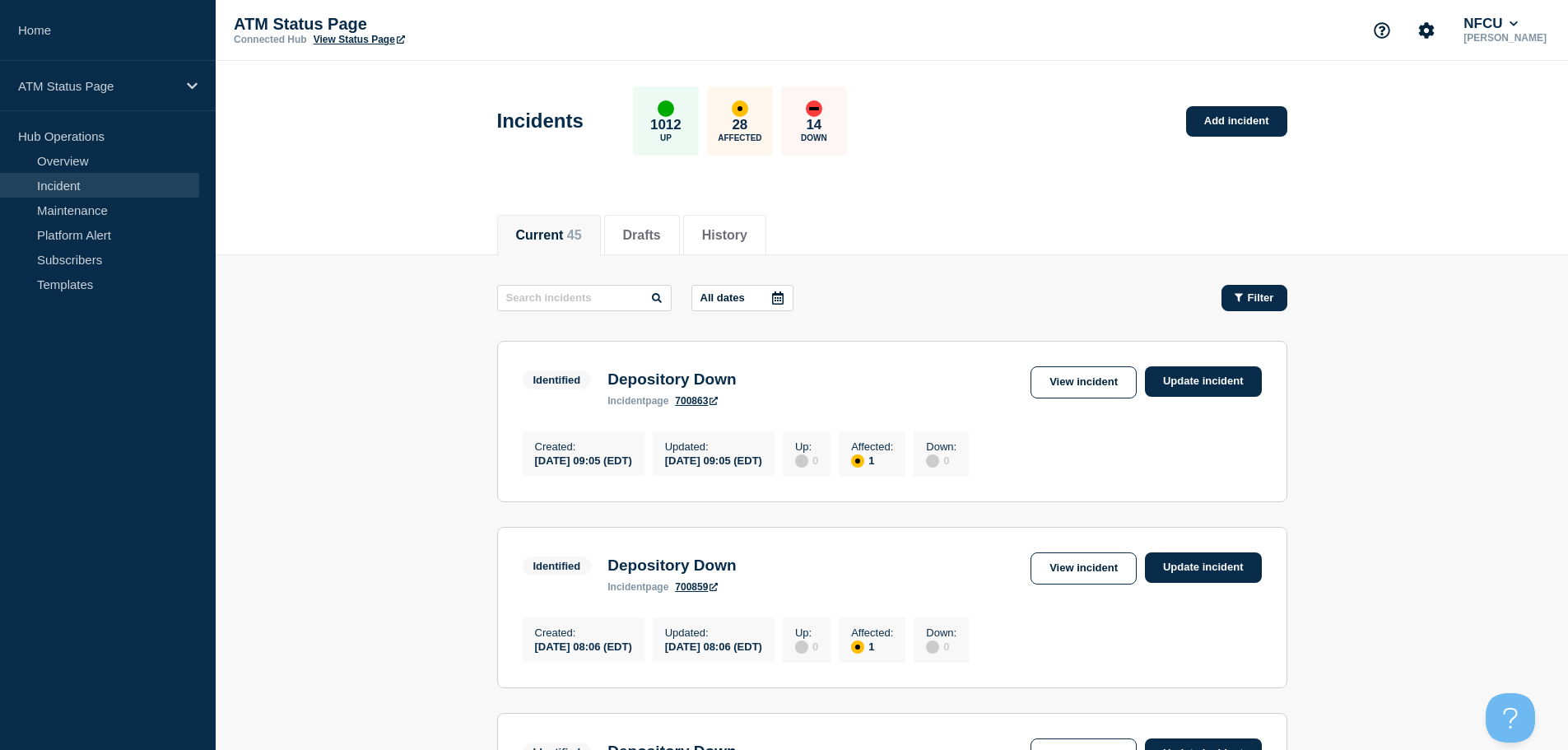
click at [1261, 301] on span "Filter" at bounding box center [1261, 297] width 27 height 12
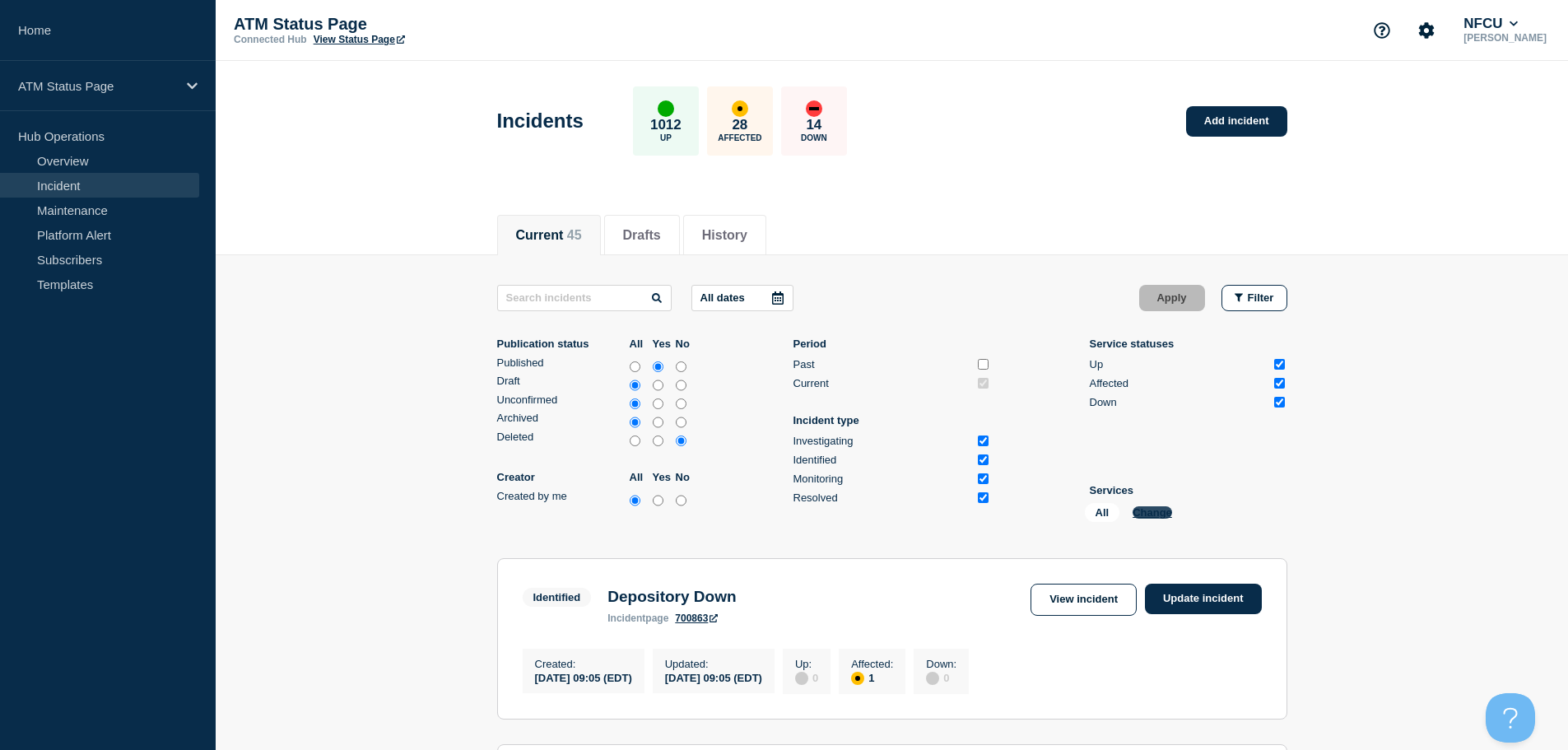
click at [1155, 515] on button "Change" at bounding box center [1152, 512] width 39 height 12
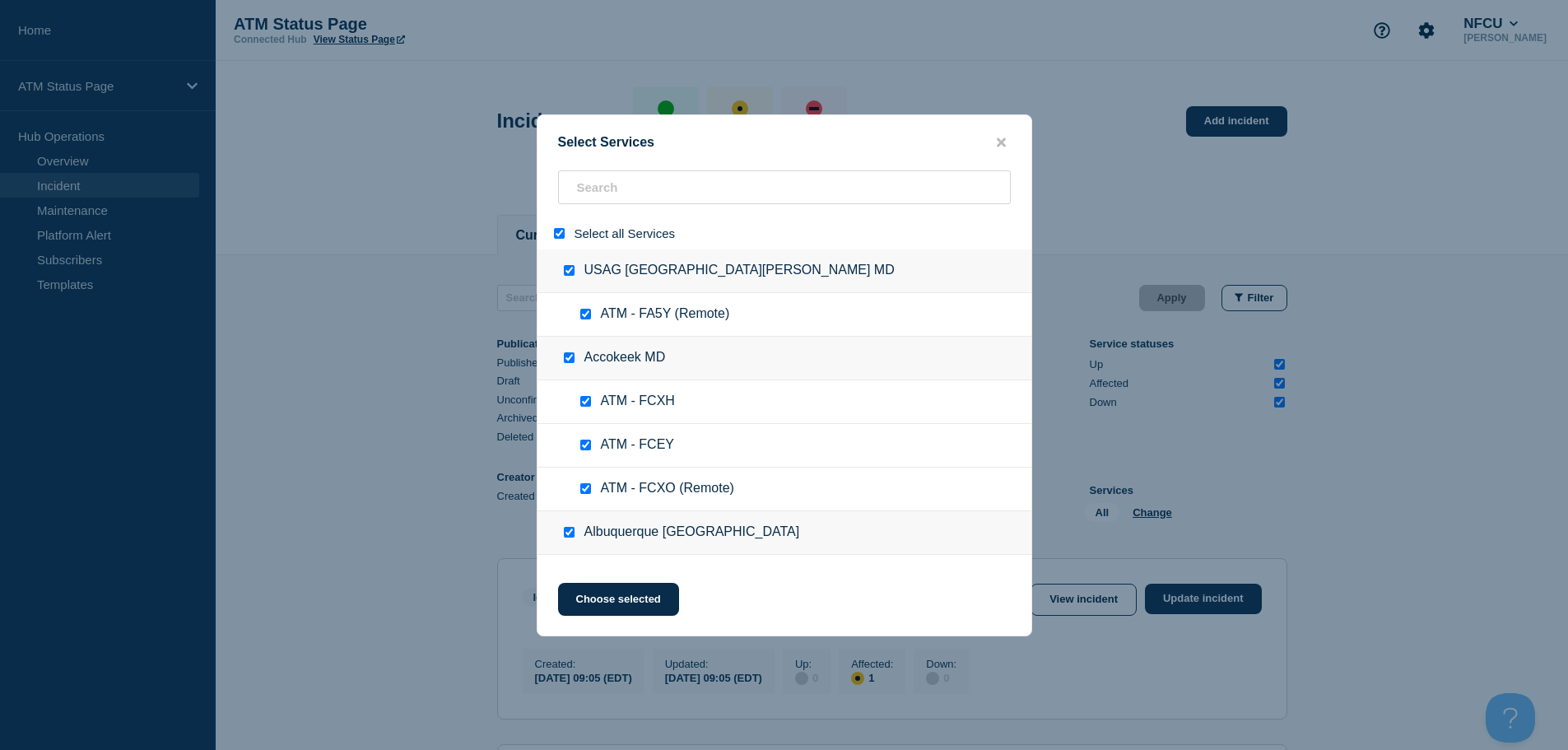
click at [560, 237] on input "select all" at bounding box center [559, 233] width 10 height 10
checkbox input "false"
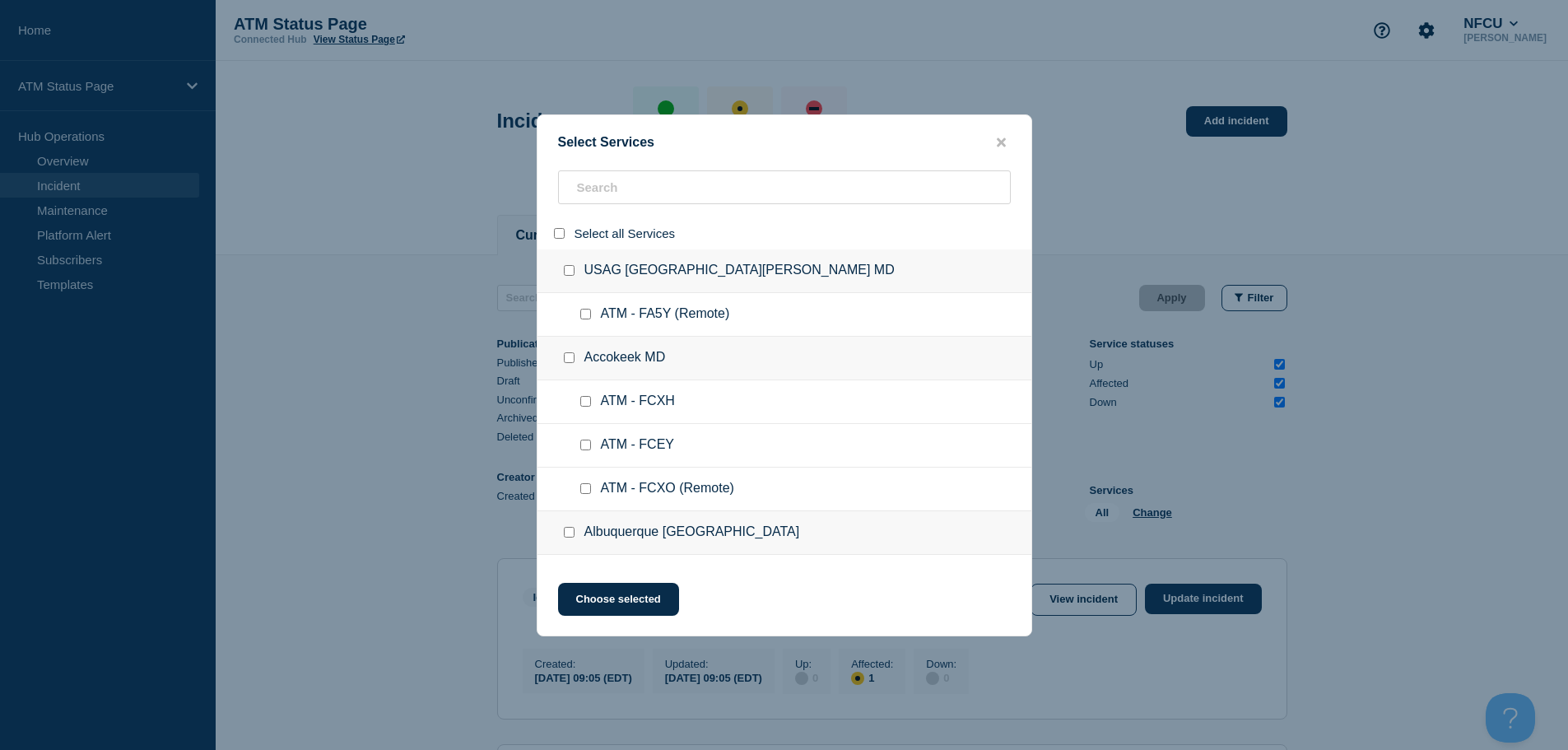
checkbox input "false"
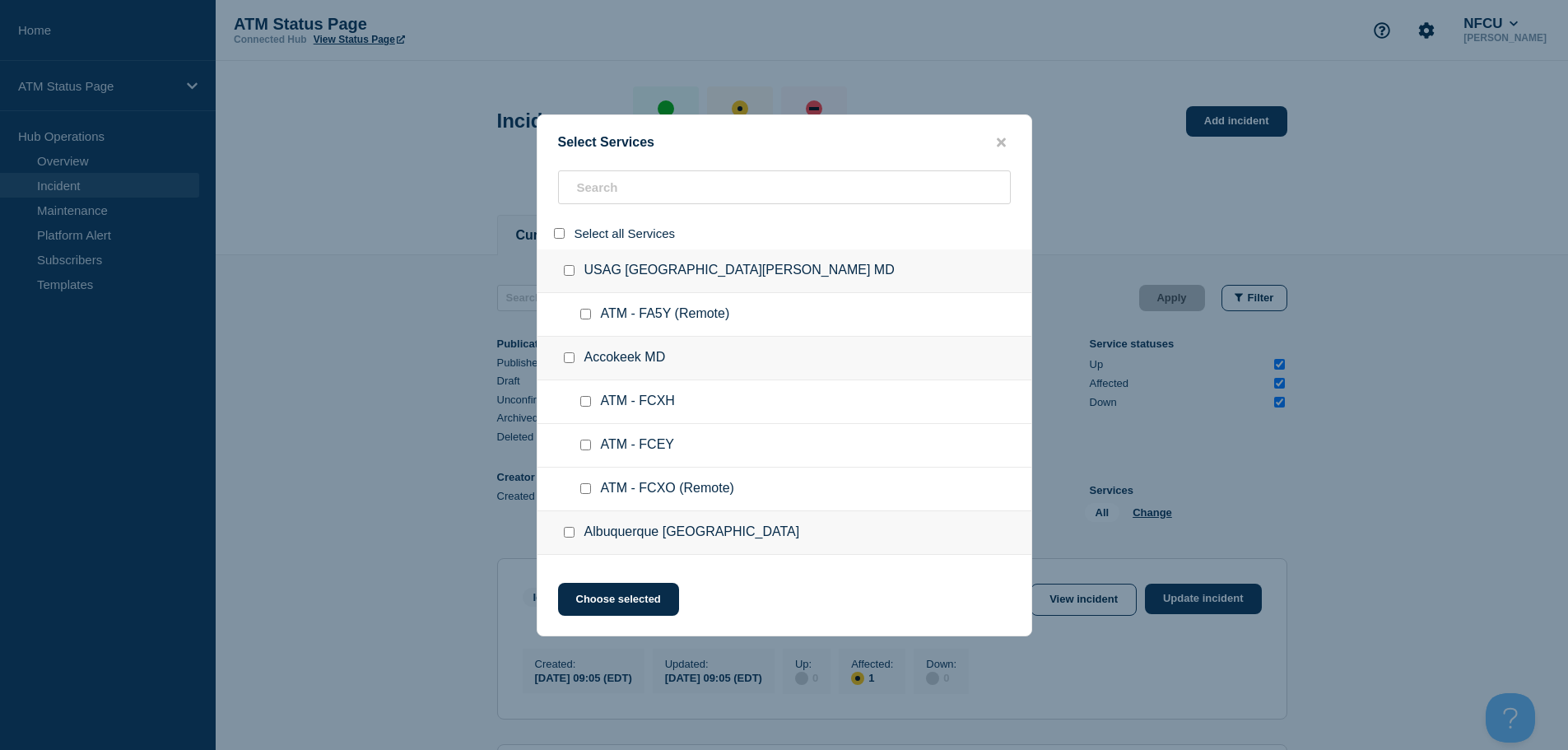
checkbox input "false"
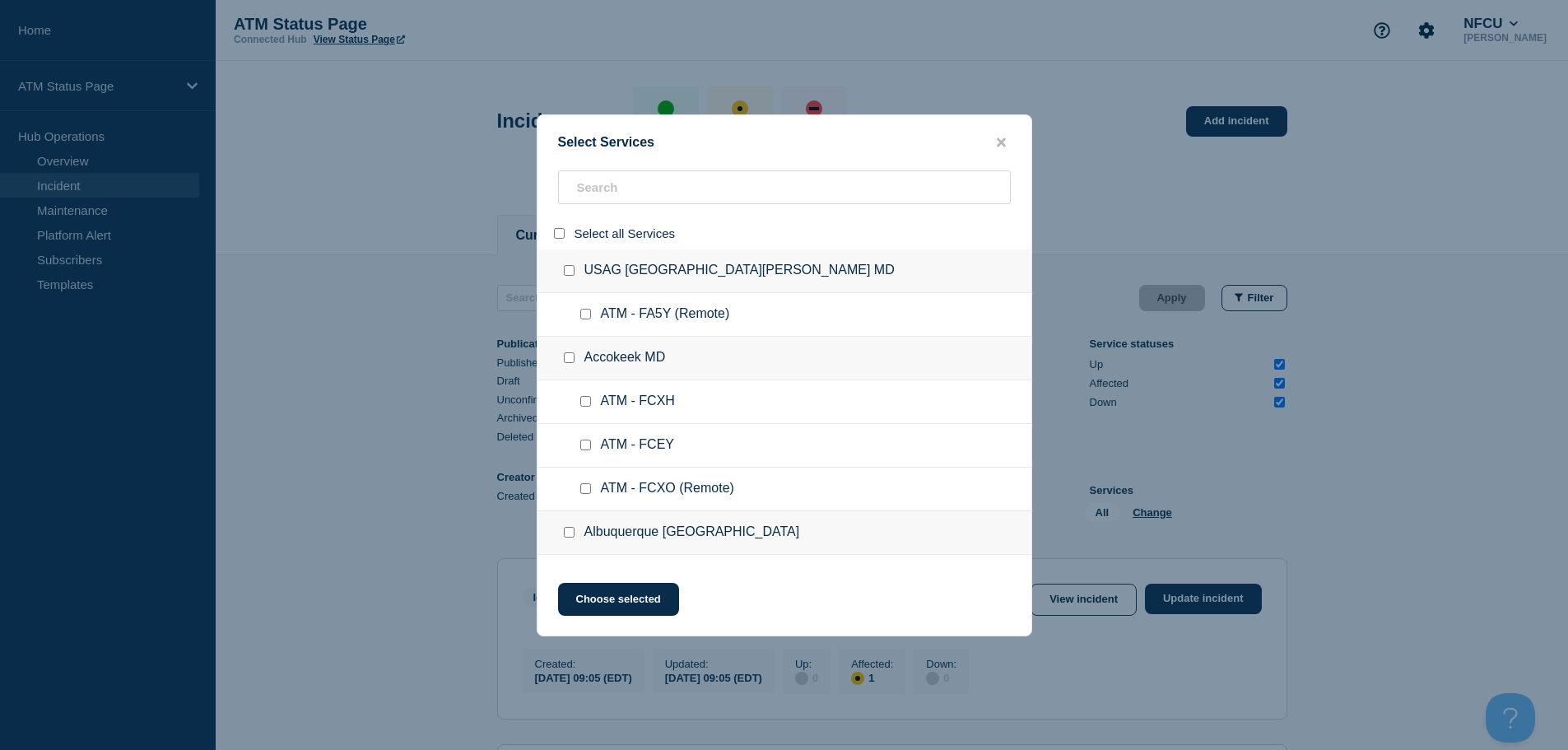
checkbox input "false"
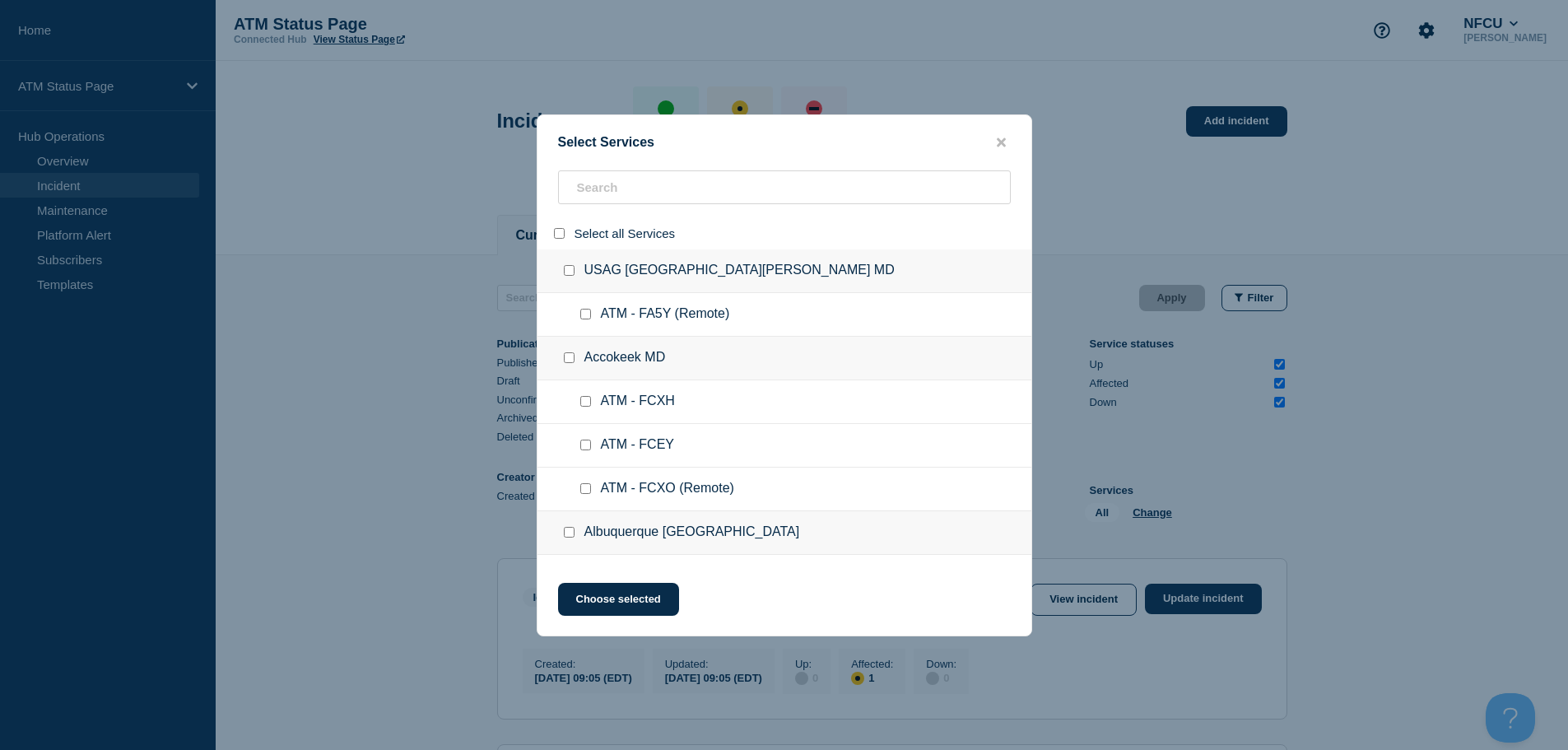
checkbox input "false"
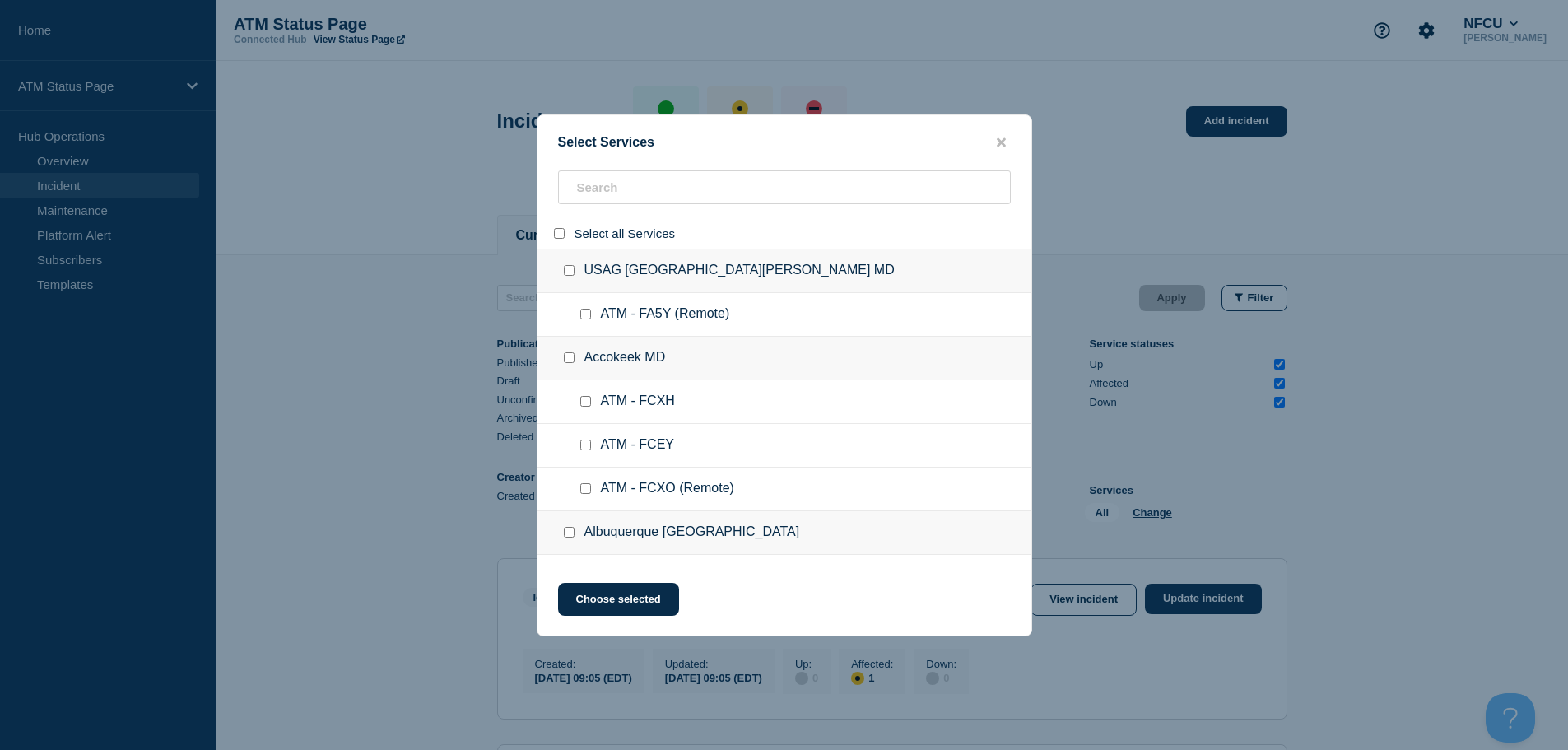
checkbox input "false"
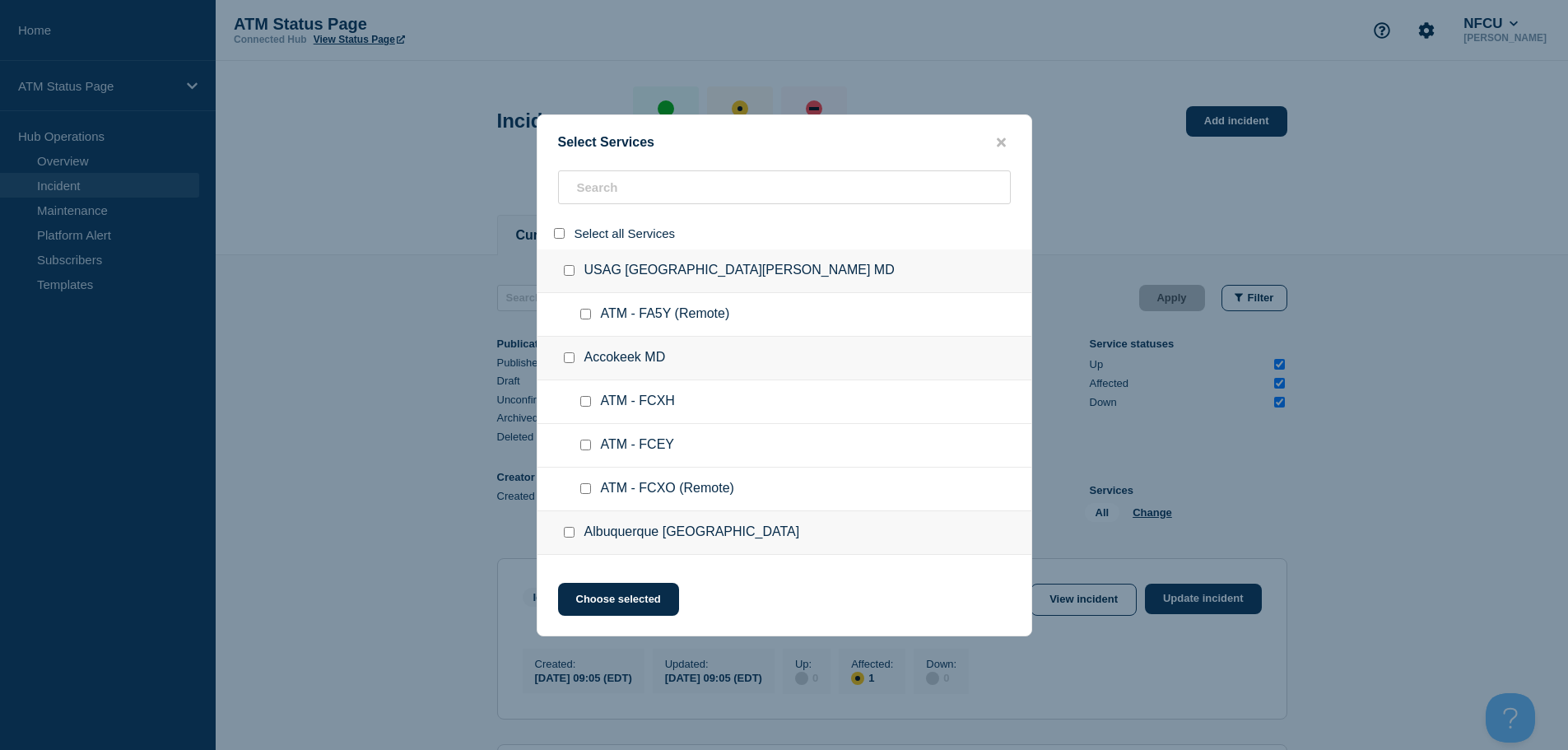
checkbox input "false"
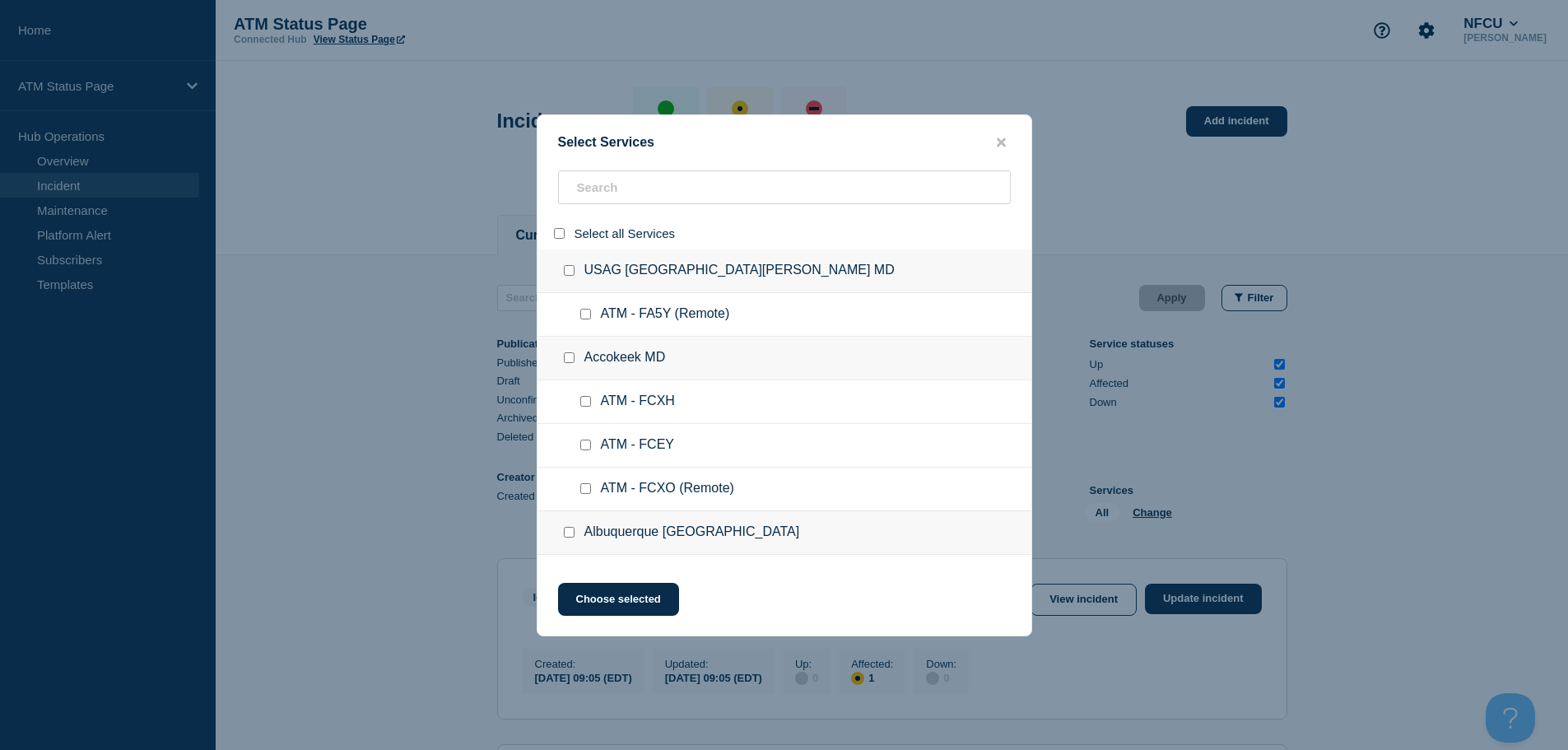
checkbox input "false"
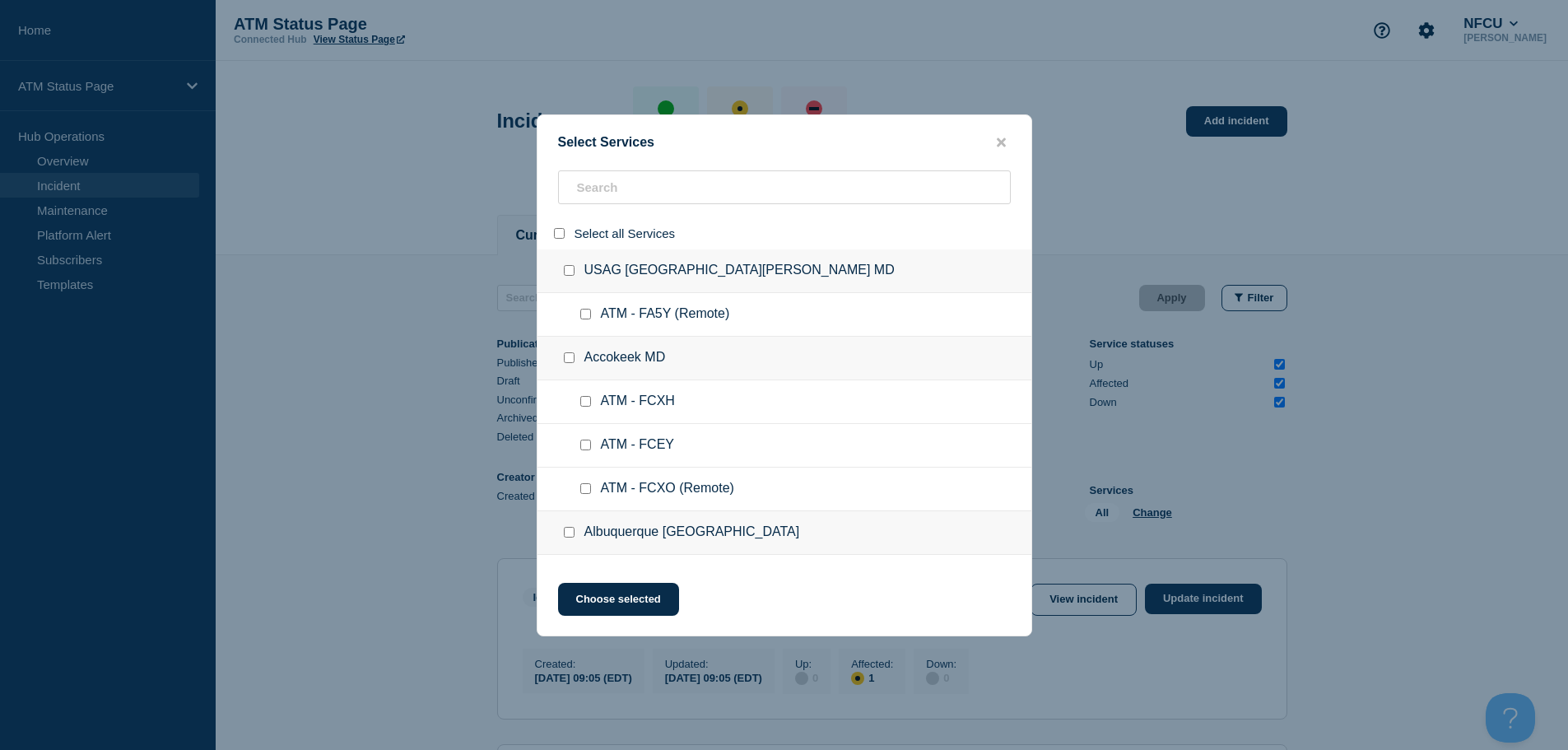
checkbox input "false"
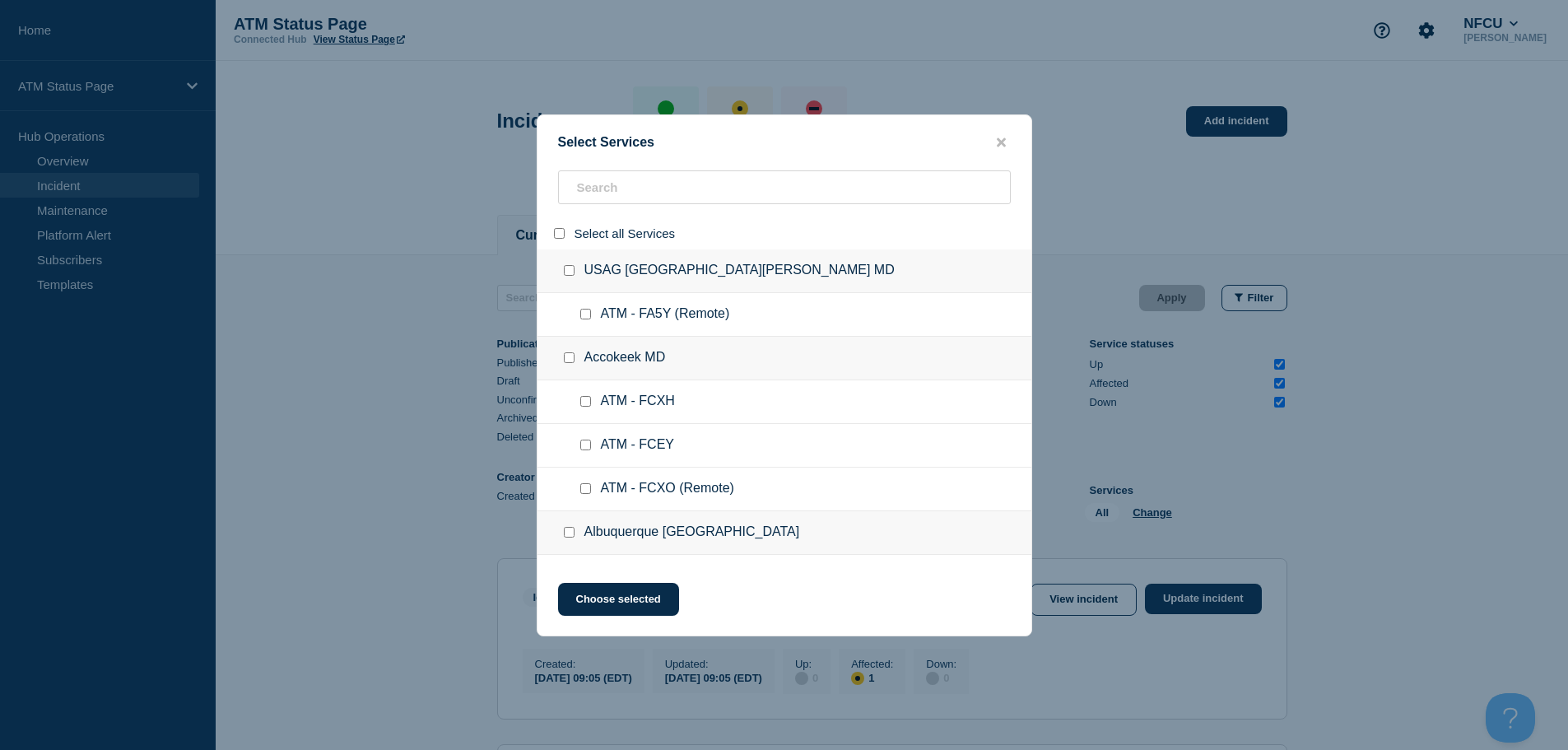
checkbox input "false"
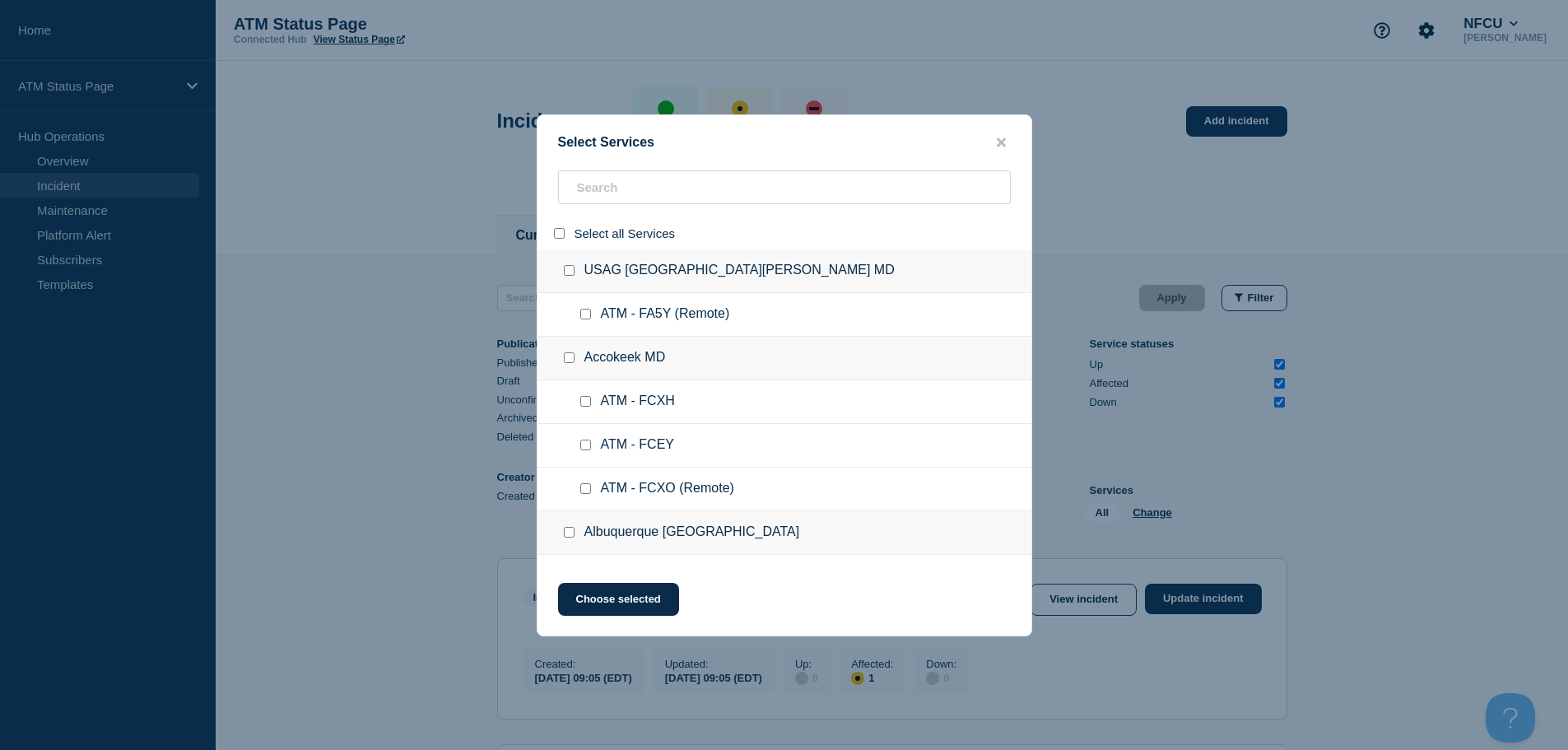
checkbox input "false"
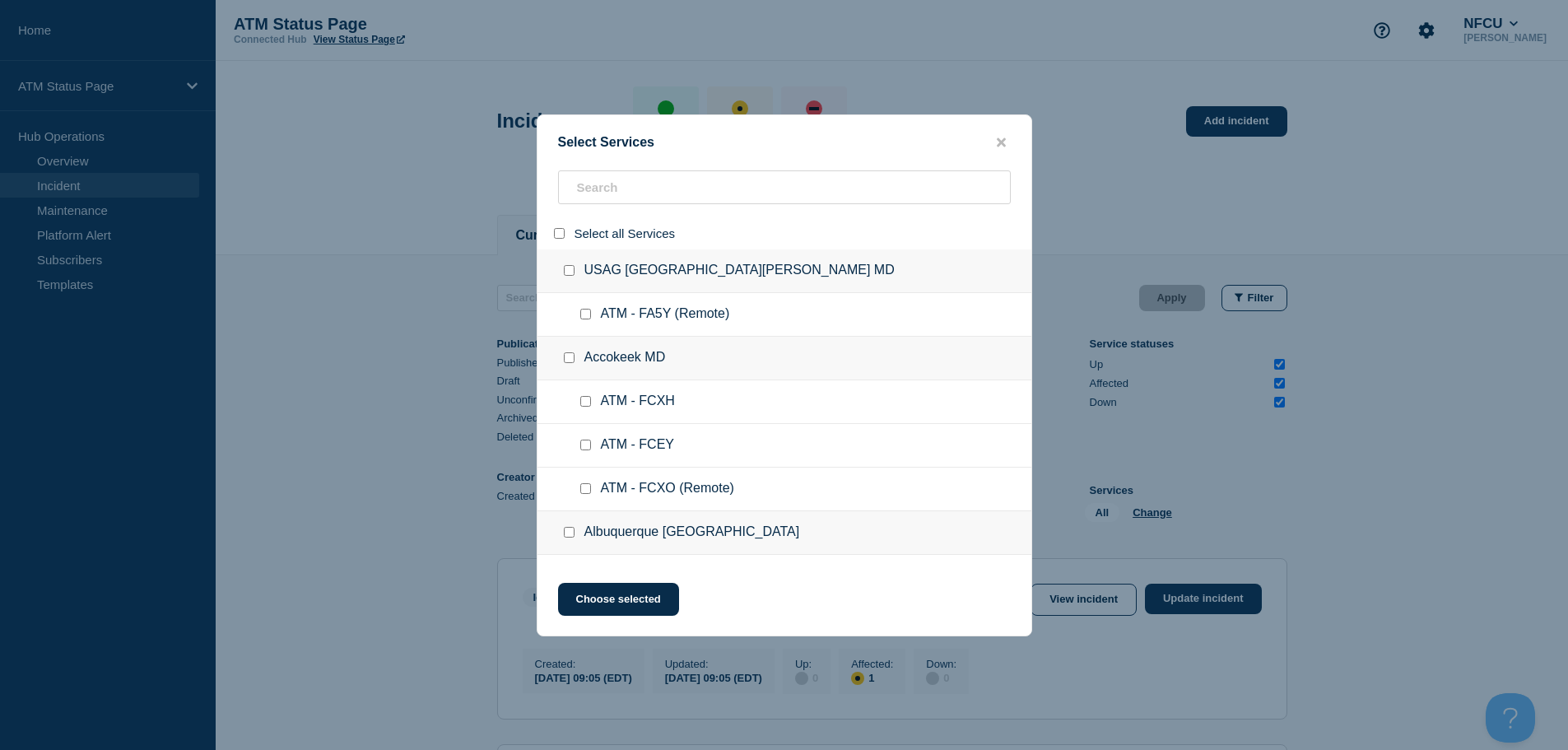
checkbox input "false"
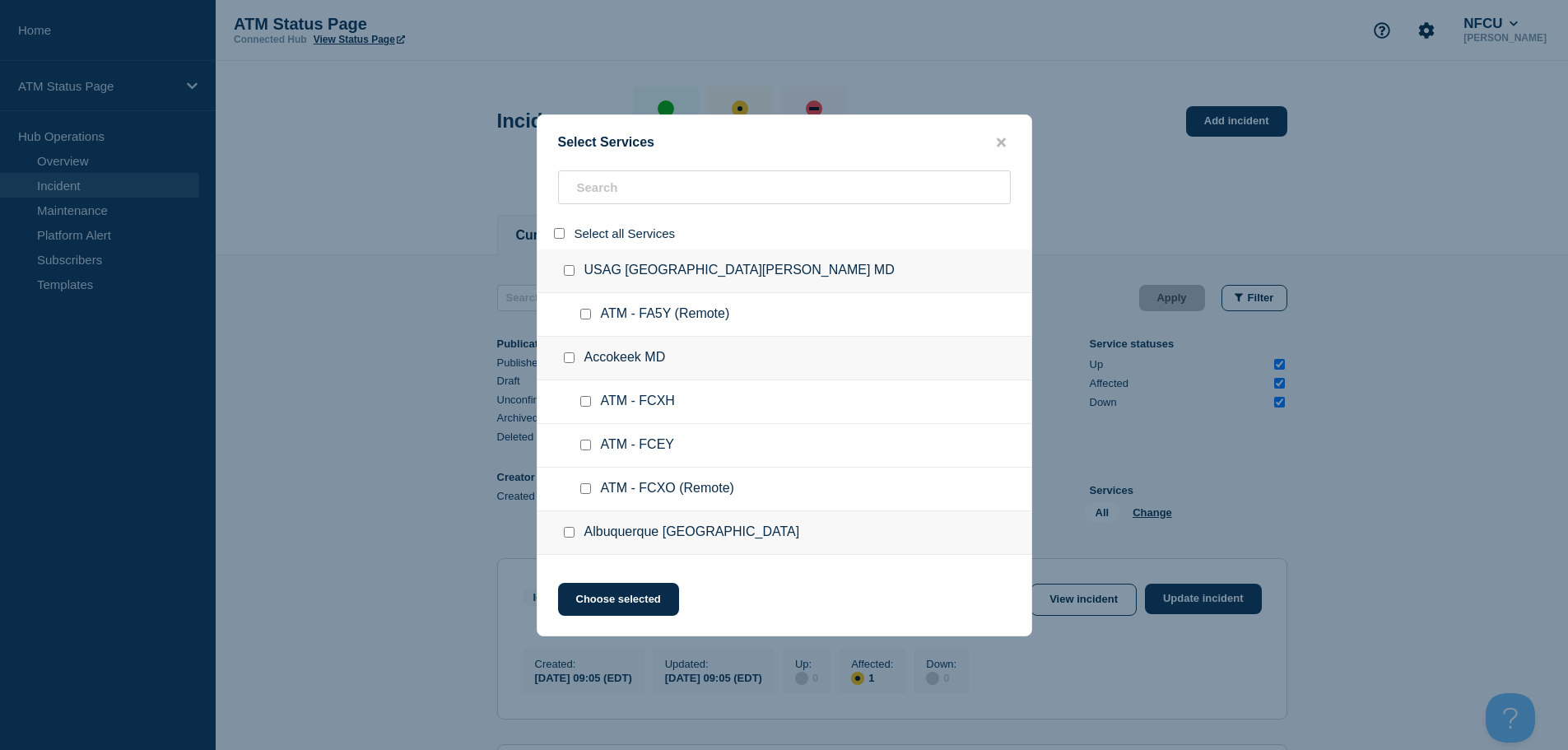
checkbox input "false"
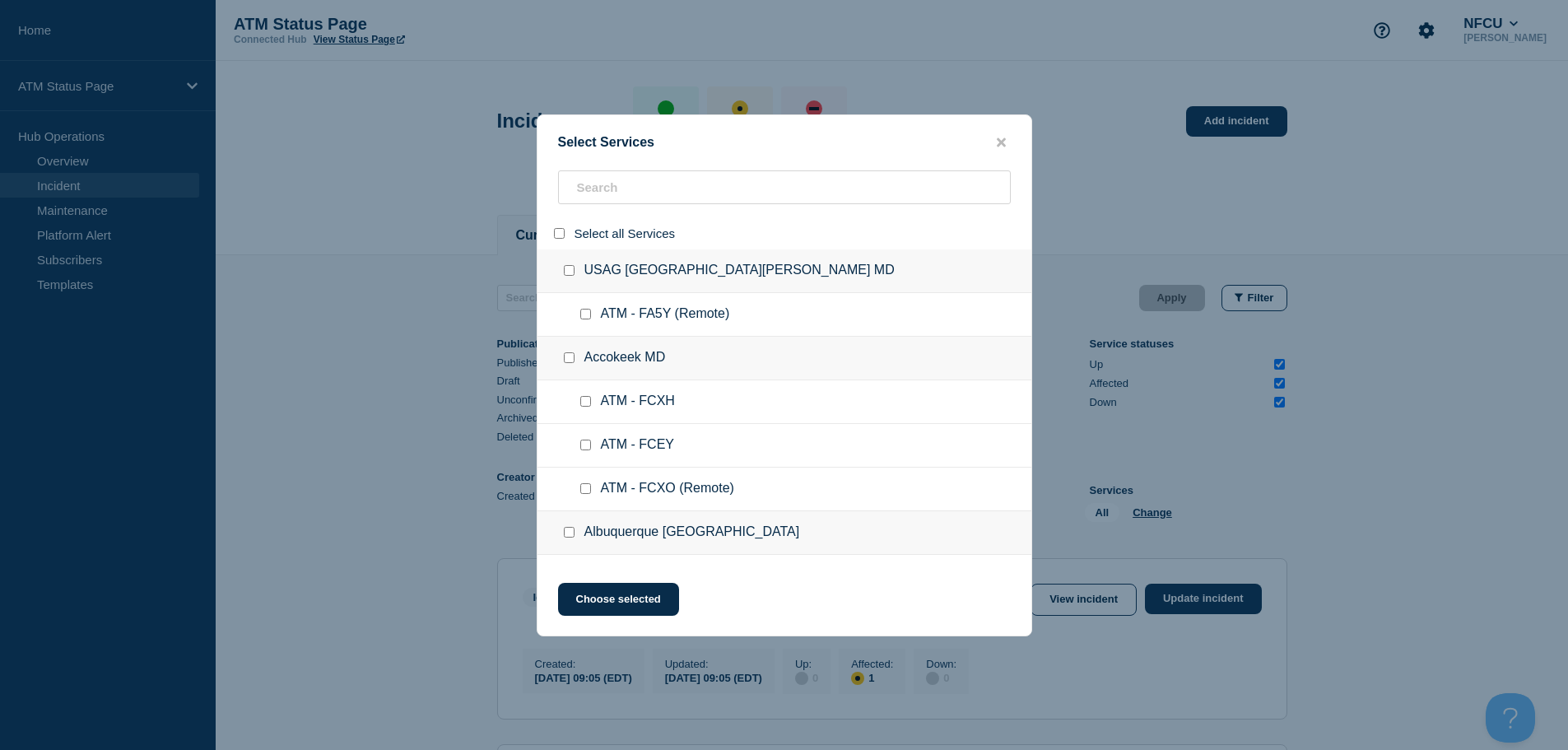
checkbox input "false"
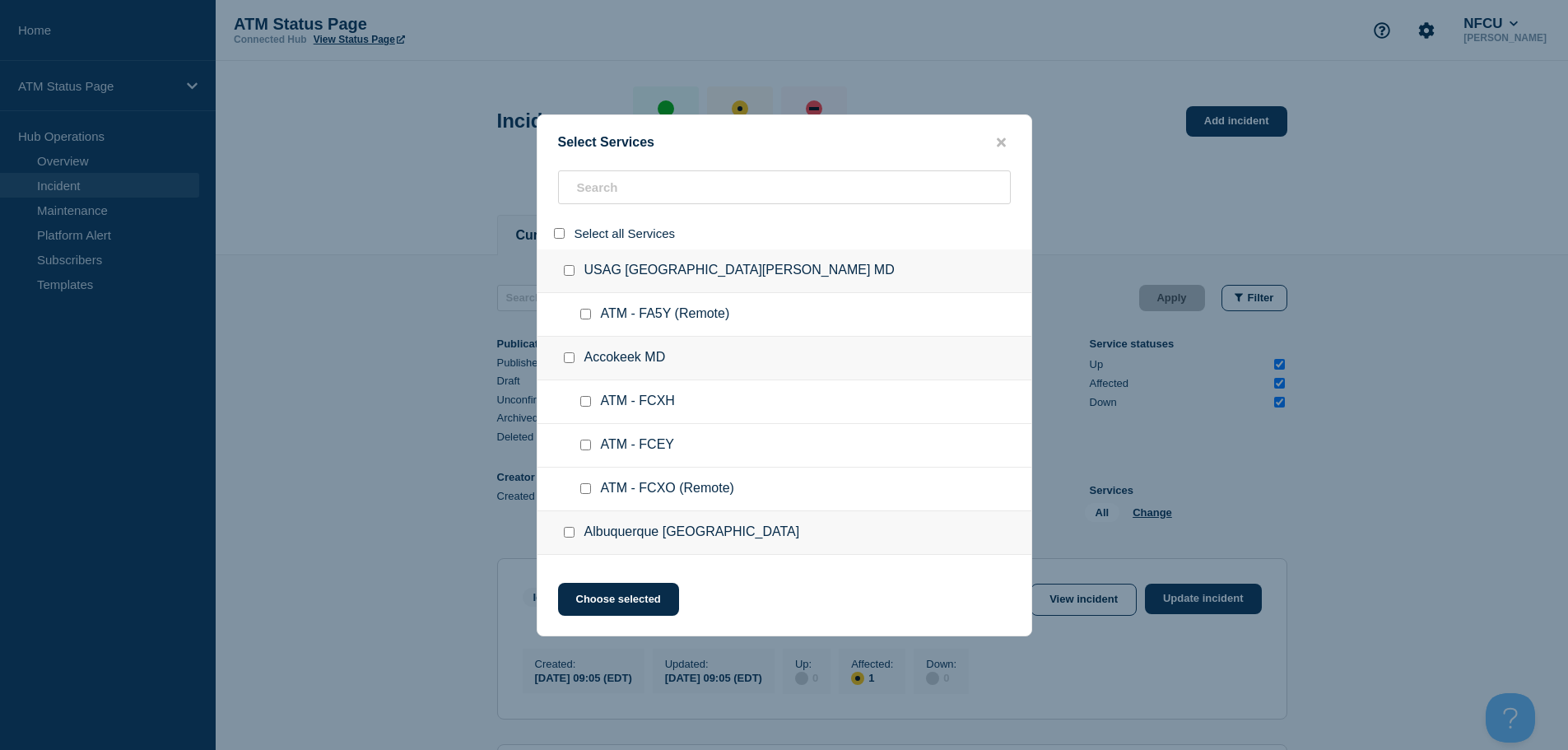
checkbox input "false"
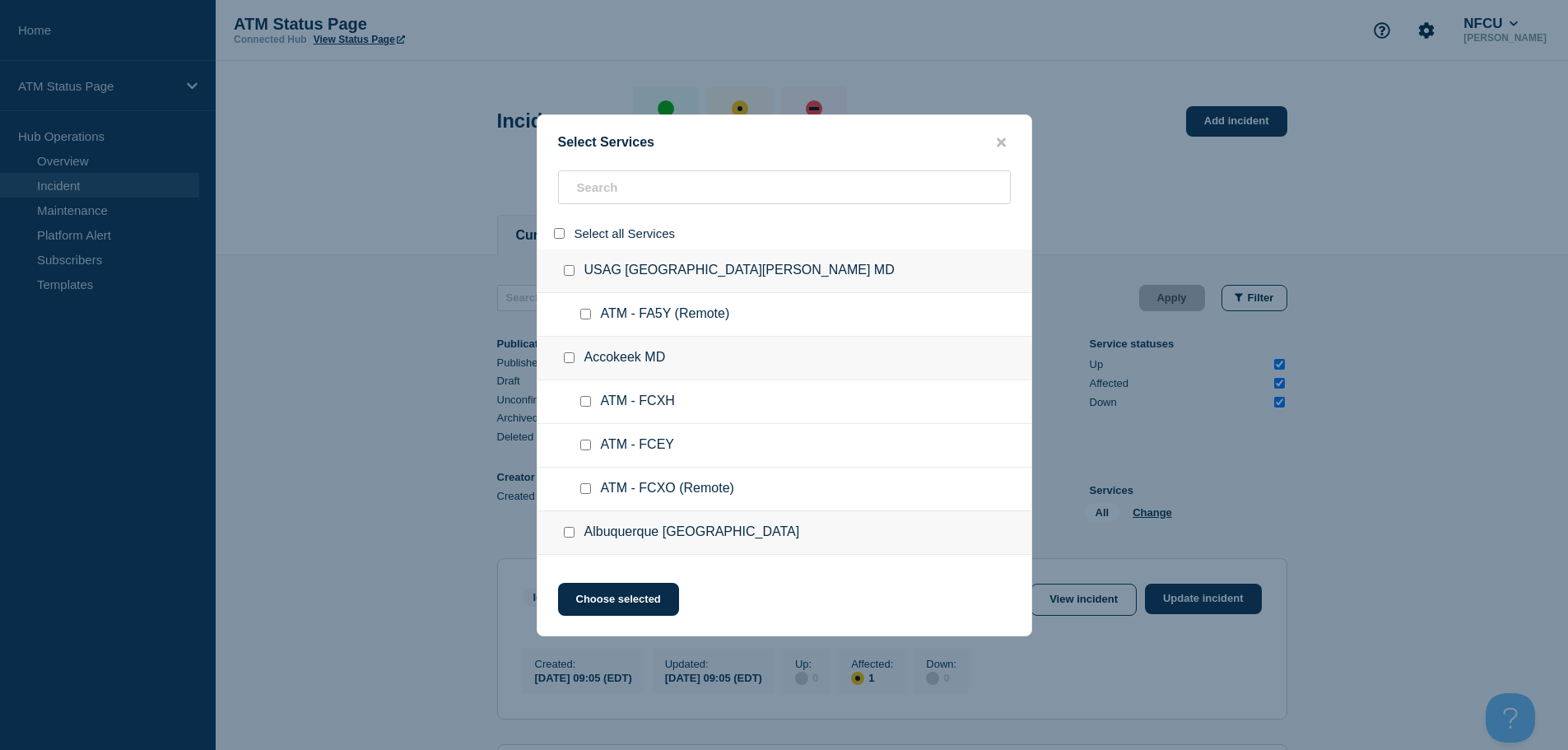
checkbox input "false"
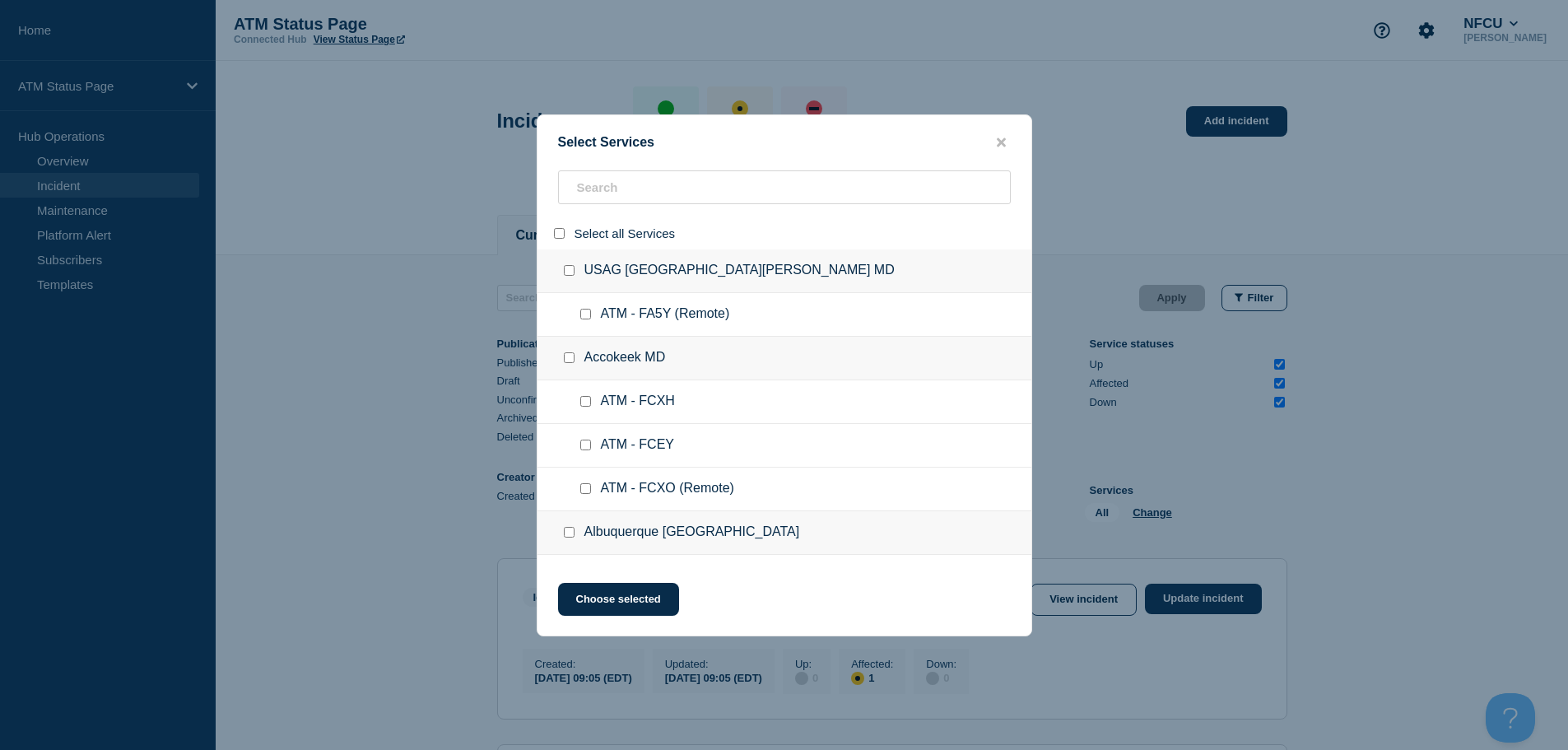
checkbox input "false"
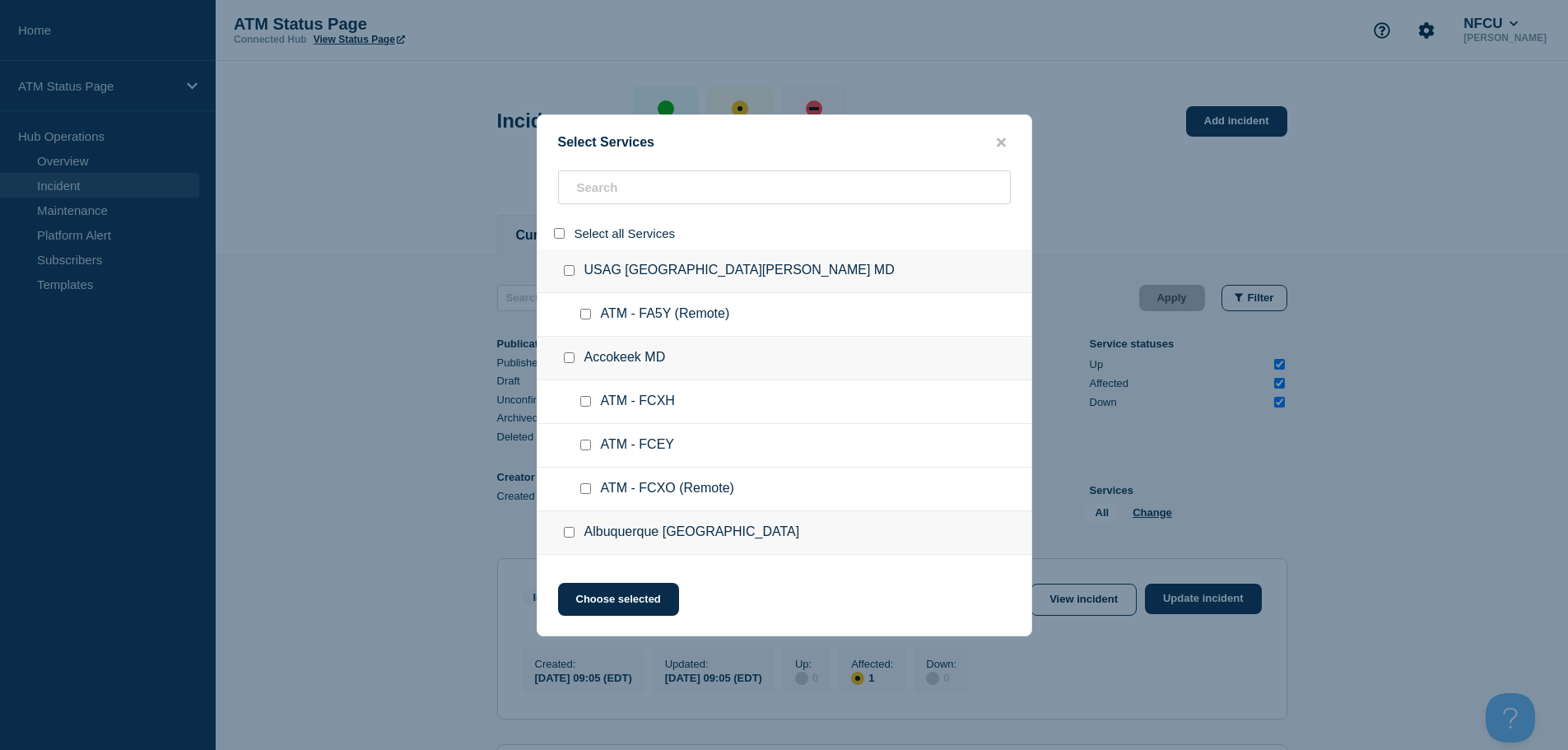
checkbox input "false"
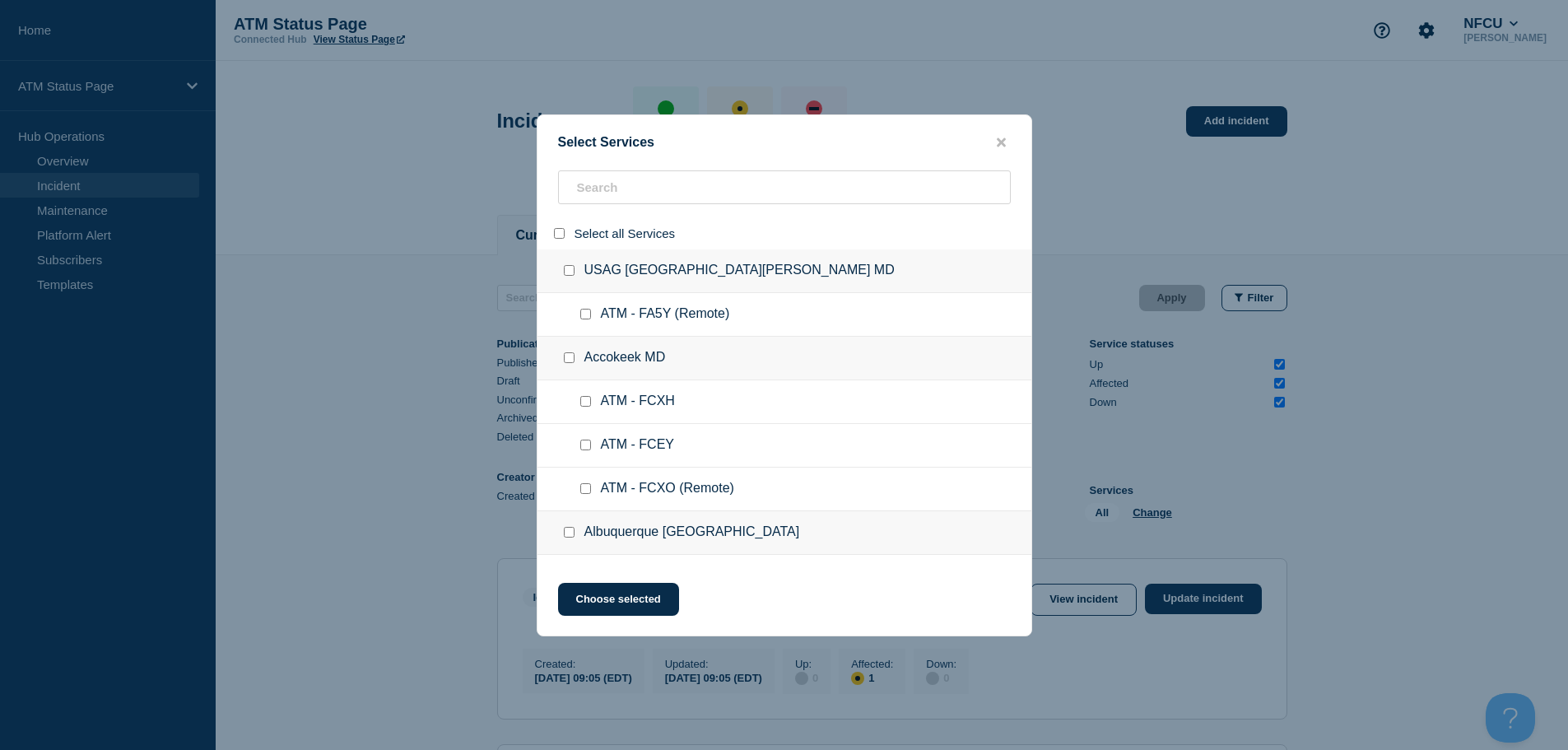
checkbox input "false"
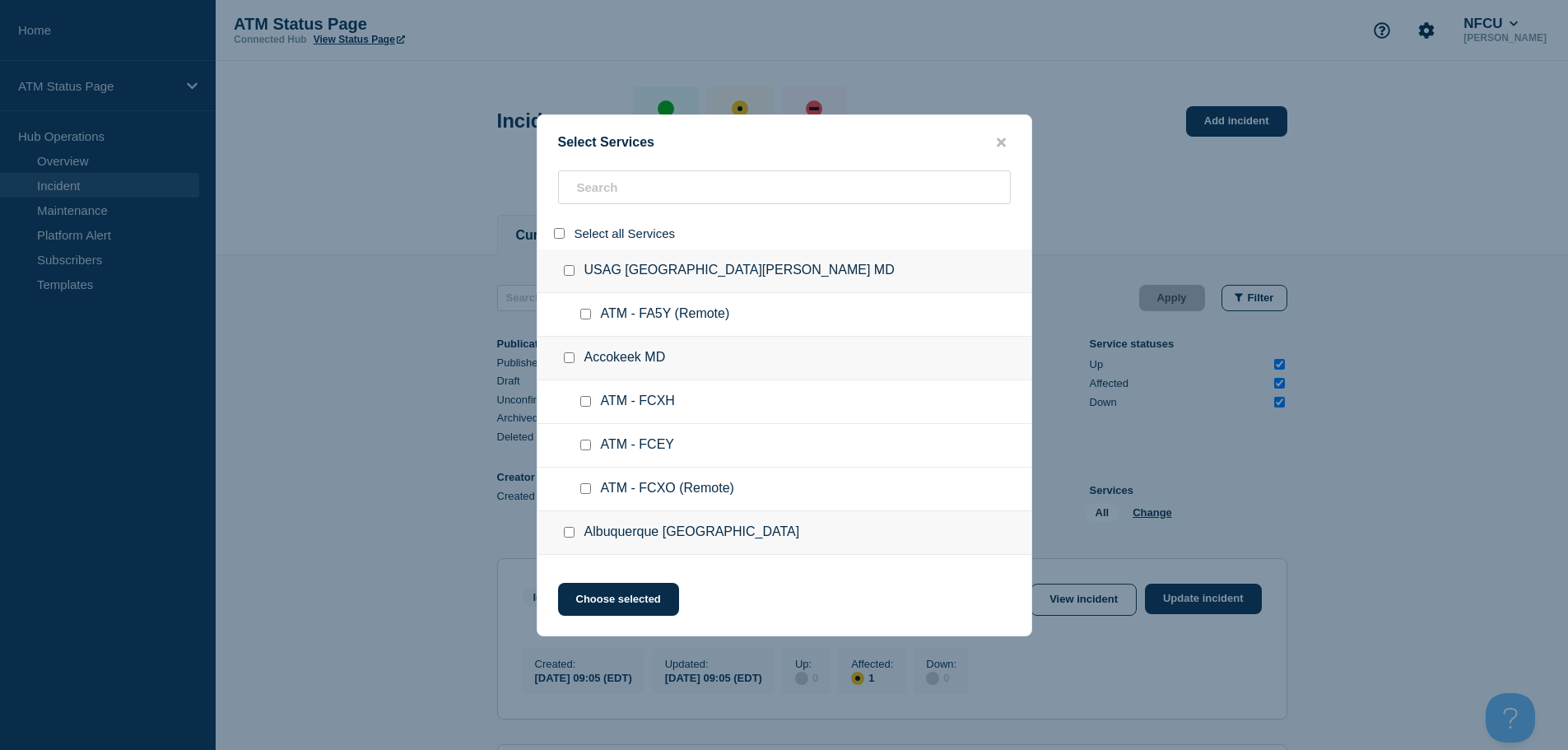
checkbox input "false"
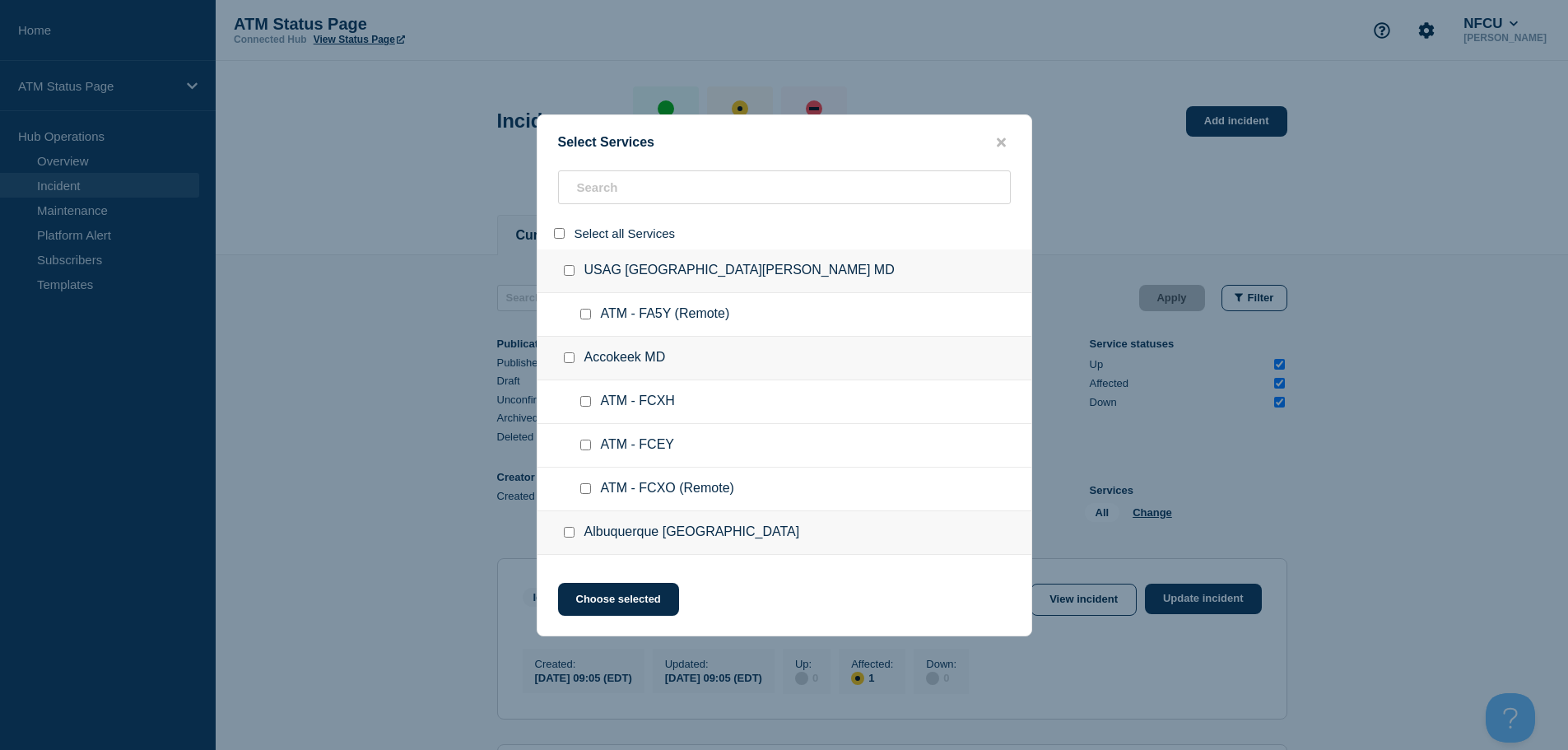
checkbox input "false"
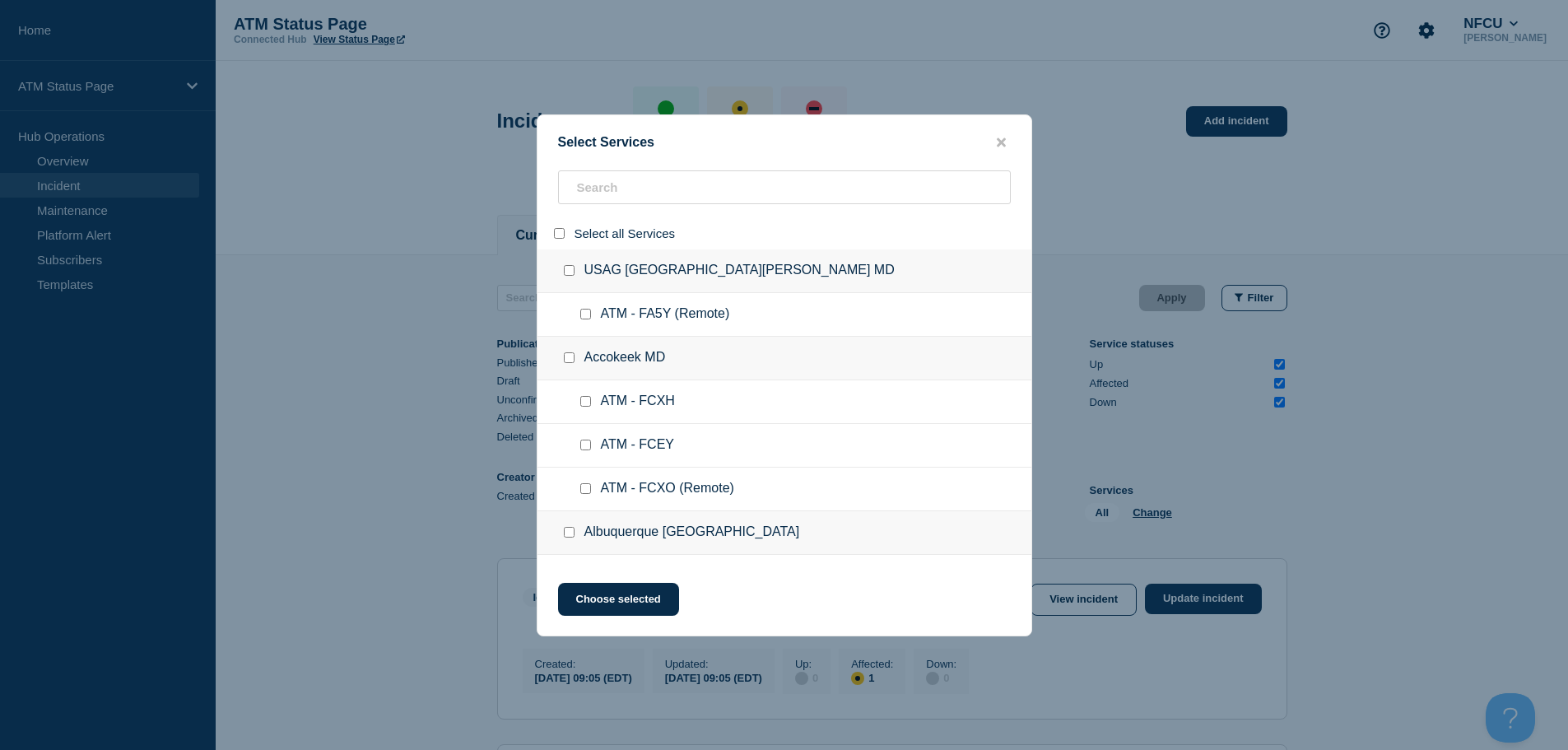
checkbox input "false"
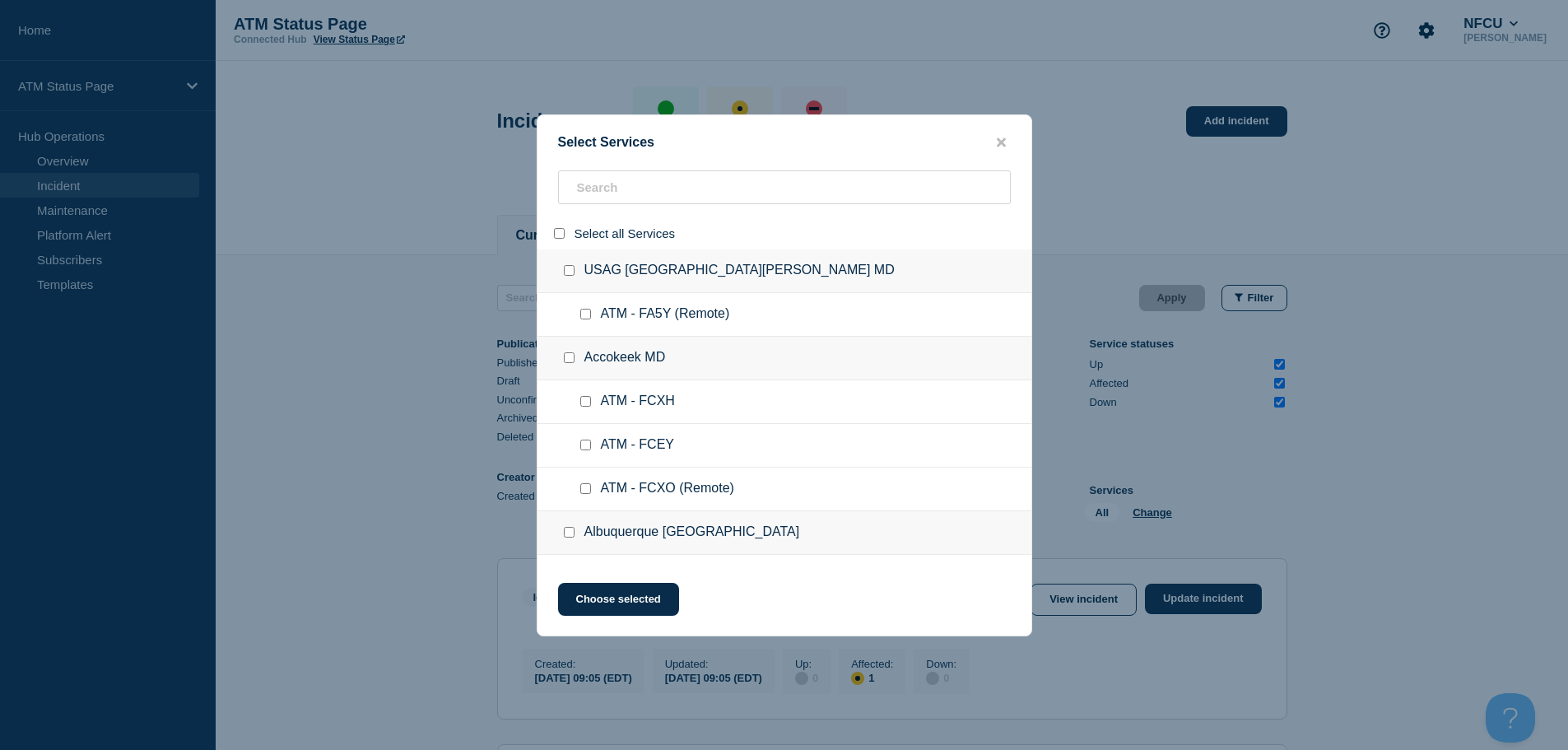
checkbox input "false"
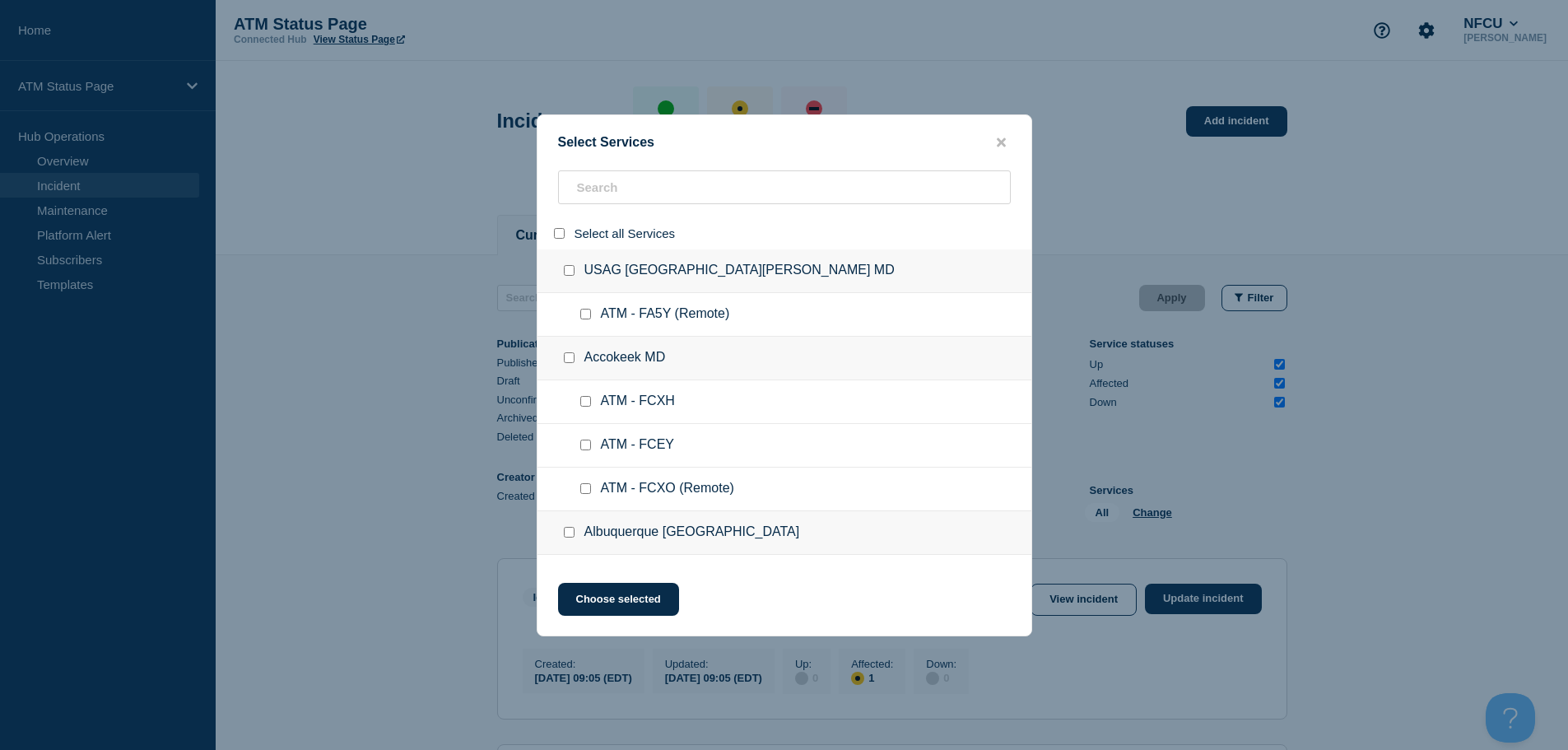
checkbox input "false"
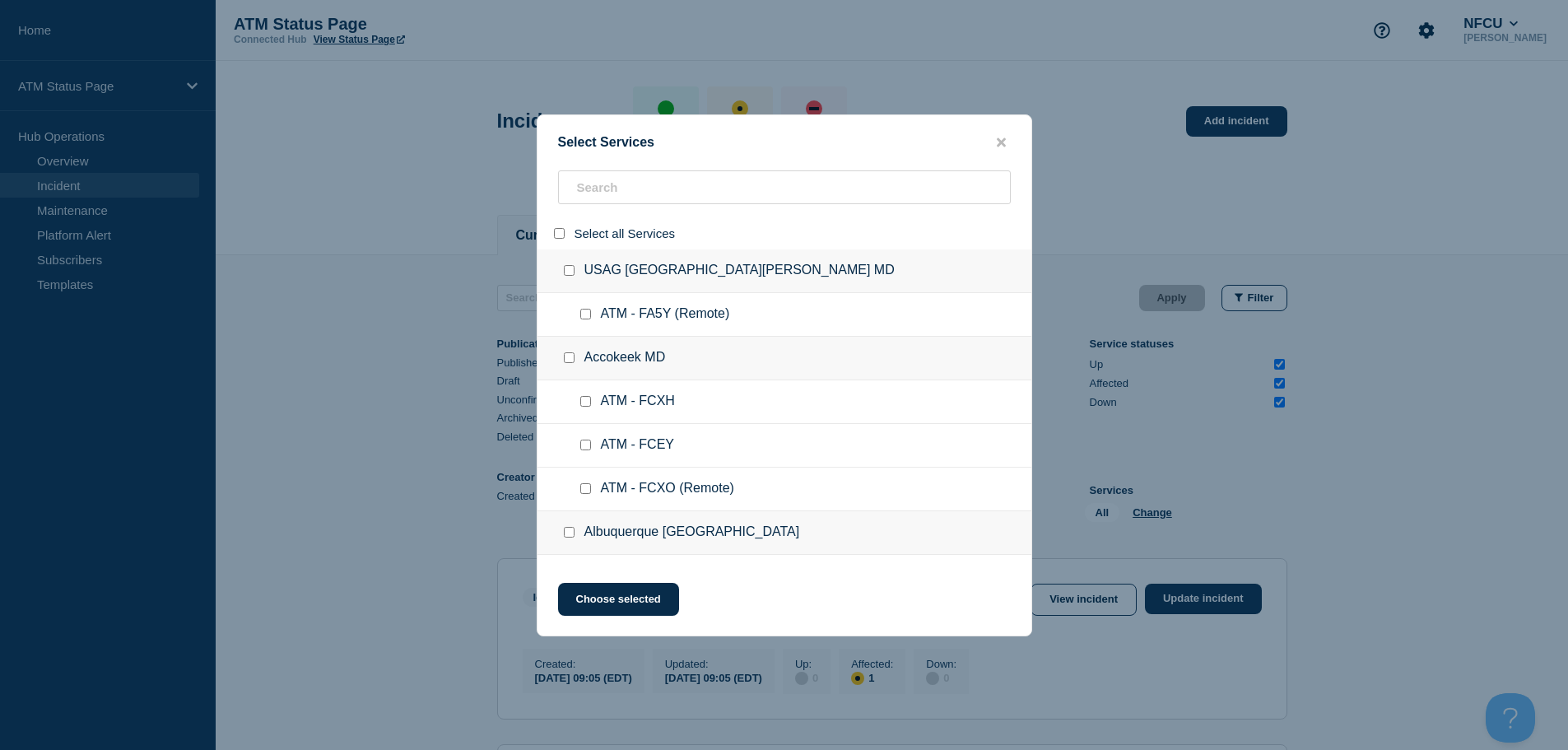
checkbox input "false"
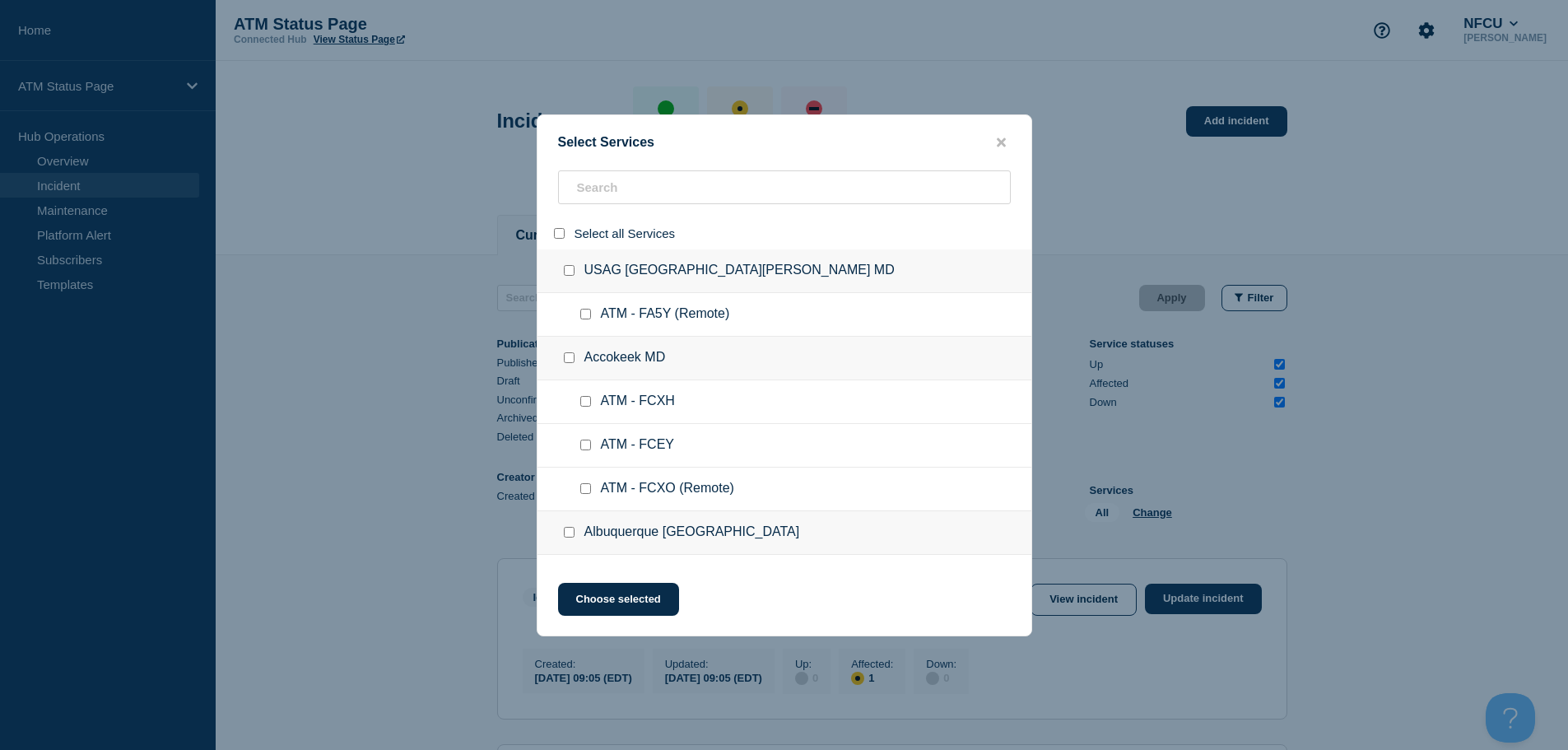
checkbox input "false"
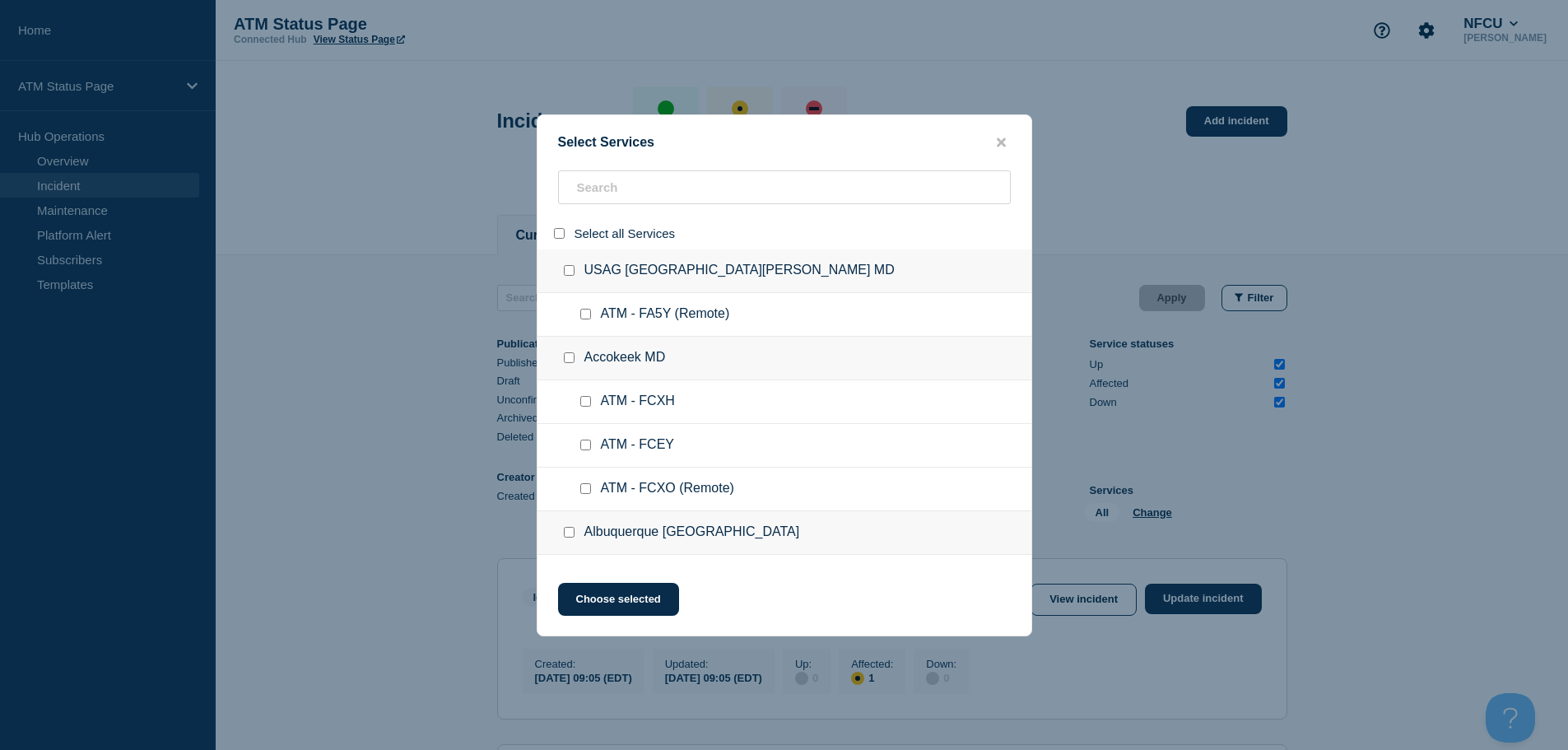
checkbox input "false"
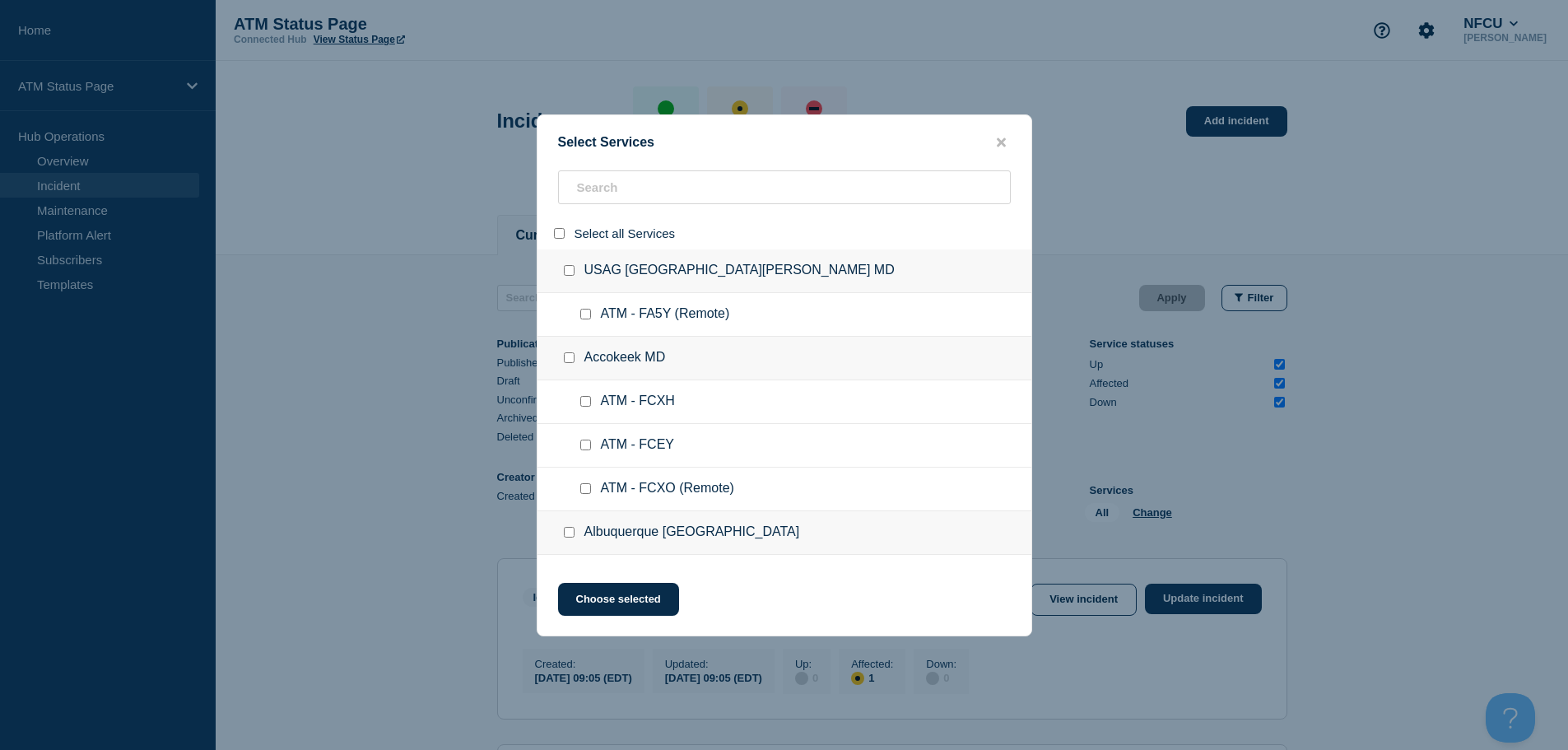
checkbox input "false"
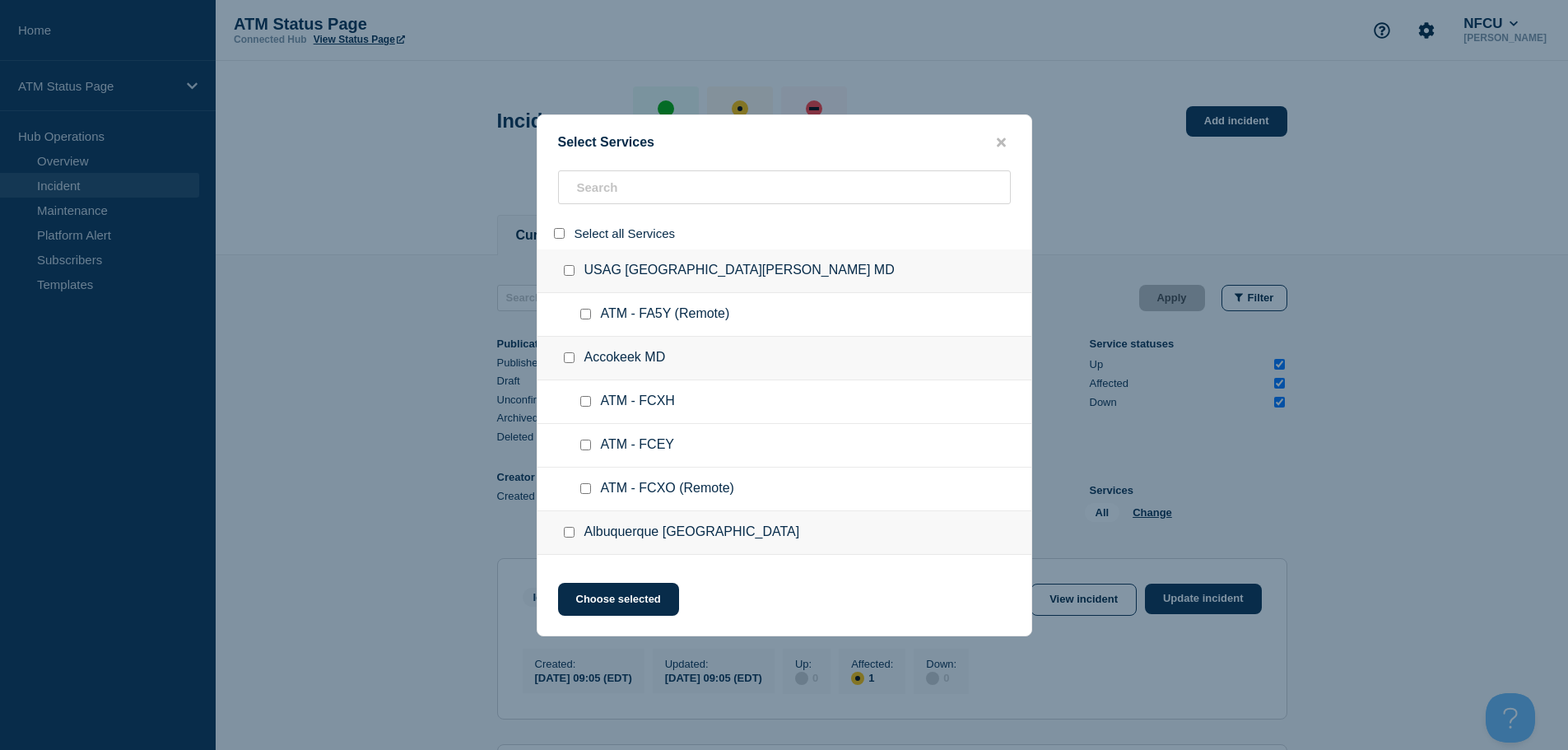
checkbox input "false"
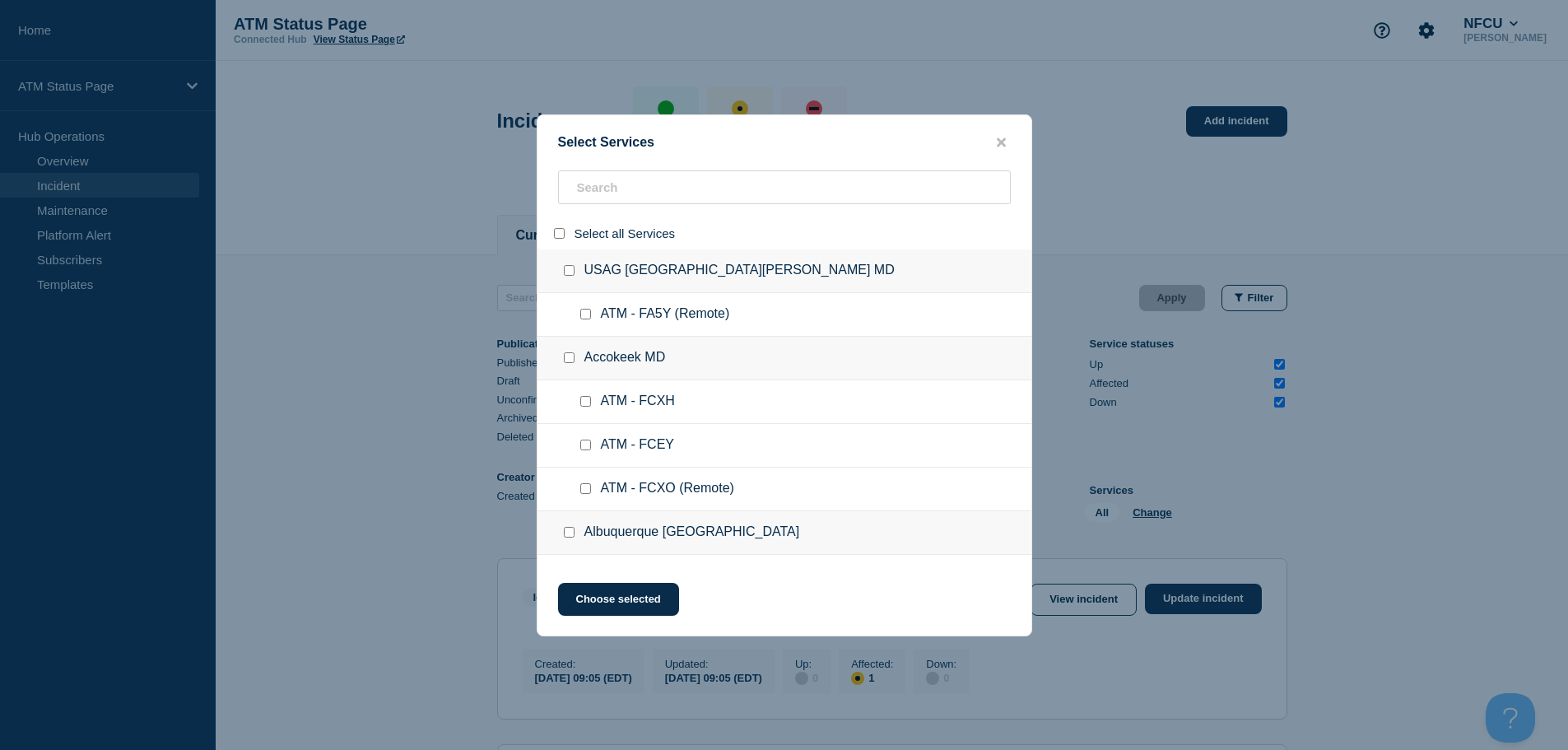
checkbox input "false"
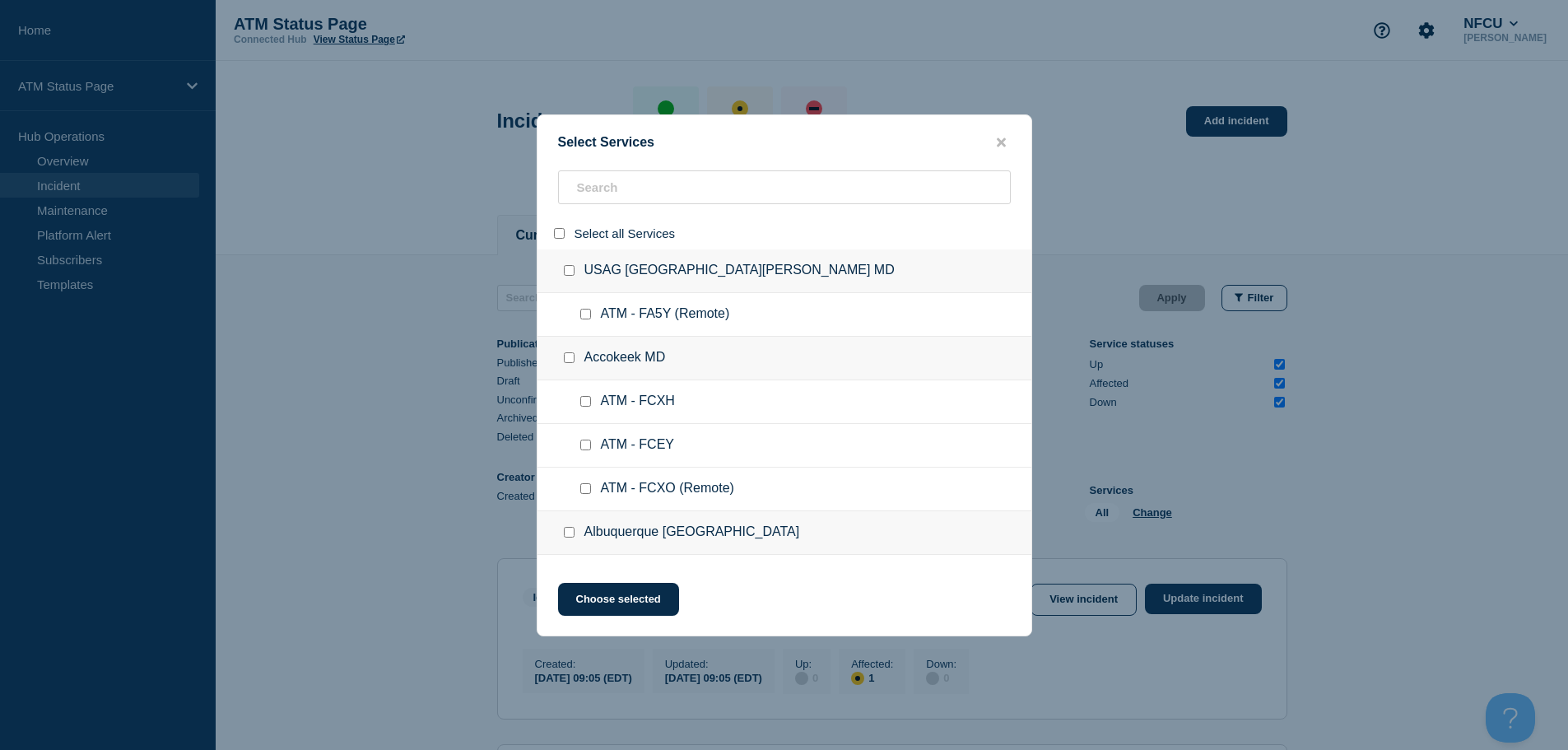
checkbox input "false"
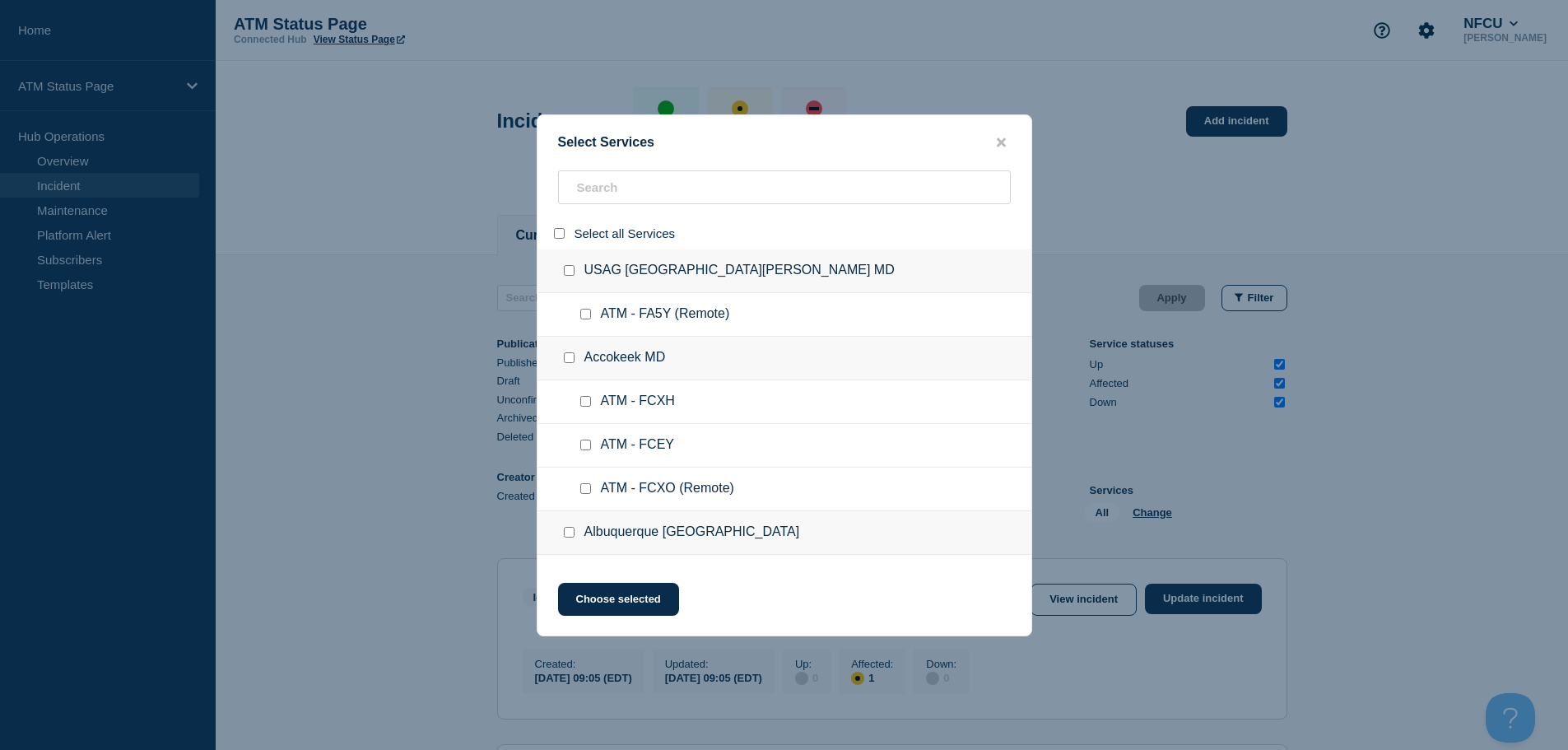
checkbox input "false"
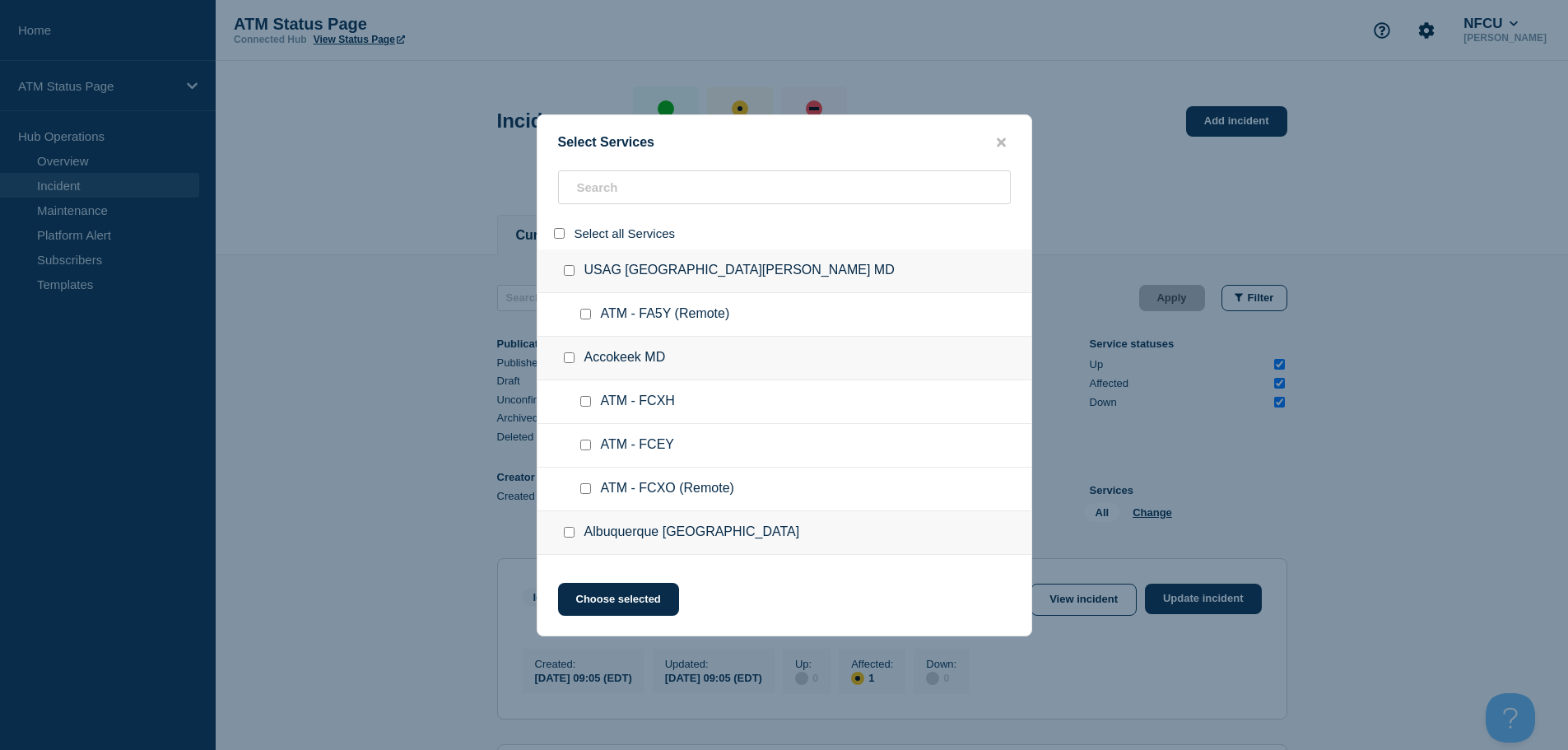
checkbox input "false"
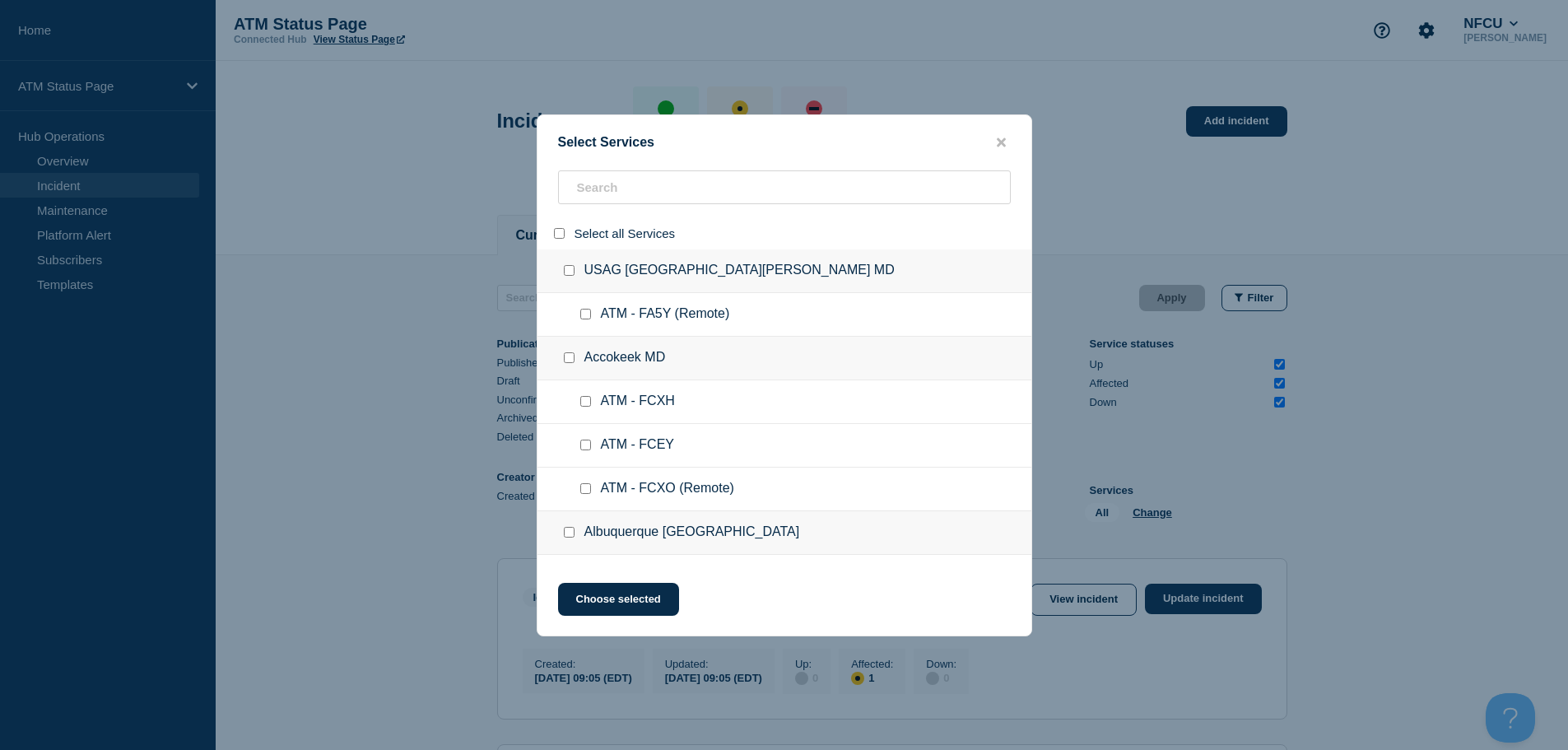
checkbox input "false"
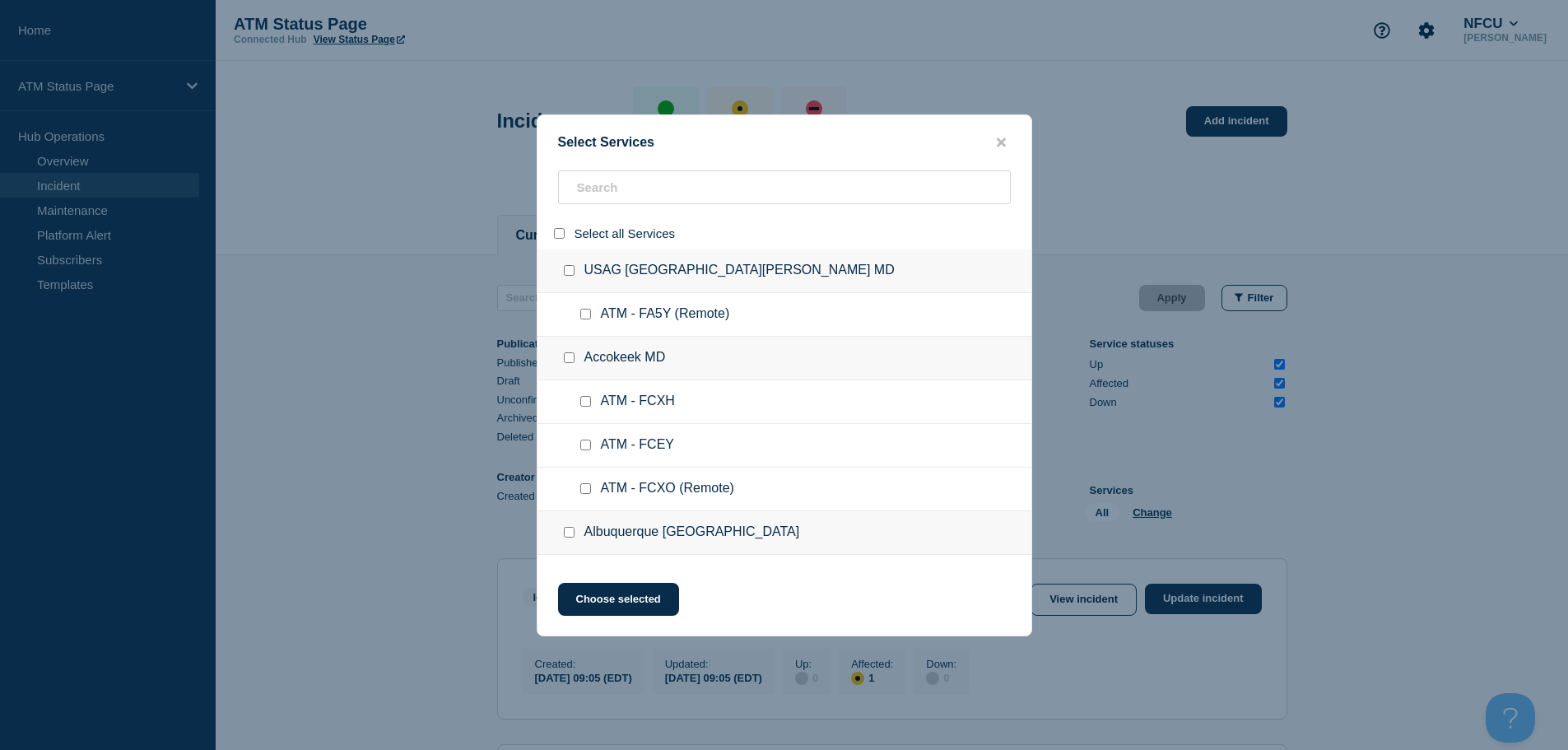
checkbox input "false"
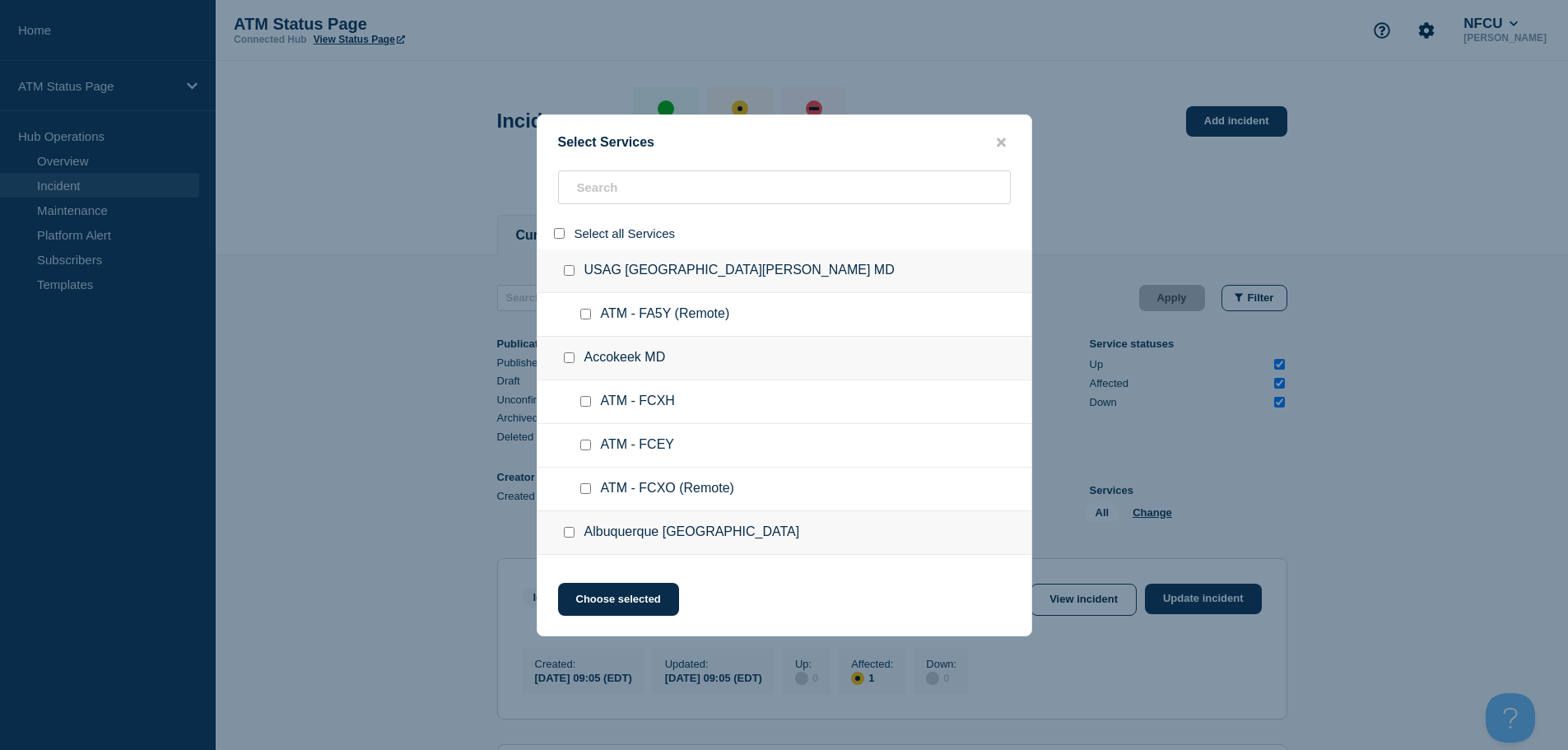
checkbox input "false"
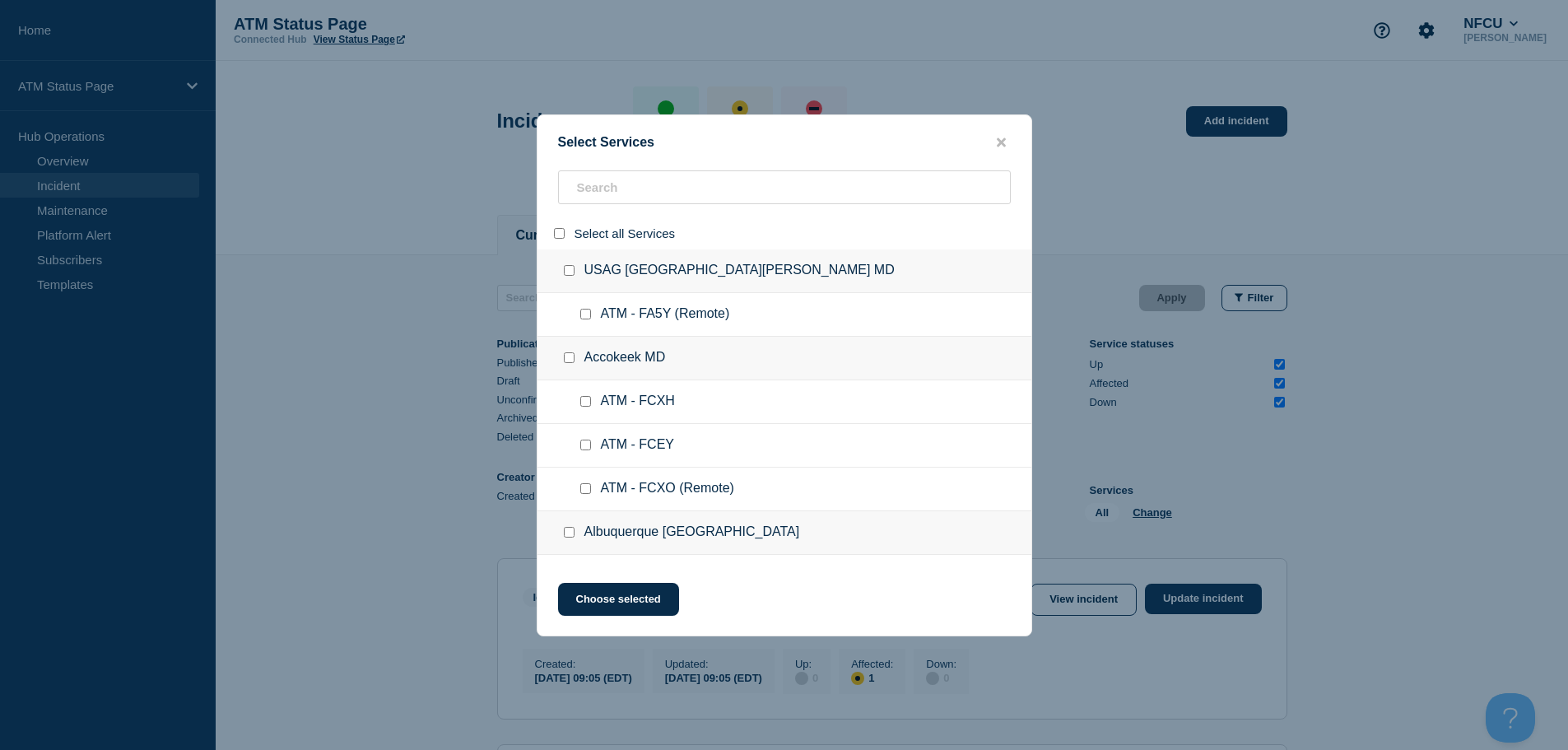
checkbox input "false"
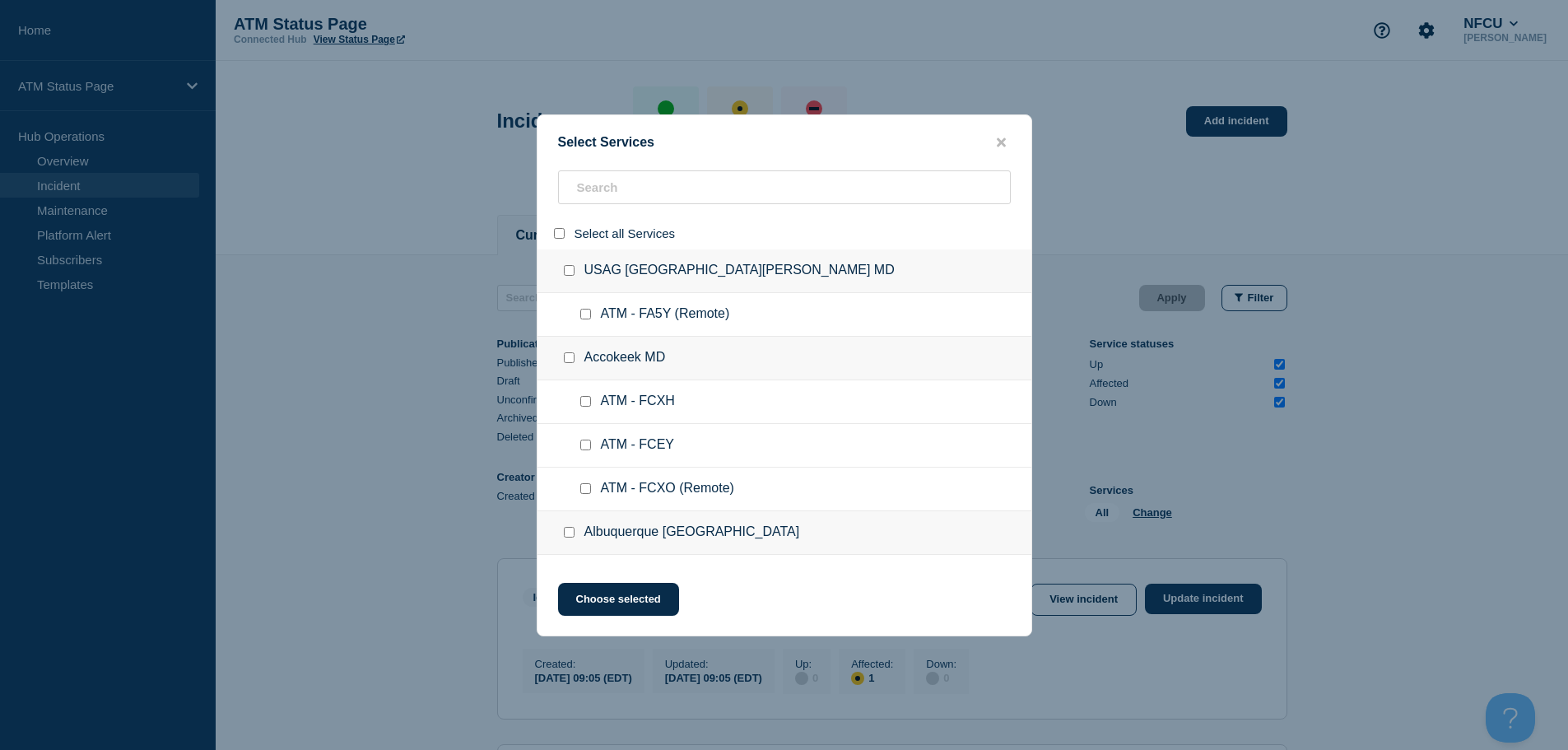
checkbox input "false"
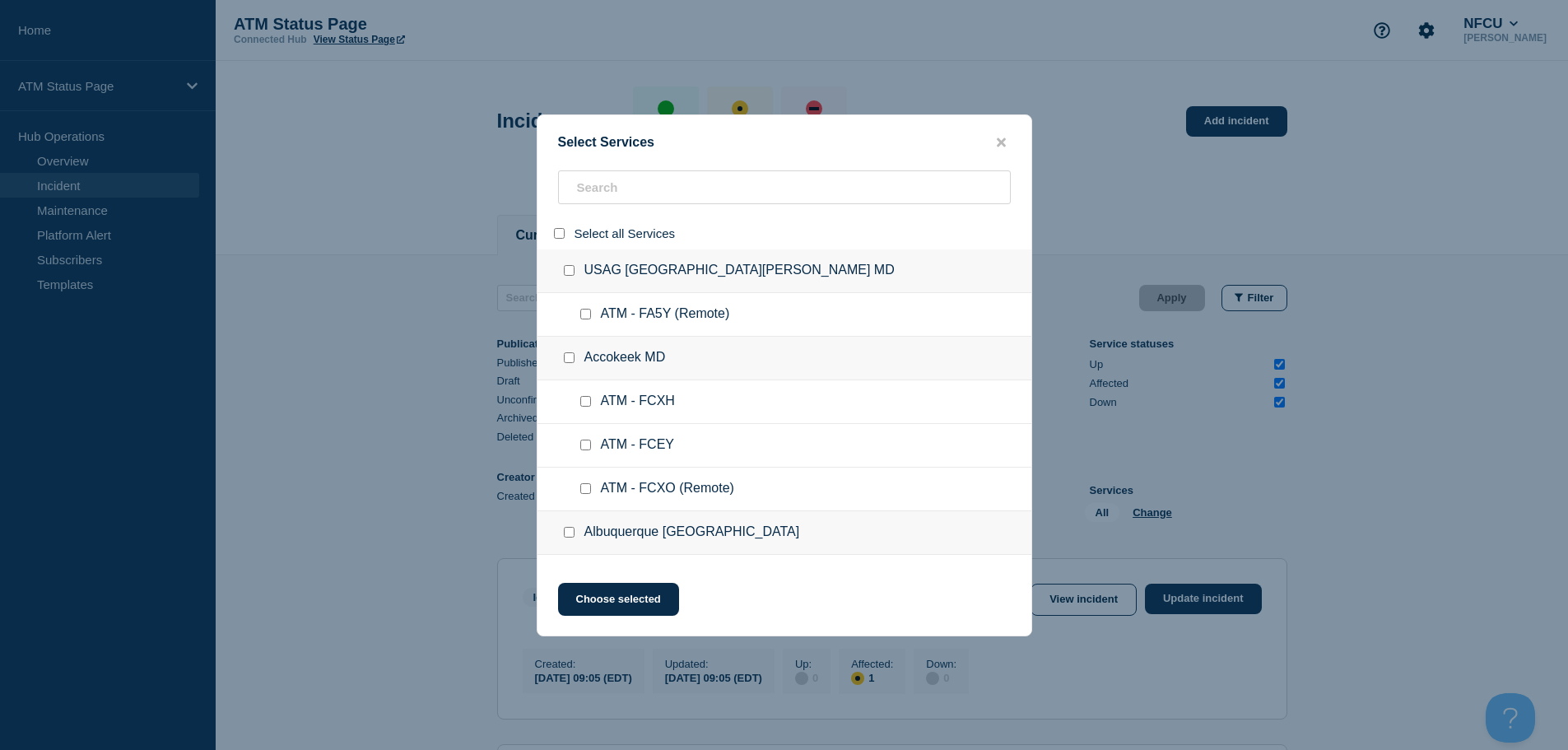
checkbox input "false"
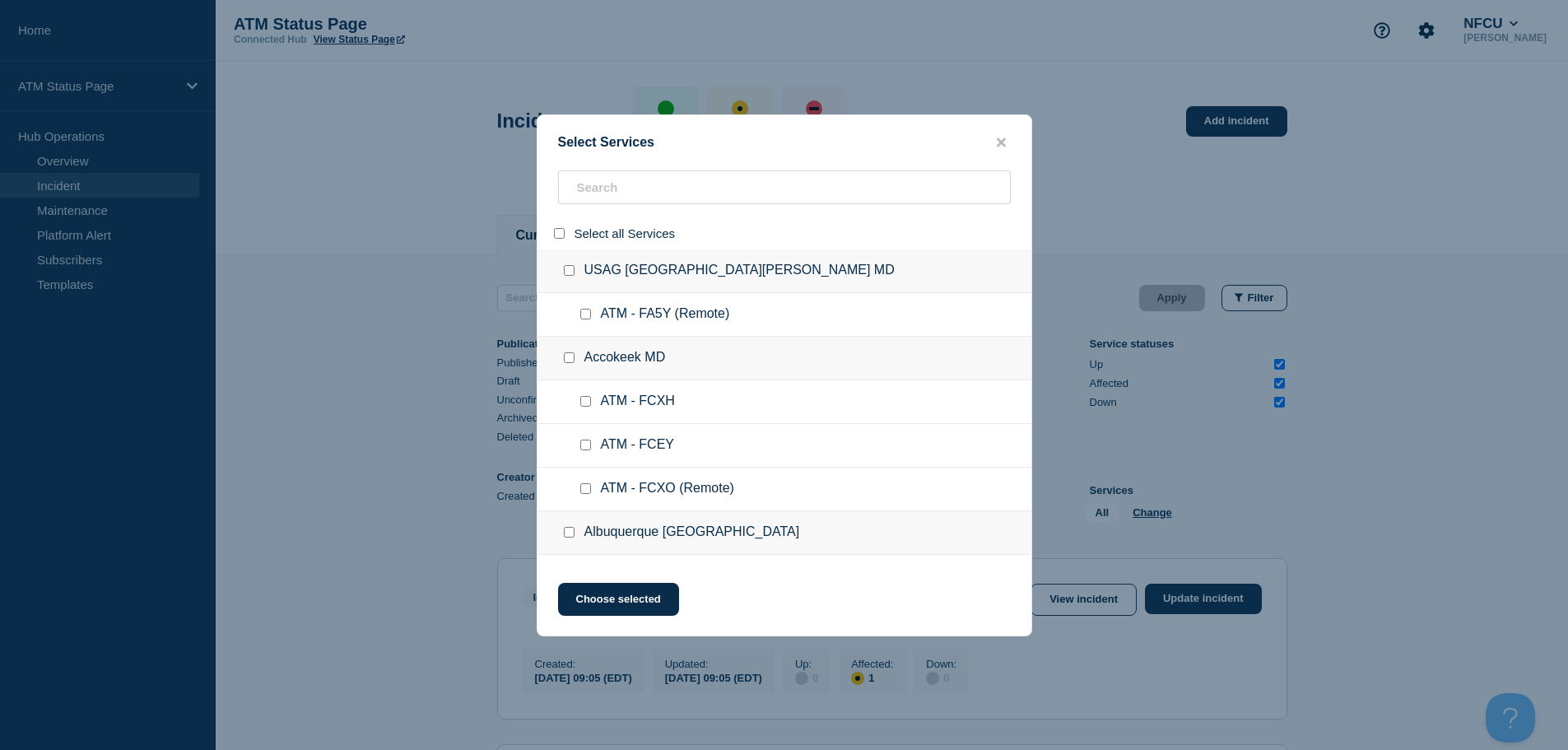
checkbox input "false"
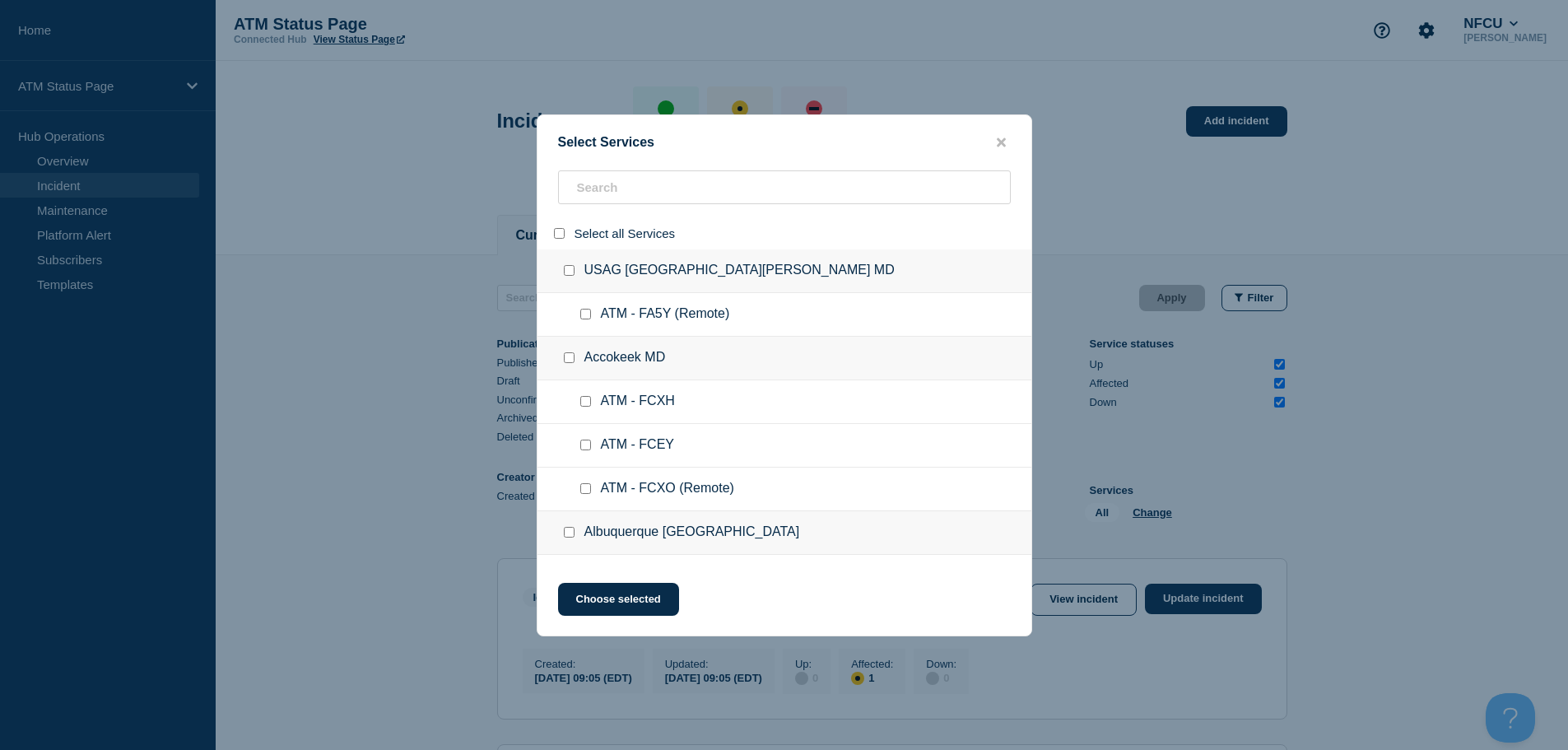
checkbox input "false"
click at [619, 189] on input "search" at bounding box center [784, 187] width 453 height 33
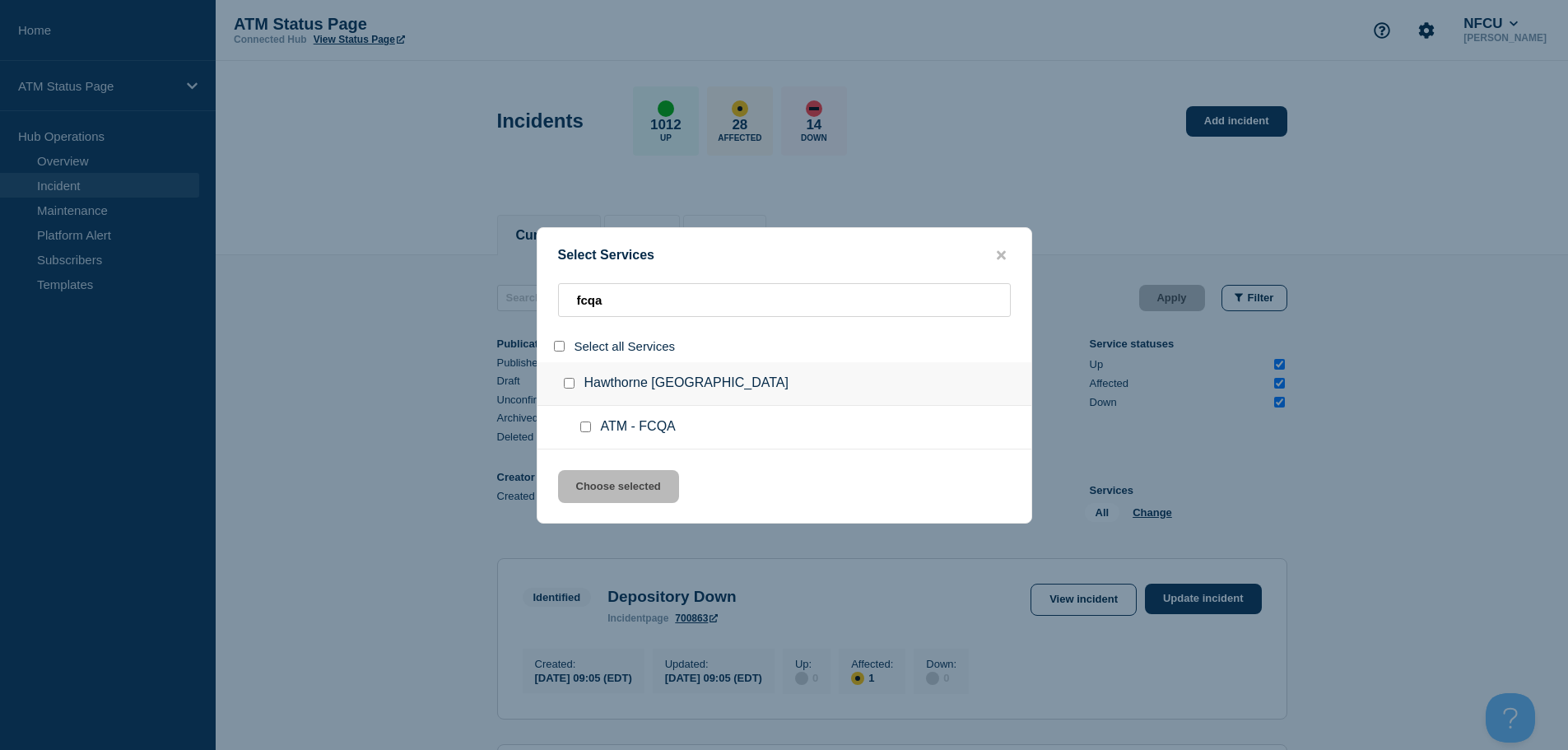
click at [587, 424] on input "service: ATM - FCQA" at bounding box center [586, 426] width 10 height 10
click at [597, 497] on button "Choose selected" at bounding box center [618, 486] width 121 height 33
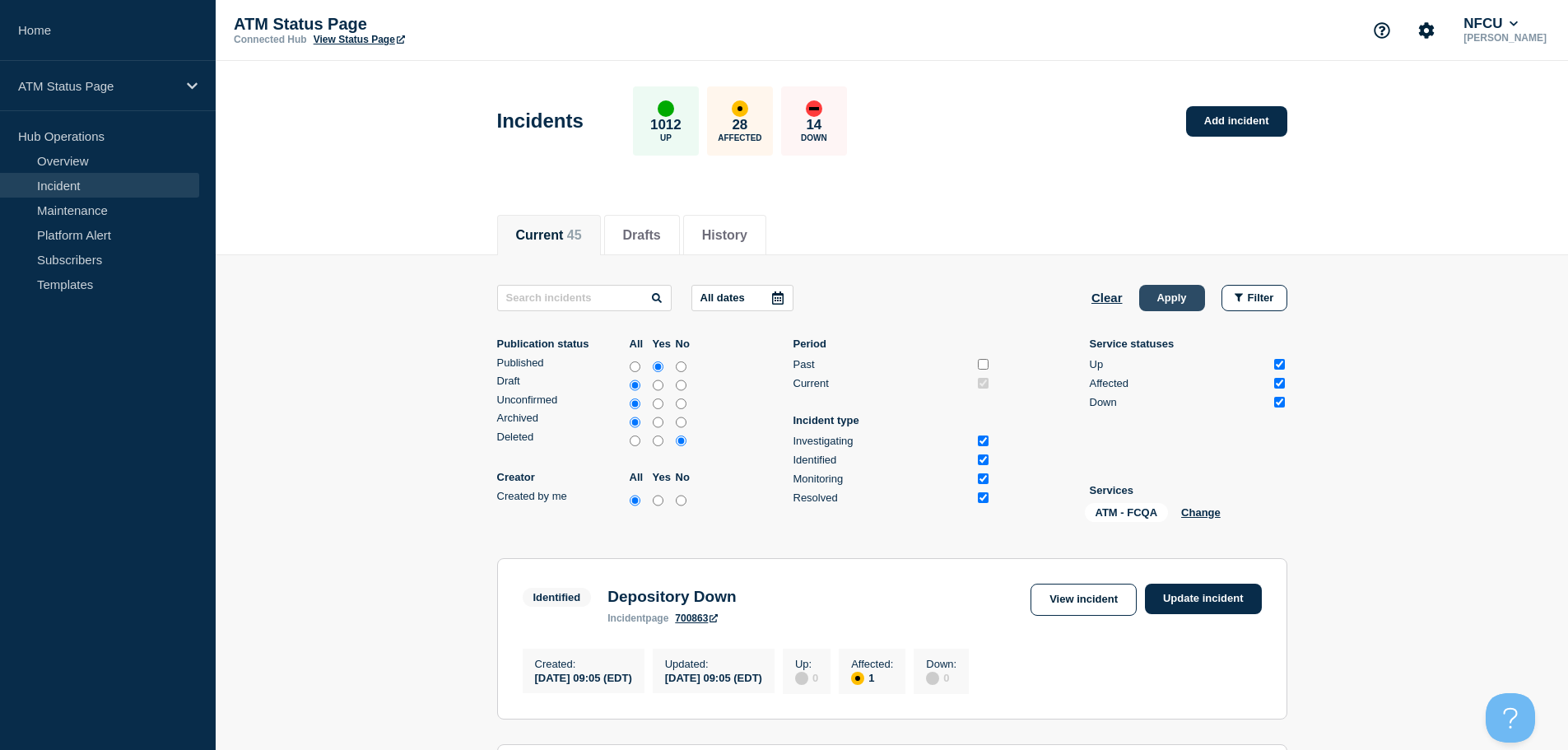
click at [1172, 296] on button "Apply" at bounding box center [1172, 298] width 66 height 27
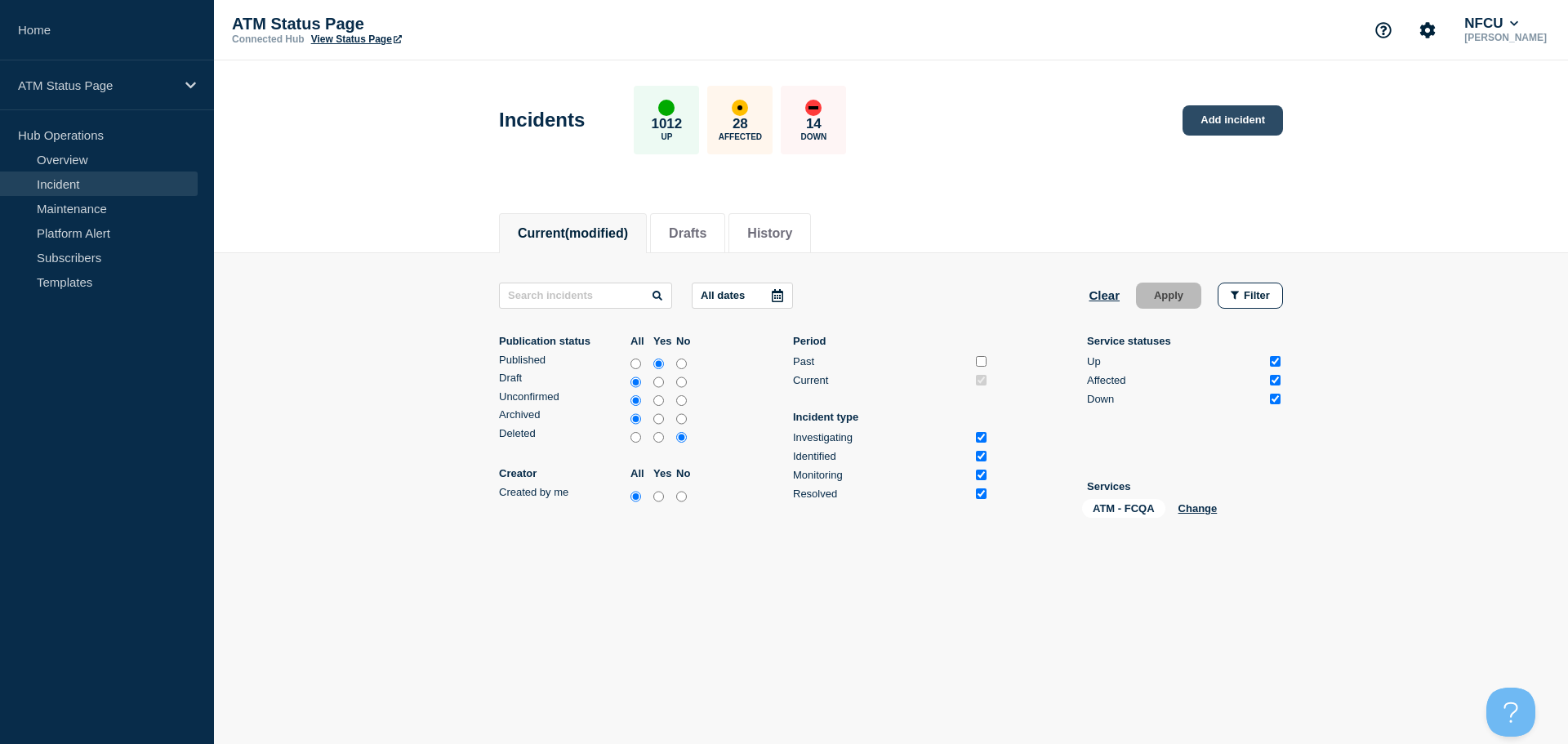
click at [1248, 122] on link "Add incident" at bounding box center [1233, 121] width 100 height 31
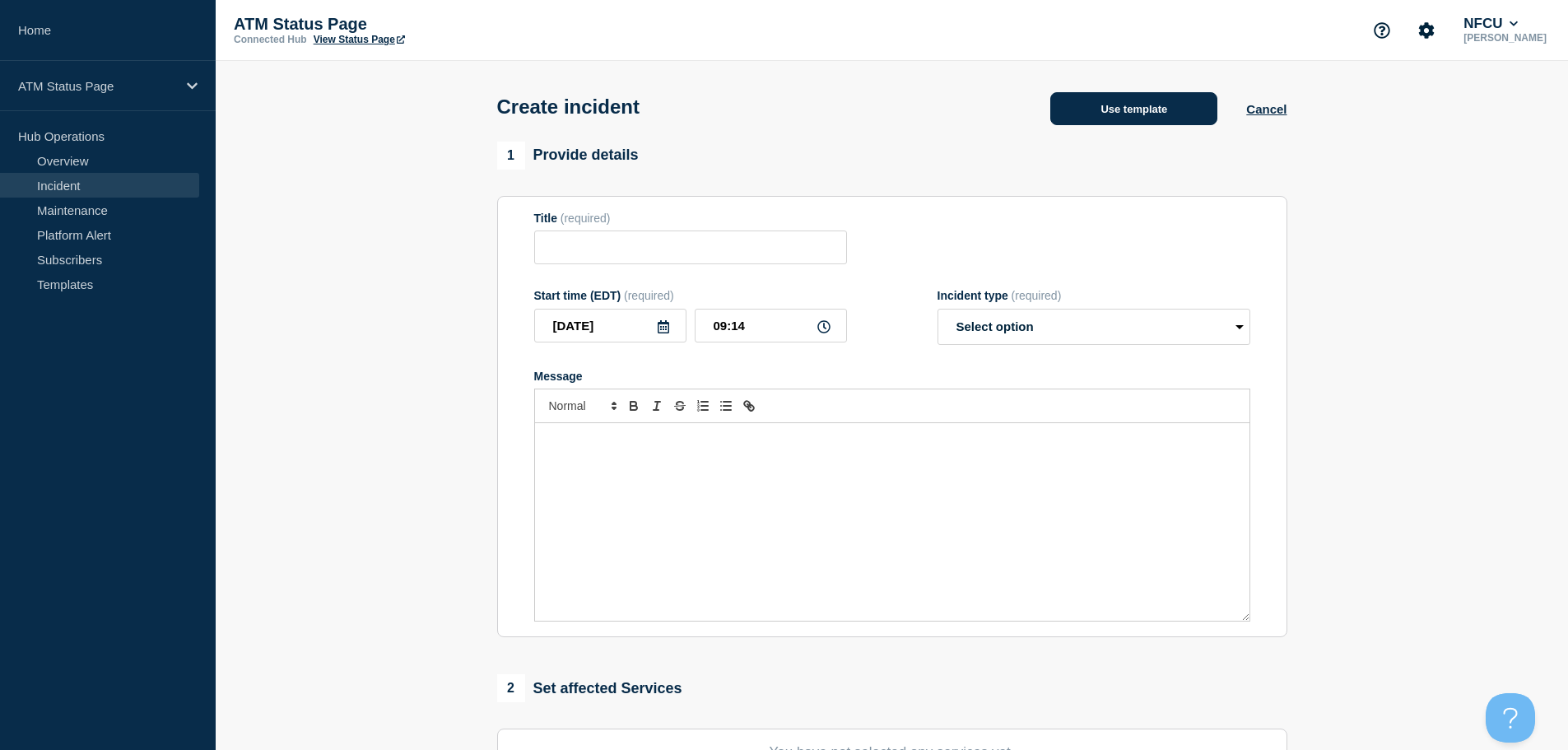
click at [1143, 108] on button "Use template" at bounding box center [1133, 109] width 167 height 33
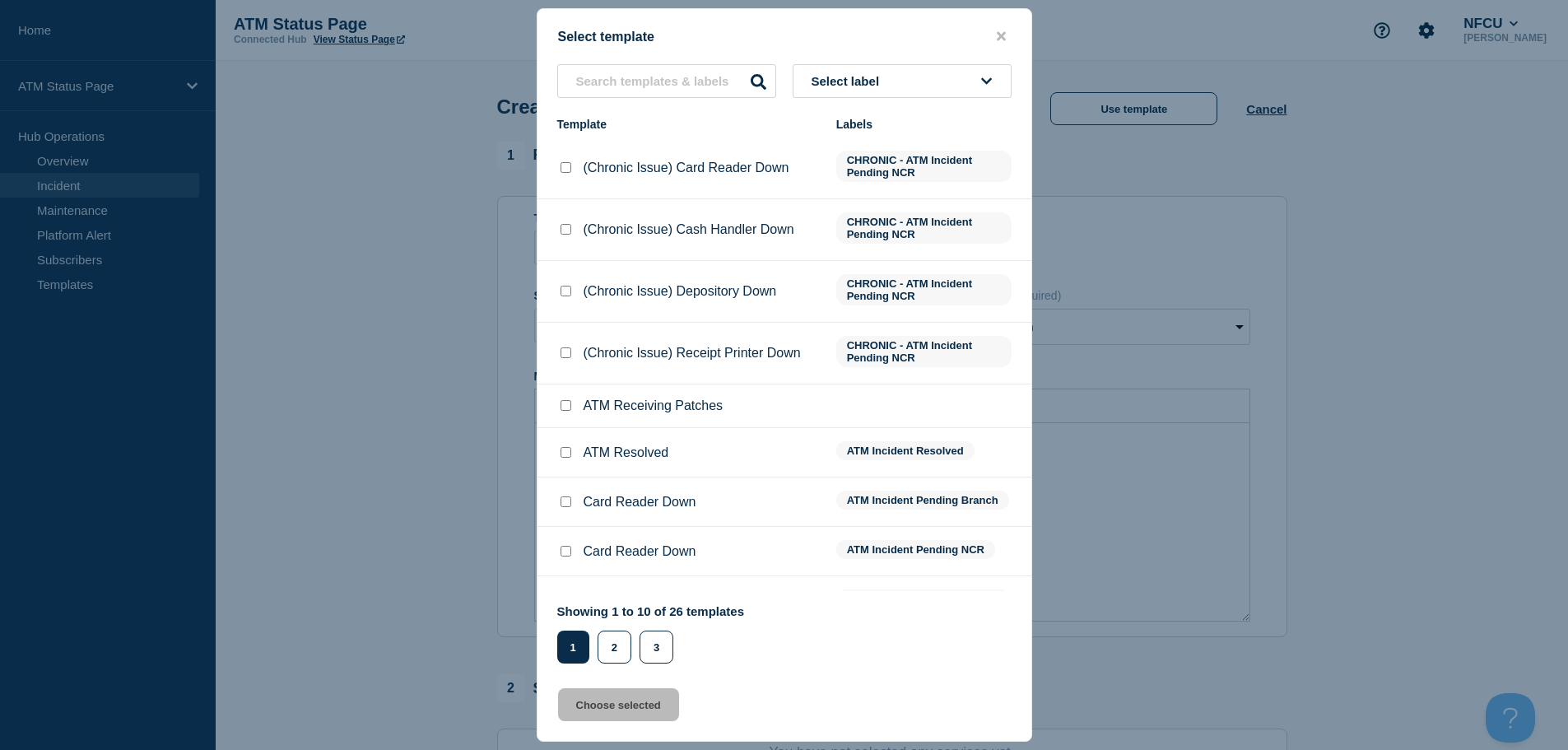
click at [931, 82] on button "Select label" at bounding box center [903, 80] width 219 height 33
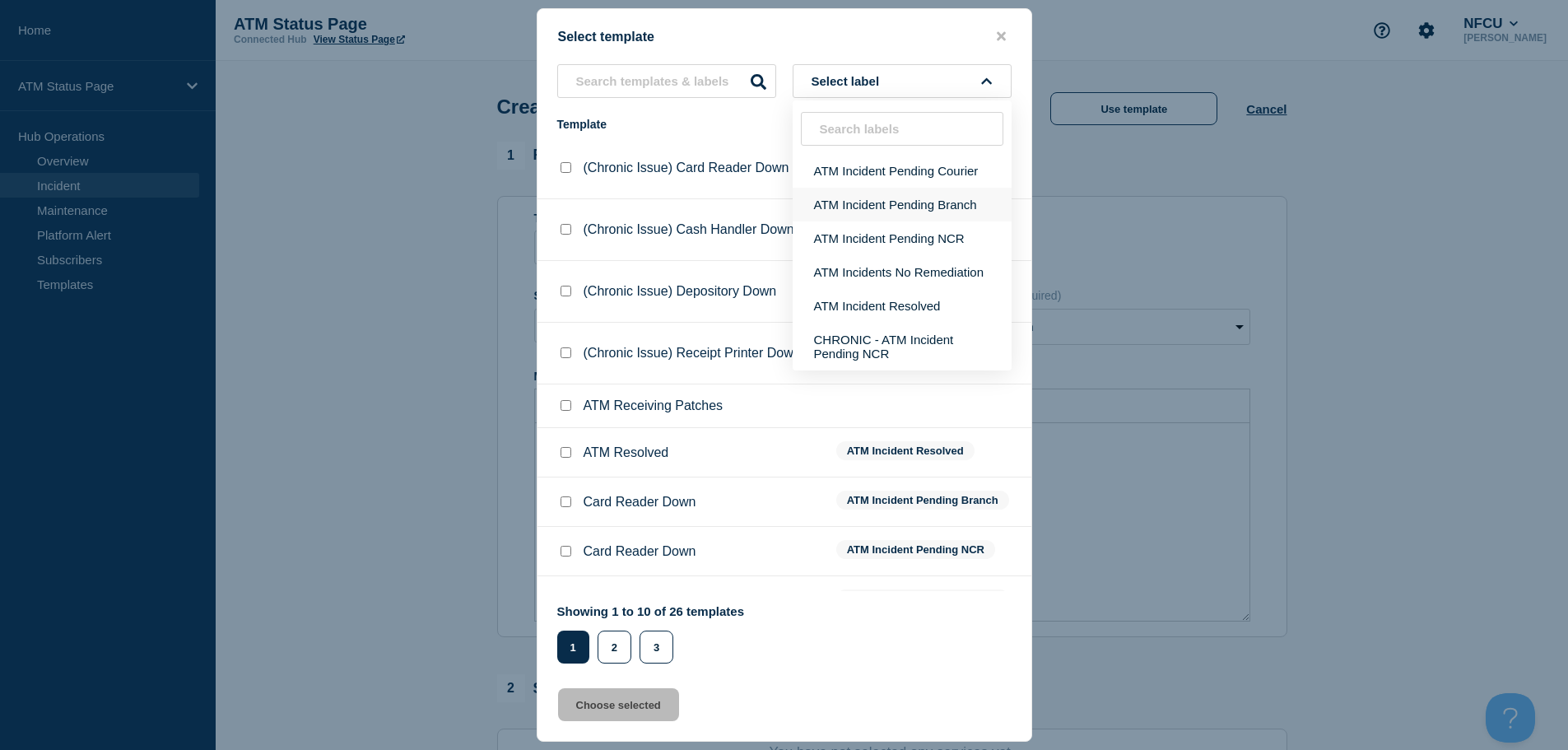
click at [946, 209] on button "ATM Incident Pending Branch" at bounding box center [903, 204] width 219 height 33
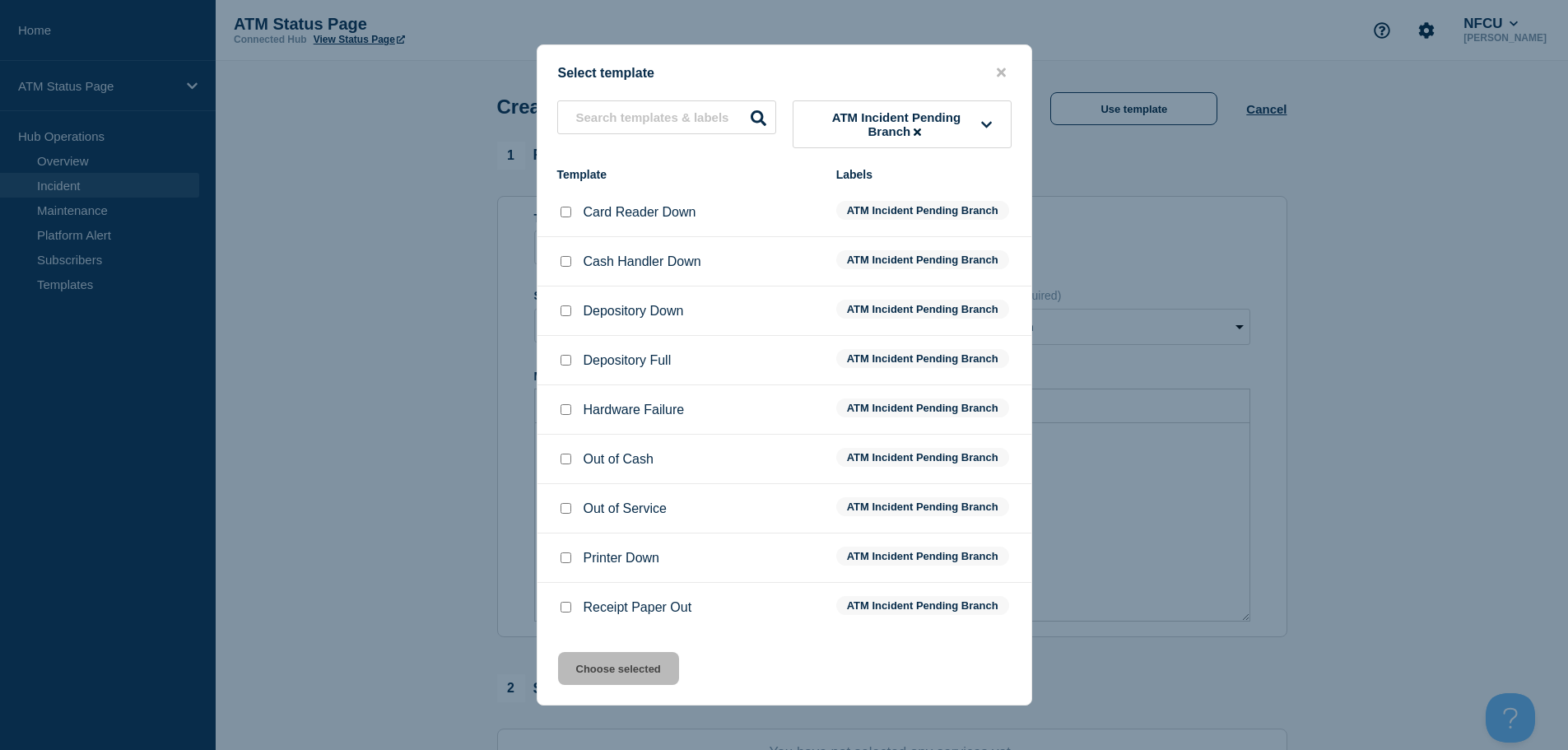
click at [565, 314] on input "Depository Down checkbox" at bounding box center [565, 311] width 10 height 10
click at [629, 659] on button "Choose selected" at bounding box center [618, 668] width 121 height 33
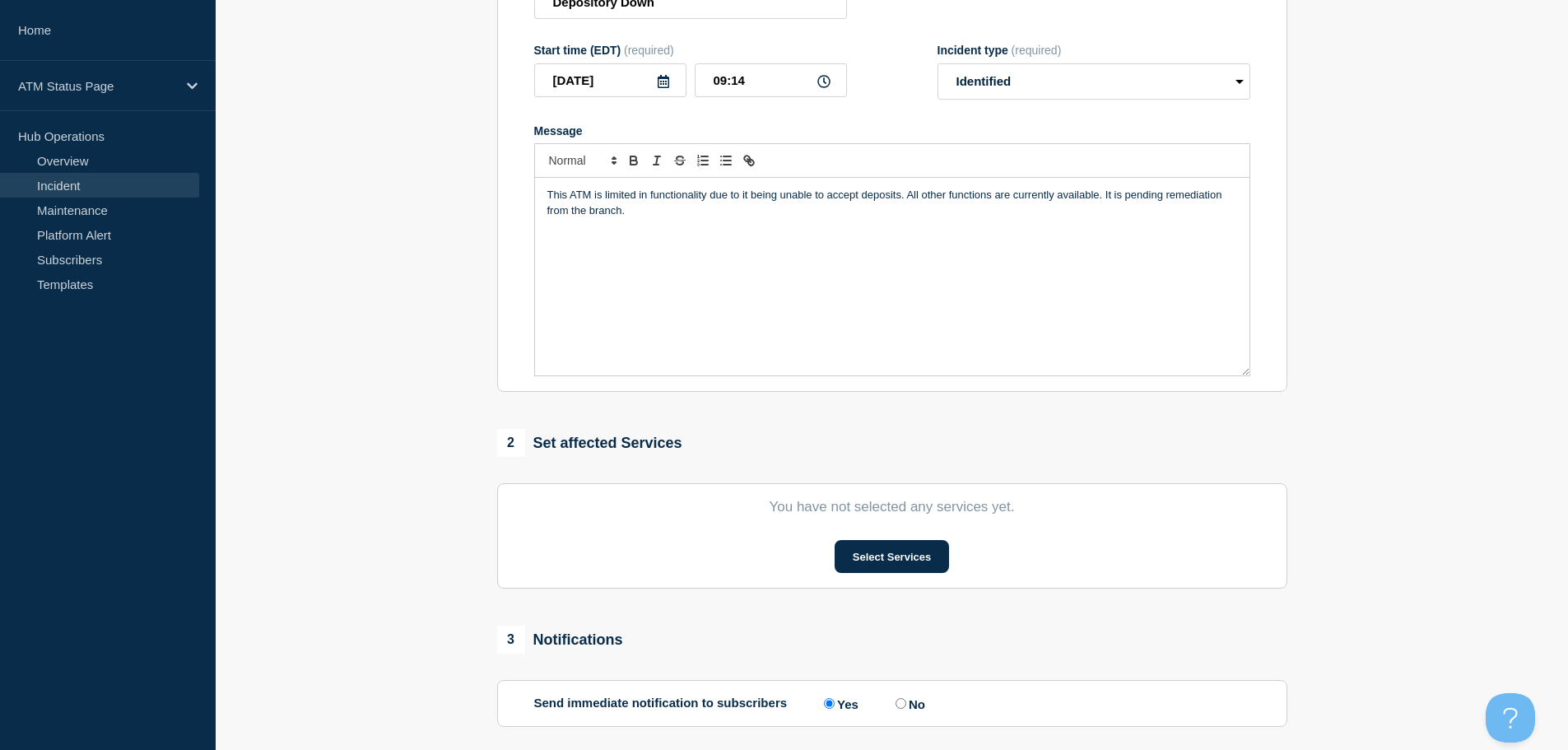
scroll to position [247, 0]
click at [852, 548] on button "Select Services" at bounding box center [892, 555] width 115 height 33
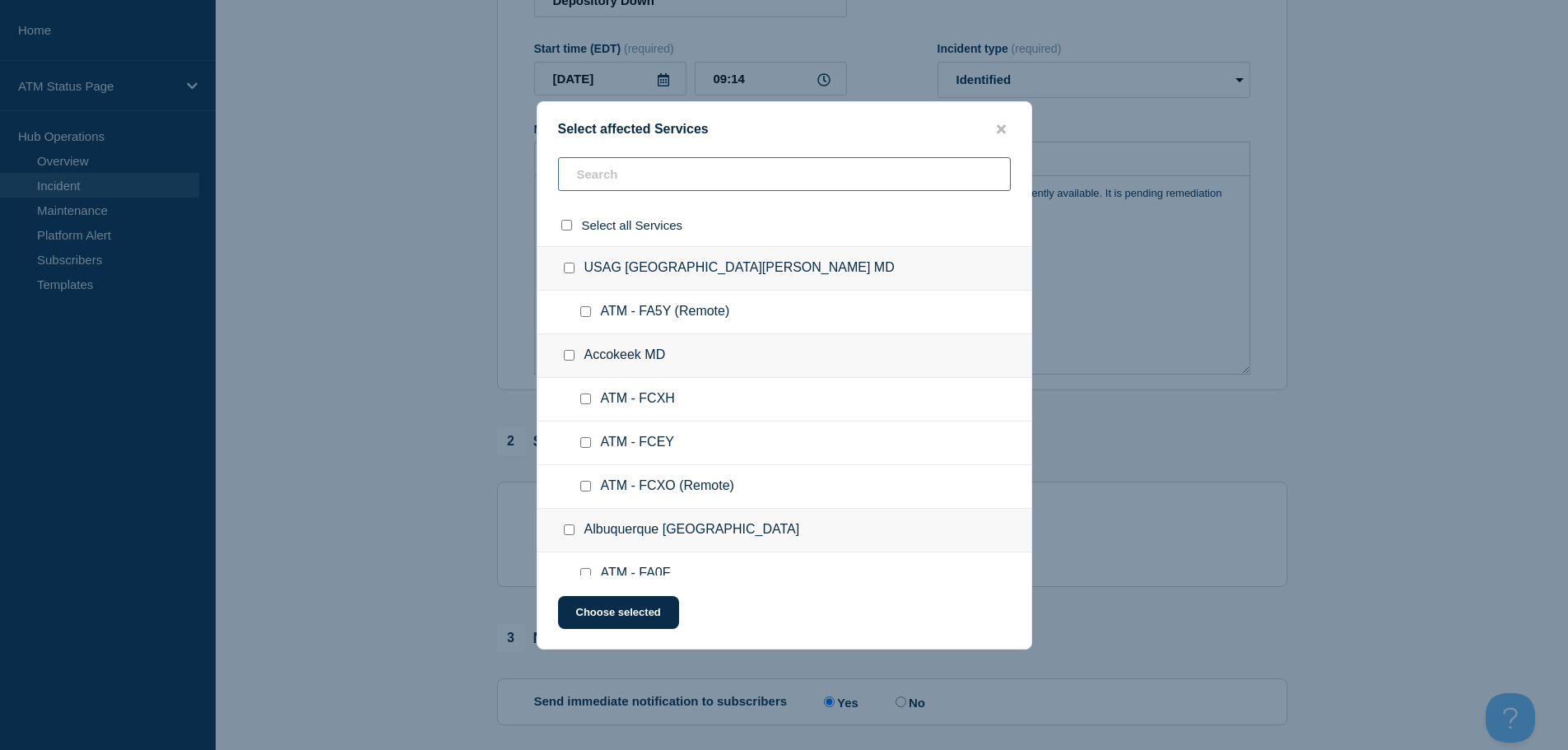
click at [651, 184] on input "text" at bounding box center [784, 174] width 453 height 33
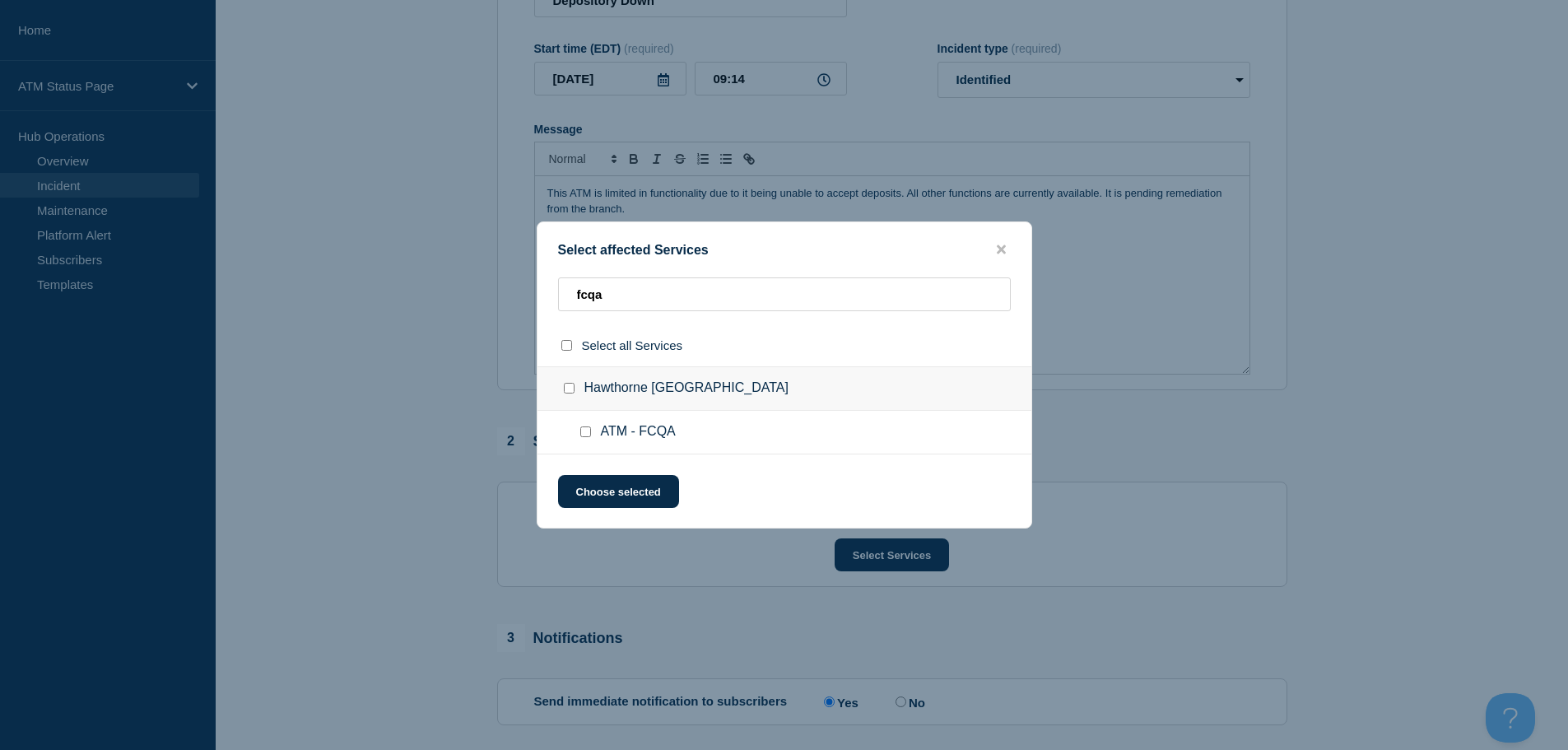
click at [587, 433] on input "ATM - FCQA checkbox" at bounding box center [586, 432] width 10 height 10
click at [612, 493] on button "Choose selected" at bounding box center [618, 491] width 121 height 33
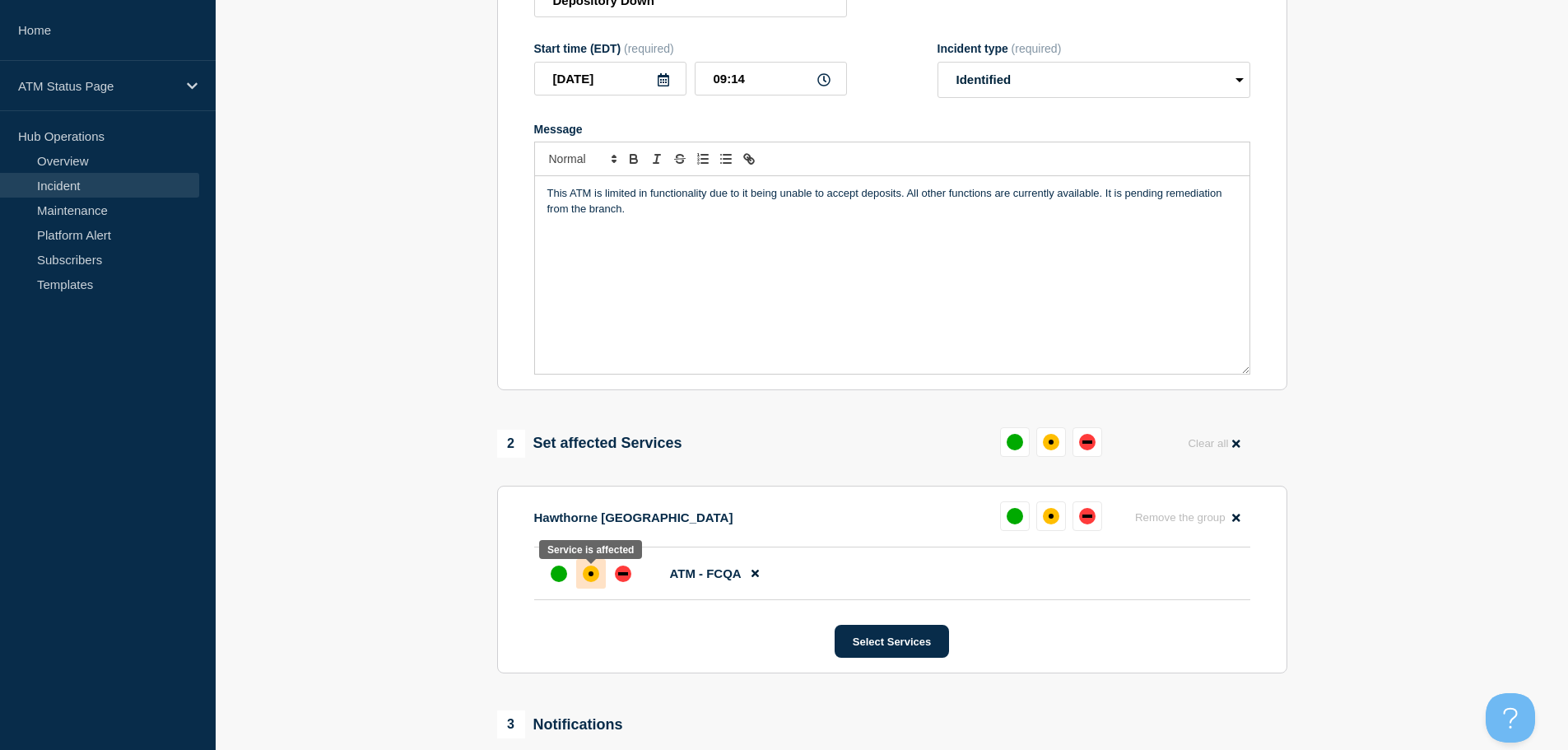
click at [597, 573] on div "affected" at bounding box center [590, 573] width 16 height 16
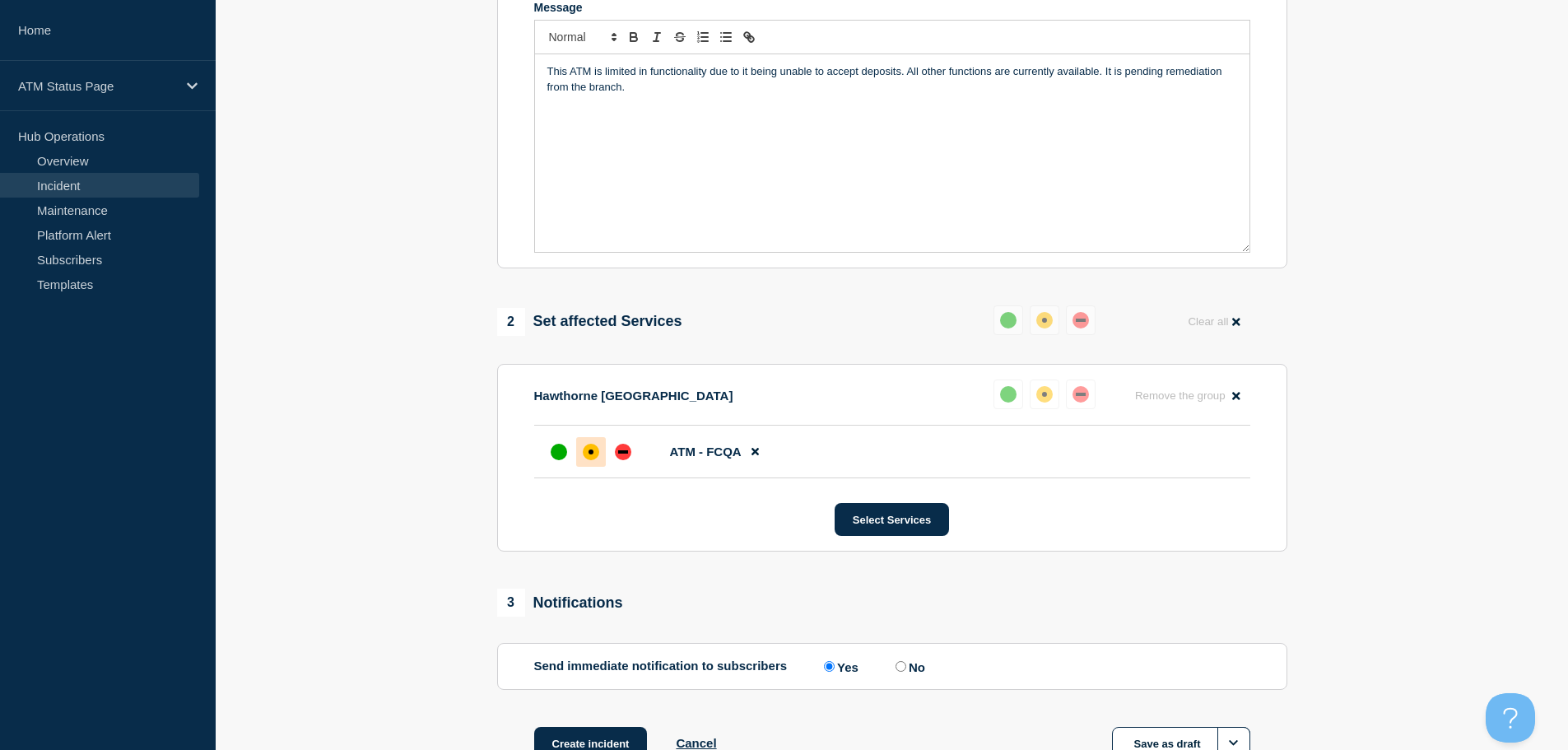
scroll to position [408, 0]
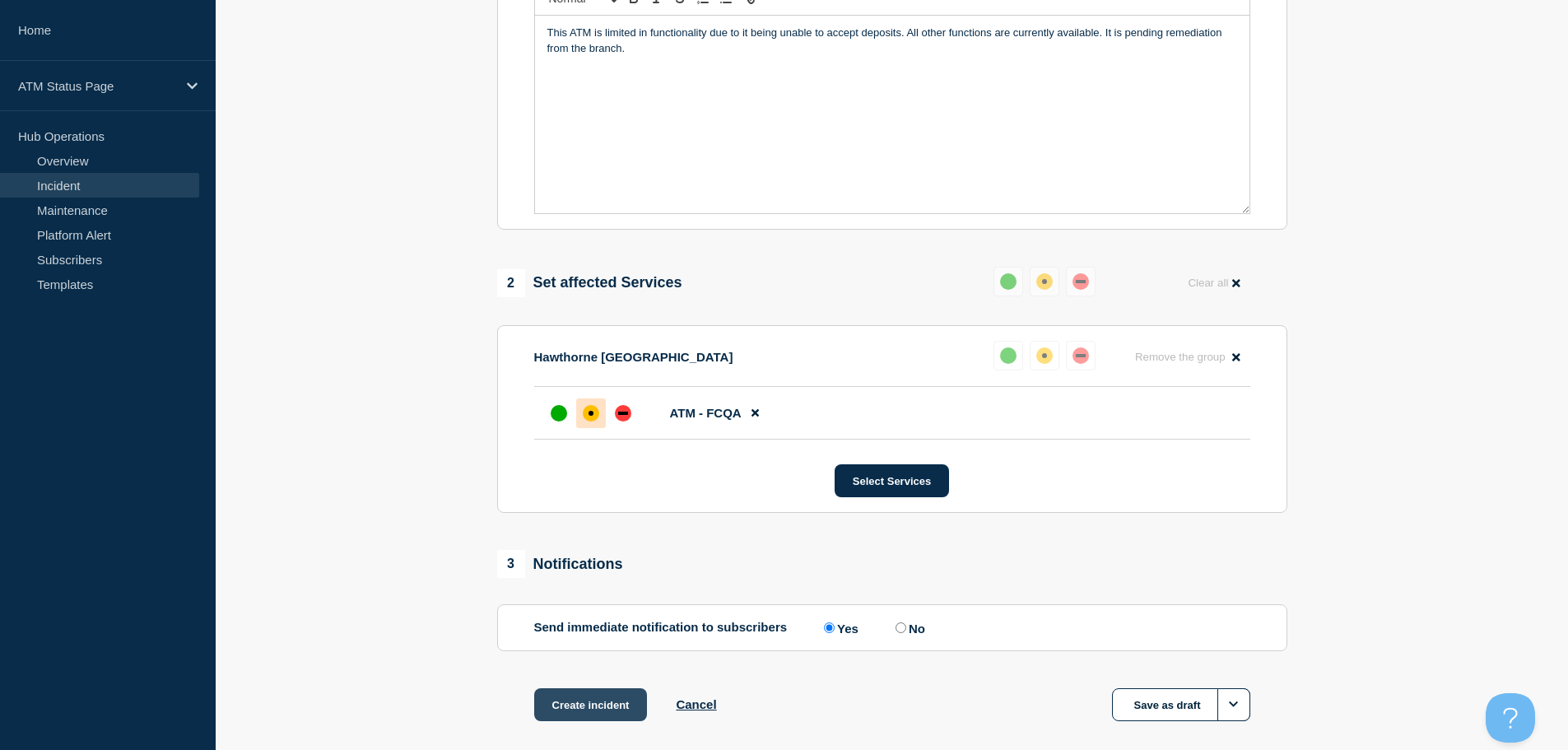
click at [613, 699] on button "Create incident" at bounding box center [591, 704] width 114 height 33
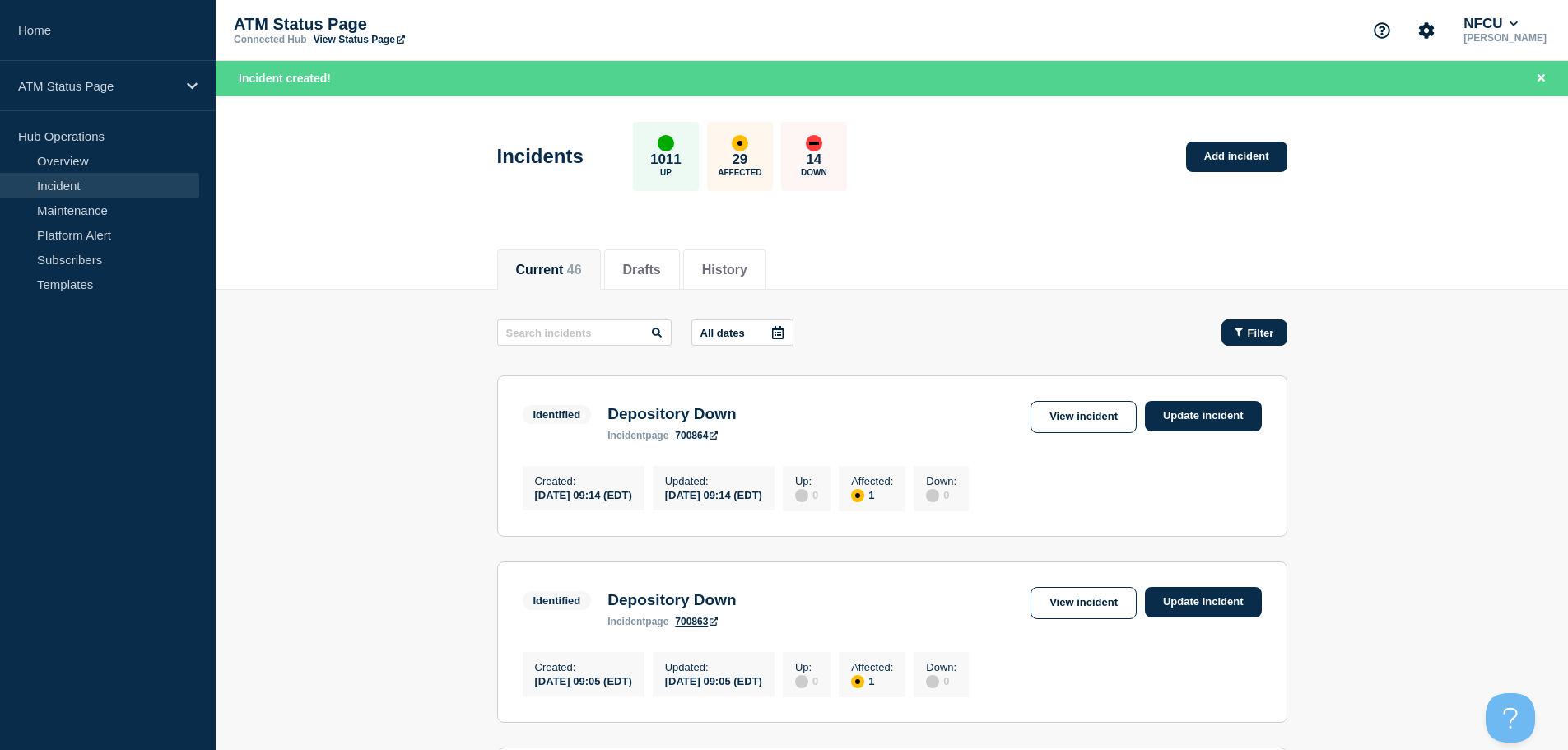
click at [1267, 330] on span "Filter" at bounding box center [1261, 333] width 27 height 12
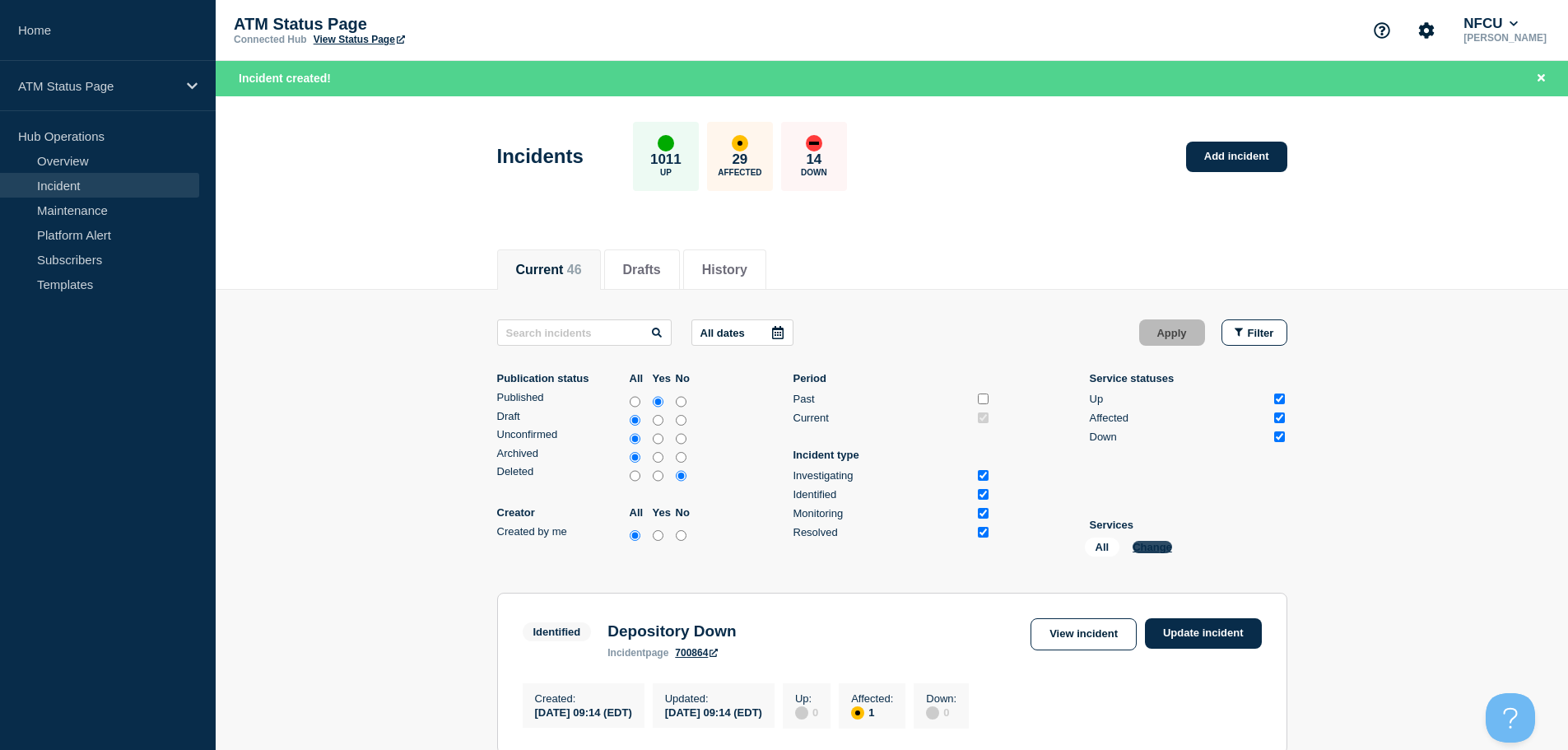
click at [1161, 540] on button "Change" at bounding box center [1152, 546] width 39 height 12
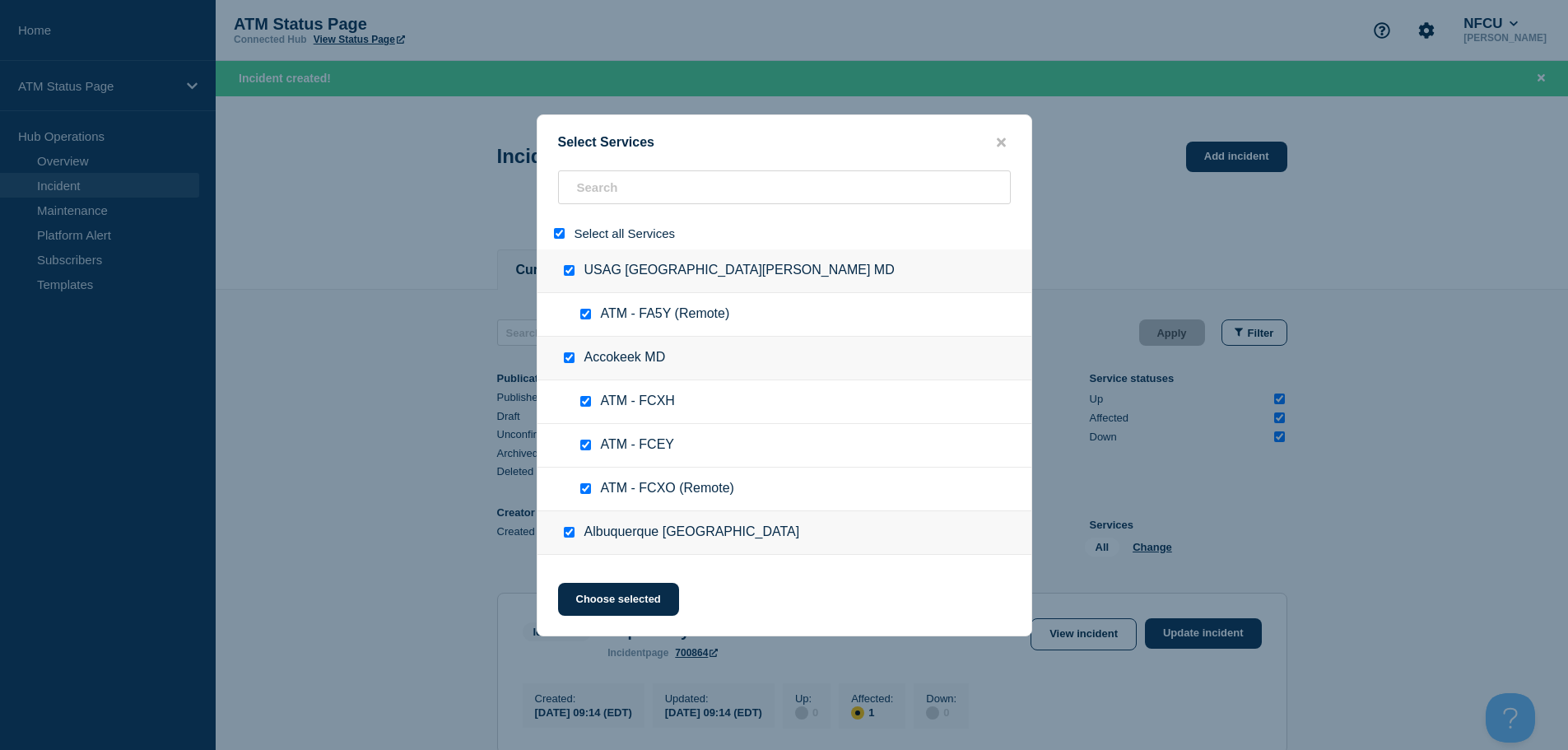
click at [557, 236] on input "select all" at bounding box center [559, 233] width 10 height 10
click at [621, 188] on input "search" at bounding box center [784, 187] width 453 height 33
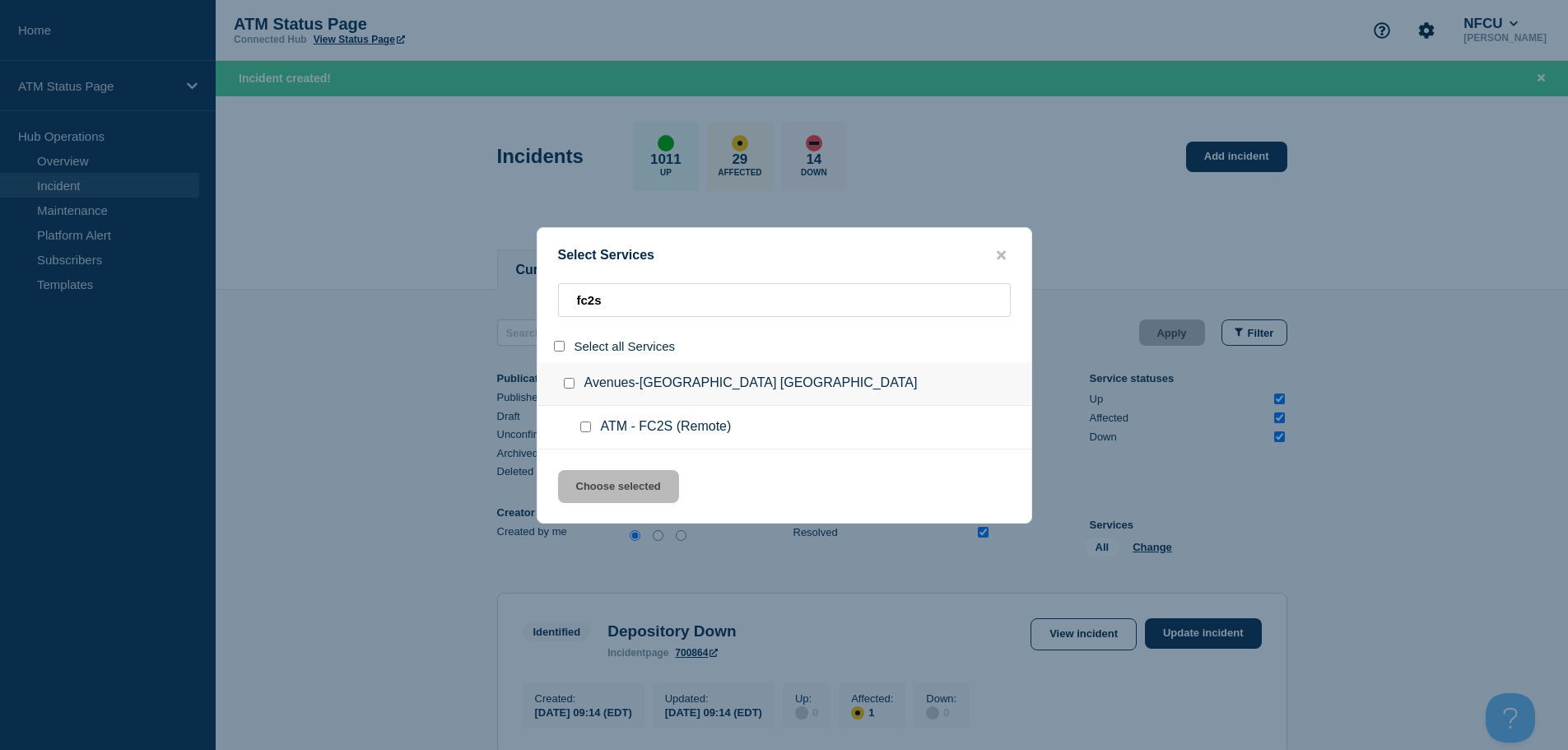
click at [586, 429] on input "service: ATM - FC2S (Remote)" at bounding box center [586, 426] width 10 height 10
click at [612, 473] on button "Choose selected" at bounding box center [618, 486] width 121 height 33
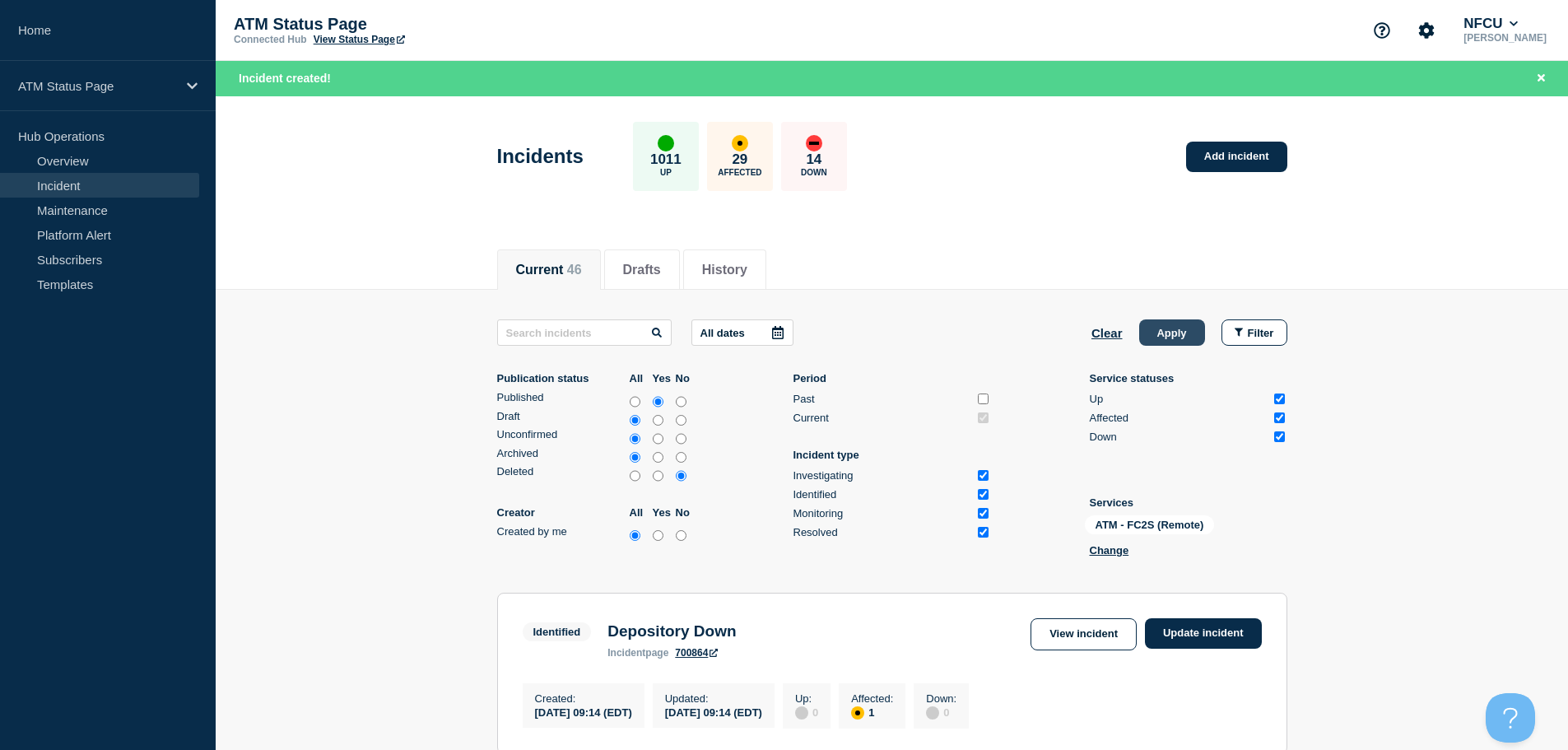
click at [1178, 327] on button "Apply" at bounding box center [1172, 332] width 66 height 27
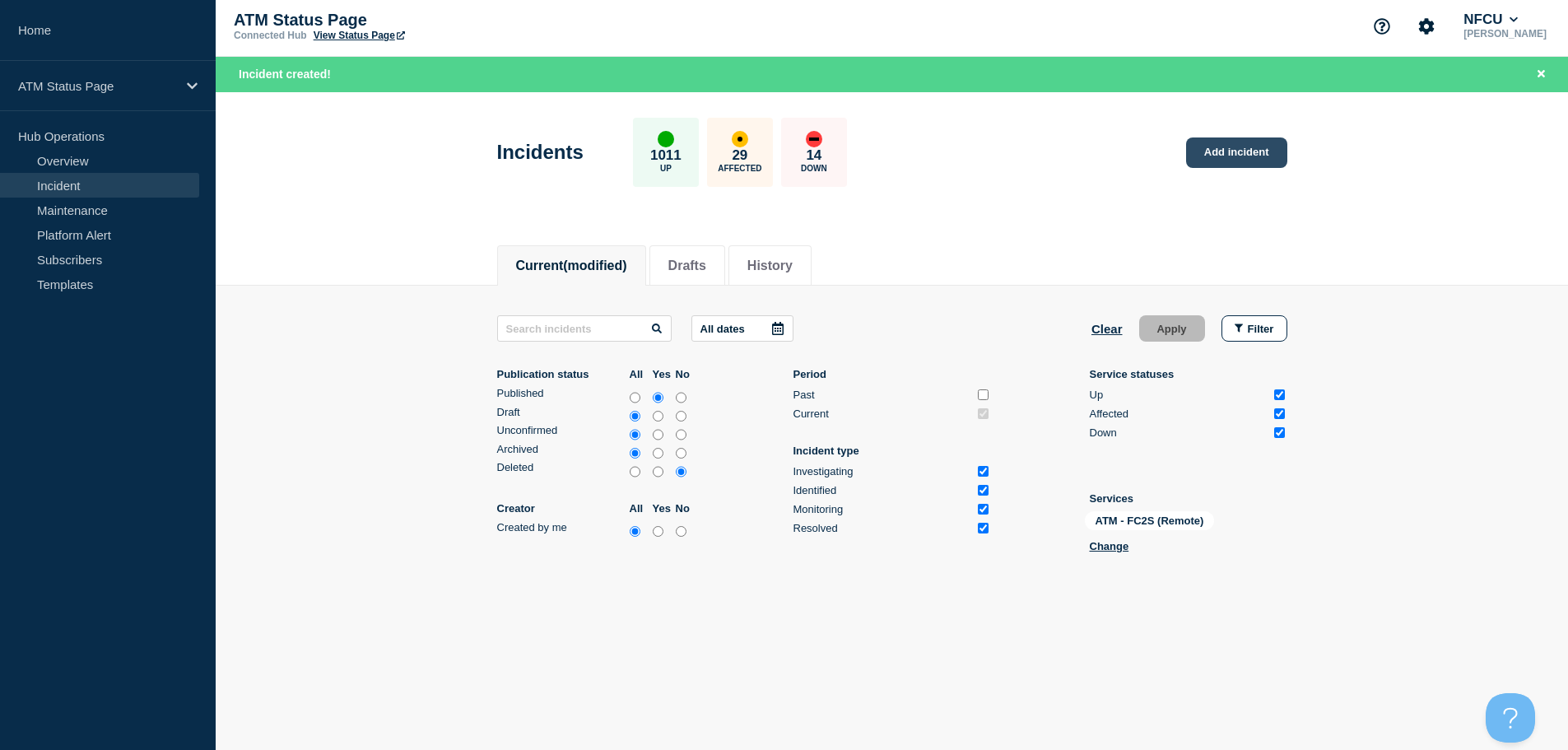
scroll to position [5, 0]
click at [1267, 137] on link "Add incident" at bounding box center [1237, 152] width 101 height 31
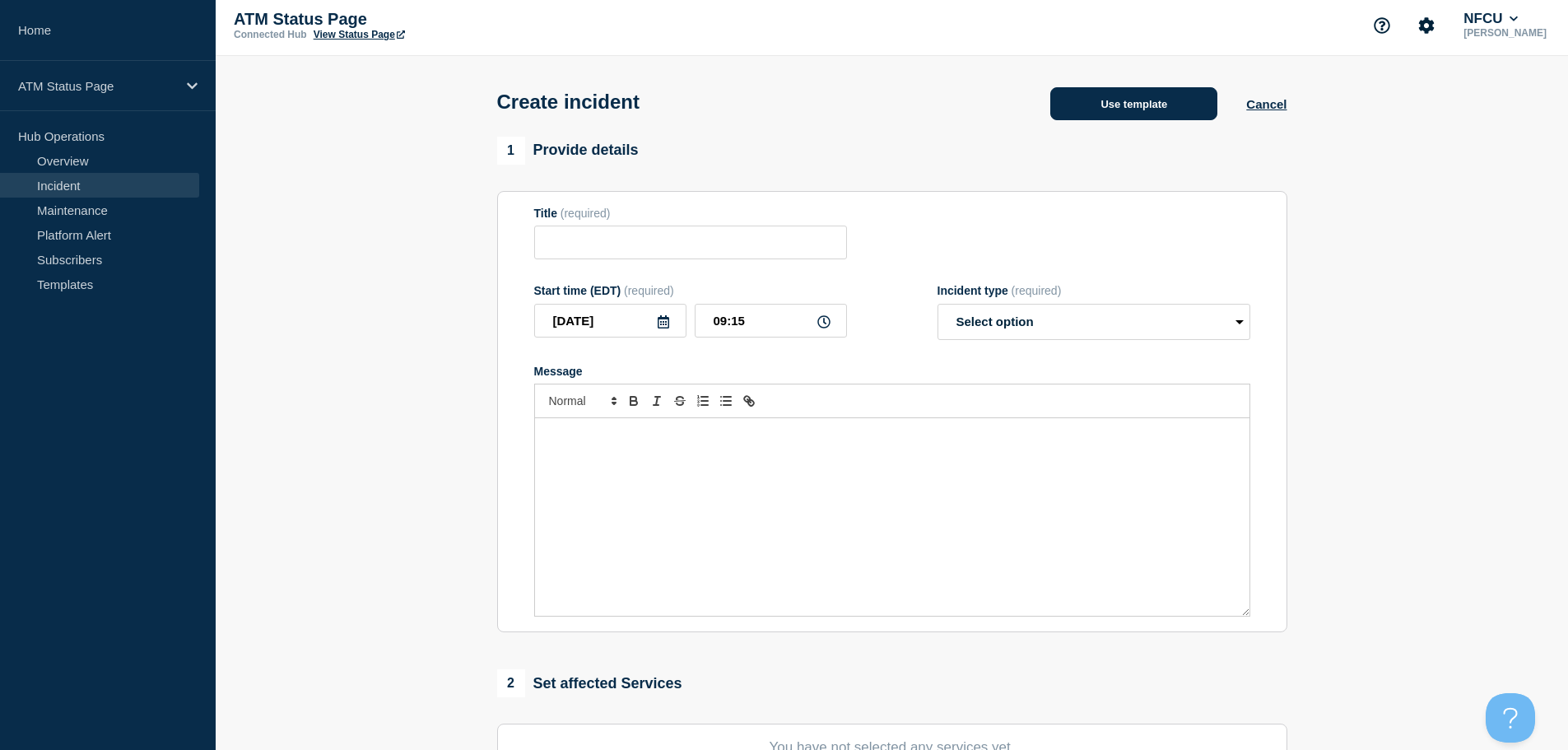
click at [1088, 109] on button "Use template" at bounding box center [1133, 104] width 167 height 33
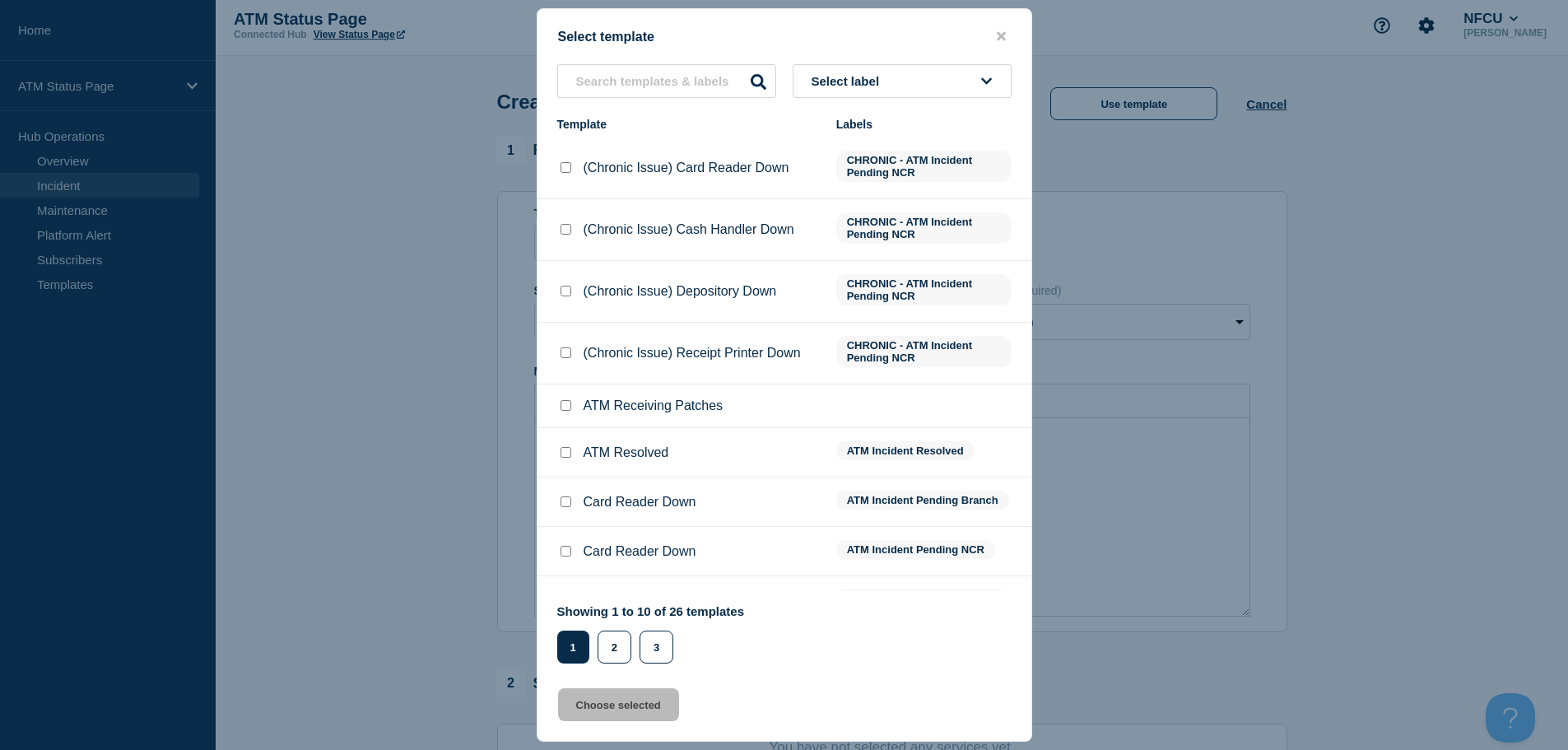
click at [919, 91] on button "Select label" at bounding box center [903, 80] width 219 height 33
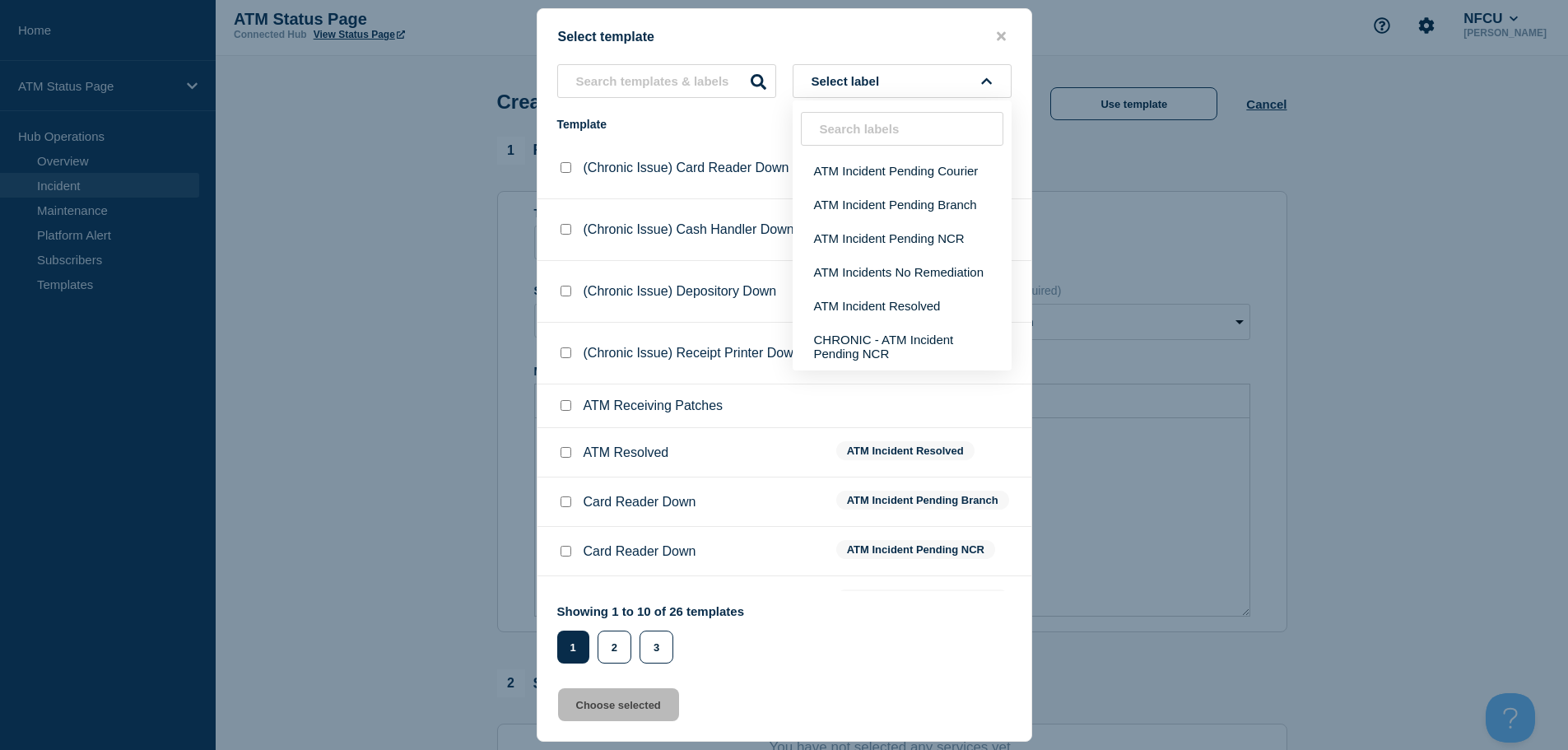
click at [890, 128] on input "text" at bounding box center [902, 128] width 202 height 33
click at [1000, 33] on icon "close button" at bounding box center [1001, 36] width 9 height 9
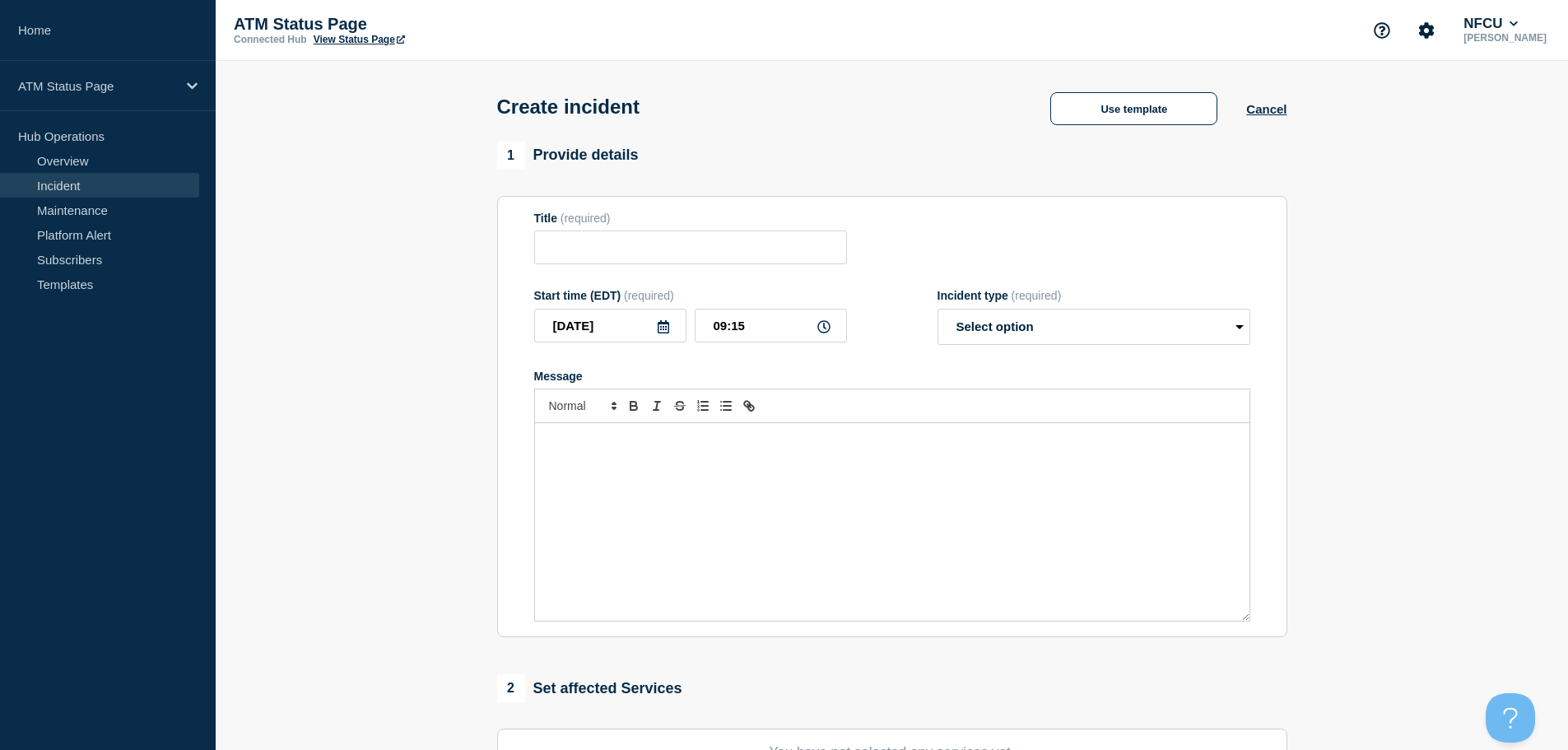
click at [815, 535] on div "Message" at bounding box center [892, 521] width 714 height 198
click at [1151, 115] on button "Use template" at bounding box center [1133, 109] width 167 height 33
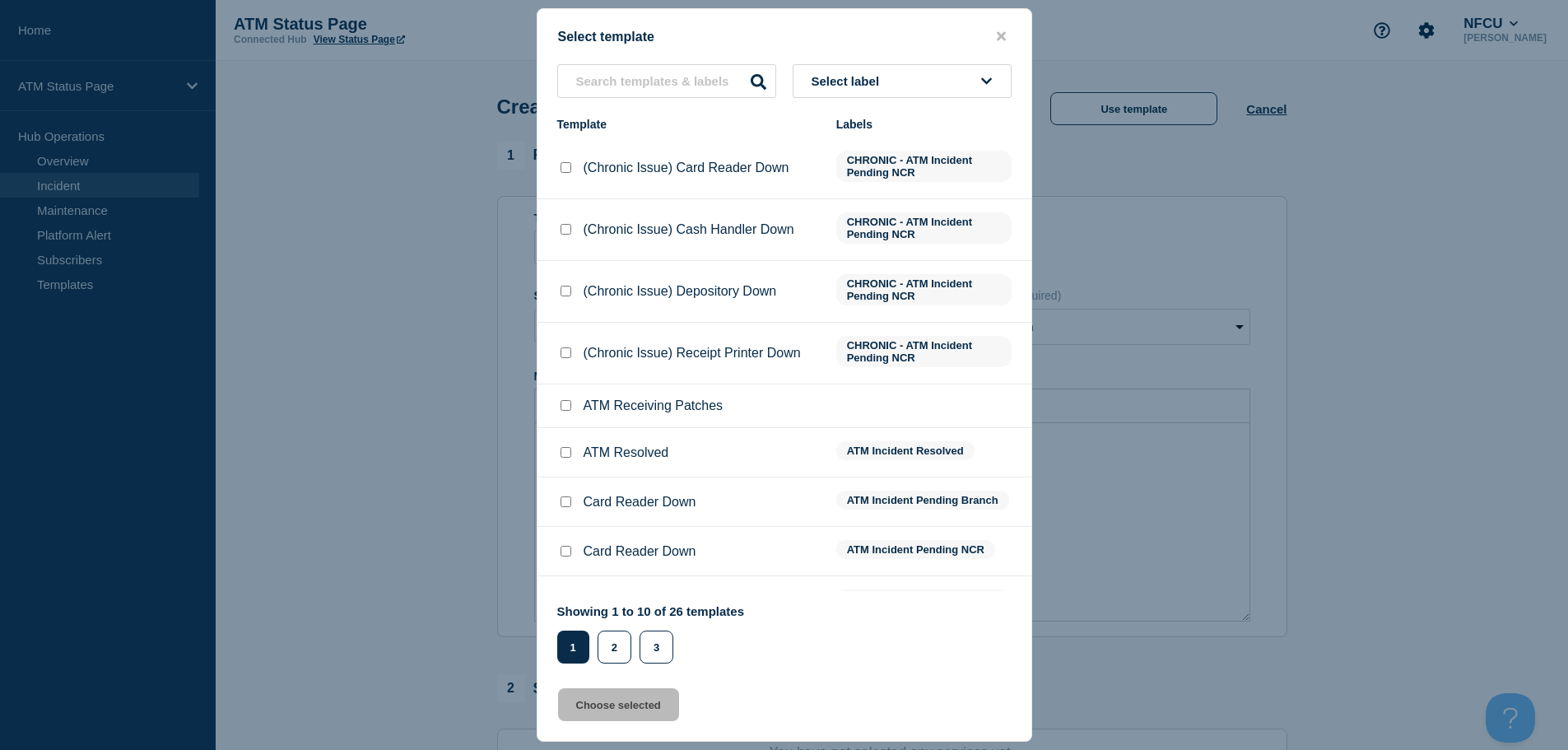
click at [903, 76] on button "Select label" at bounding box center [903, 80] width 219 height 33
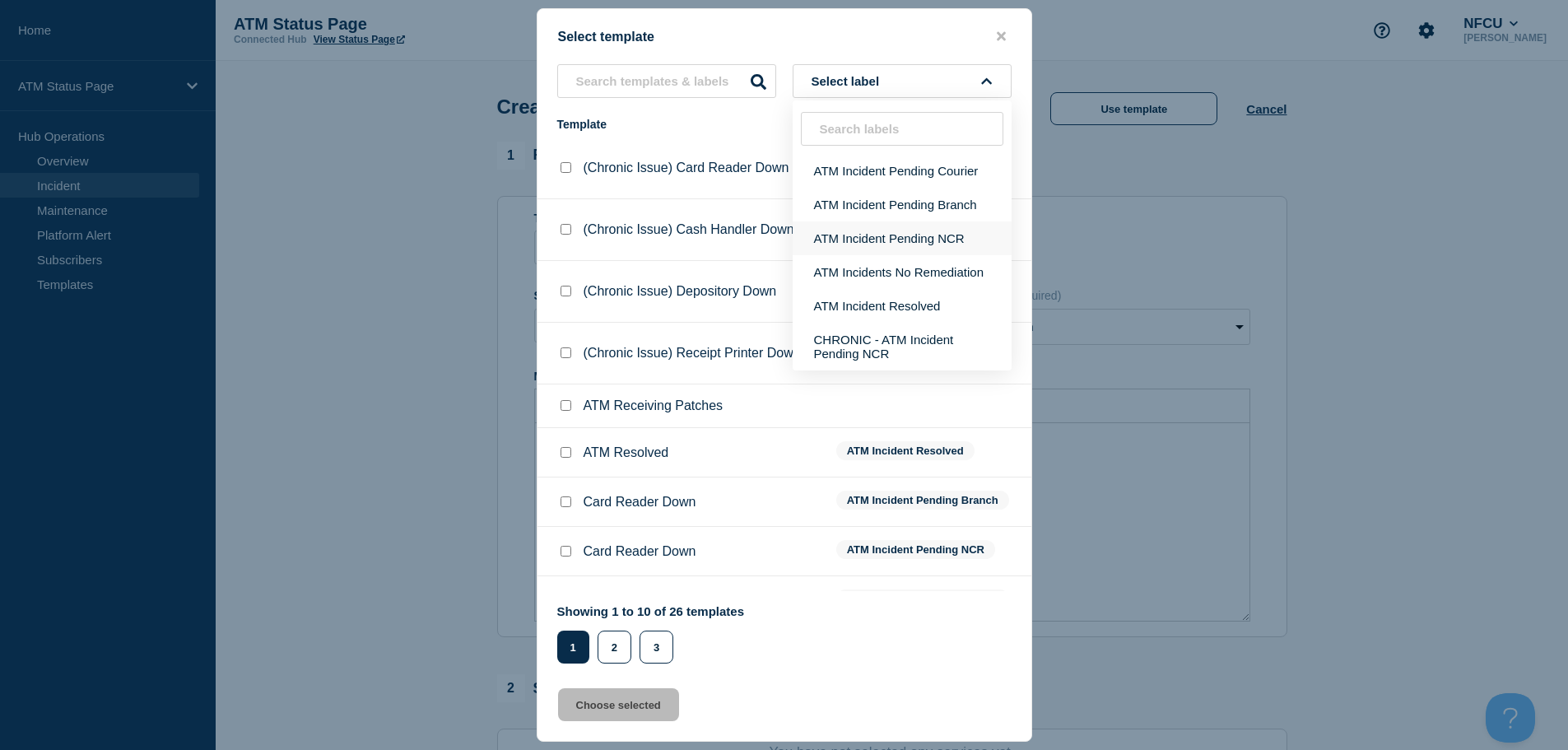
click at [940, 235] on button "ATM Incident Pending NCR" at bounding box center [903, 238] width 219 height 33
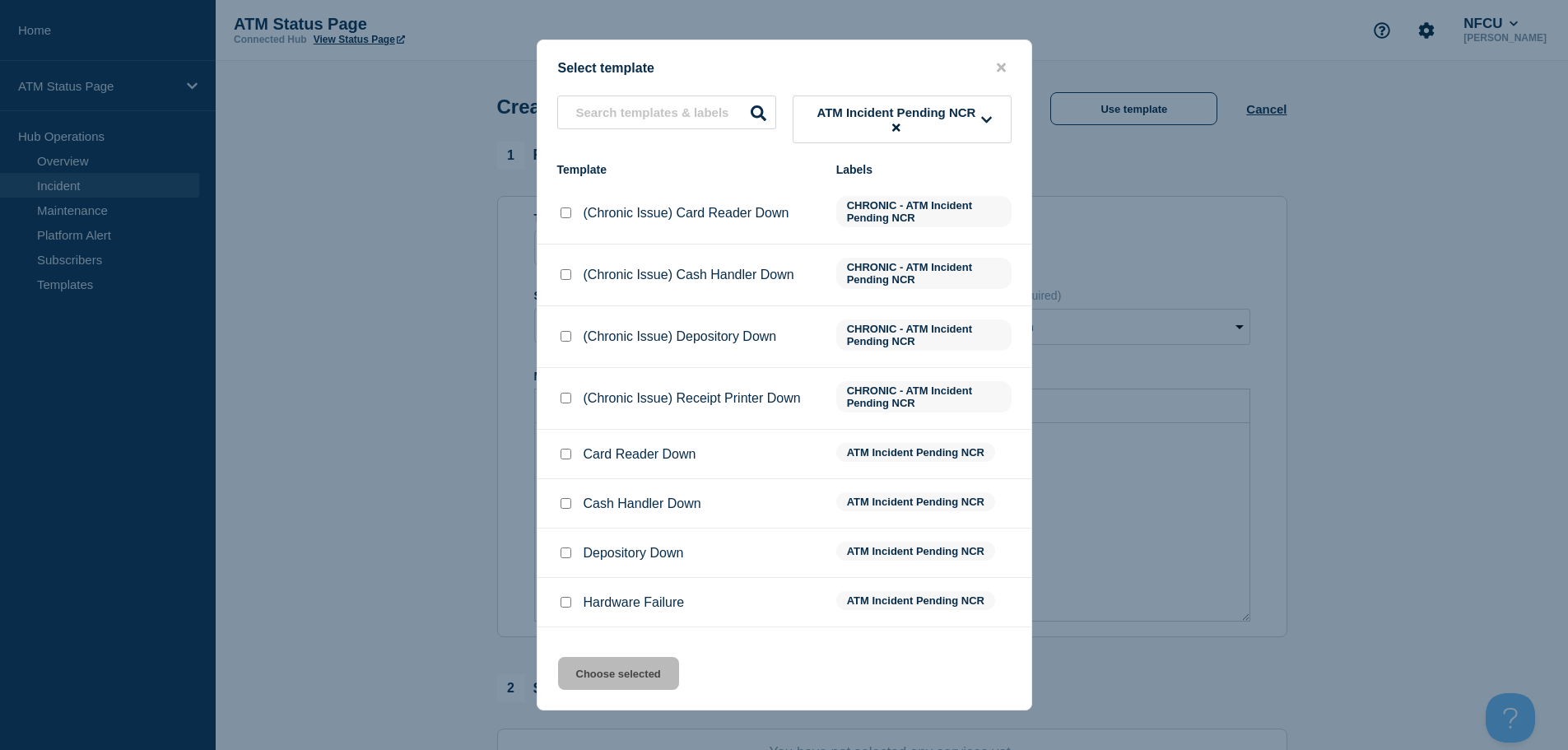
click at [563, 557] on input "Depository Down checkbox" at bounding box center [565, 552] width 10 height 10
click at [605, 676] on button "Choose selected" at bounding box center [618, 673] width 121 height 33
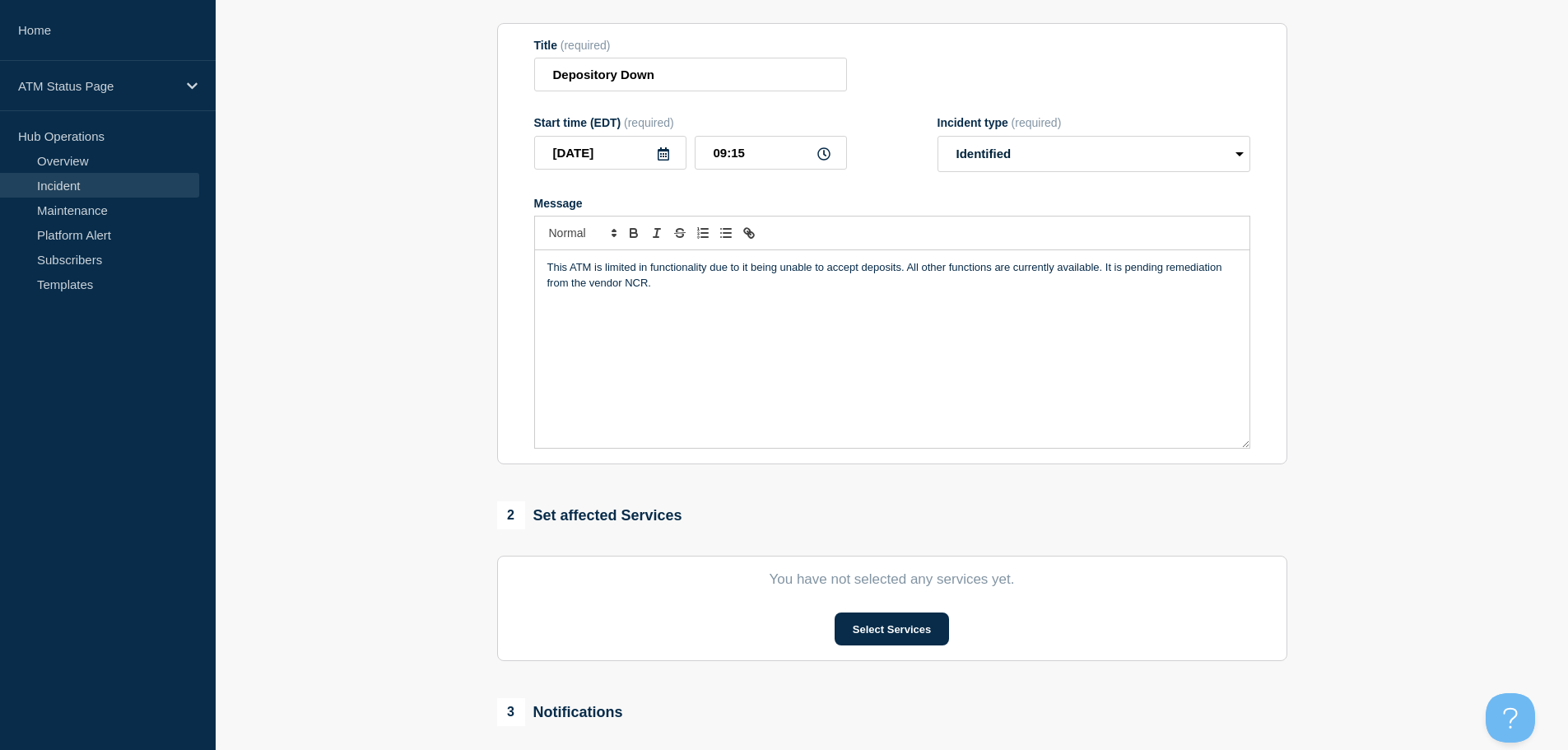
scroll to position [329, 0]
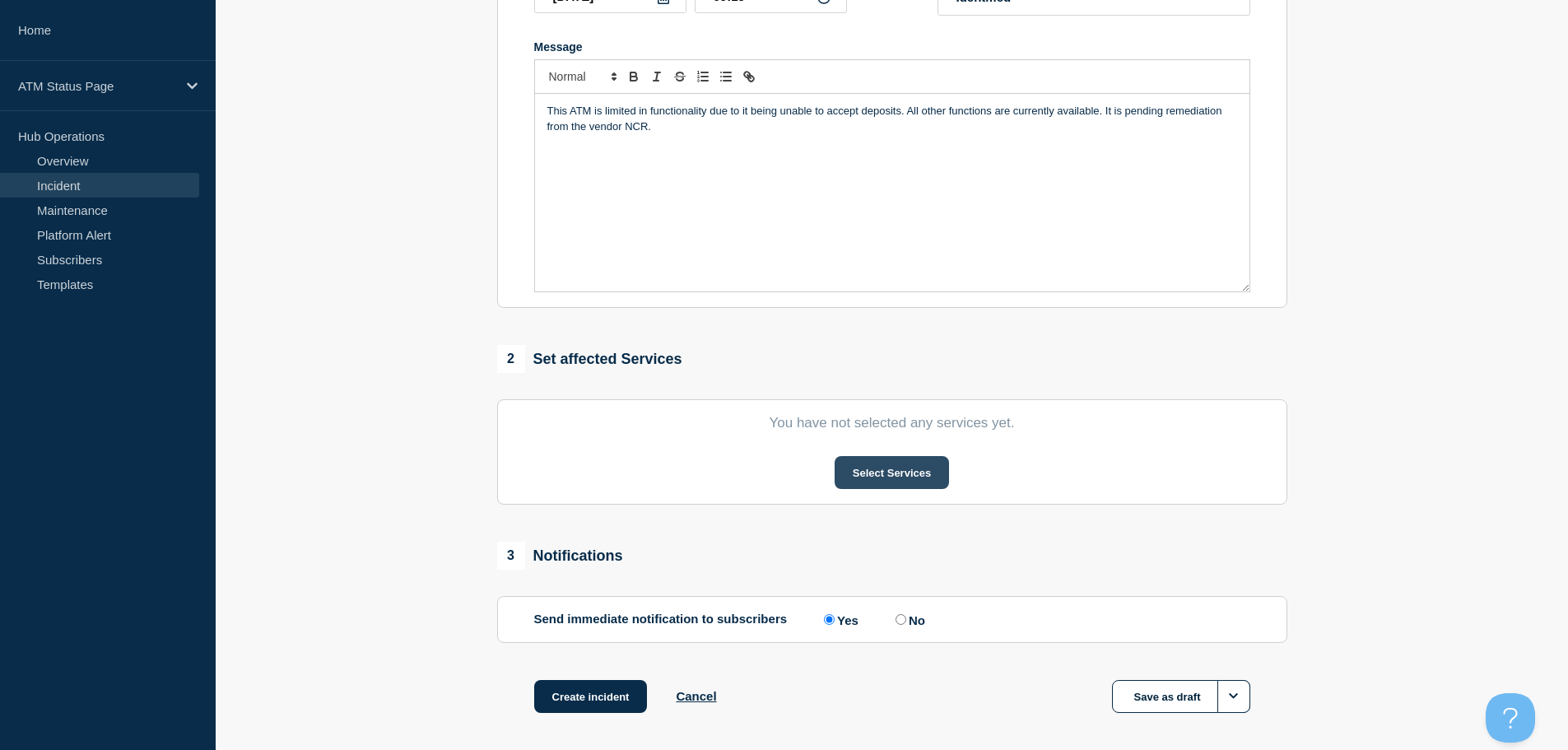
click at [912, 476] on button "Select Services" at bounding box center [892, 472] width 115 height 33
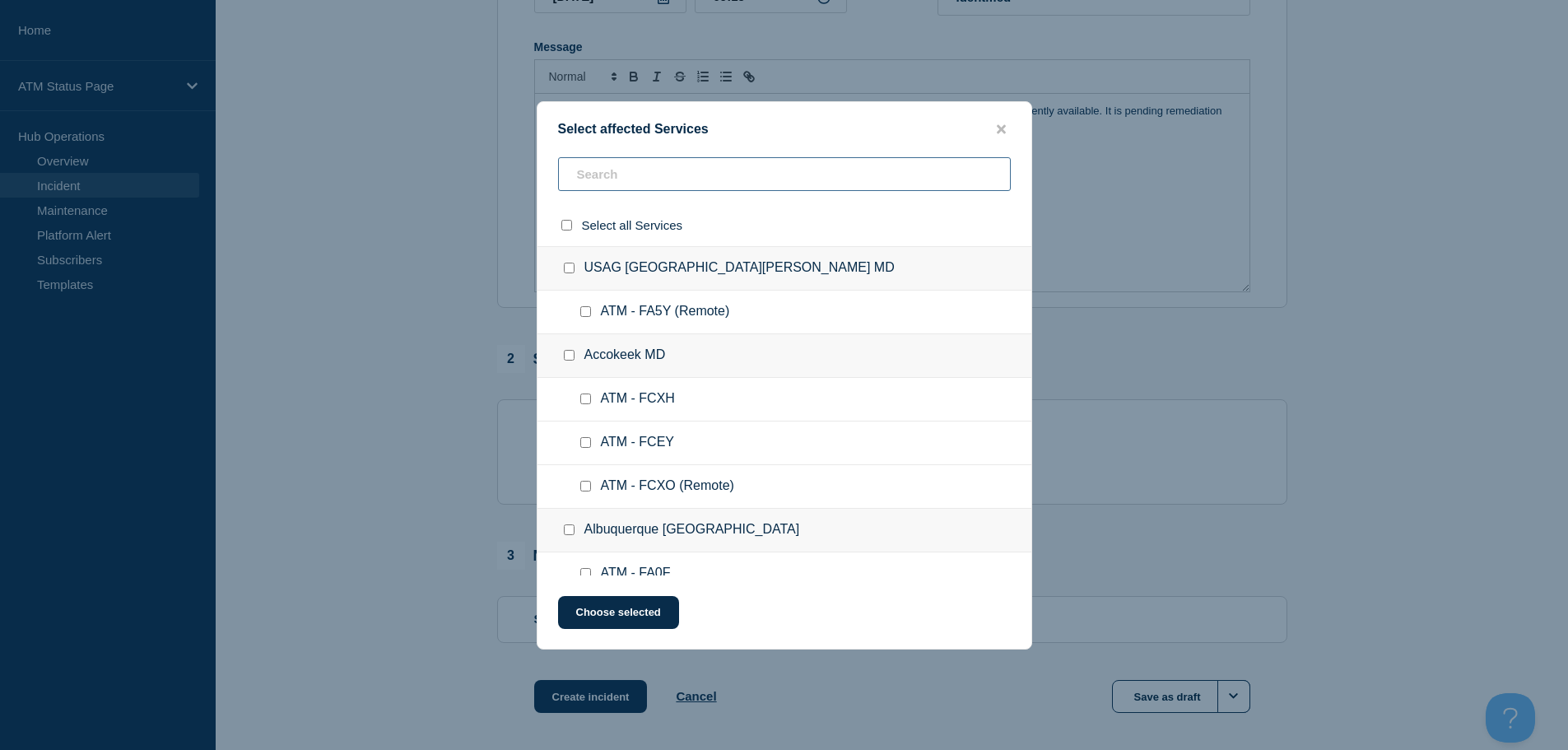
click at [624, 168] on input "text" at bounding box center [784, 174] width 453 height 33
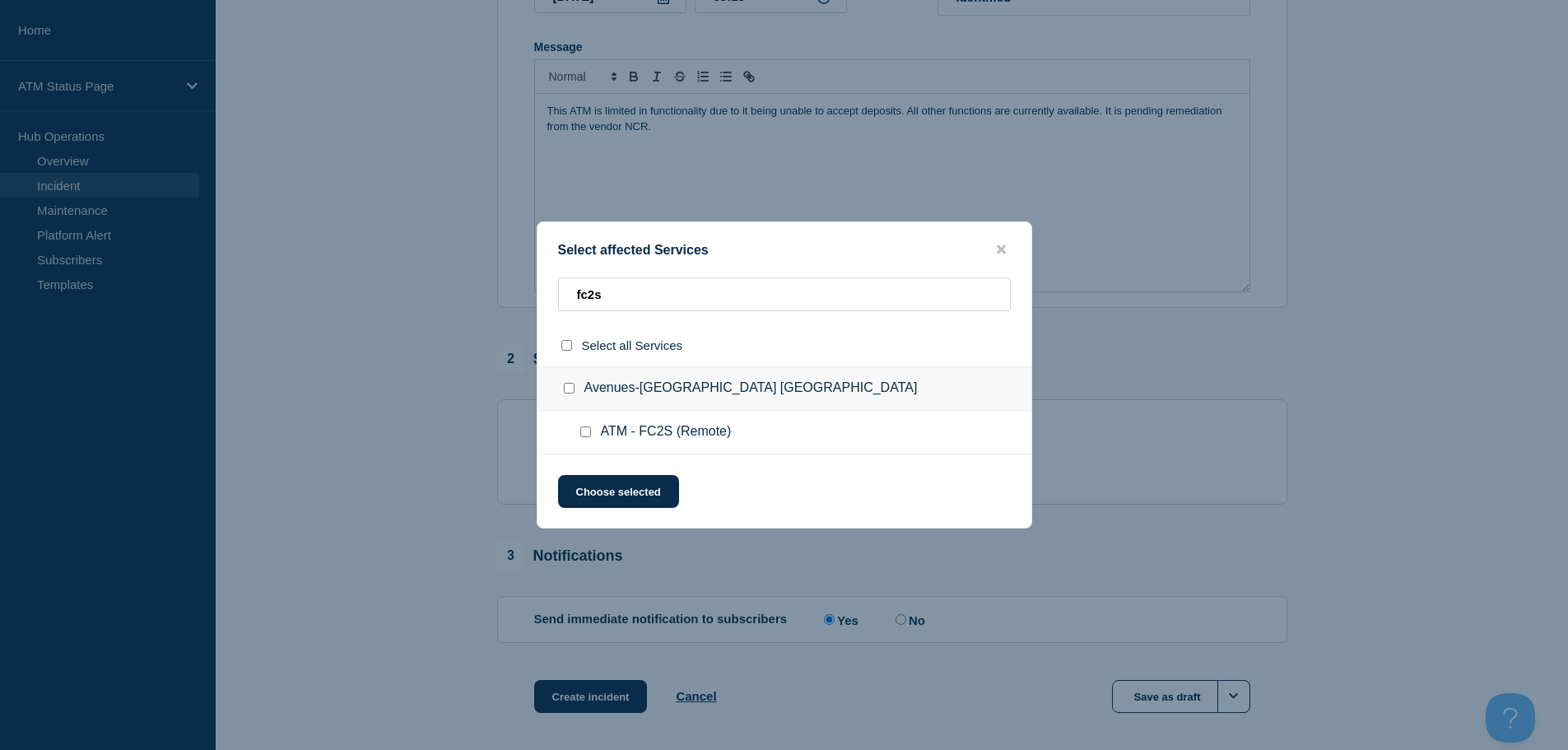
click at [583, 435] on input "ATM - FC2S (Remote) checkbox" at bounding box center [586, 432] width 10 height 10
click at [629, 491] on button "Choose selected" at bounding box center [618, 491] width 121 height 33
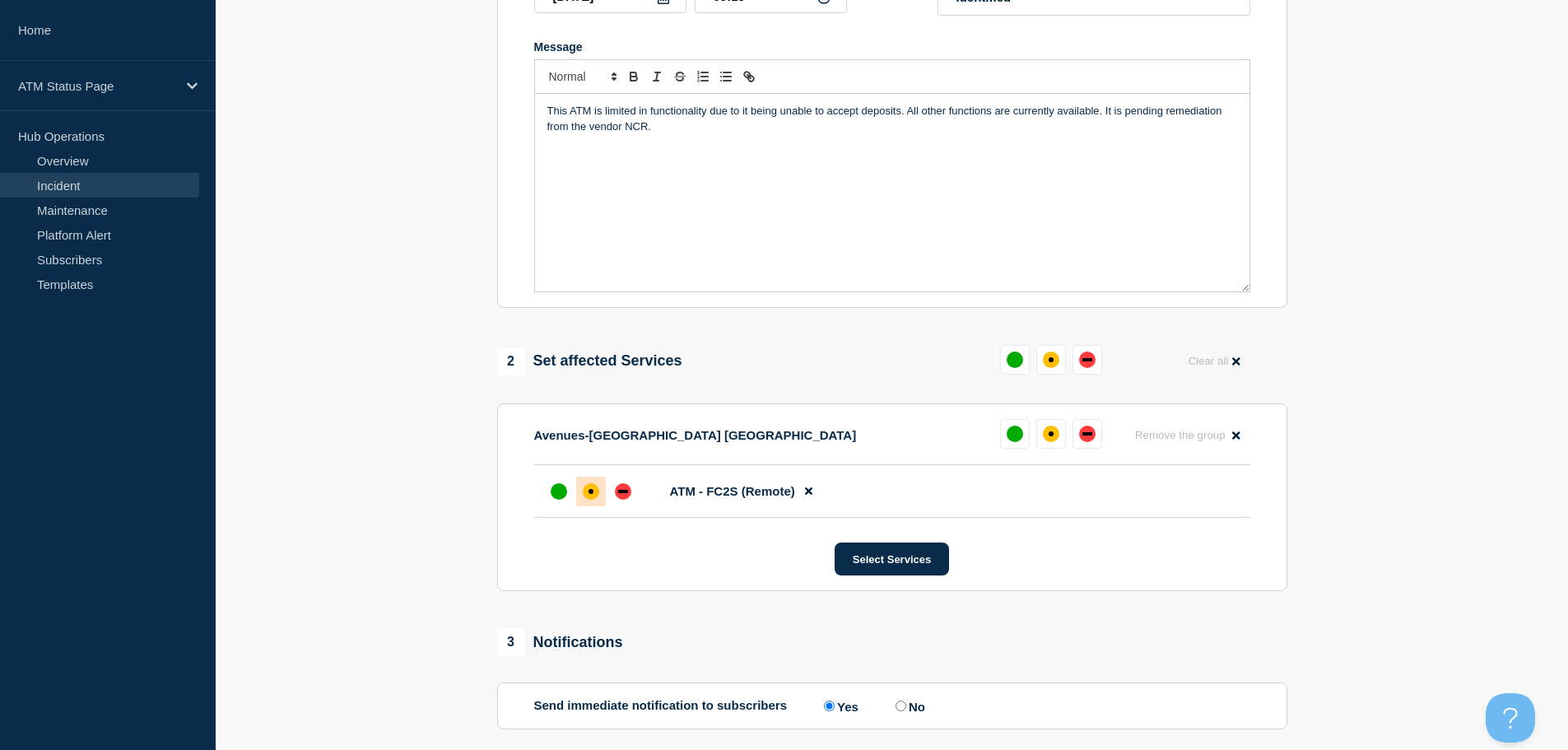
click at [594, 495] on div "affected" at bounding box center [590, 491] width 16 height 16
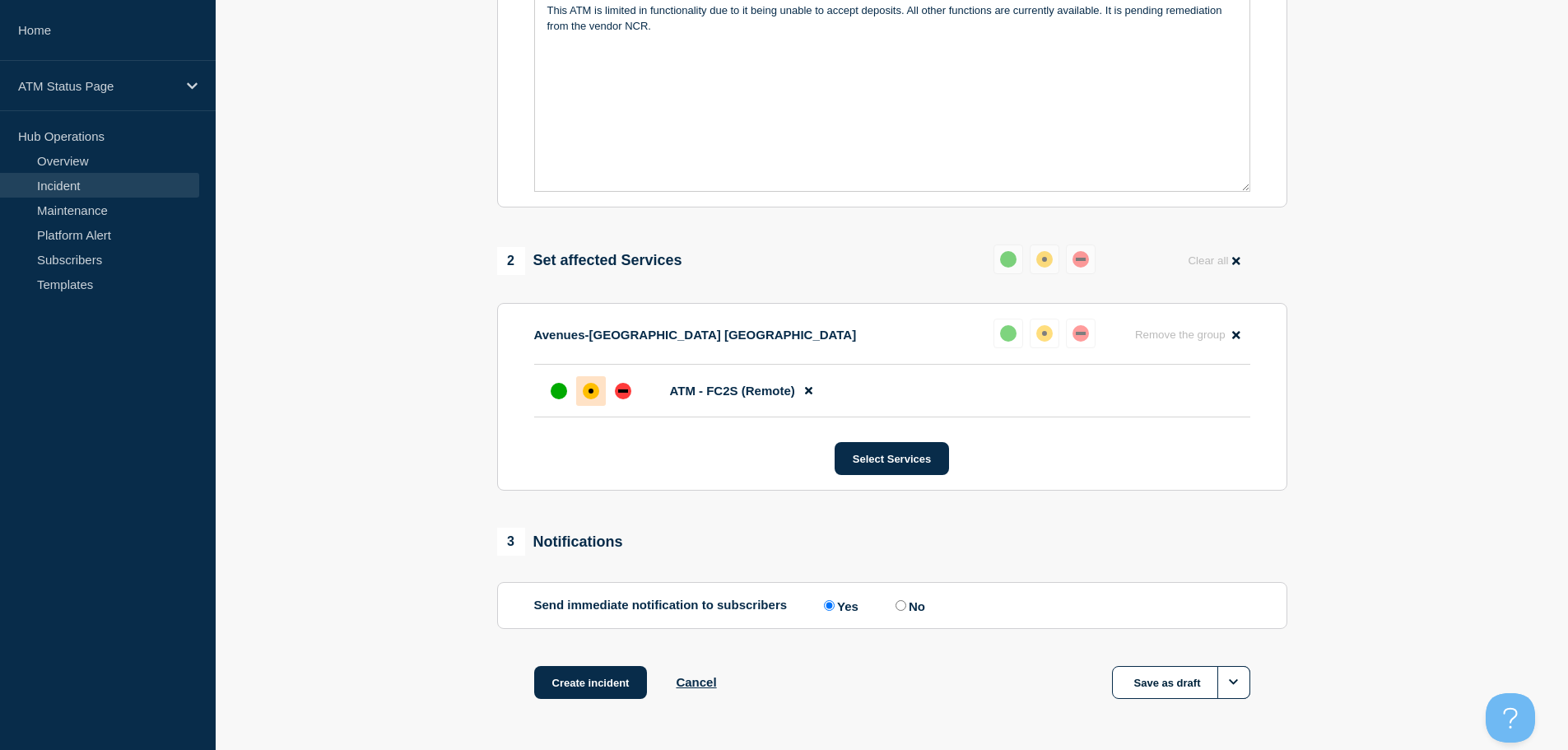
scroll to position [490, 0]
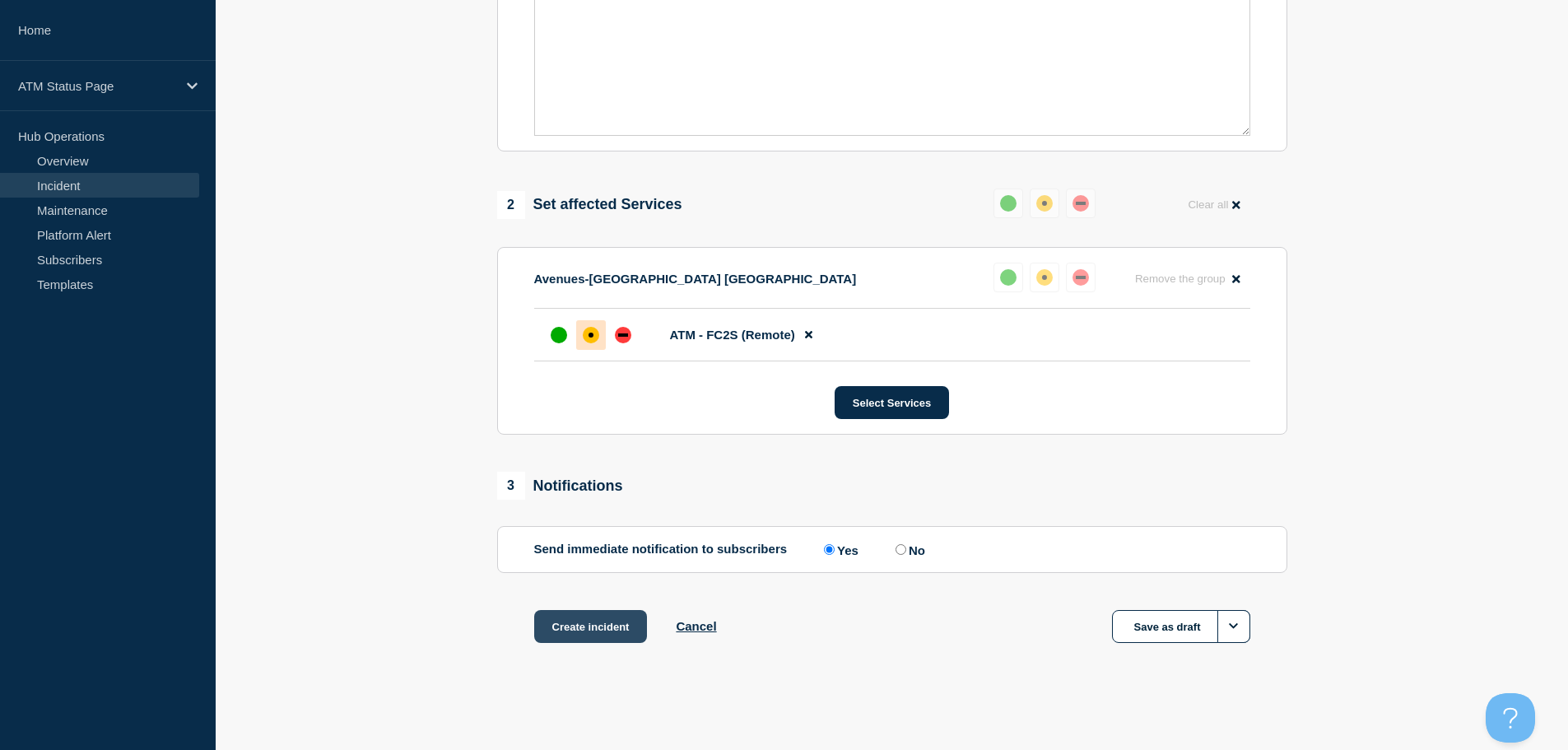
click at [605, 626] on button "Create incident" at bounding box center [591, 626] width 114 height 33
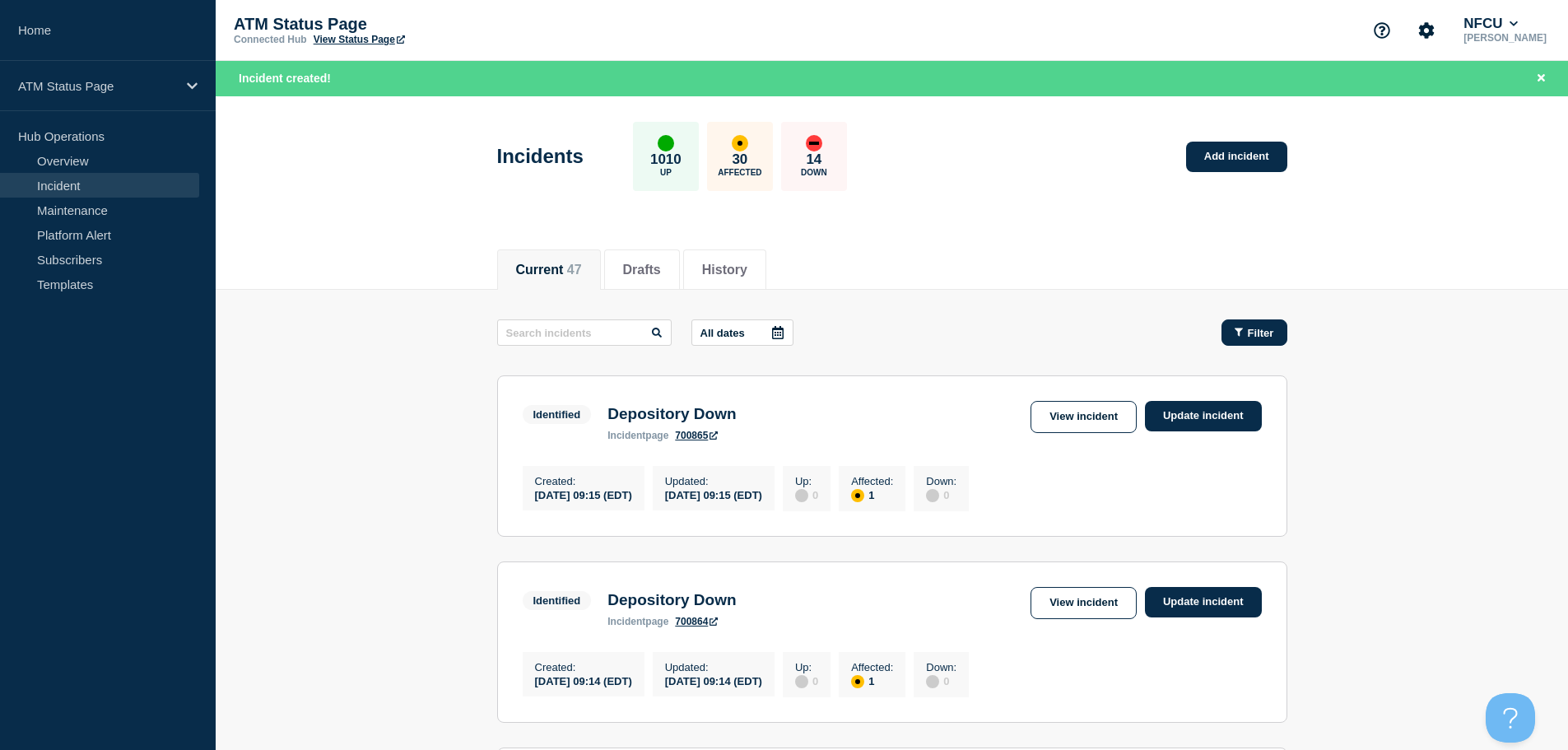
click at [1264, 340] on button "Filter" at bounding box center [1254, 332] width 66 height 27
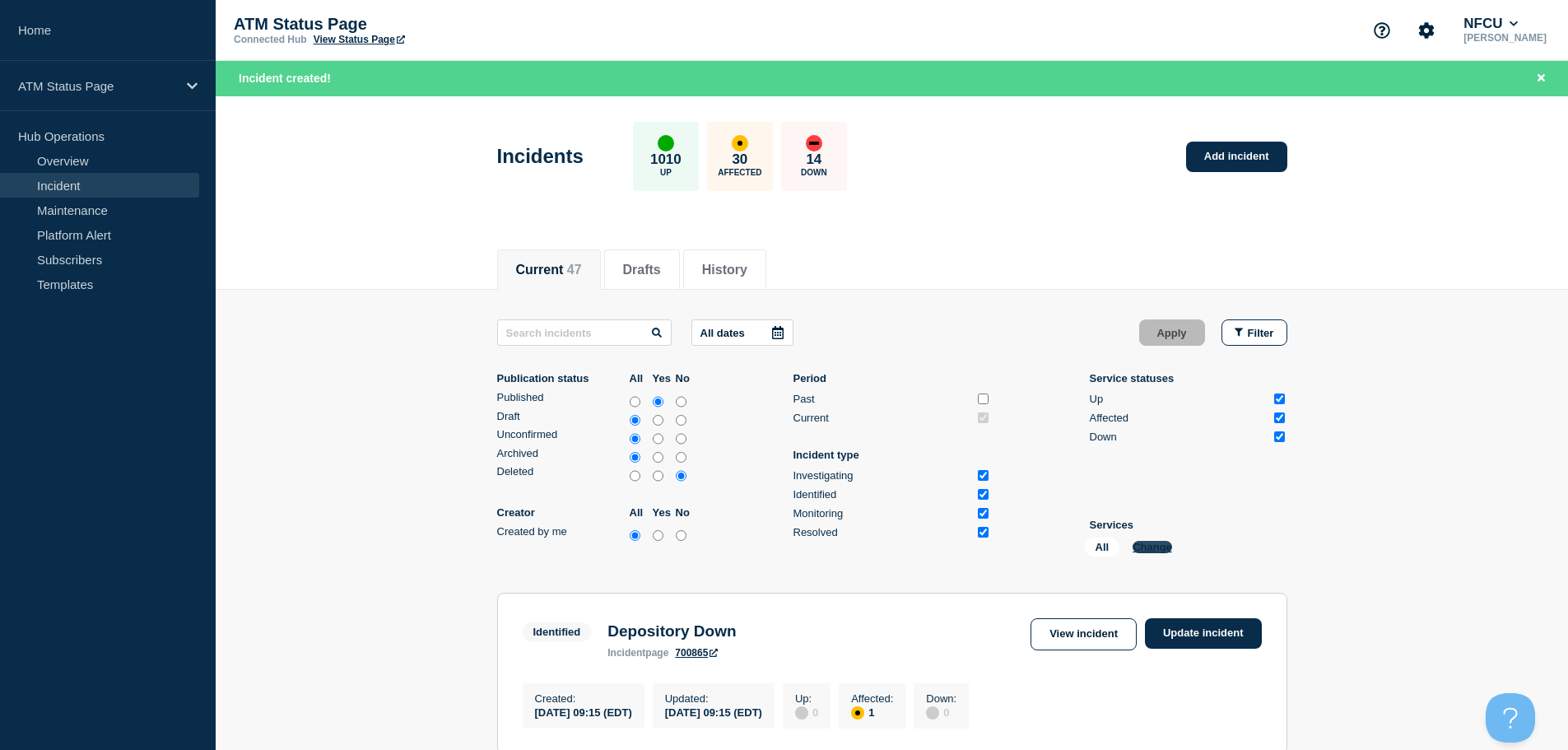
click at [1154, 544] on button "Change" at bounding box center [1152, 546] width 39 height 12
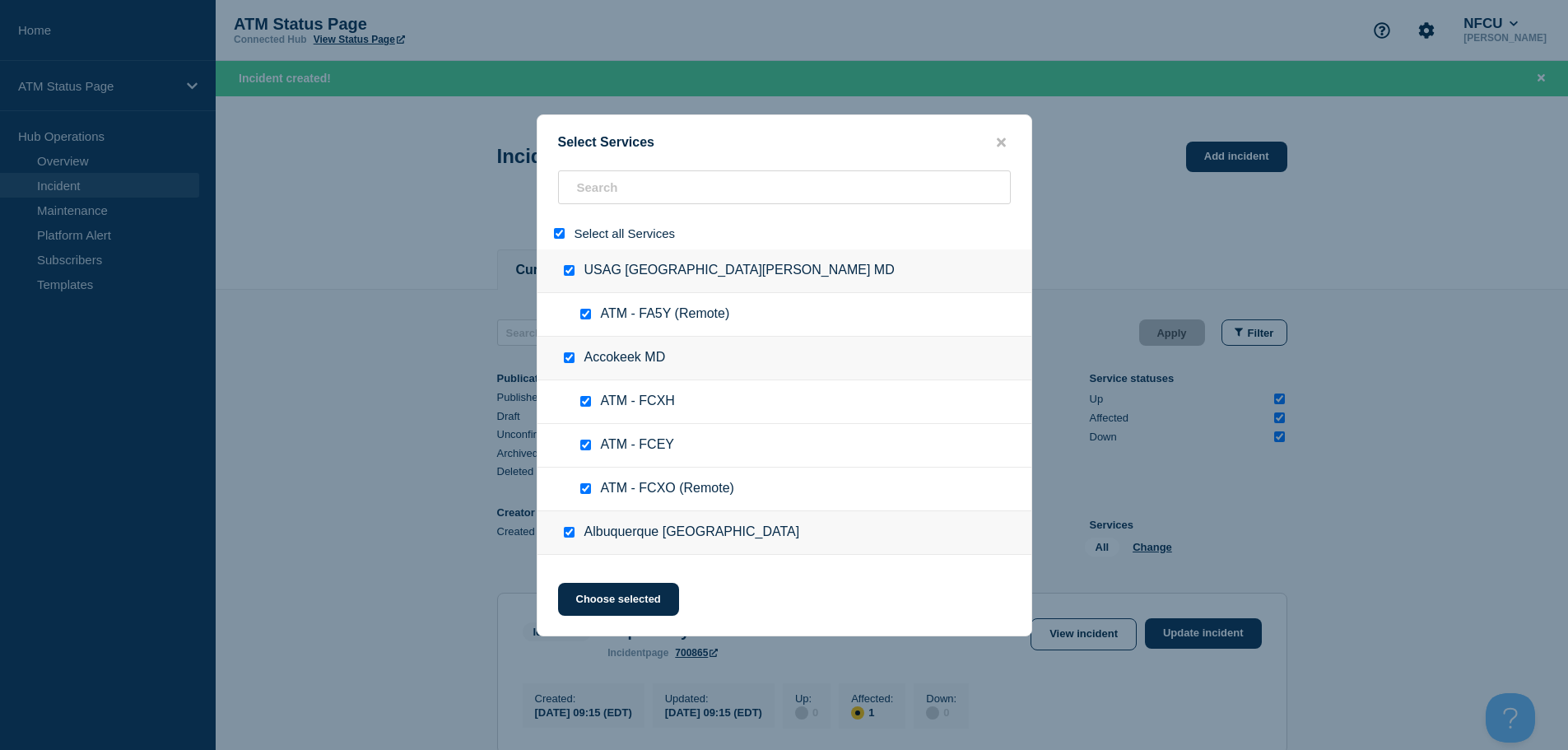
click at [559, 238] on input "select all" at bounding box center [559, 233] width 10 height 10
click at [615, 192] on input "search" at bounding box center [784, 187] width 453 height 33
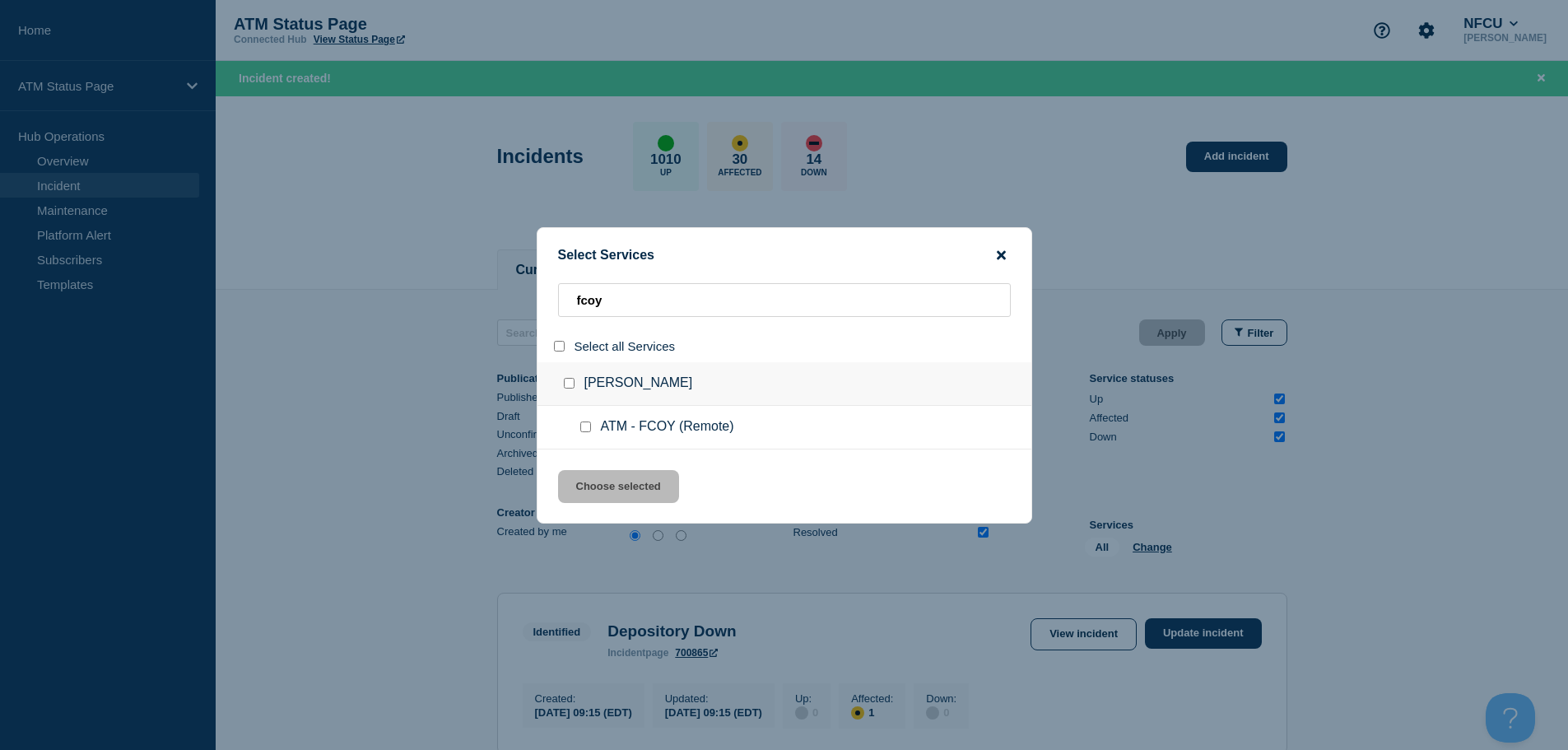
click at [1000, 260] on icon "close button" at bounding box center [1001, 254] width 9 height 13
